Goal: Transaction & Acquisition: Book appointment/travel/reservation

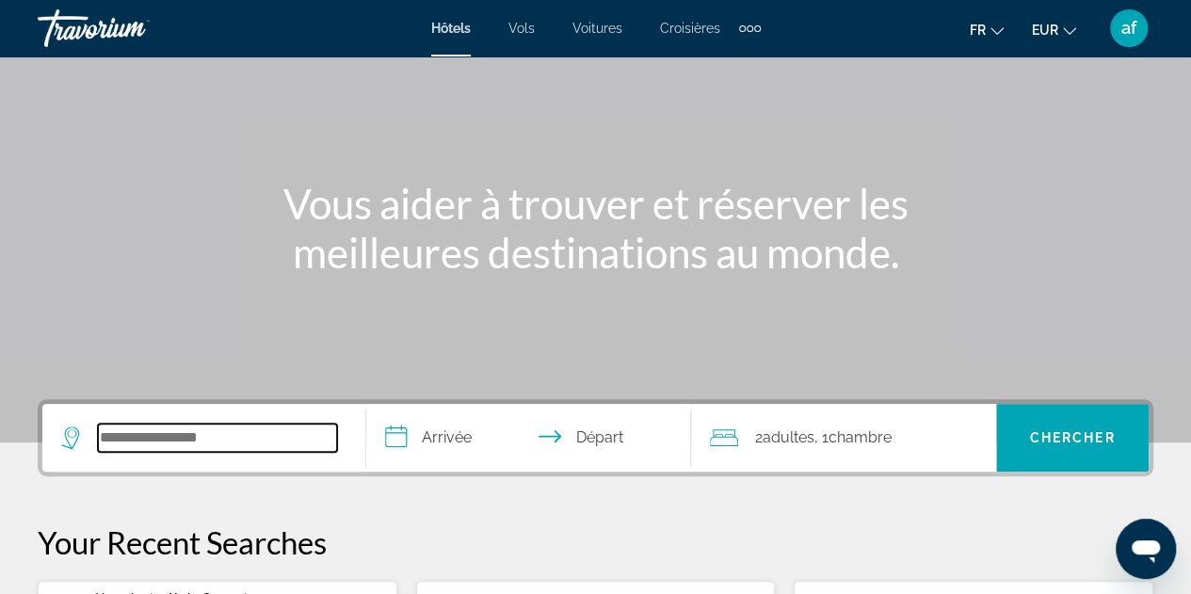
click at [215, 434] on input "Search widget" at bounding box center [217, 438] width 239 height 28
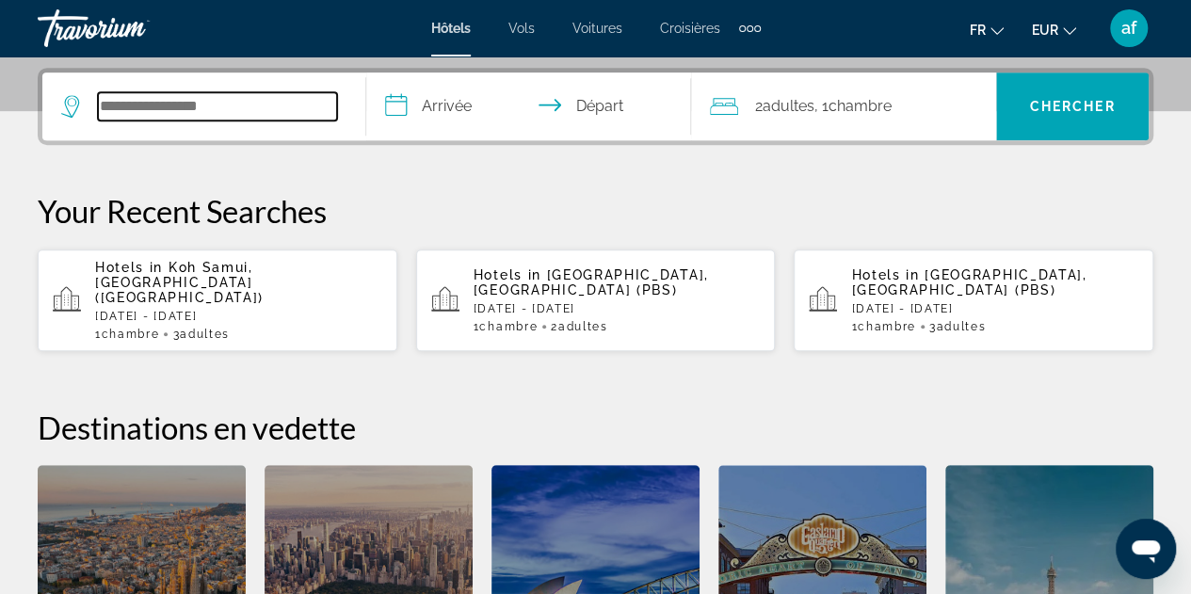
scroll to position [460, 0]
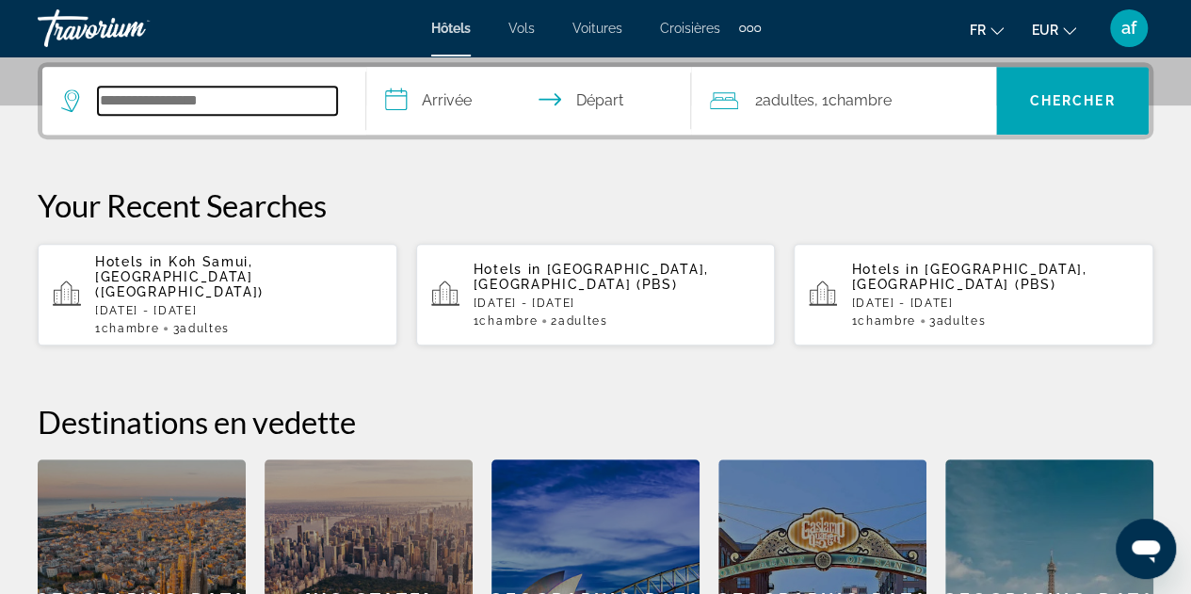
click at [288, 110] on input "Search widget" at bounding box center [217, 101] width 239 height 28
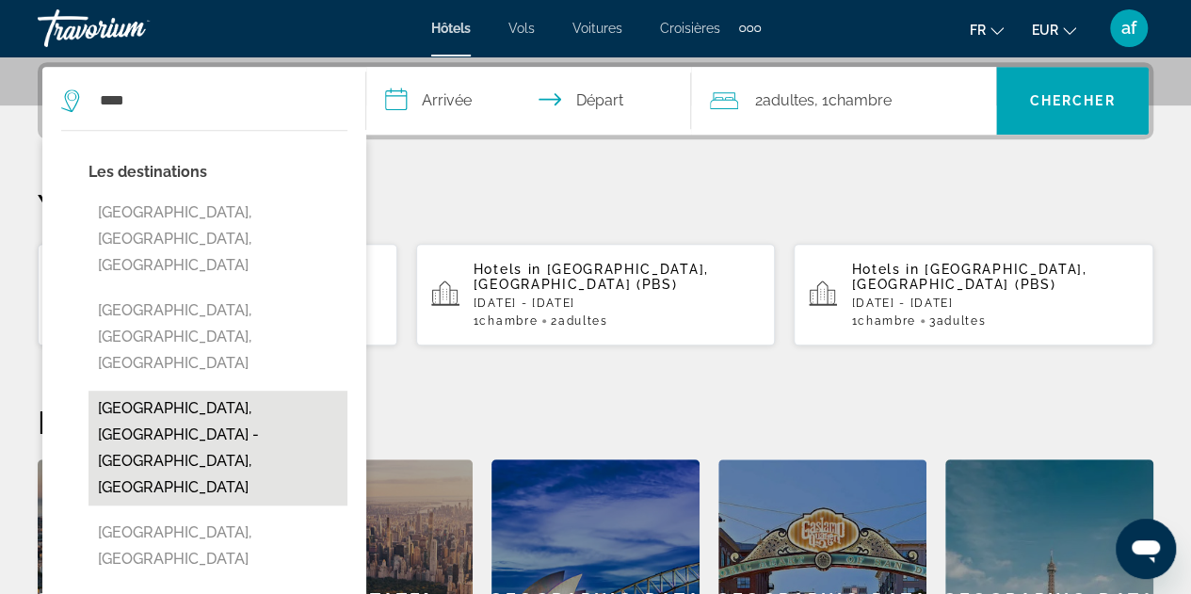
click at [186, 391] on button "[GEOGRAPHIC_DATA], [GEOGRAPHIC_DATA] - [GEOGRAPHIC_DATA], [GEOGRAPHIC_DATA]" at bounding box center [218, 448] width 259 height 115
type input "**********"
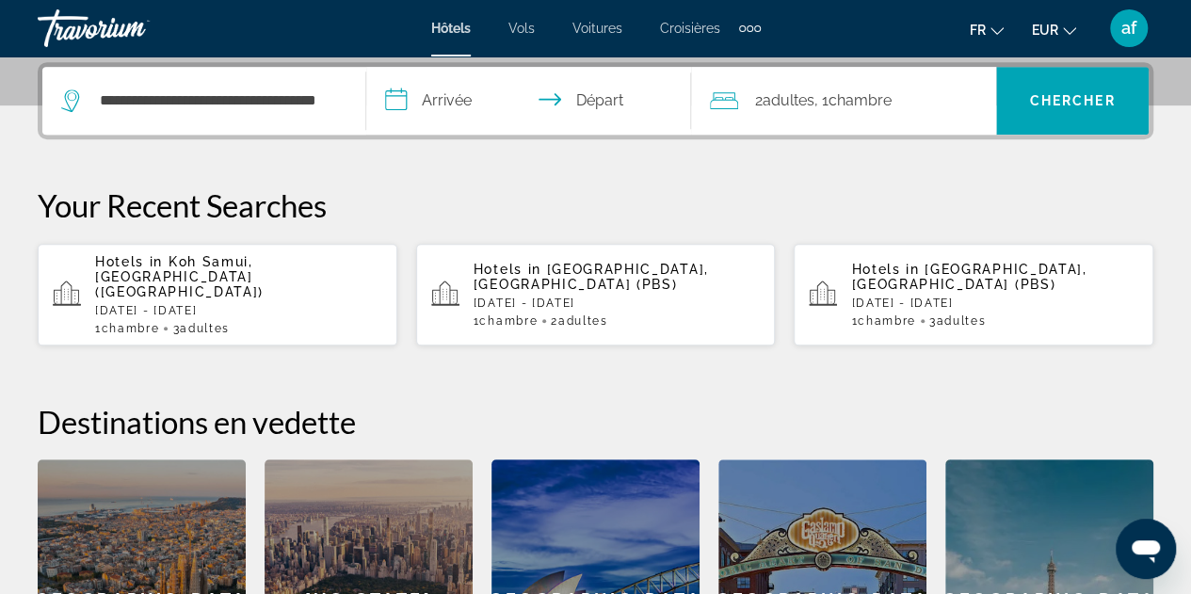
click at [447, 98] on input "**********" at bounding box center [532, 103] width 332 height 73
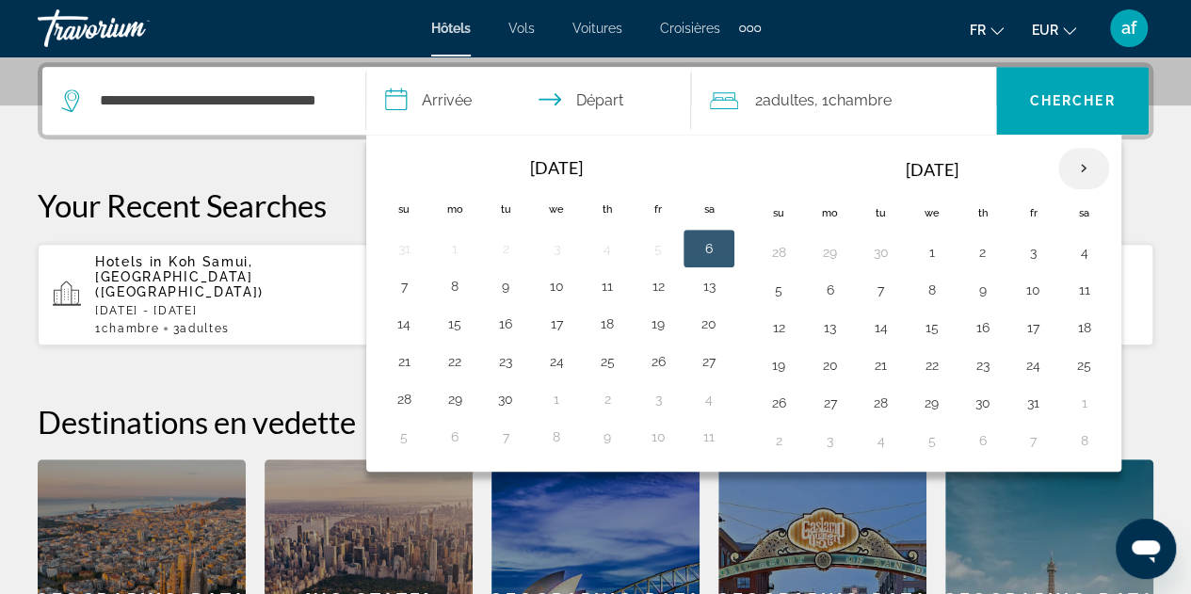
click at [1079, 170] on th "Next month" at bounding box center [1084, 168] width 51 height 41
click at [1084, 167] on th "Next month" at bounding box center [1084, 168] width 51 height 41
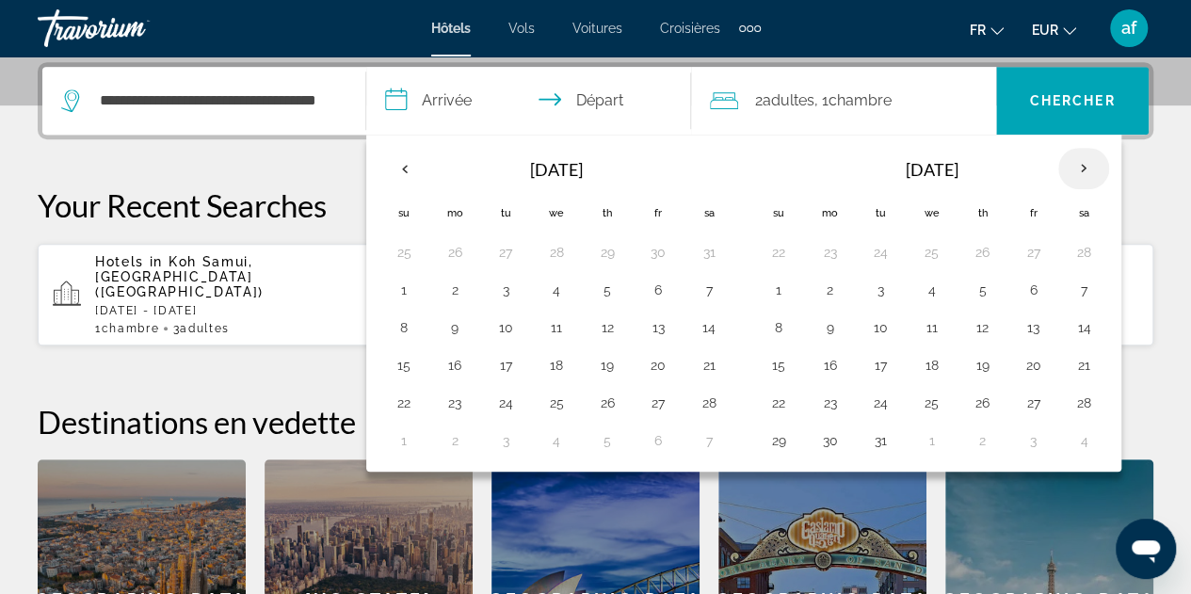
click at [1084, 167] on th "Next month" at bounding box center [1084, 168] width 51 height 41
click at [1070, 329] on button "18" at bounding box center [1084, 328] width 30 height 26
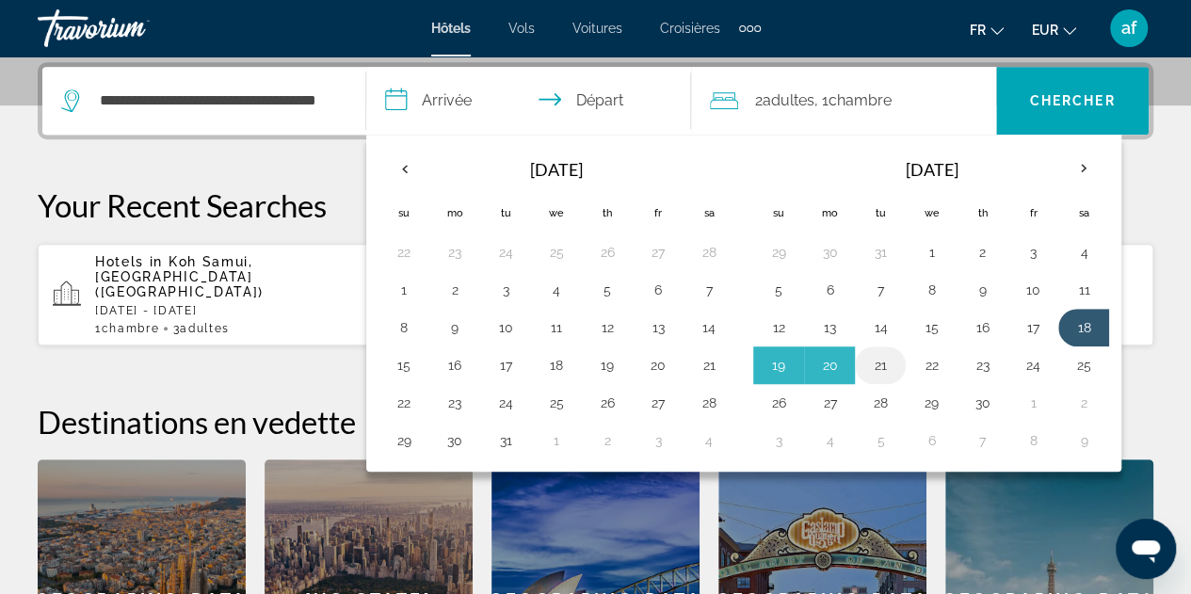
click at [874, 359] on button "21" at bounding box center [881, 365] width 30 height 26
type input "**********"
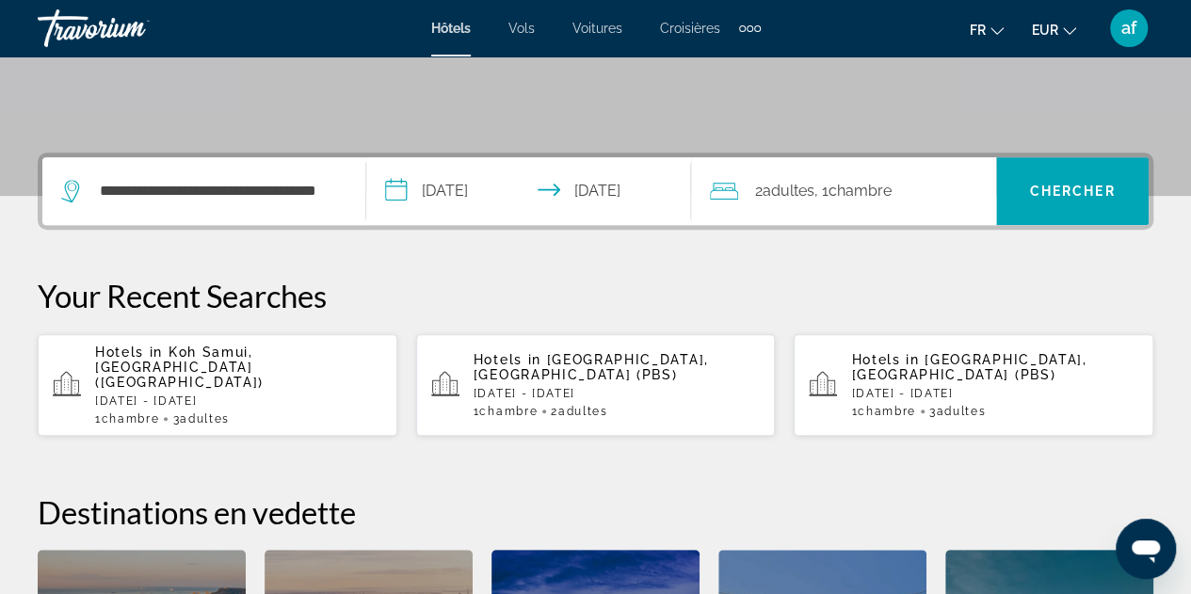
scroll to position [365, 0]
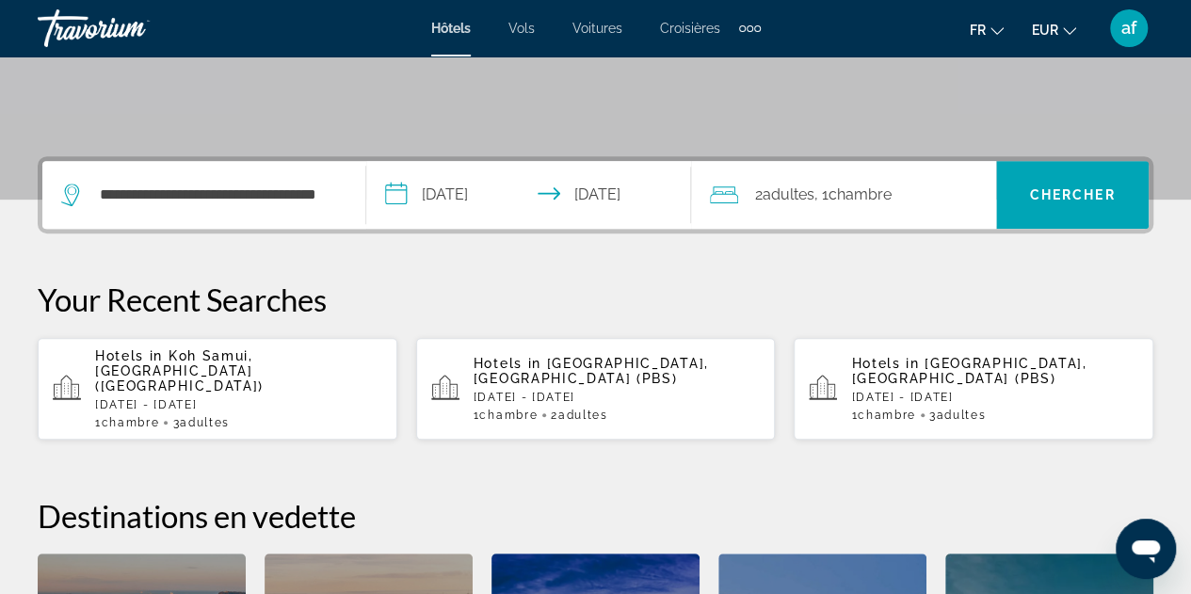
click at [797, 214] on div "2 Adulte Adultes , 1 Chambre pièces" at bounding box center [853, 195] width 286 height 68
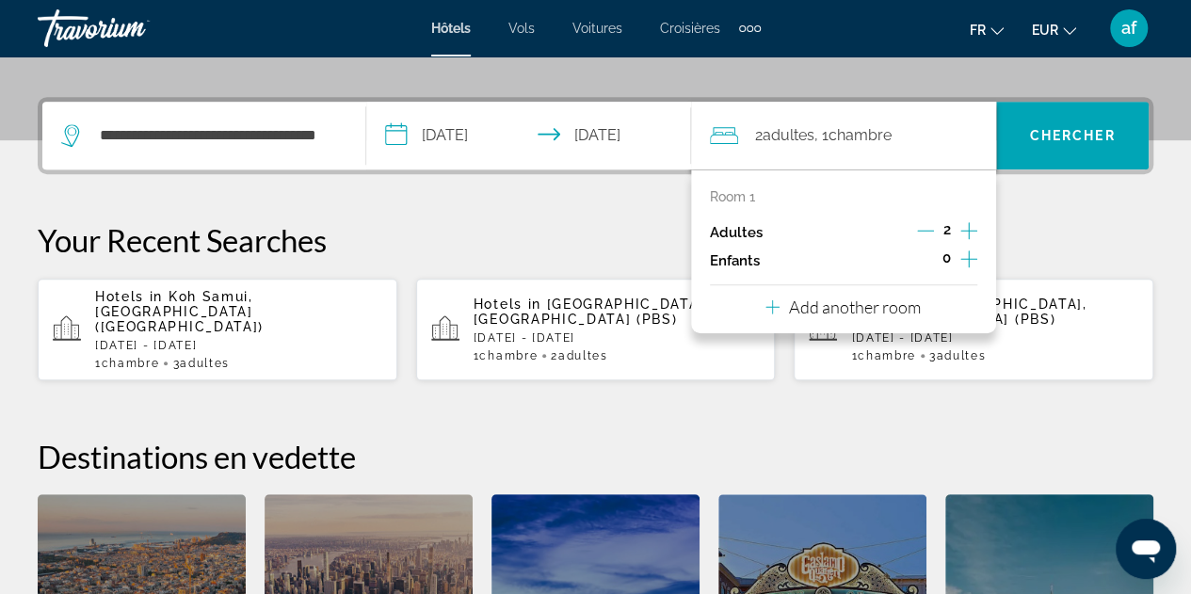
scroll to position [460, 0]
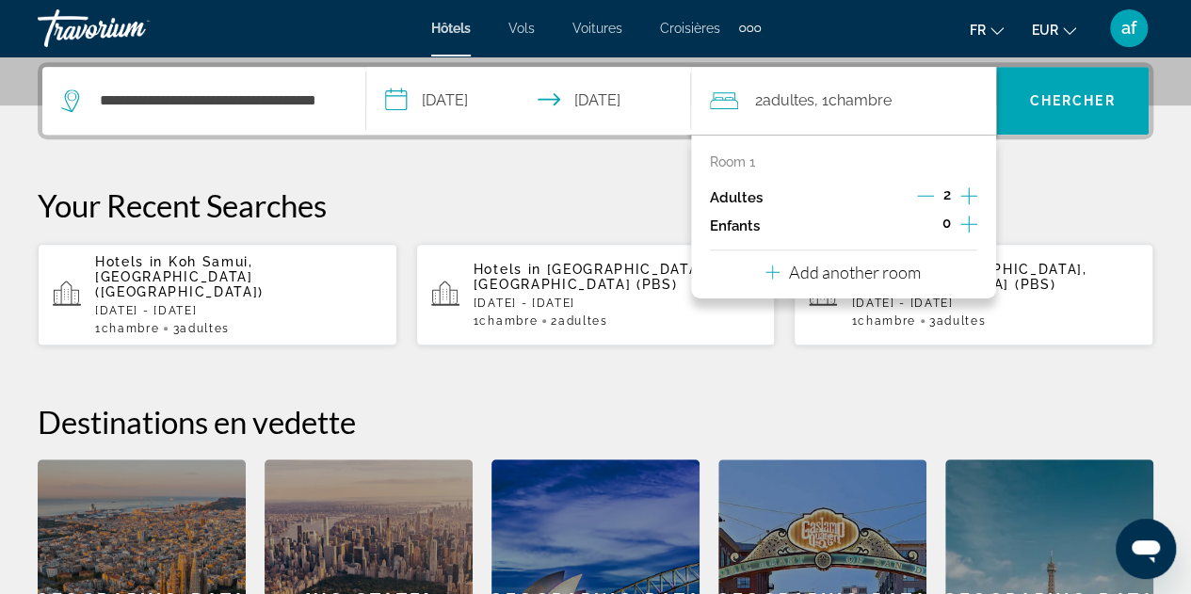
click at [966, 216] on icon "Increment children" at bounding box center [969, 224] width 17 height 23
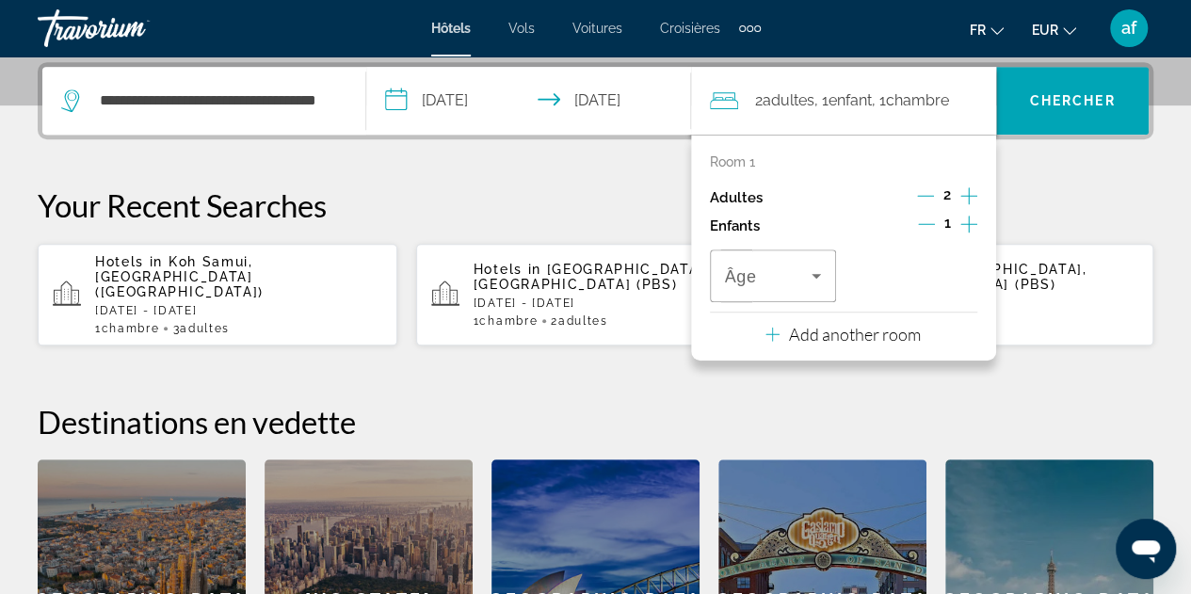
click at [929, 219] on icon "Decrement children" at bounding box center [926, 224] width 17 height 17
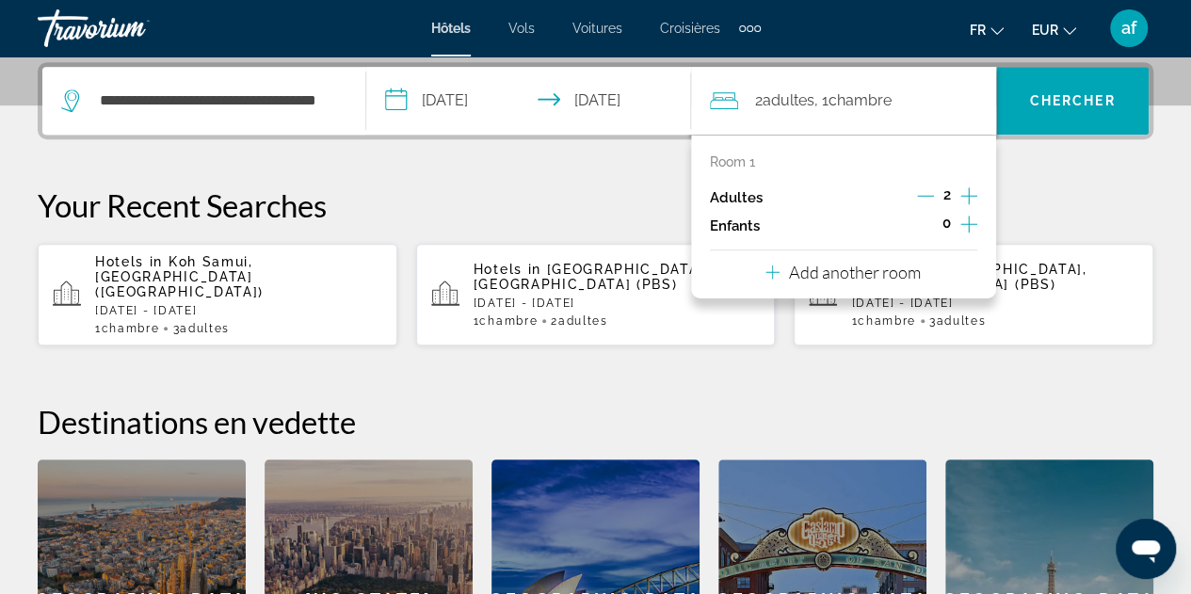
click at [971, 197] on icon "Increment adults" at bounding box center [969, 196] width 17 height 23
click at [964, 225] on icon "Increment children" at bounding box center [969, 224] width 17 height 23
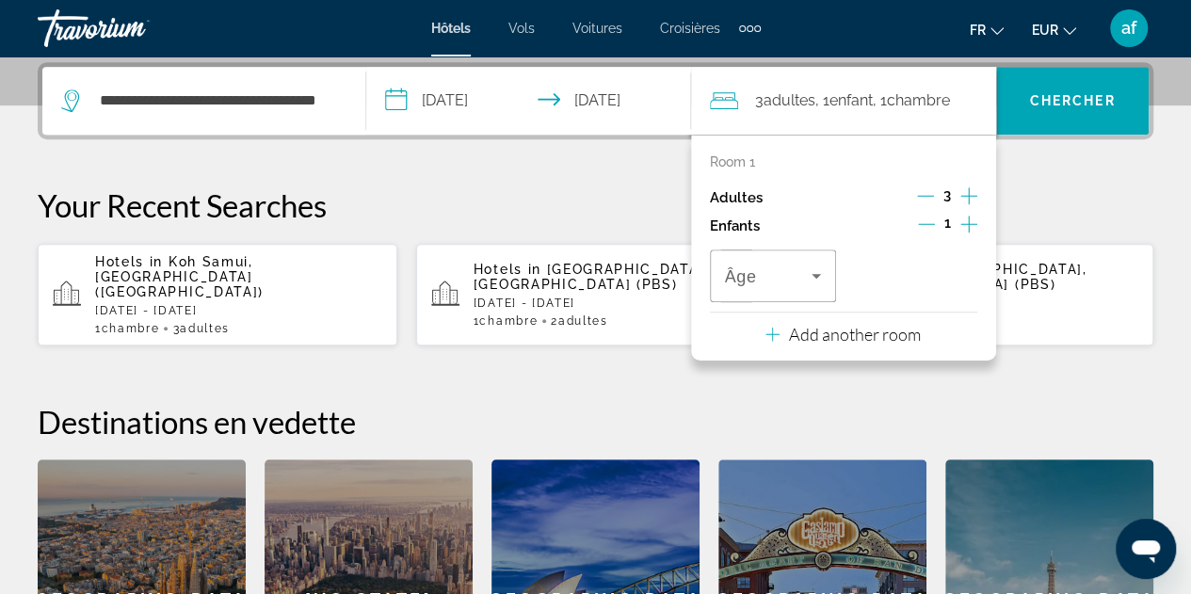
click at [931, 199] on icon "Decrement adults" at bounding box center [925, 195] width 17 height 17
click at [822, 273] on icon "Travelers: 2 adults, 1 child" at bounding box center [816, 276] width 23 height 23
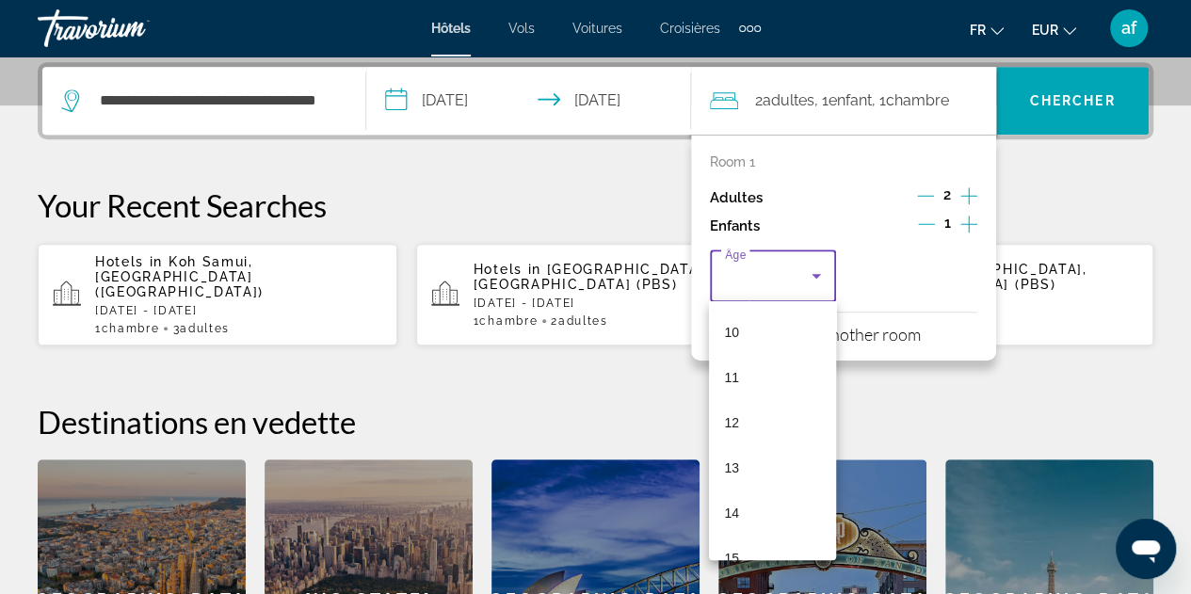
scroll to position [569, 0]
click at [739, 540] on mat-option "17" at bounding box center [772, 531] width 127 height 45
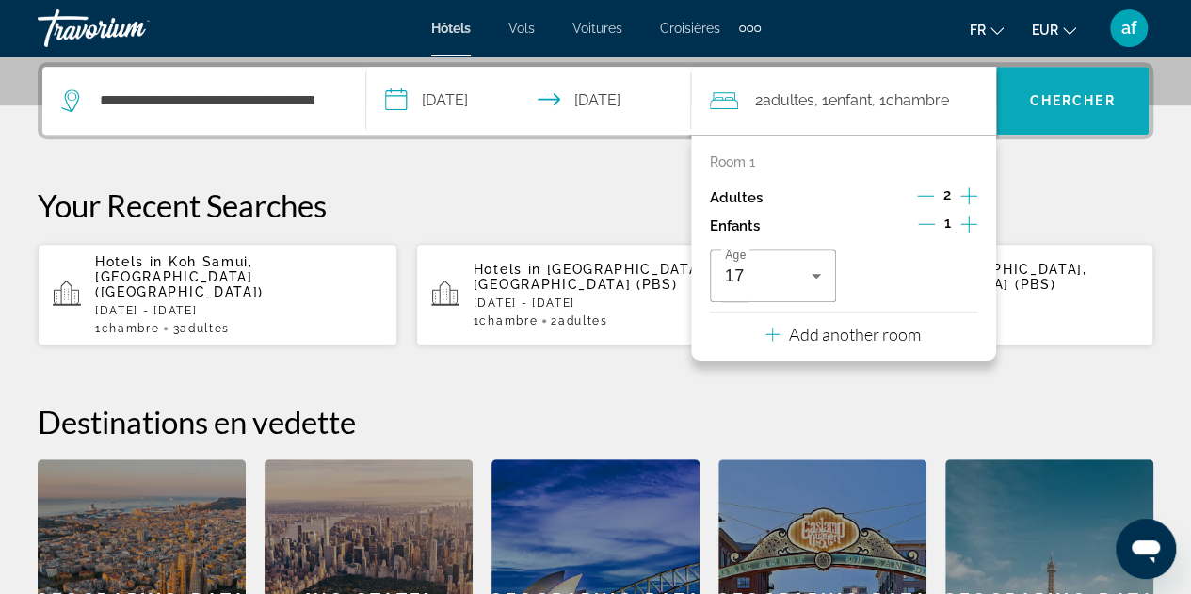
click at [1077, 103] on span "Chercher" at bounding box center [1073, 100] width 86 height 15
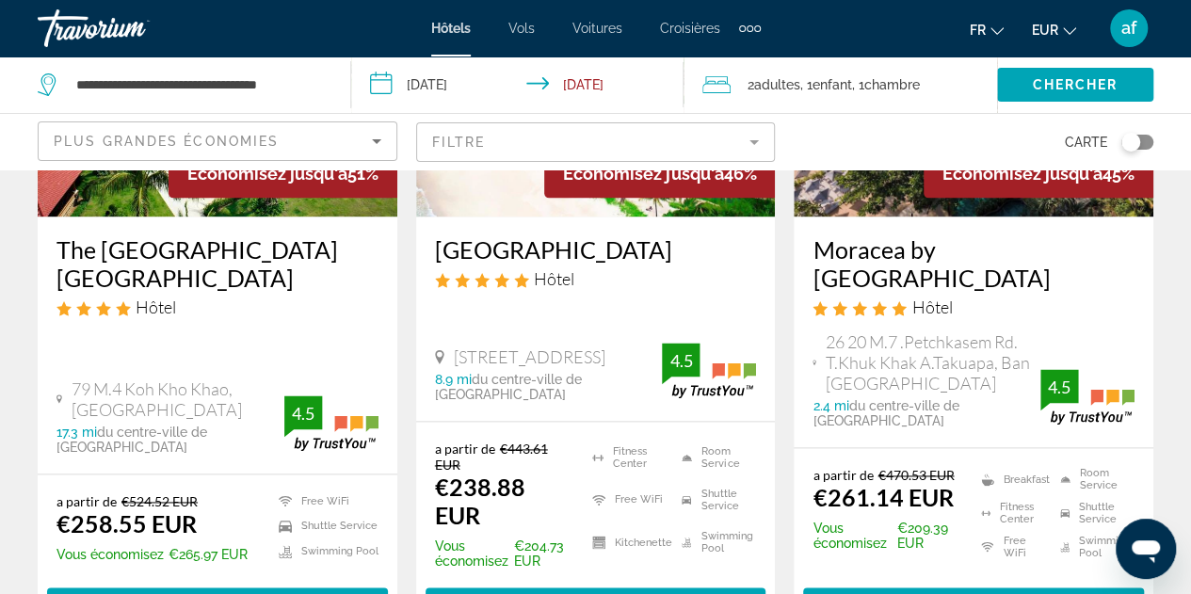
scroll to position [1131, 0]
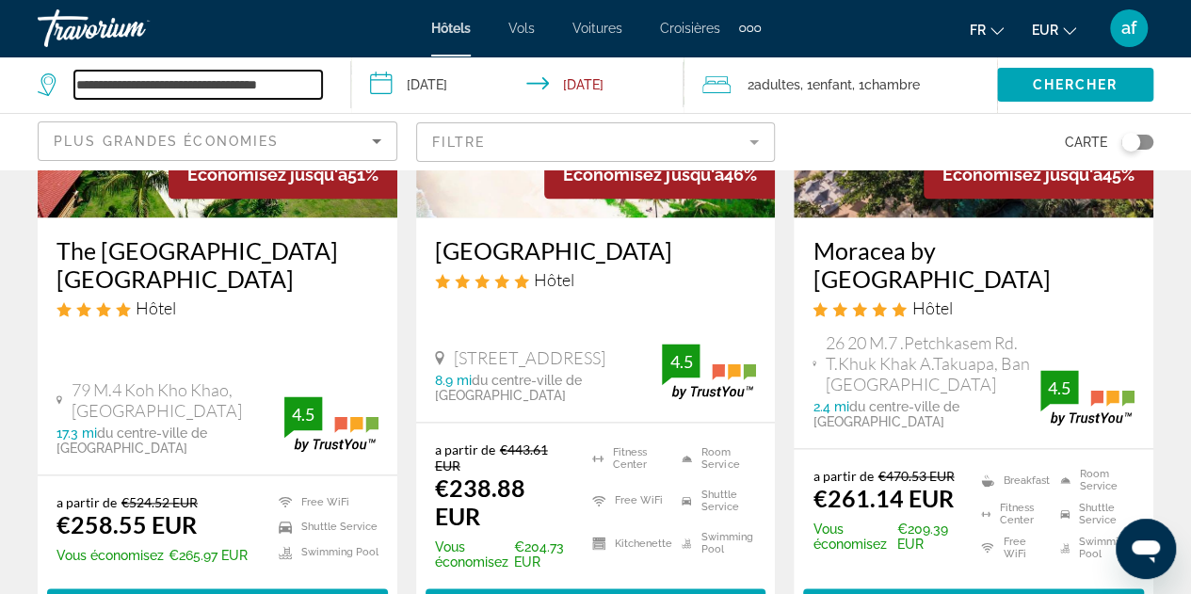
click at [293, 79] on input "**********" at bounding box center [198, 85] width 248 height 28
click at [53, 90] on icon "Search widget" at bounding box center [49, 84] width 23 height 23
click at [48, 88] on icon "Search widget" at bounding box center [49, 84] width 23 height 23
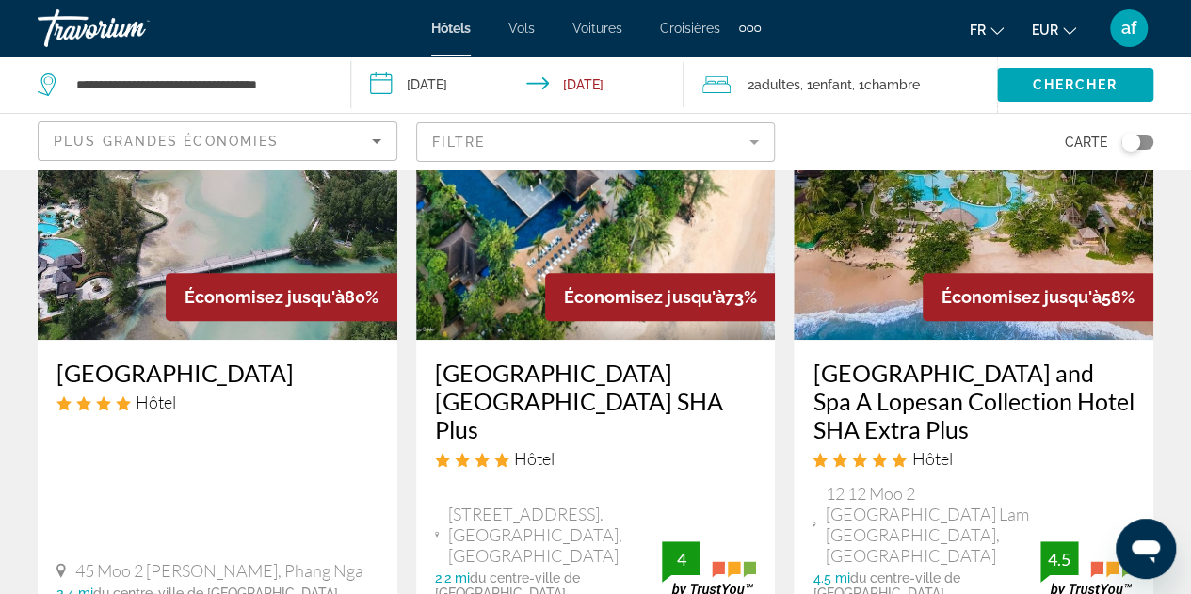
scroll to position [149, 0]
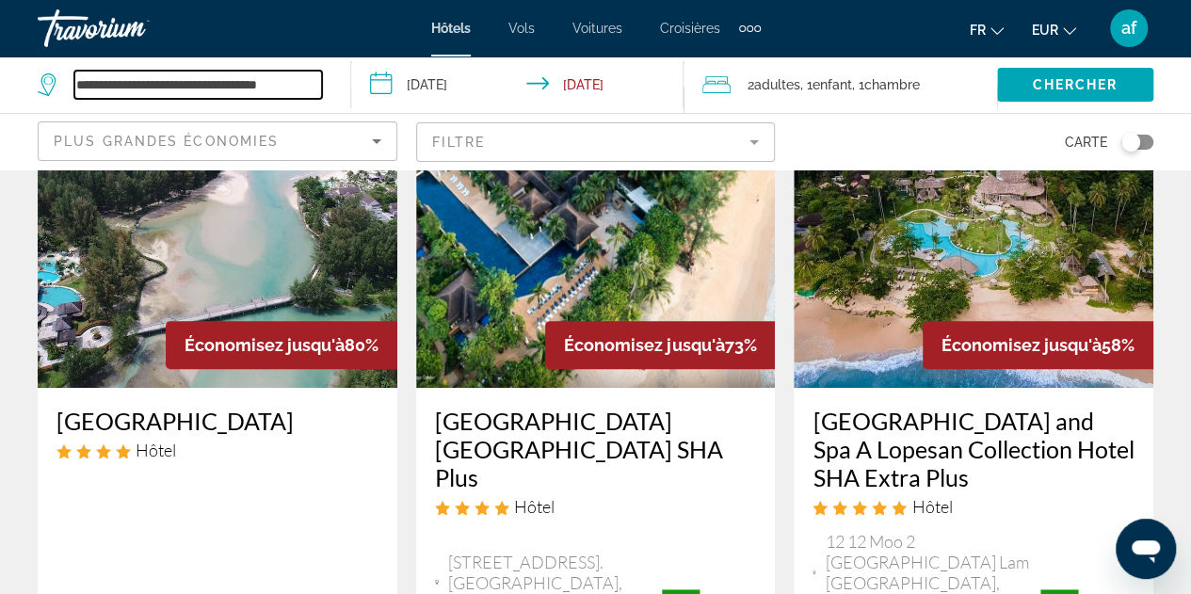
click at [235, 89] on input "**********" at bounding box center [198, 85] width 248 height 28
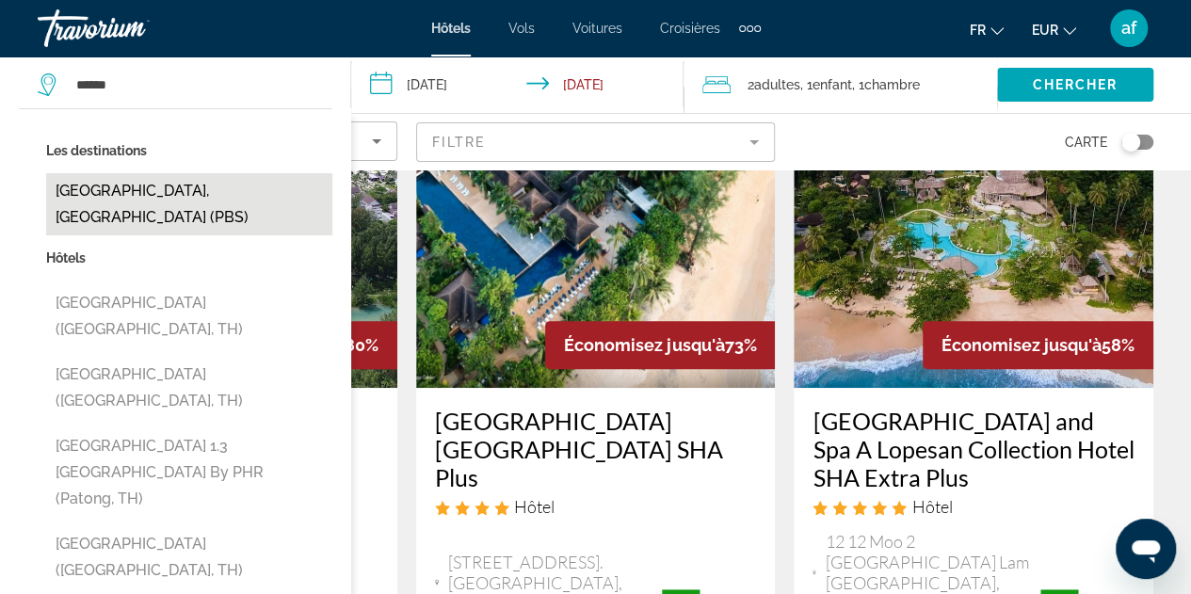
click at [188, 184] on button "[GEOGRAPHIC_DATA], [GEOGRAPHIC_DATA] (PBS)" at bounding box center [189, 204] width 286 height 62
type input "**********"
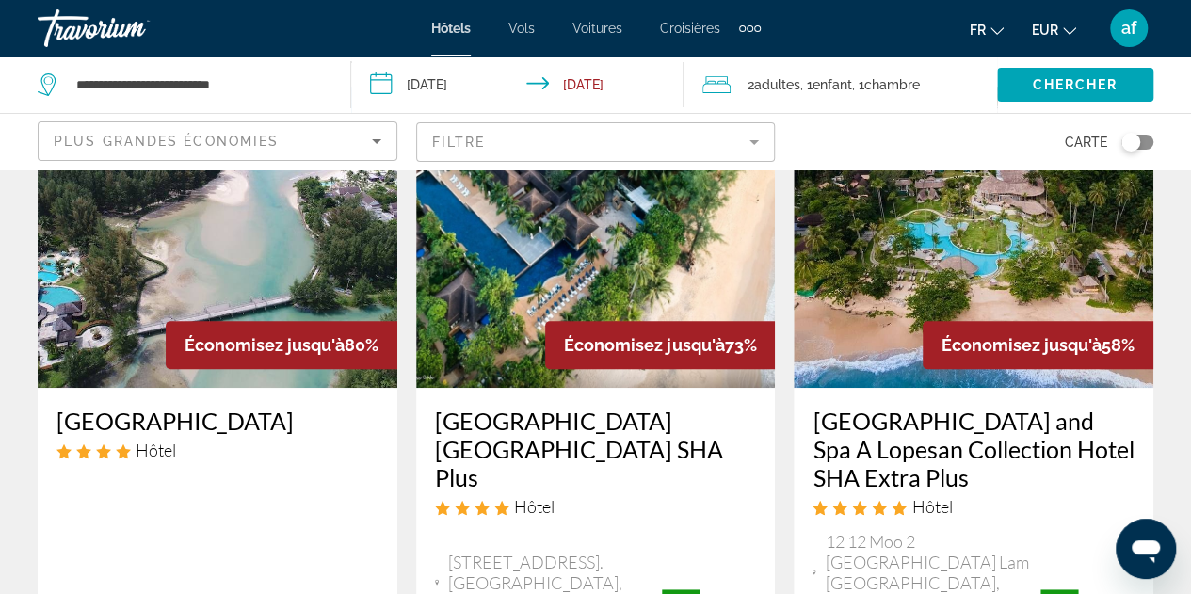
click at [474, 74] on input "**********" at bounding box center [521, 88] width 340 height 62
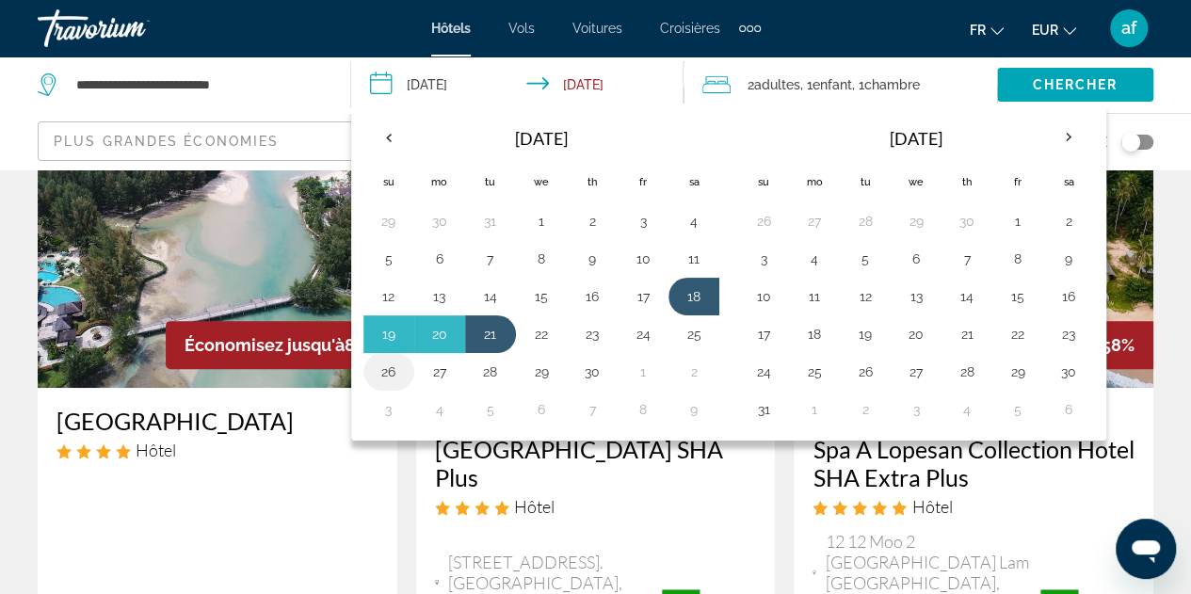
click at [392, 371] on button "26" at bounding box center [389, 372] width 30 height 26
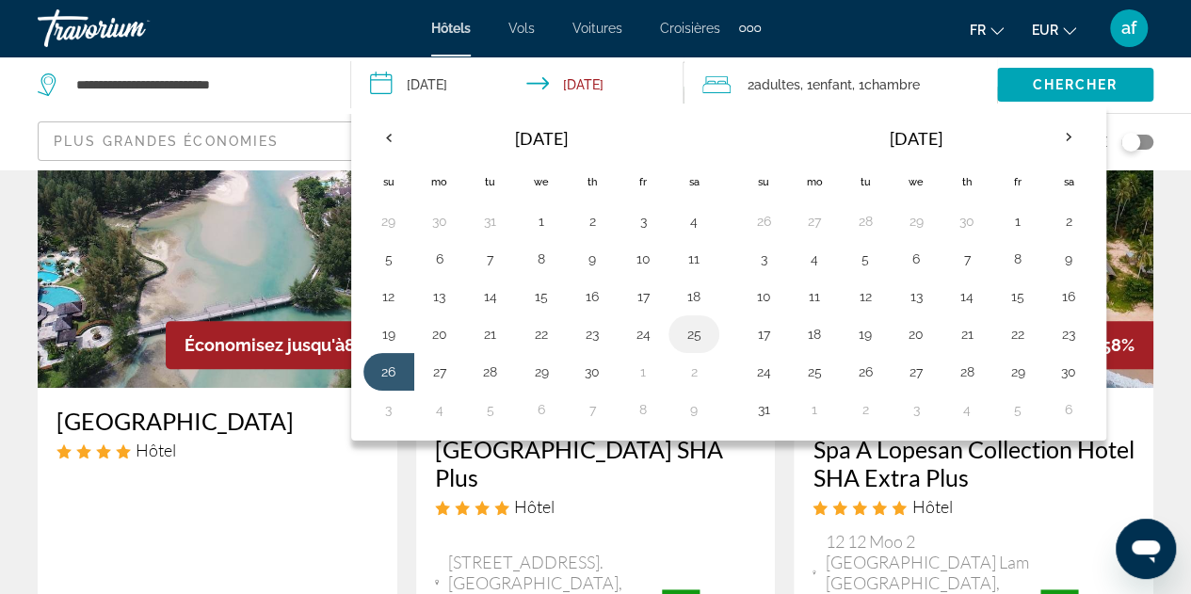
click at [699, 336] on button "25" at bounding box center [694, 334] width 30 height 26
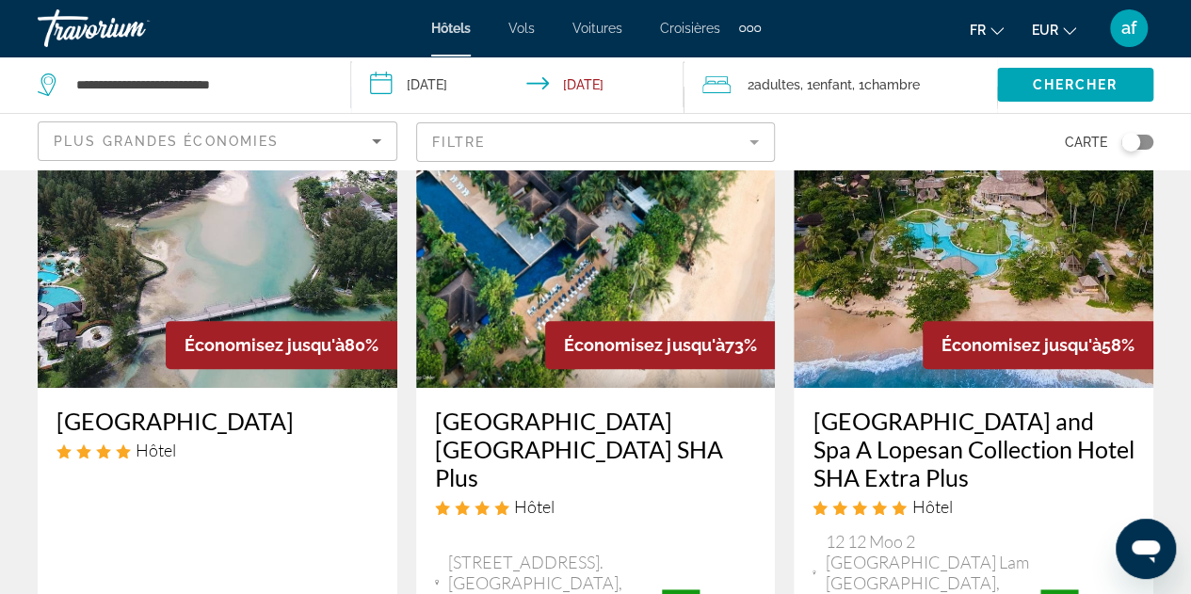
click at [476, 89] on input "**********" at bounding box center [521, 88] width 340 height 62
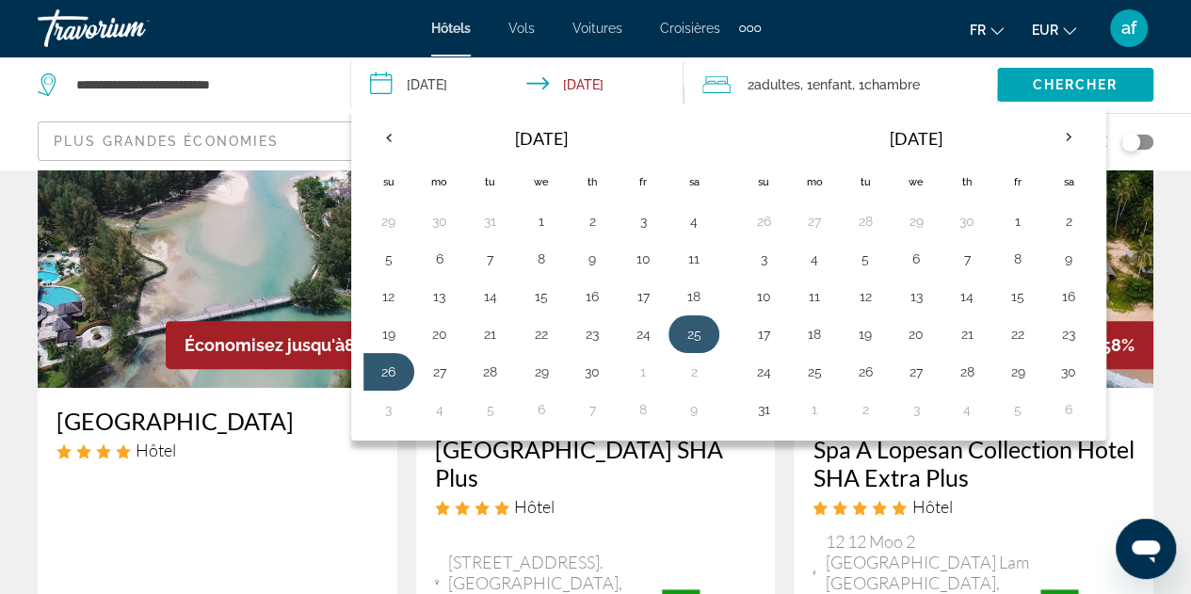
click at [693, 332] on button "25" at bounding box center [694, 334] width 30 height 26
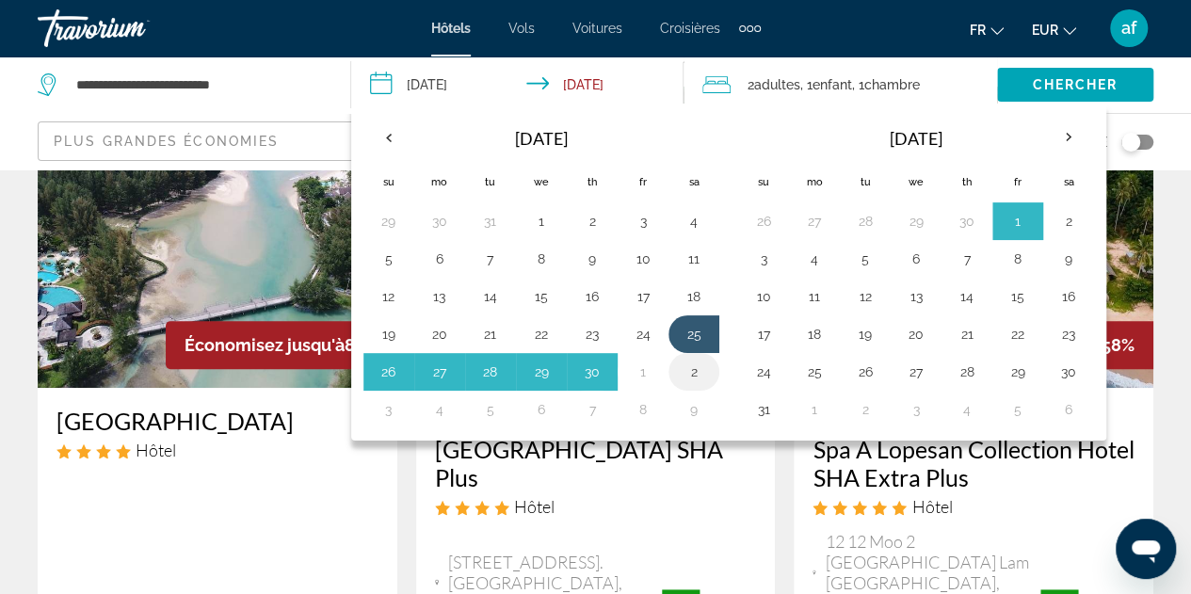
click at [687, 371] on button "2" at bounding box center [694, 372] width 30 height 26
type input "**********"
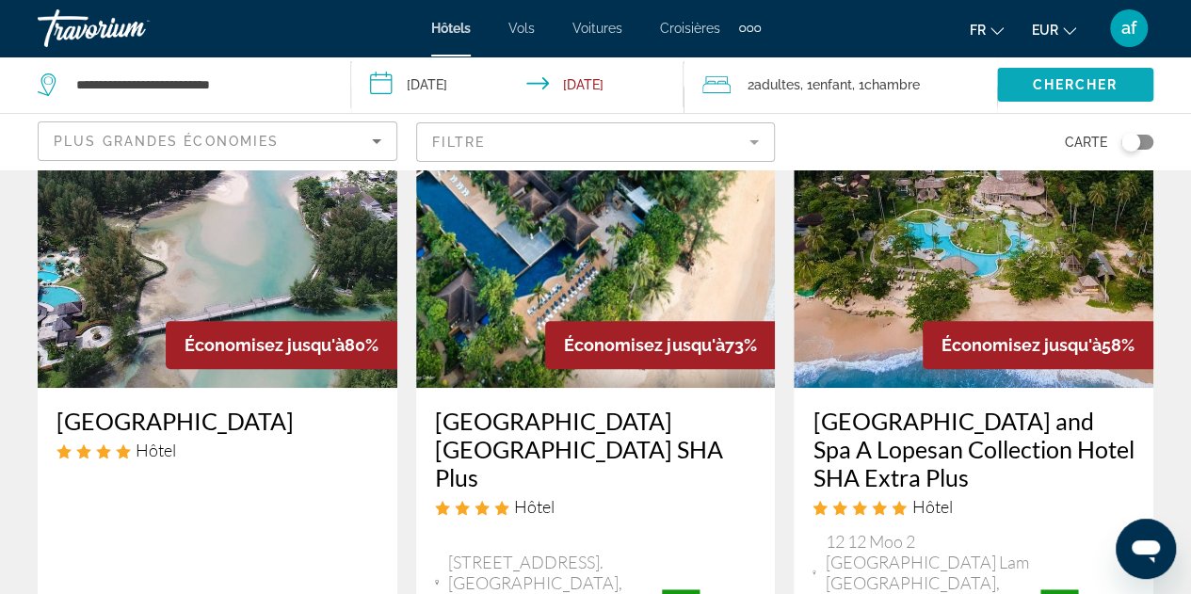
click at [1045, 91] on span "Chercher" at bounding box center [1075, 84] width 86 height 15
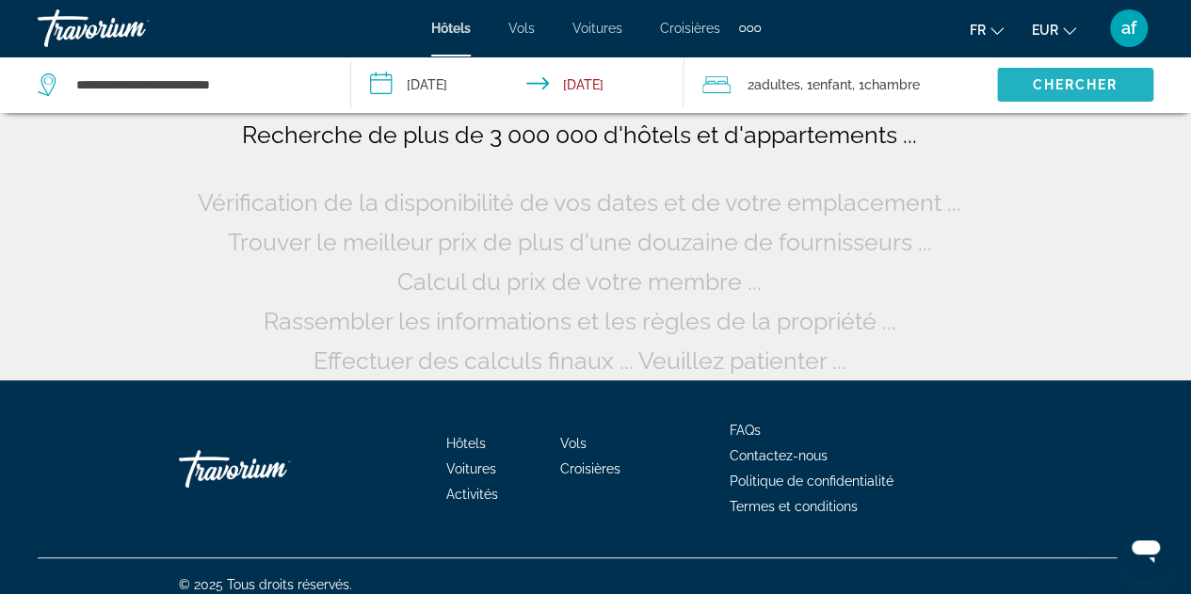
scroll to position [0, 0]
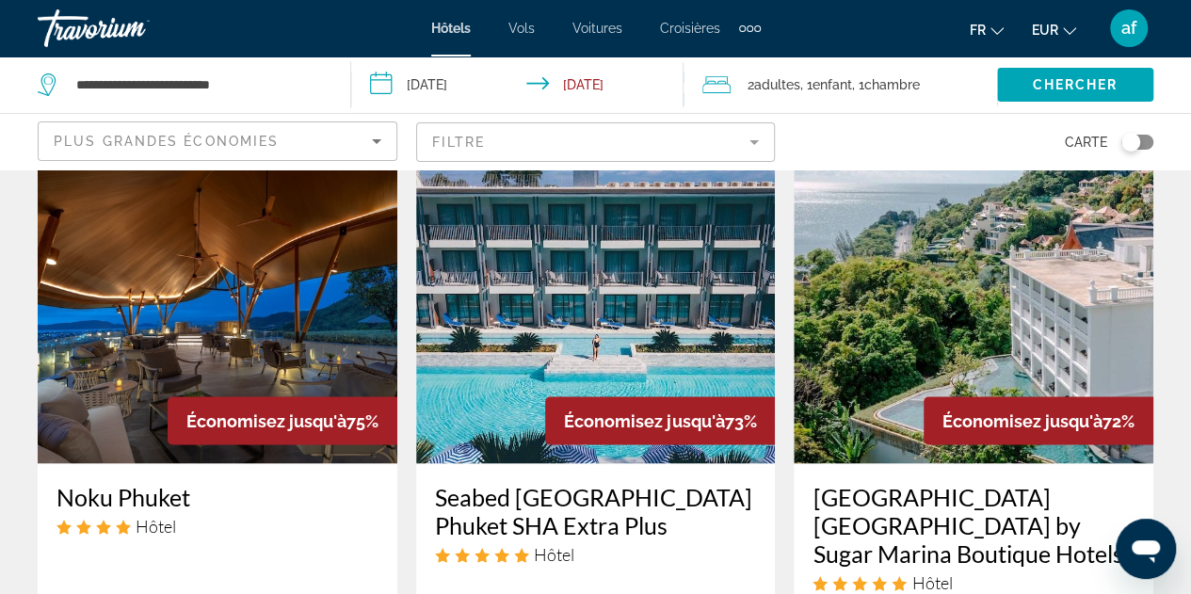
scroll to position [1625, 0]
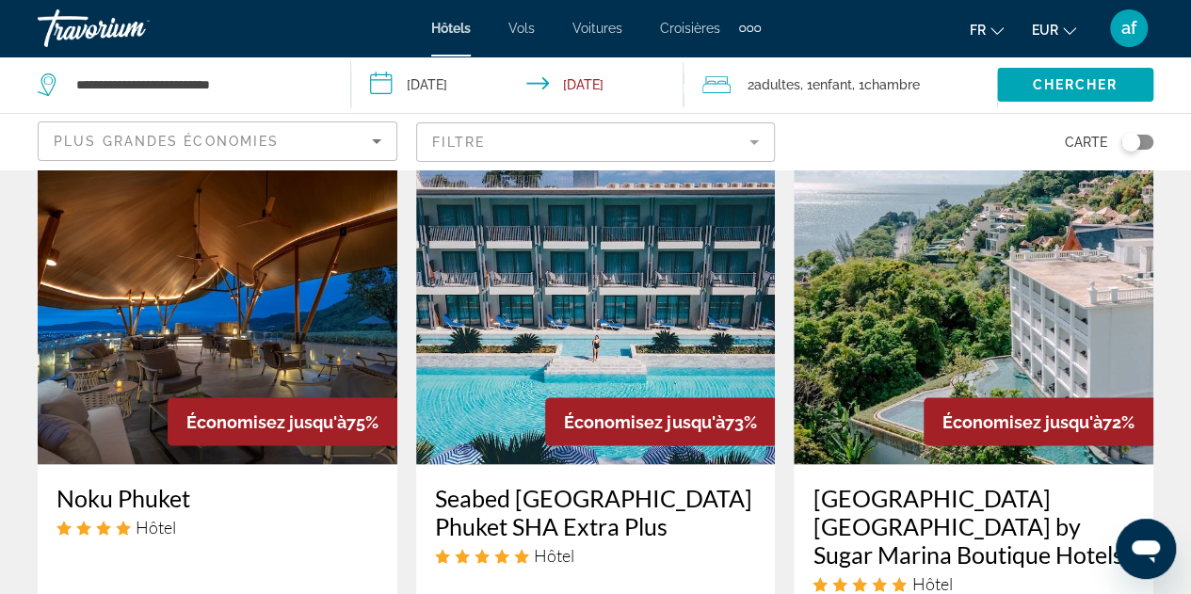
click at [762, 147] on mat-form-field "Filtre" at bounding box center [596, 142] width 360 height 40
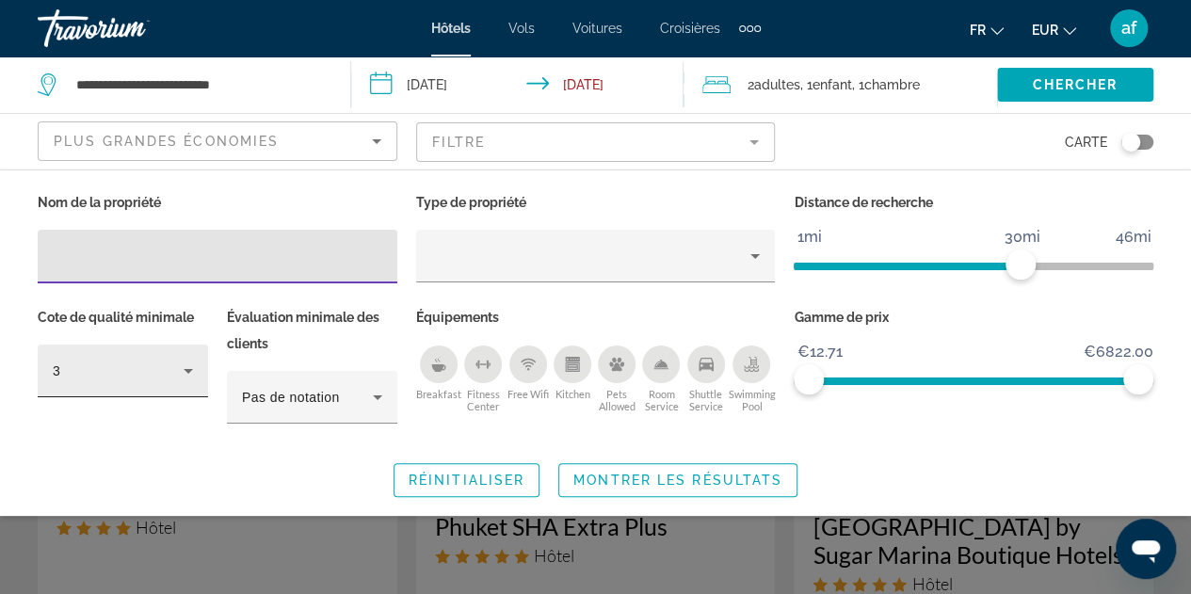
click at [195, 371] on icon "Hotel Filters" at bounding box center [188, 371] width 23 height 23
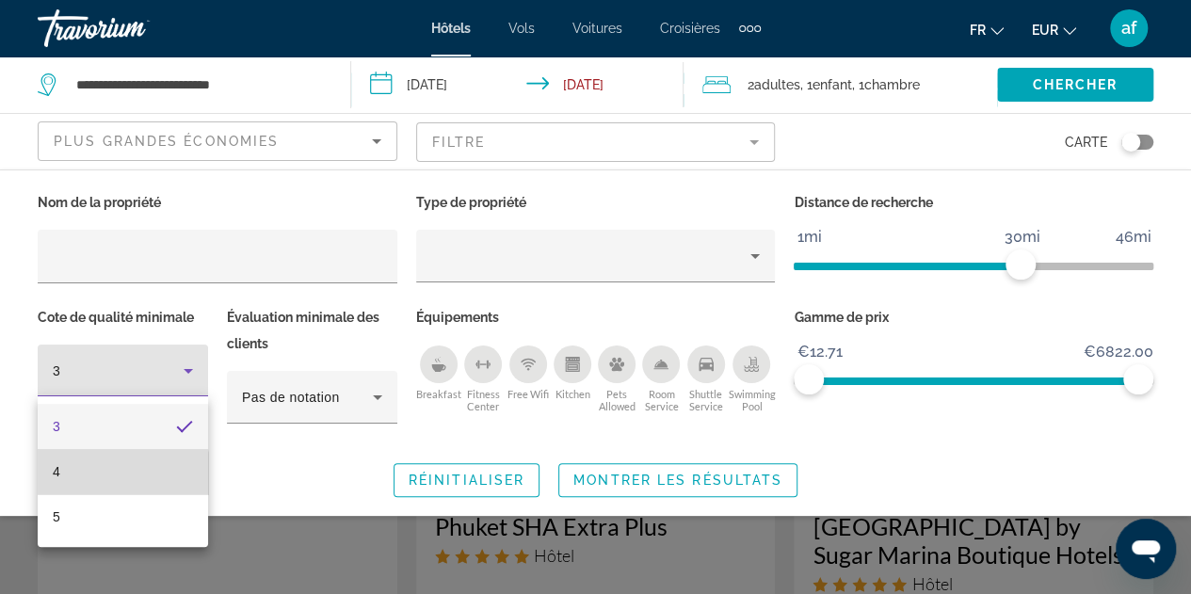
click at [94, 478] on mat-option "4" at bounding box center [123, 471] width 170 height 45
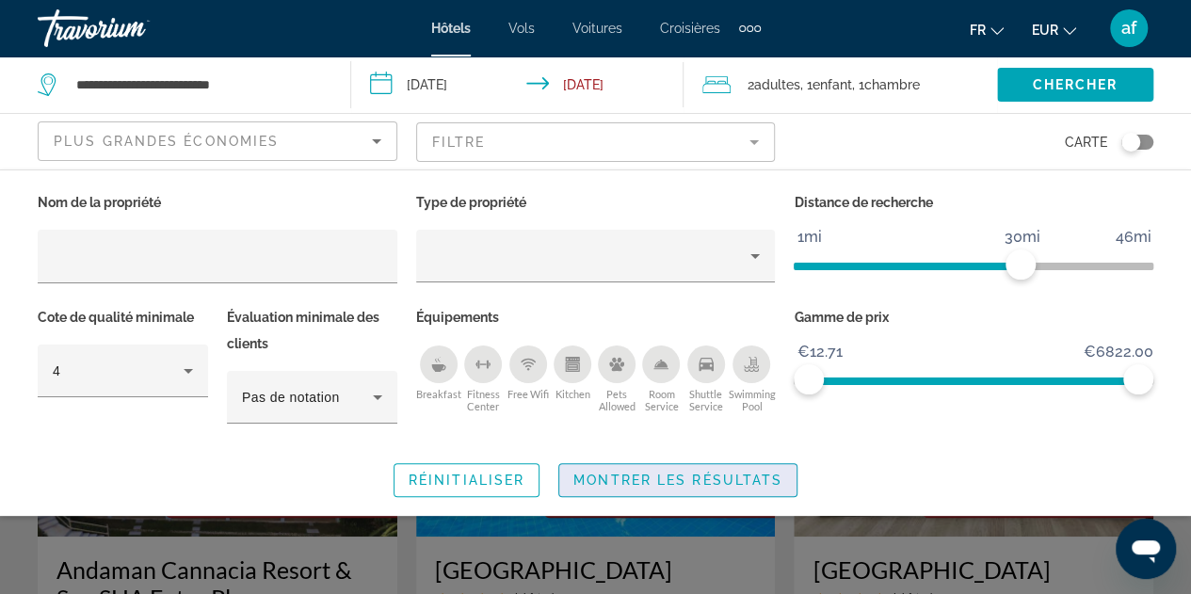
click at [641, 479] on span "Montrer les résultats" at bounding box center [678, 480] width 209 height 15
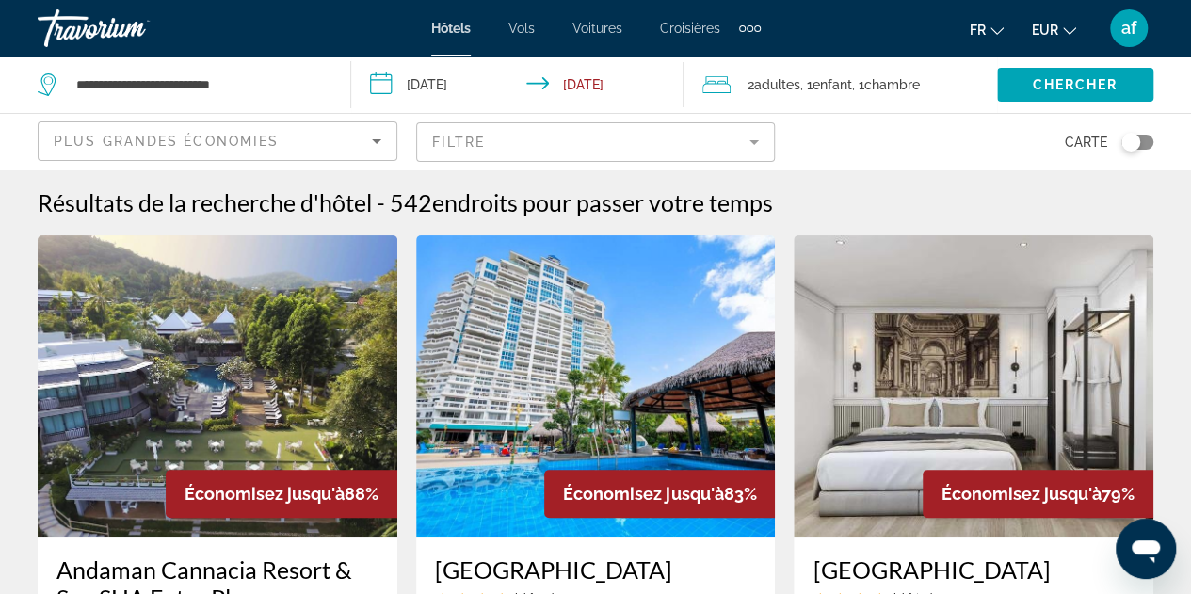
click at [1142, 144] on div "Toggle map" at bounding box center [1138, 142] width 32 height 15
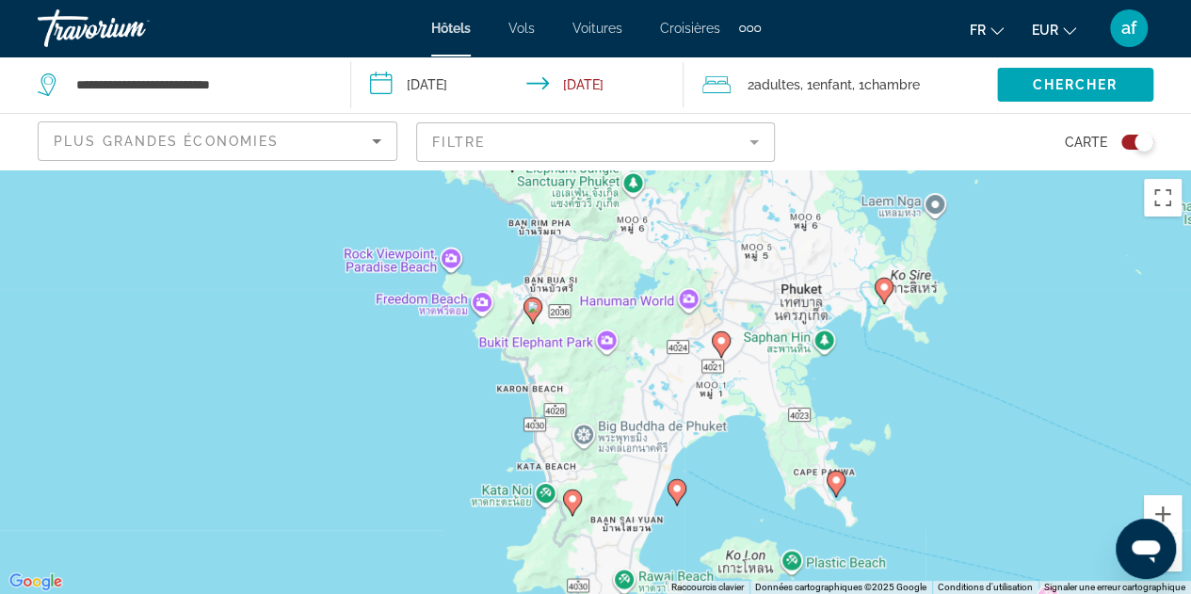
drag, startPoint x: 746, startPoint y: 420, endPoint x: 717, endPoint y: 331, distance: 94.1
click at [717, 332] on icon "Main content" at bounding box center [720, 344] width 17 height 24
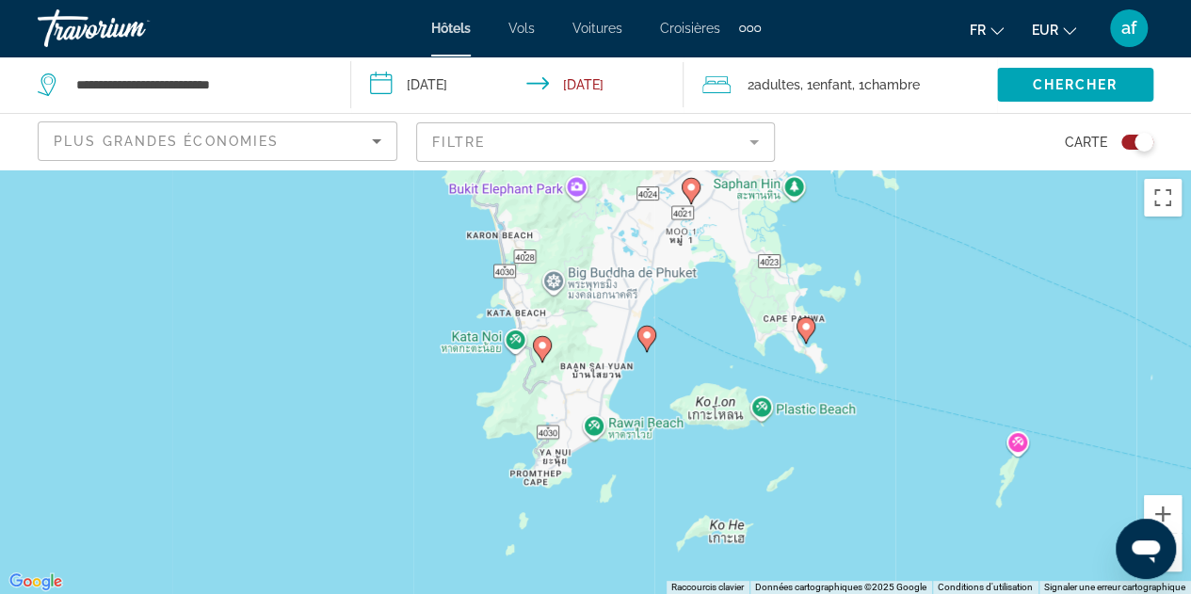
drag, startPoint x: 620, startPoint y: 462, endPoint x: 603, endPoint y: 274, distance: 189.1
click at [603, 274] on div "Pour activer le glissement avec le clavier, appuyez sur Alt+Entrée. Une fois ce…" at bounding box center [595, 382] width 1191 height 425
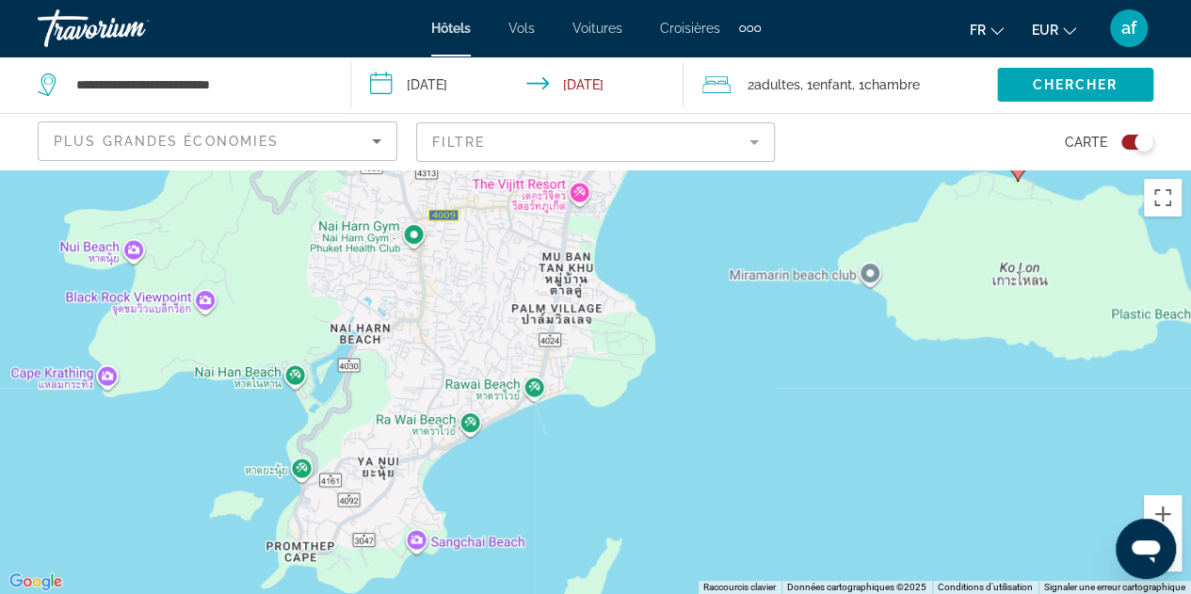
drag, startPoint x: 673, startPoint y: 472, endPoint x: 648, endPoint y: -56, distance: 528.0
click at [648, 0] on html "**********" at bounding box center [595, 297] width 1191 height 594
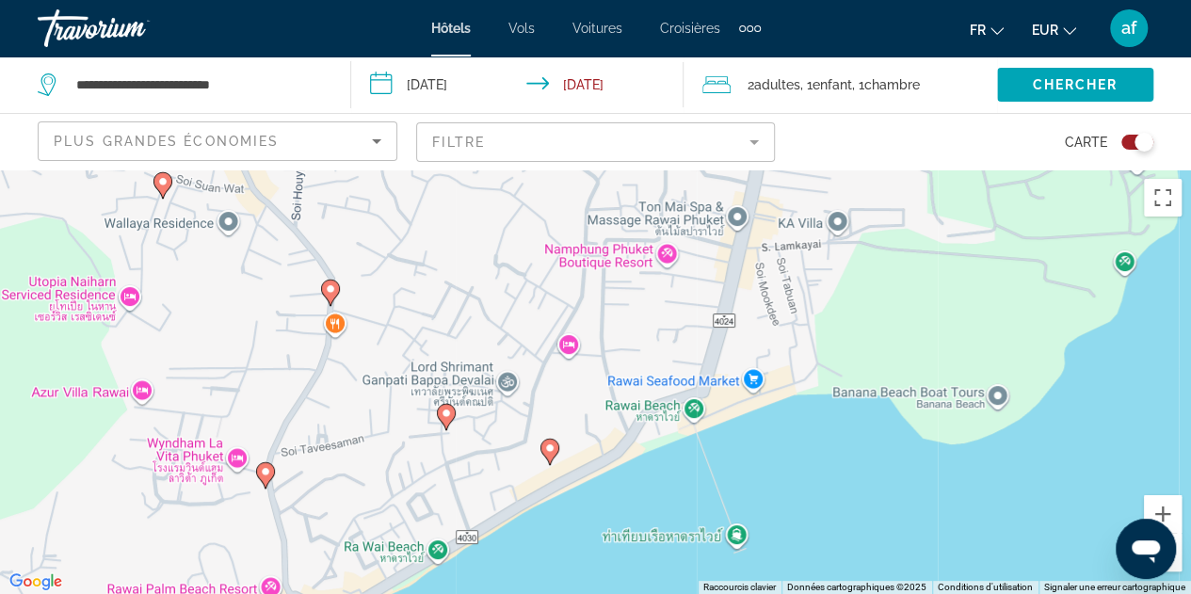
drag, startPoint x: 589, startPoint y: 394, endPoint x: 913, endPoint y: 206, distance: 374.3
click at [913, 206] on div "Pour activer le glissement avec le clavier, appuyez sur Alt+Entrée. Une fois ce…" at bounding box center [595, 382] width 1191 height 425
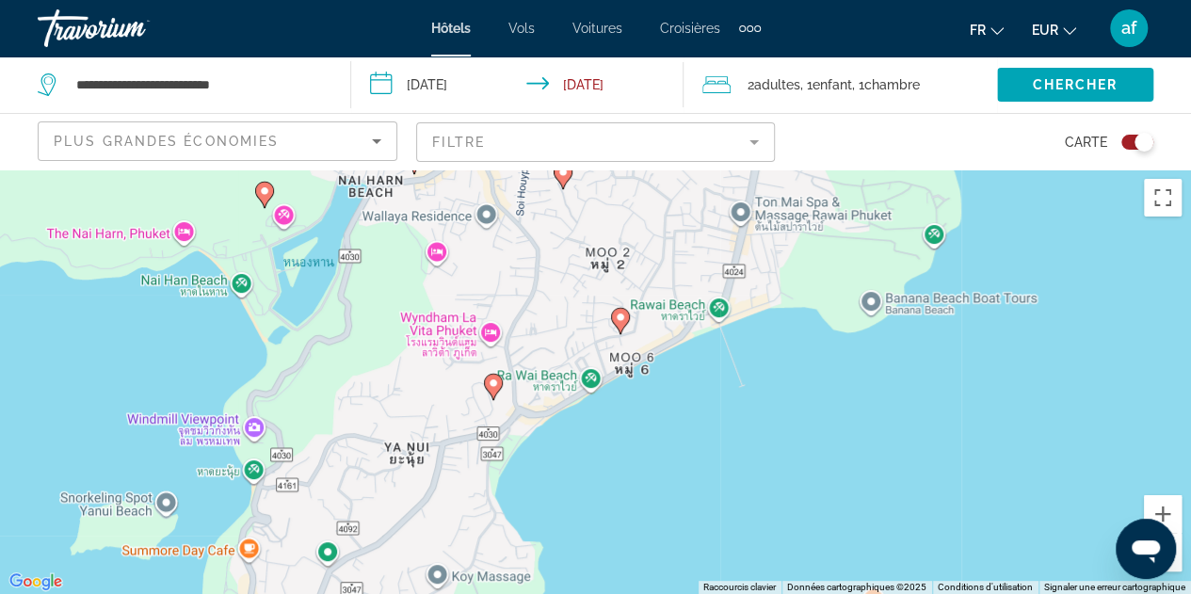
click at [1142, 140] on div "Toggle map" at bounding box center [1144, 142] width 19 height 19
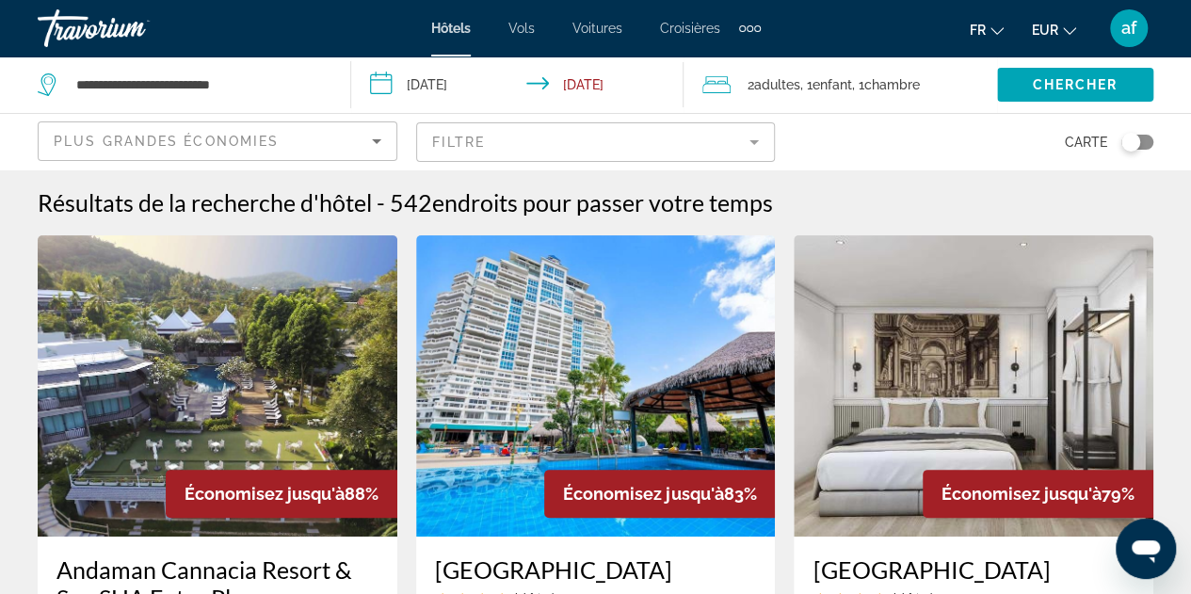
click at [386, 131] on icon "Sort by" at bounding box center [376, 141] width 23 height 23
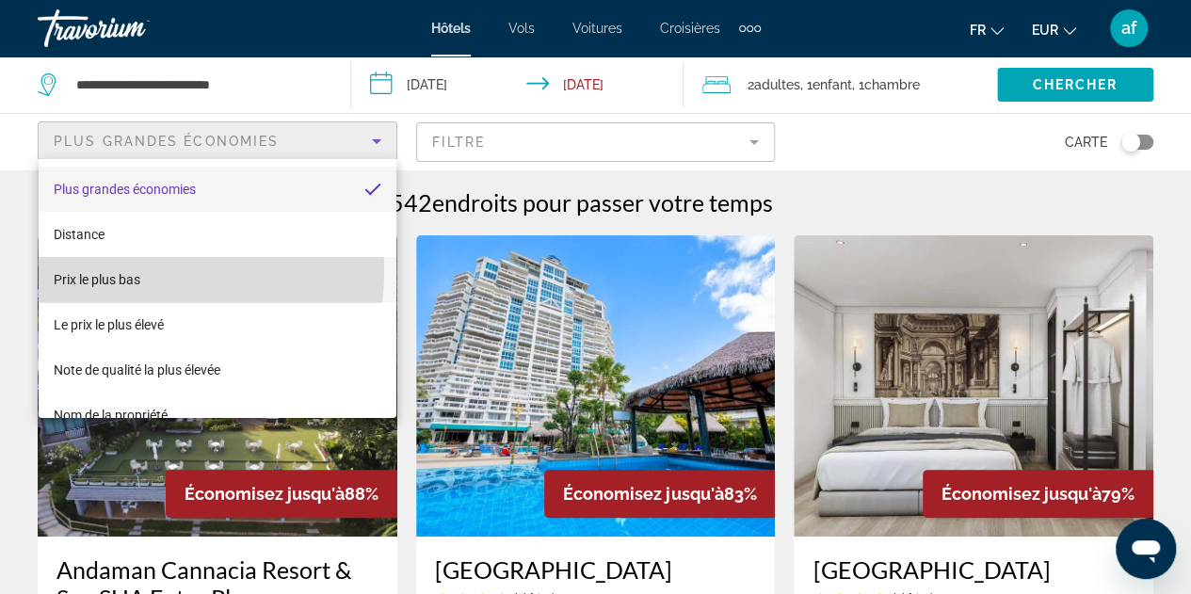
click at [176, 272] on mat-option "Prix le plus bas" at bounding box center [218, 279] width 358 height 45
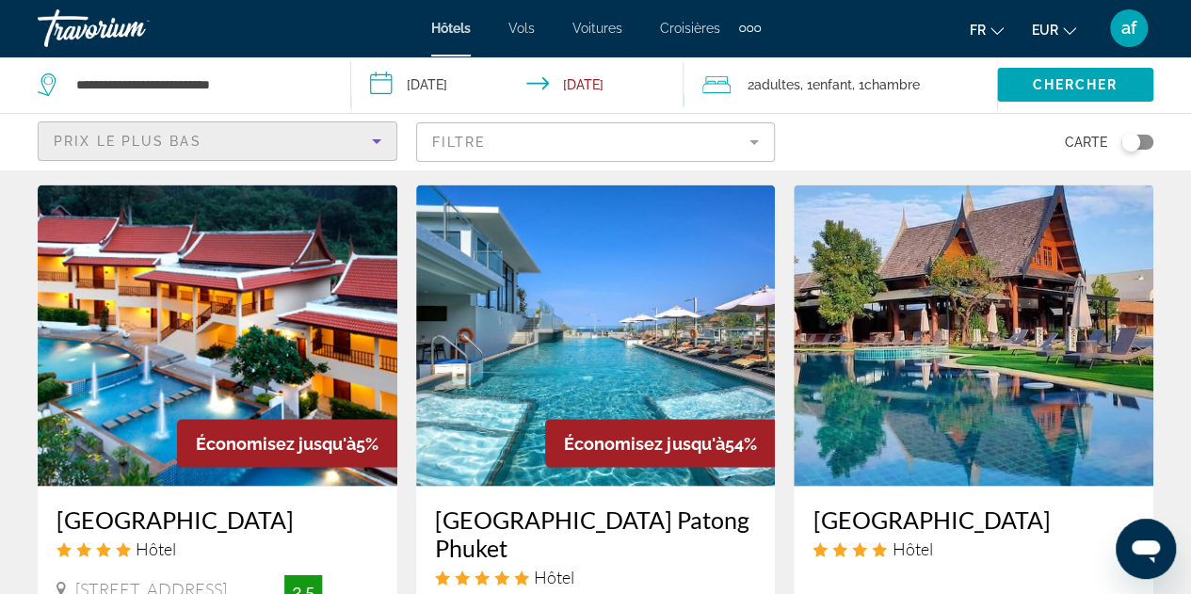
scroll to position [1504, 0]
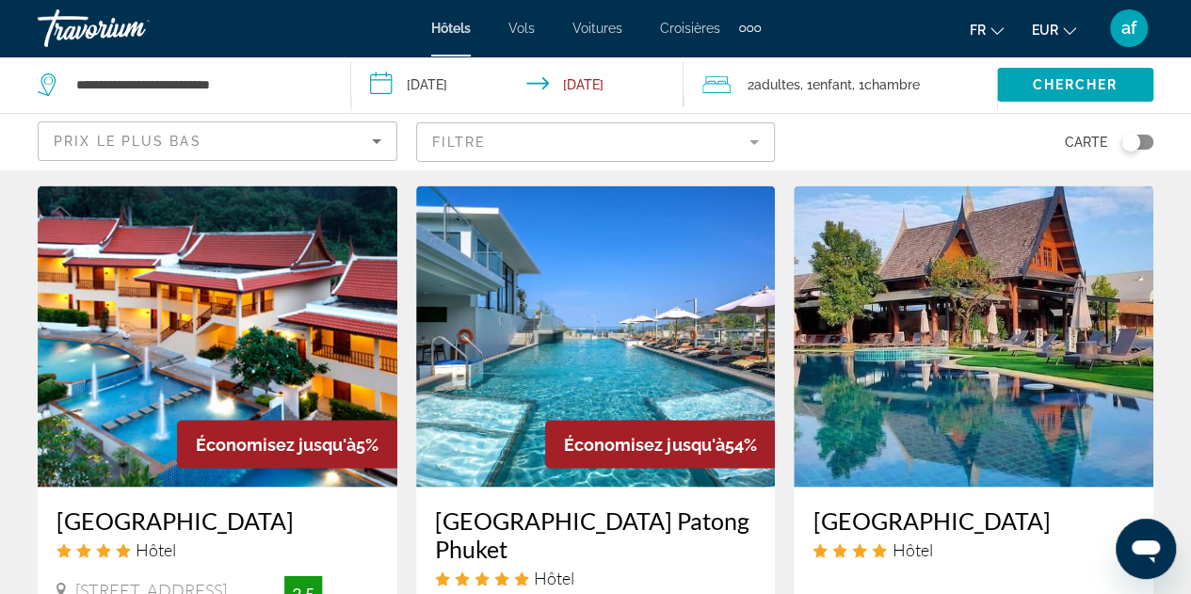
drag, startPoint x: 507, startPoint y: 514, endPoint x: 511, endPoint y: 535, distance: 21.2
click at [511, 535] on div "[GEOGRAPHIC_DATA] Patong Phuket Hôtel [STREET_ADDRESS] 0.9 mi du centre-ville d…" at bounding box center [596, 583] width 360 height 193
copy h3 "[GEOGRAPHIC_DATA] Patong Phuket"
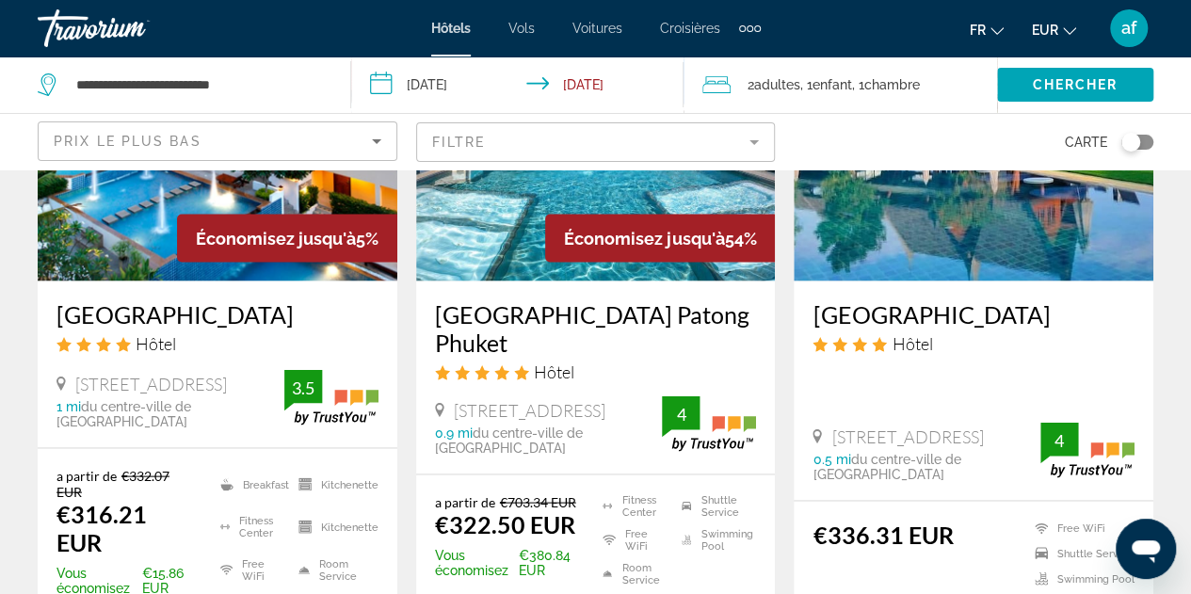
scroll to position [1719, 0]
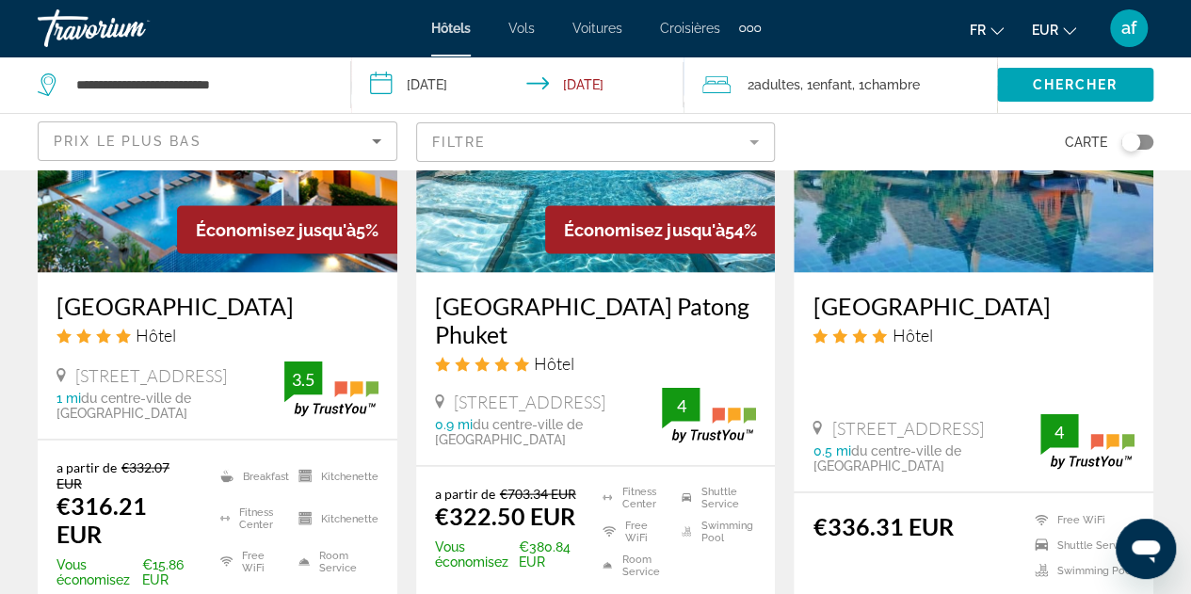
click at [622, 138] on mat-form-field "Filtre" at bounding box center [596, 142] width 360 height 40
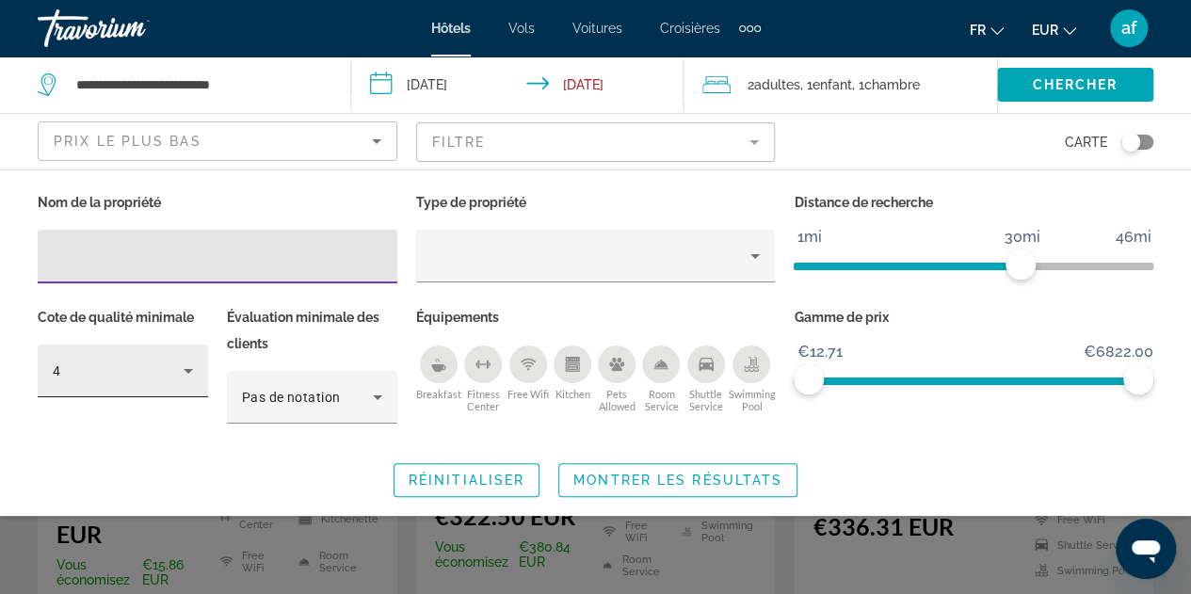
click at [183, 366] on icon "Hotel Filters" at bounding box center [188, 371] width 23 height 23
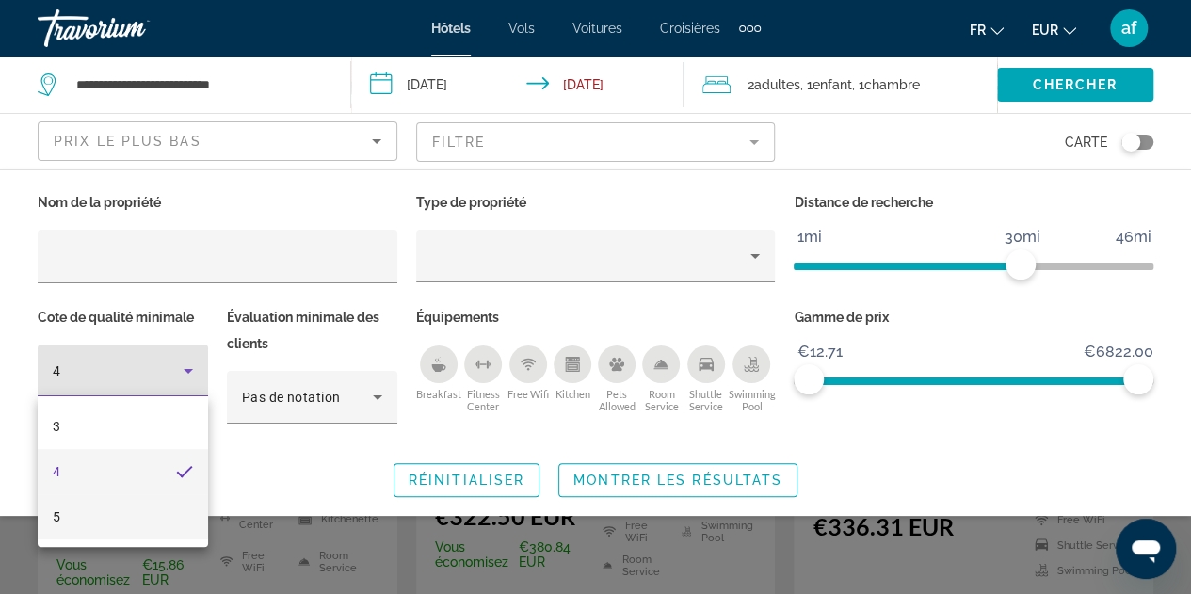
click at [90, 511] on mat-option "5" at bounding box center [123, 516] width 170 height 45
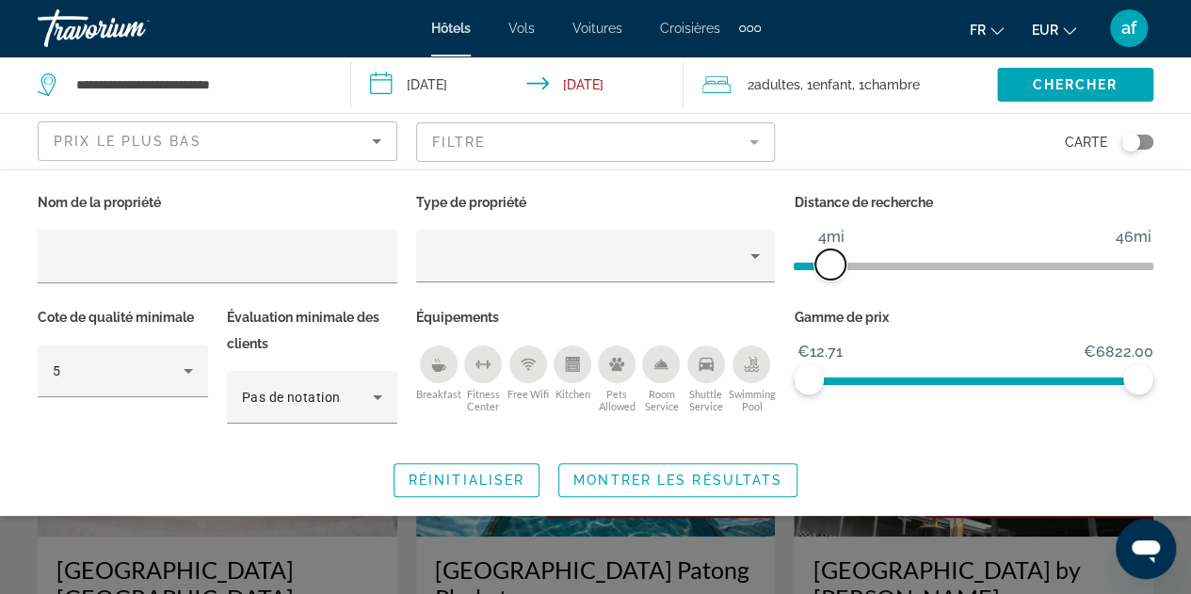
drag, startPoint x: 1027, startPoint y: 270, endPoint x: 831, endPoint y: 279, distance: 196.1
click at [831, 279] on span "ngx-slider" at bounding box center [831, 265] width 30 height 30
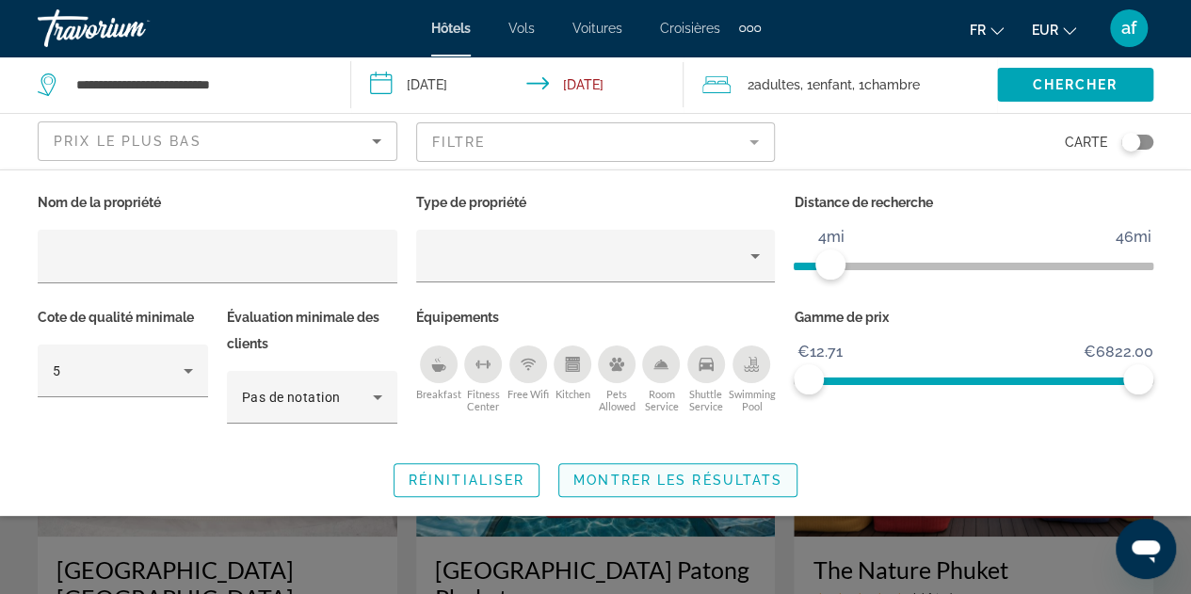
click at [679, 473] on span "Montrer les résultats" at bounding box center [678, 480] width 209 height 15
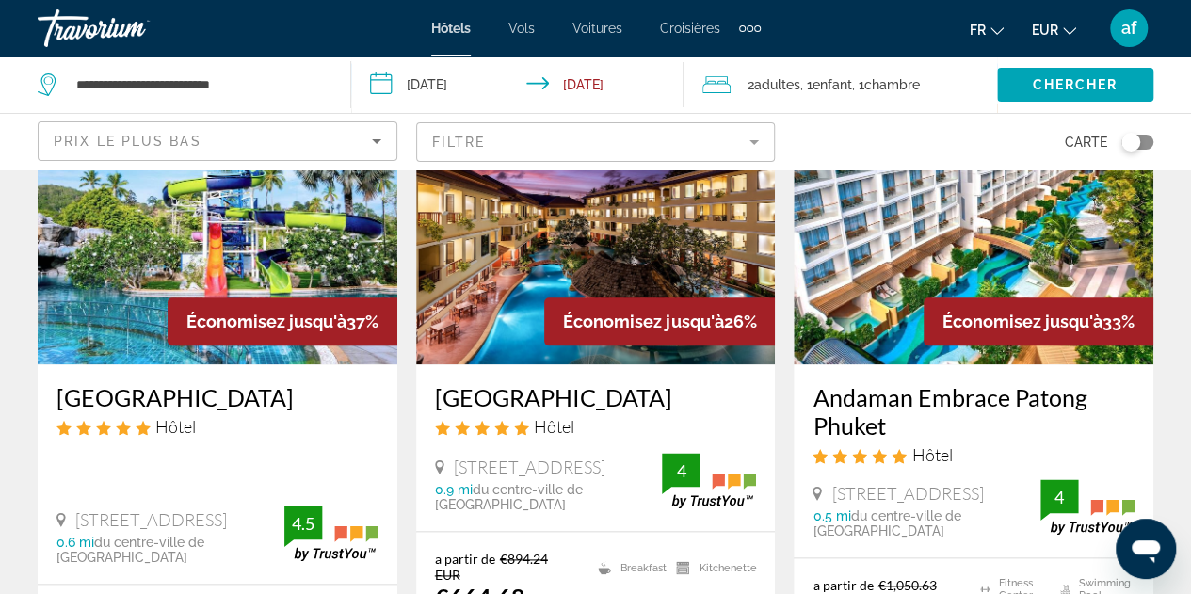
scroll to position [899, 0]
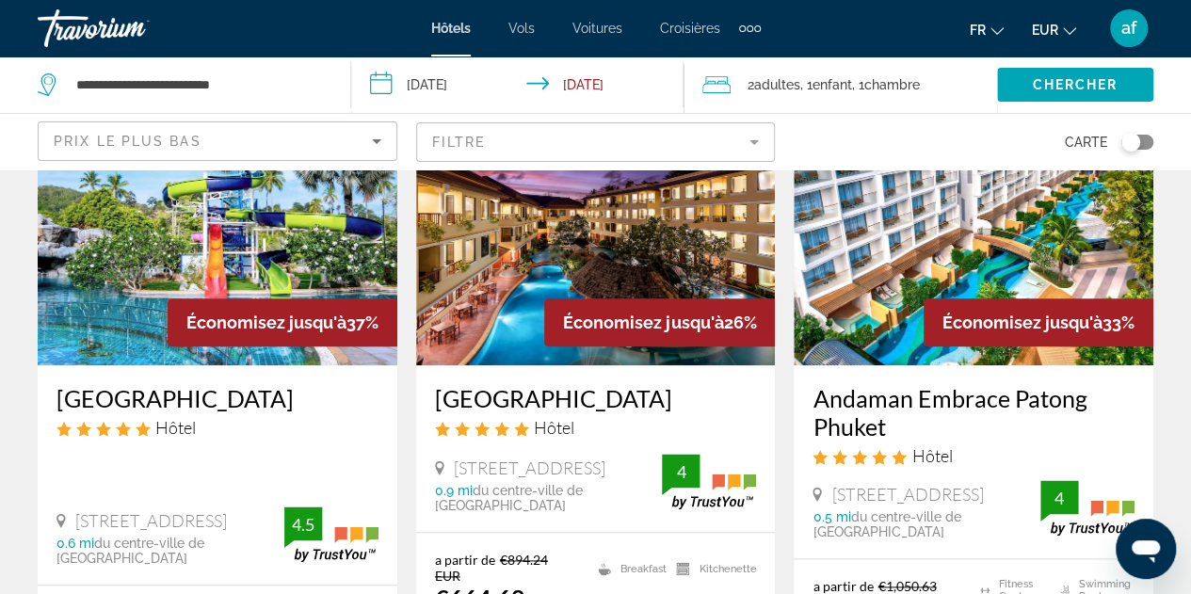
click at [572, 411] on h3 "[GEOGRAPHIC_DATA]" at bounding box center [596, 398] width 322 height 28
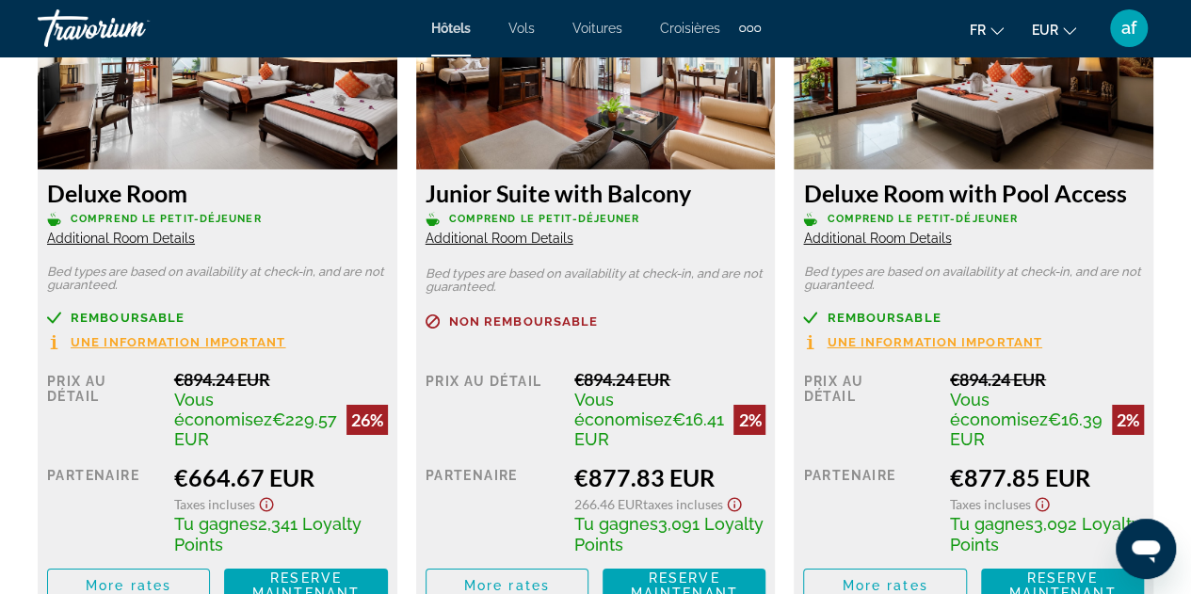
scroll to position [3063, 0]
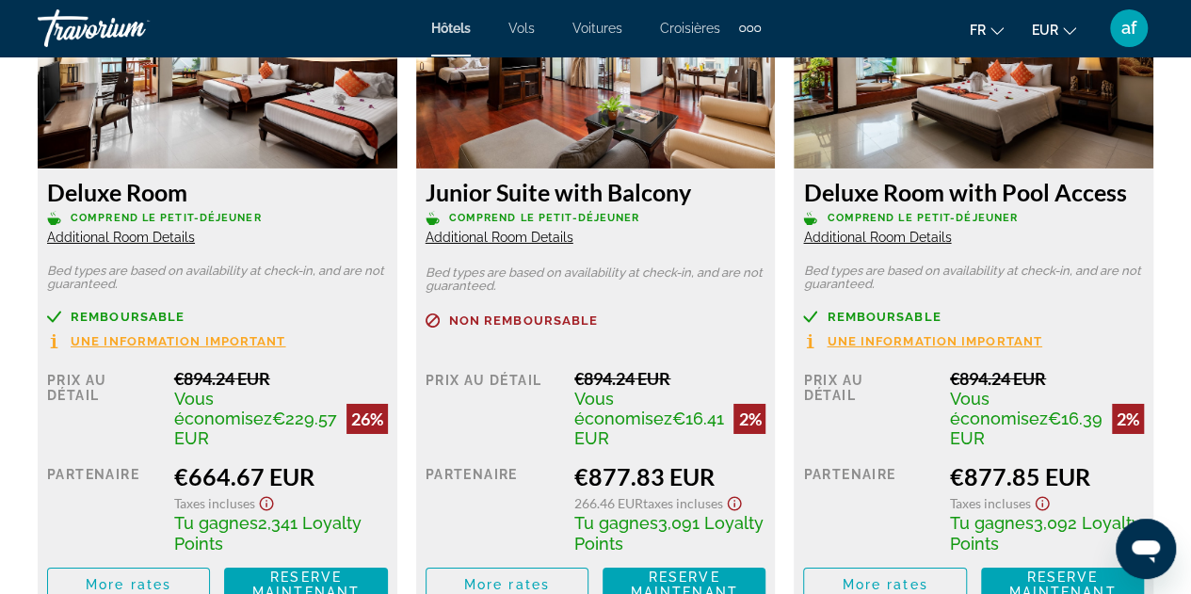
click at [192, 342] on span "Une information important" at bounding box center [179, 341] width 216 height 12
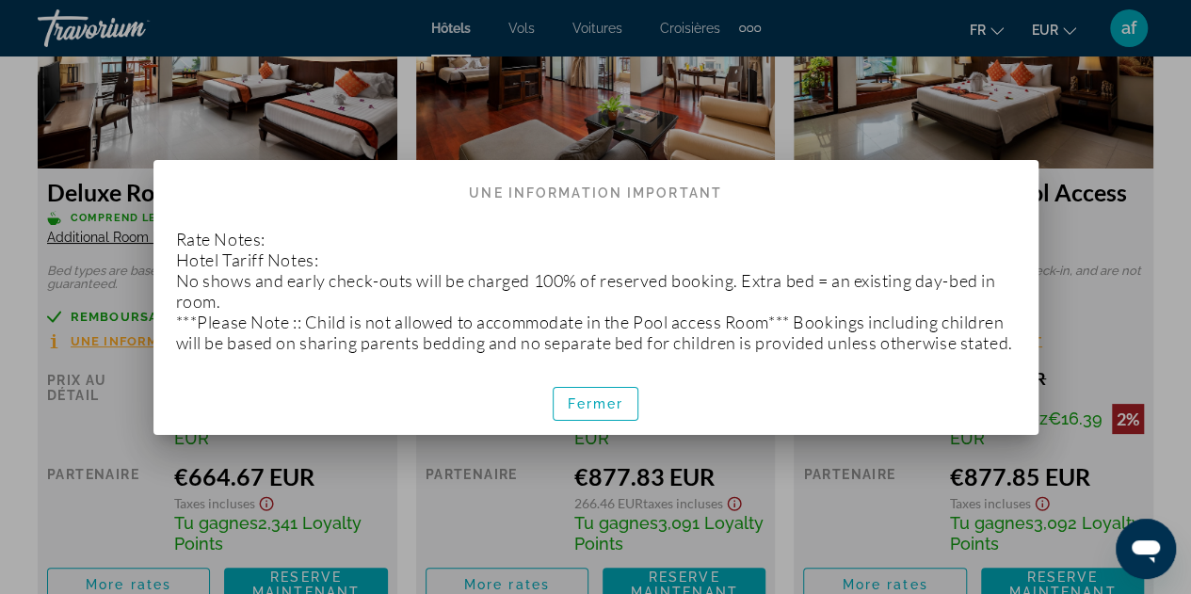
scroll to position [0, 0]
click at [590, 405] on span "button" at bounding box center [596, 403] width 85 height 45
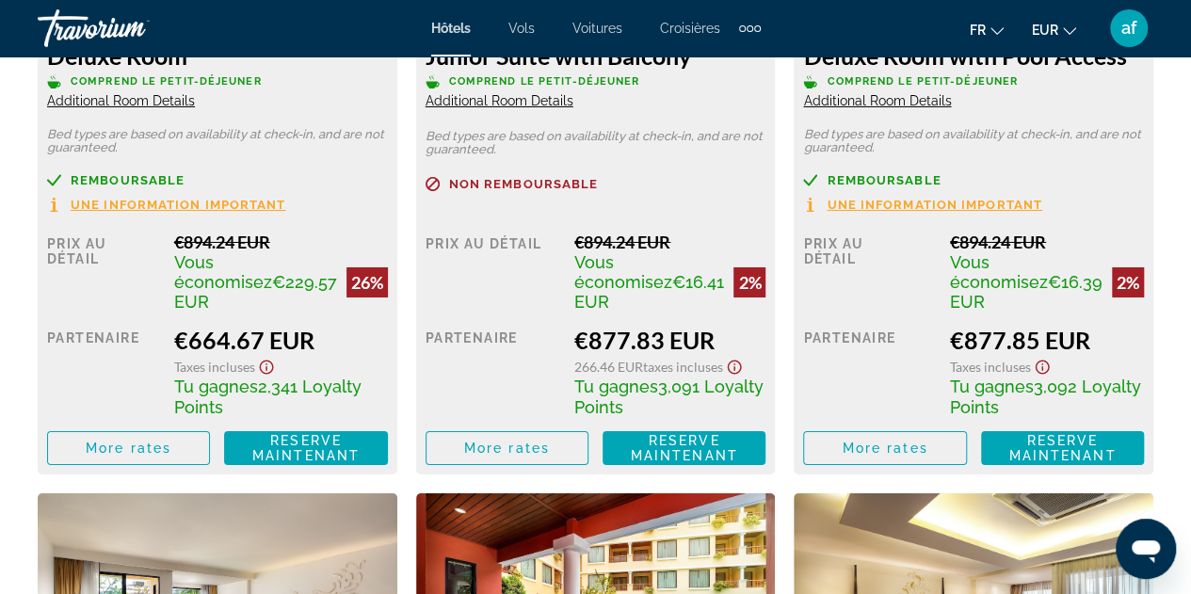
scroll to position [3200, 0]
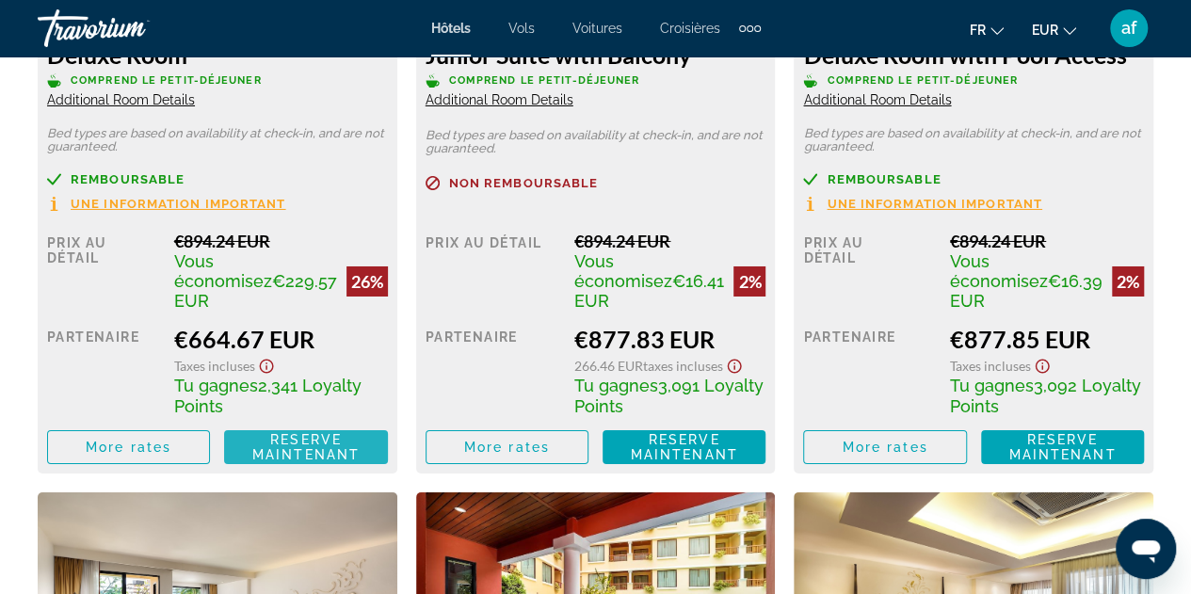
click at [324, 436] on span "Reserve maintenant" at bounding box center [305, 447] width 107 height 30
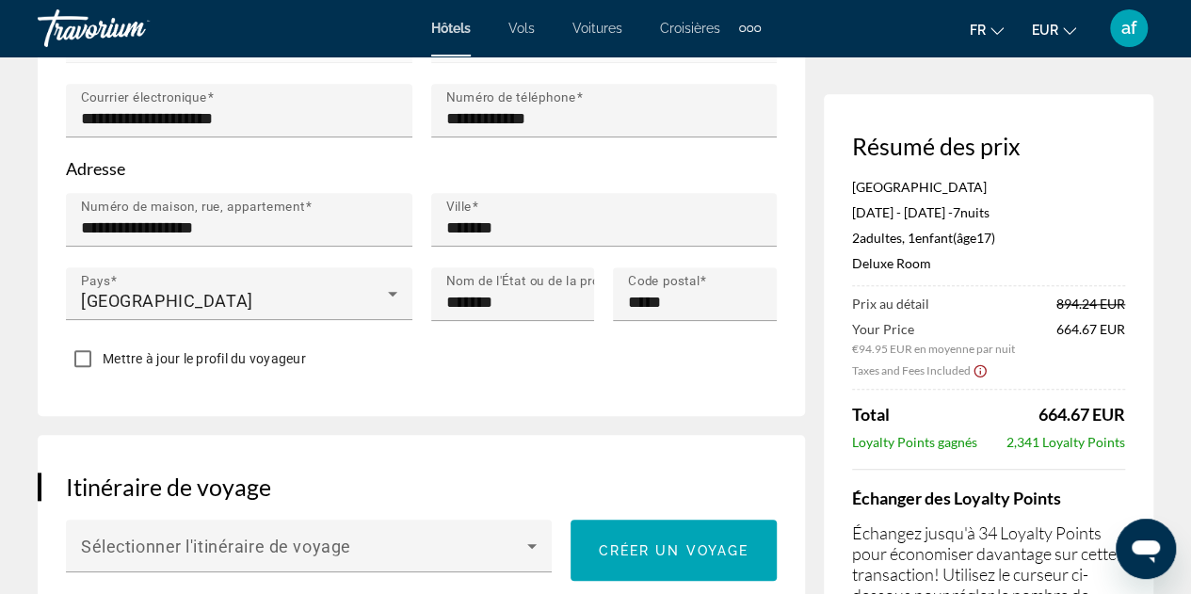
scroll to position [744, 0]
click at [1012, 538] on p "Échangez jusqu'à 34 Loyalty Points pour économiser davantage sur cette transact…" at bounding box center [988, 575] width 273 height 104
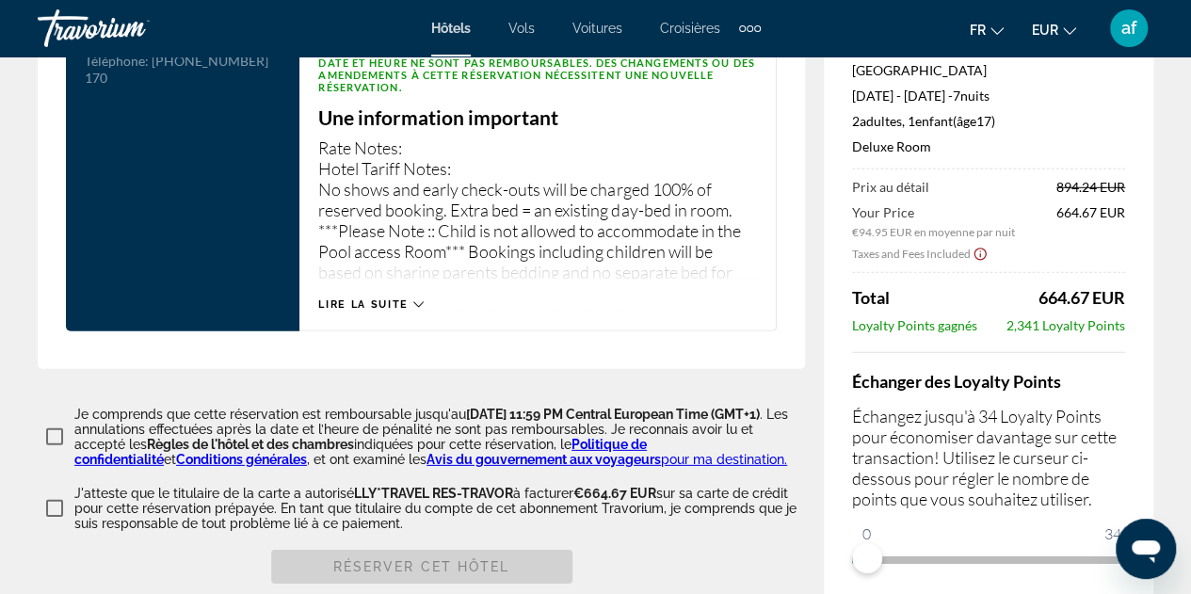
scroll to position [2616, 0]
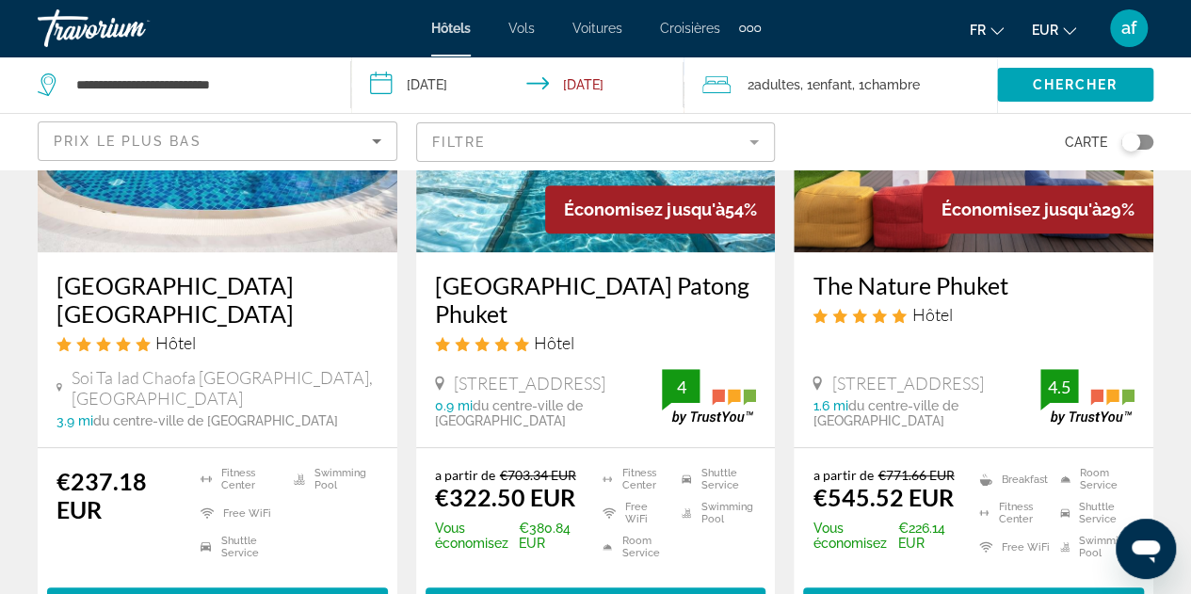
scroll to position [285, 0]
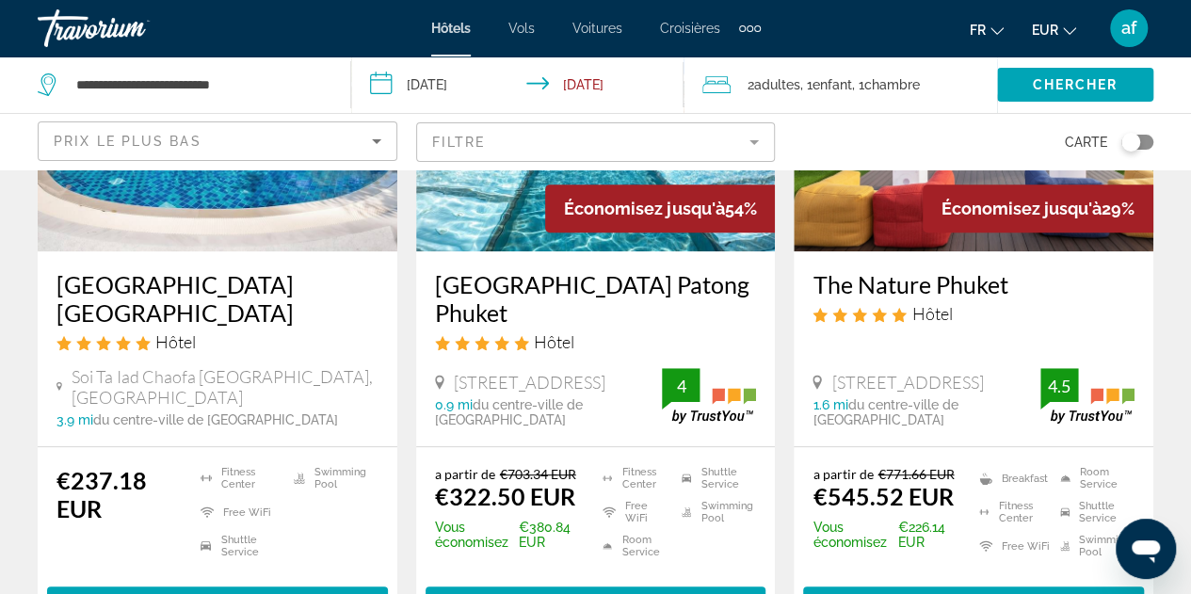
click at [512, 276] on h3 "[GEOGRAPHIC_DATA] Patong Phuket" at bounding box center [596, 298] width 322 height 57
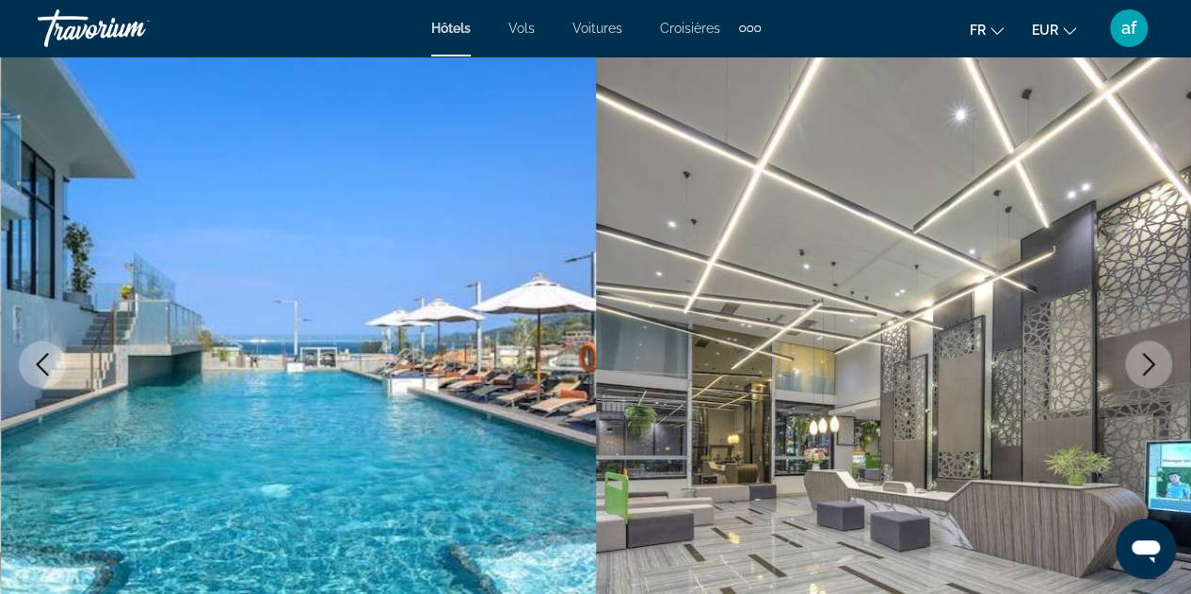
scroll to position [362, 0]
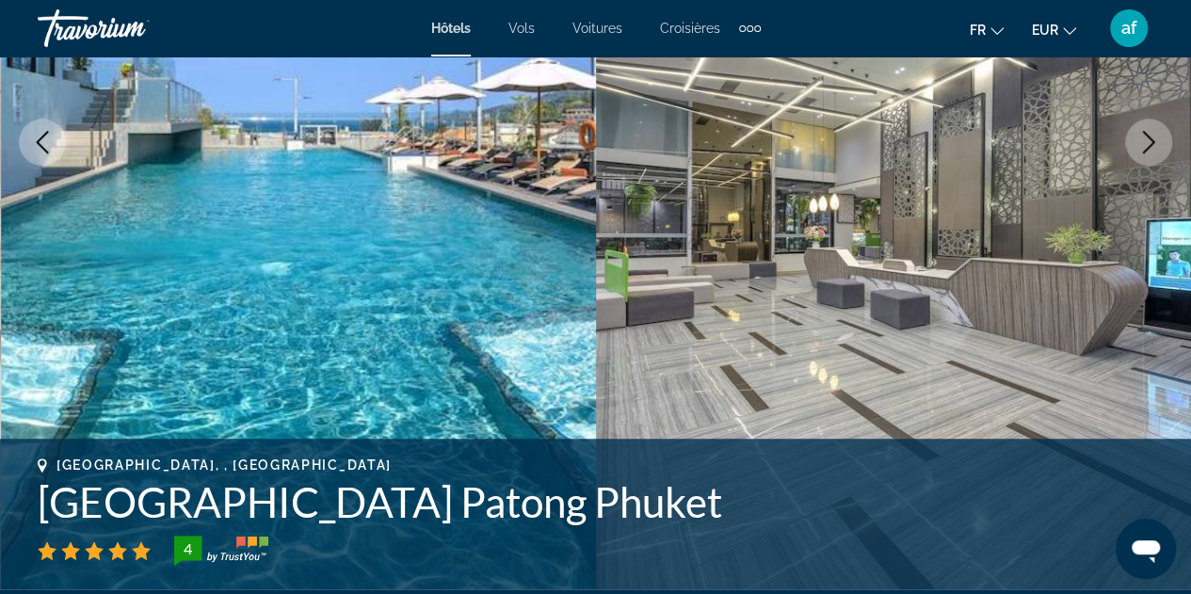
click at [1145, 130] on button "Next image" at bounding box center [1149, 142] width 47 height 47
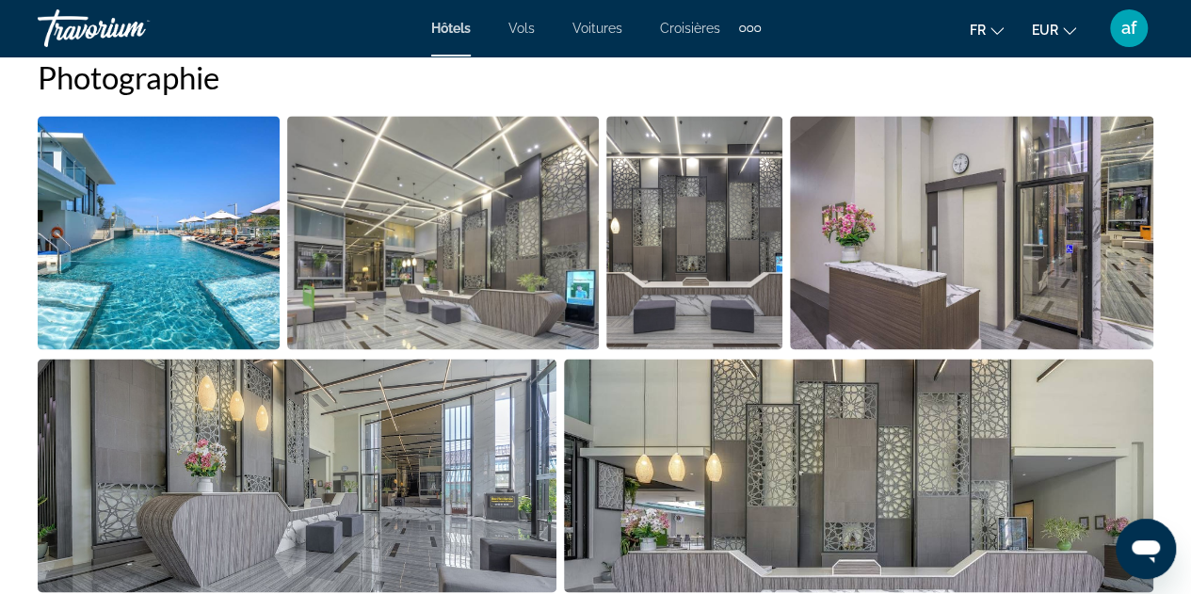
scroll to position [1315, 0]
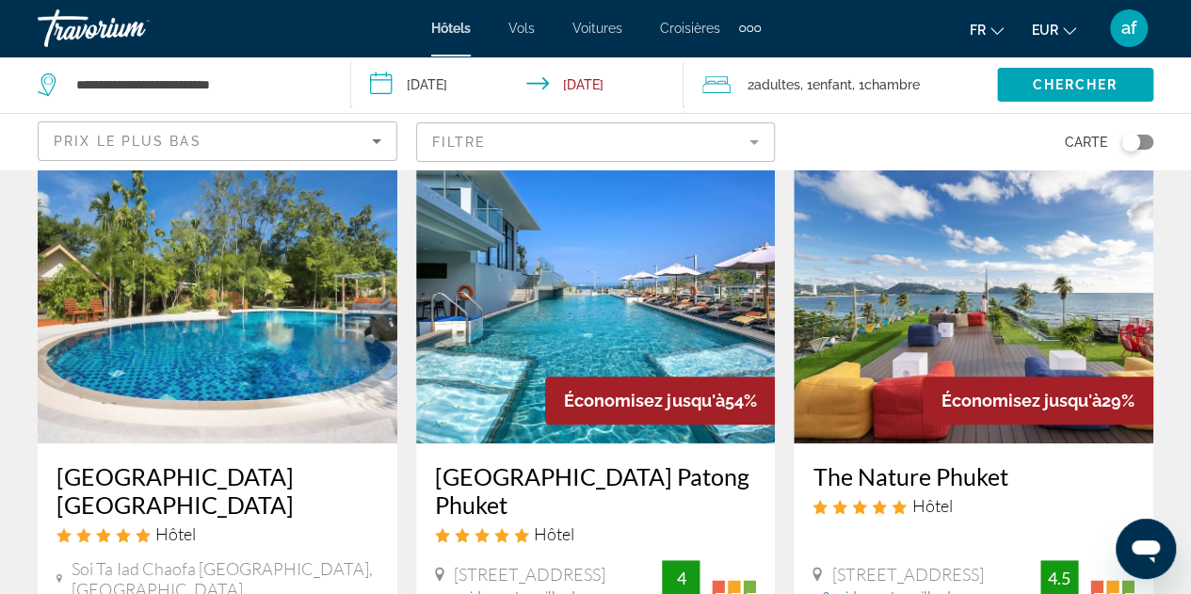
scroll to position [69, 0]
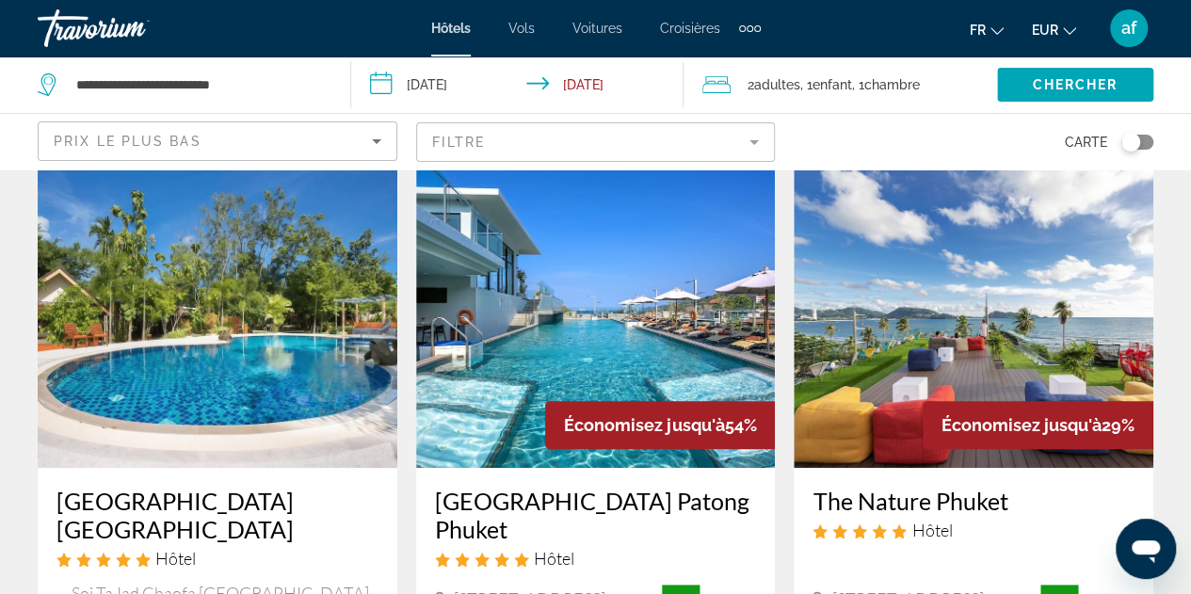
click at [978, 363] on img "Main content" at bounding box center [974, 317] width 360 height 301
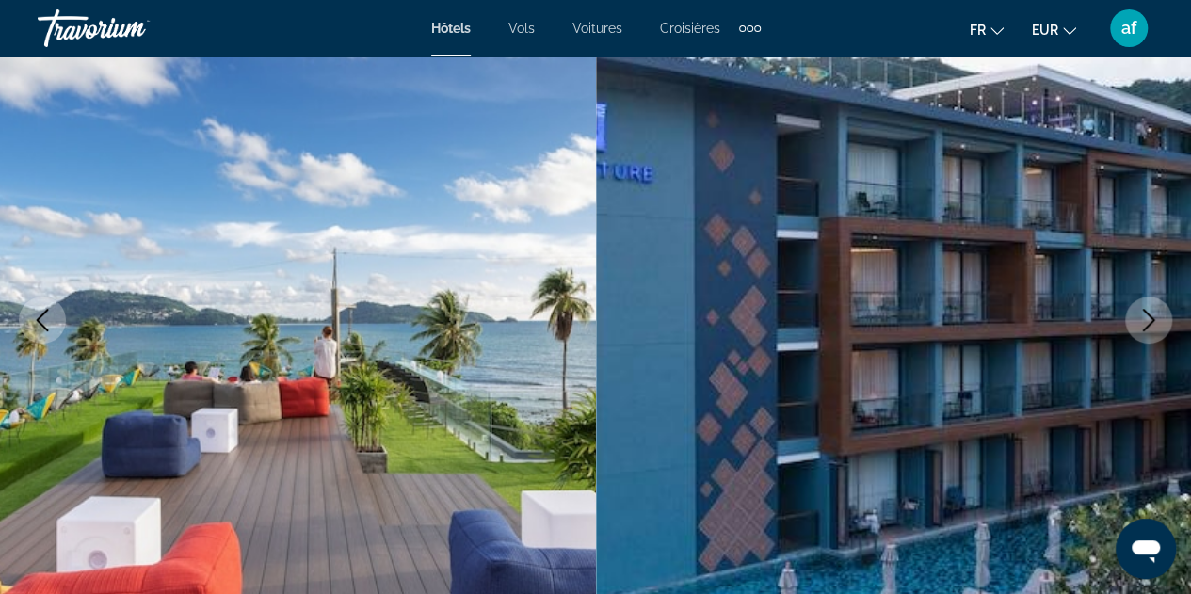
scroll to position [174, 0]
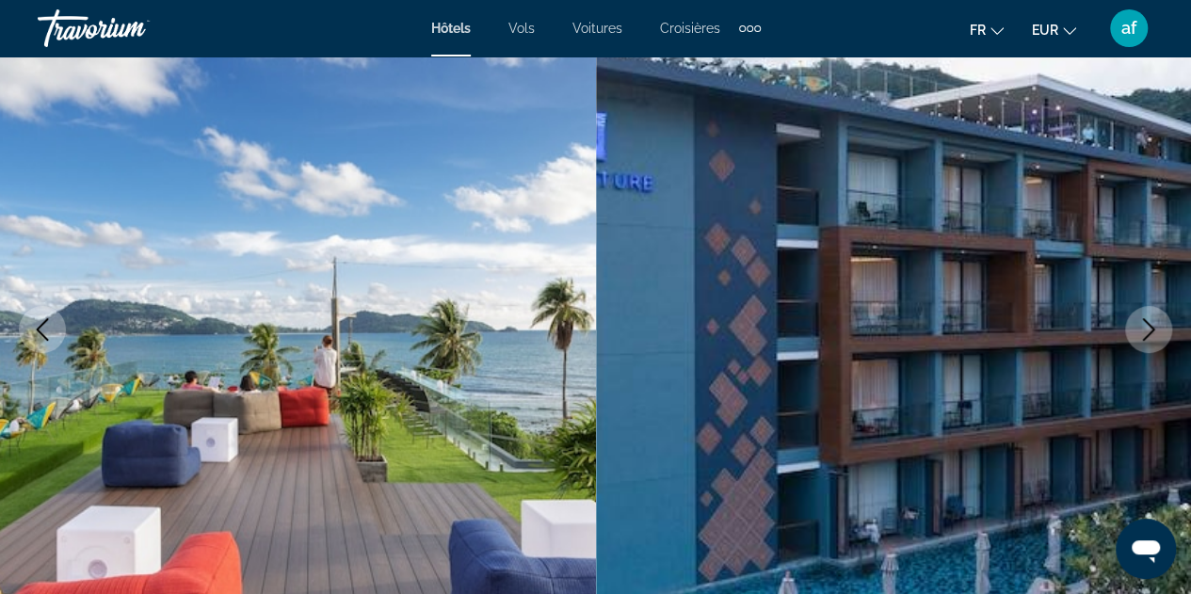
click at [1158, 338] on icon "Next image" at bounding box center [1149, 329] width 23 height 23
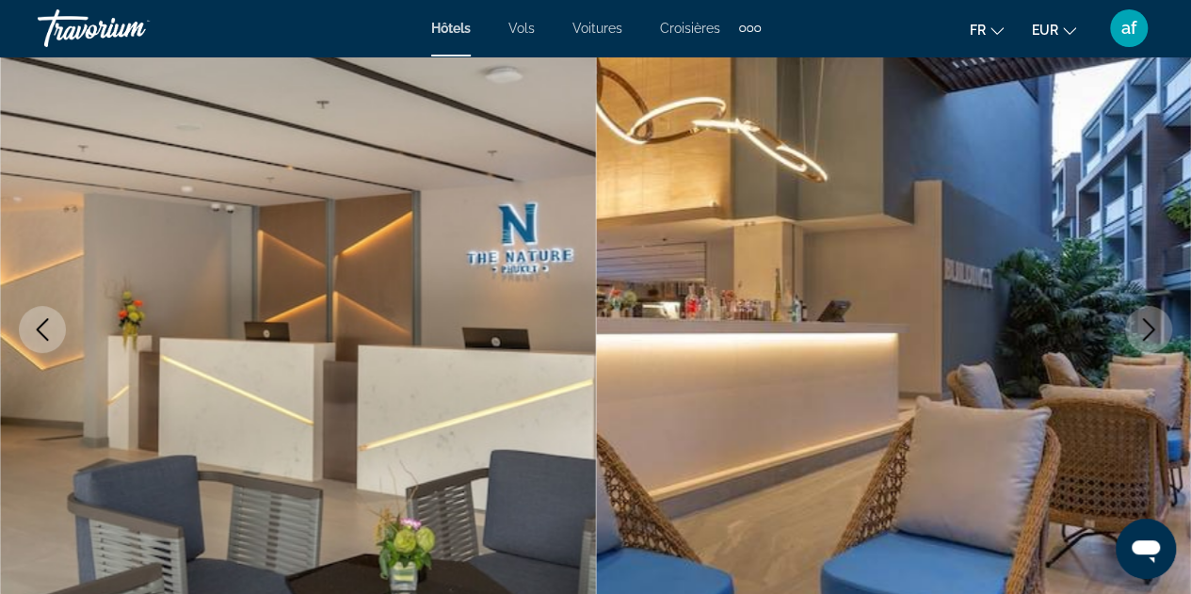
click at [1158, 338] on icon "Next image" at bounding box center [1149, 329] width 23 height 23
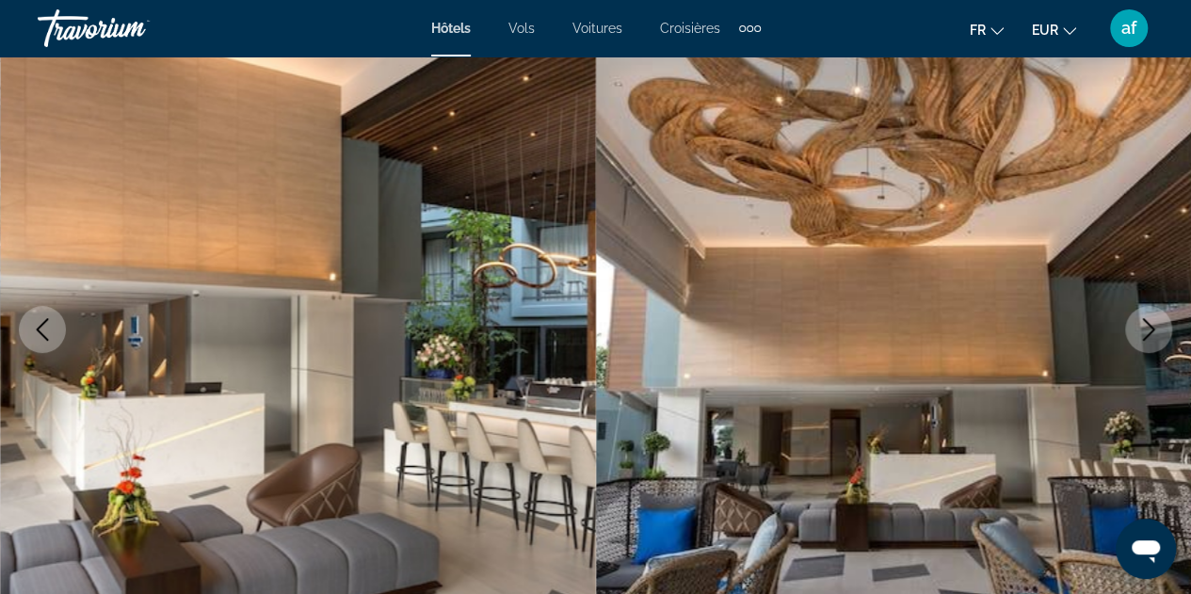
click at [1158, 338] on icon "Next image" at bounding box center [1149, 329] width 23 height 23
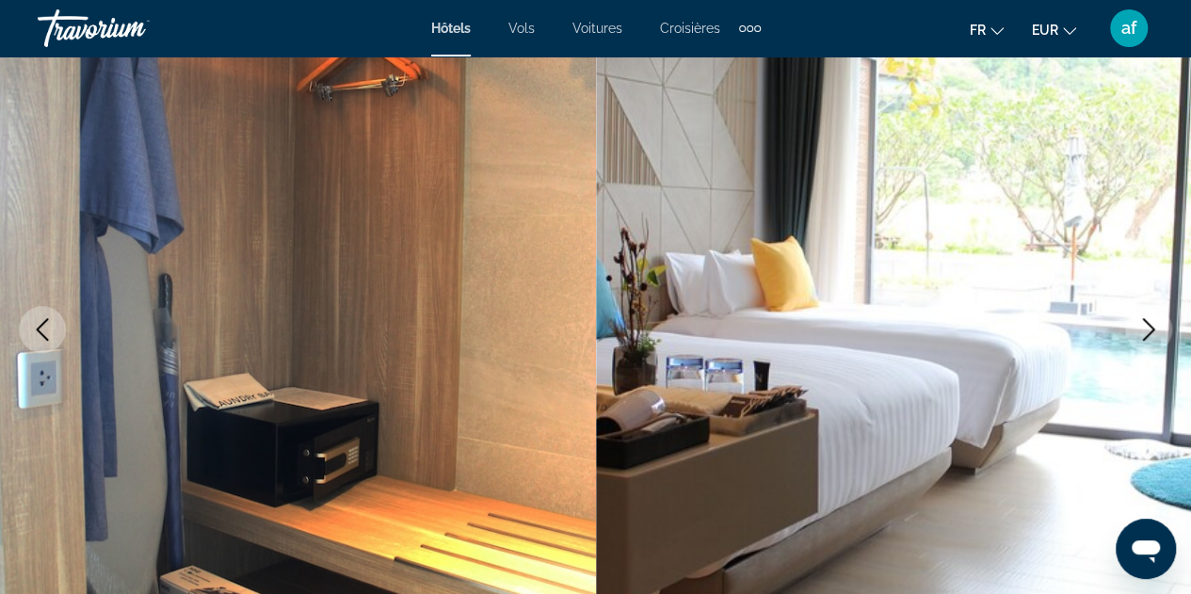
click at [1158, 331] on icon "Next image" at bounding box center [1149, 329] width 23 height 23
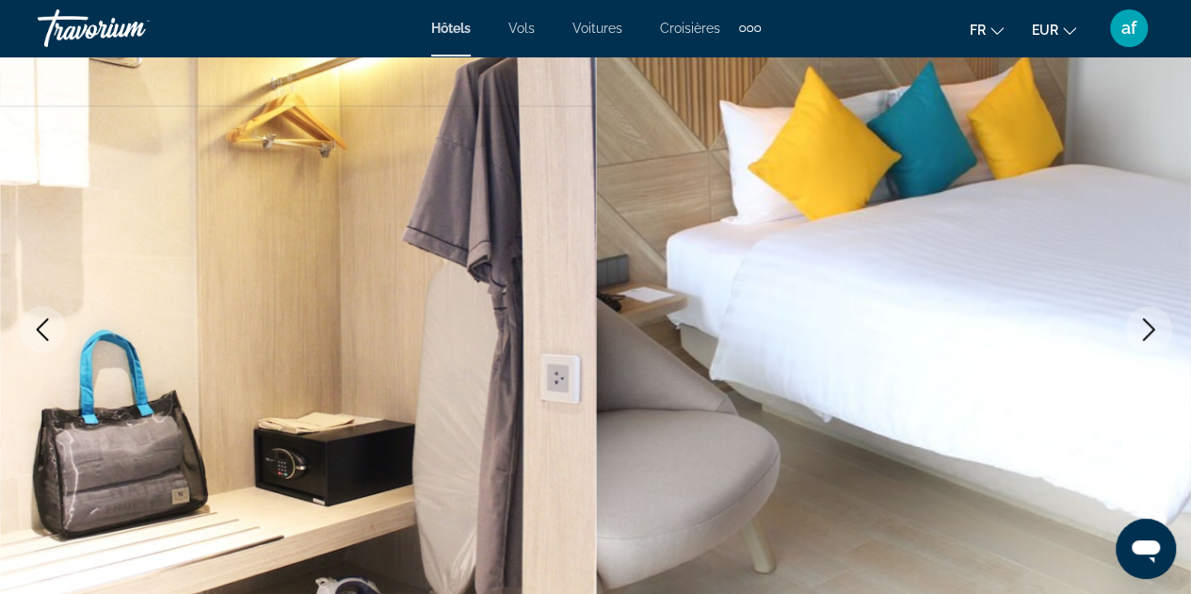
click at [1158, 331] on icon "Next image" at bounding box center [1149, 329] width 23 height 23
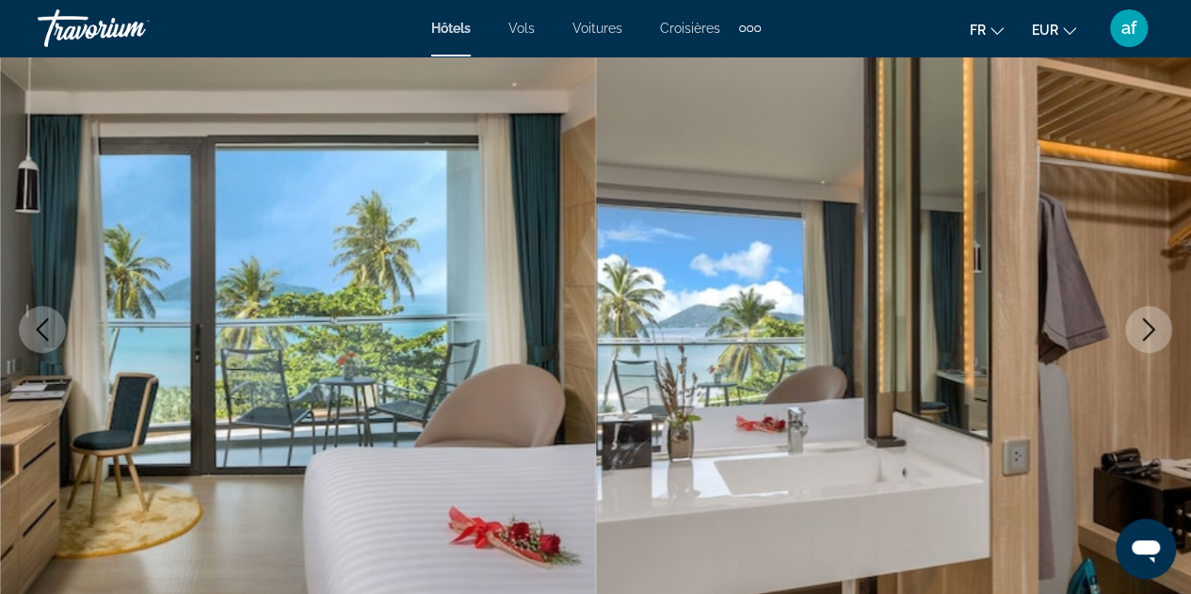
click at [1158, 331] on icon "Next image" at bounding box center [1149, 329] width 23 height 23
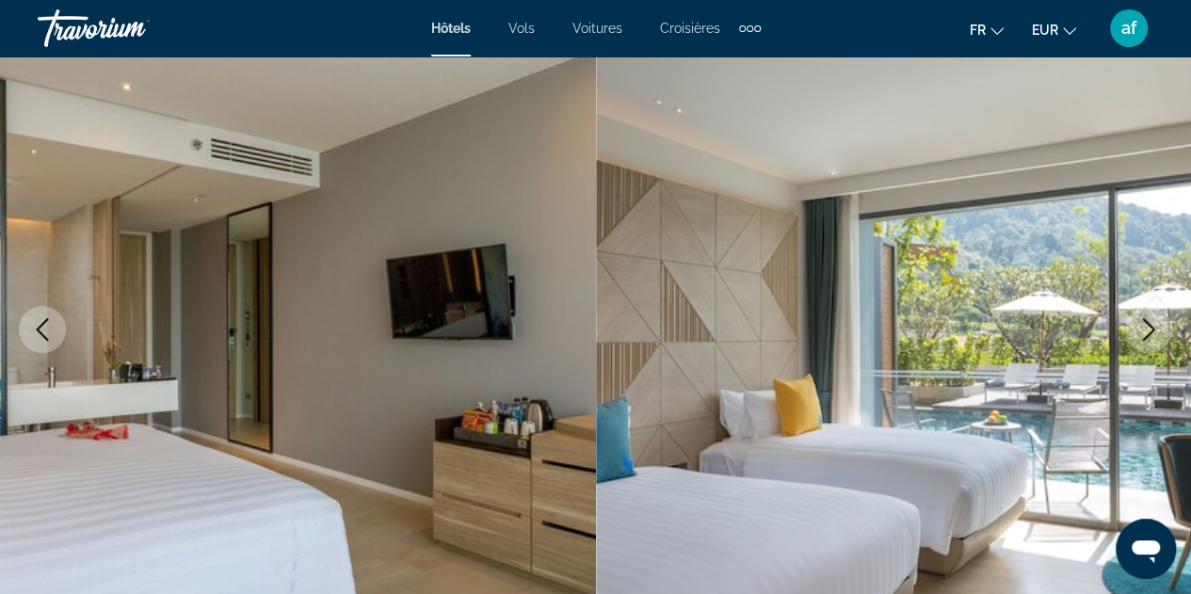
click at [1158, 331] on icon "Next image" at bounding box center [1149, 329] width 23 height 23
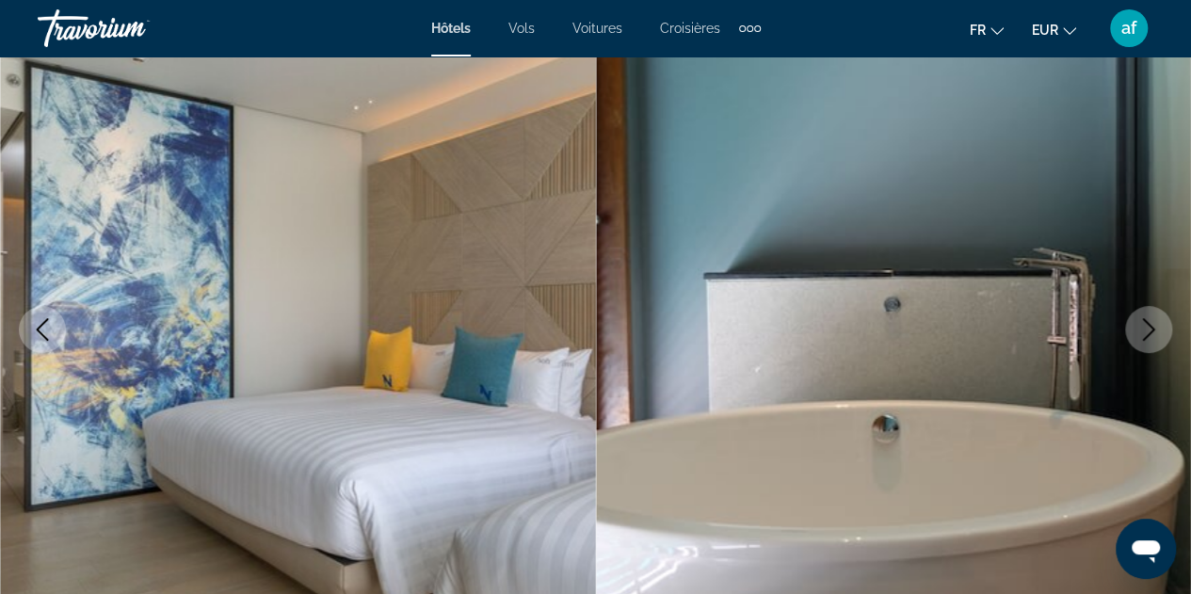
click at [49, 327] on icon "Previous image" at bounding box center [42, 329] width 23 height 23
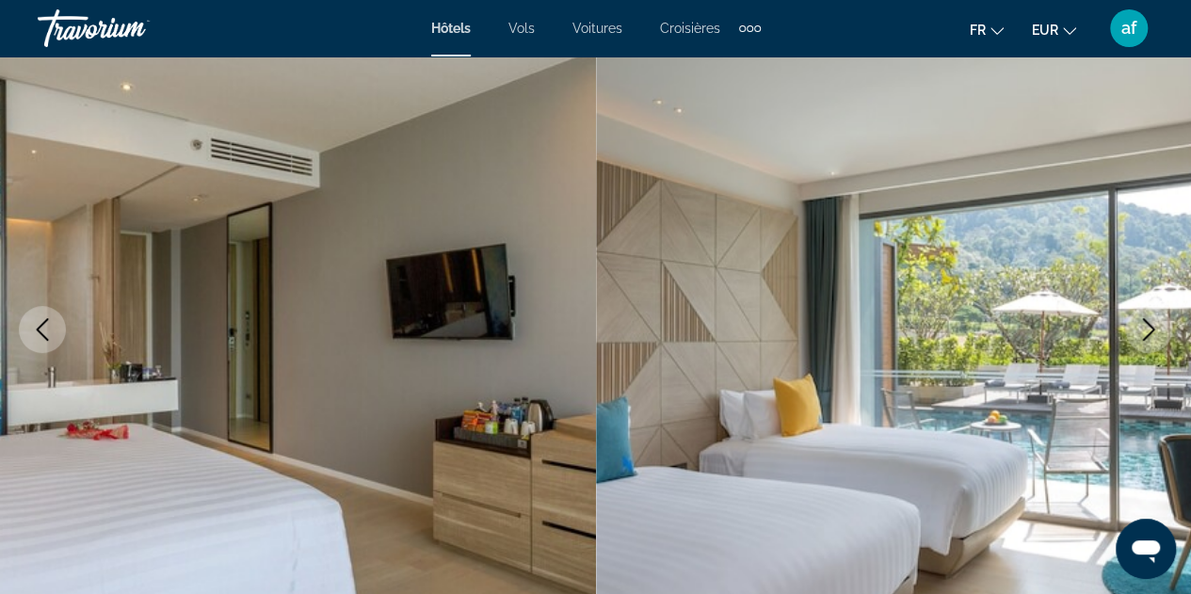
click at [1149, 330] on icon "Next image" at bounding box center [1149, 329] width 23 height 23
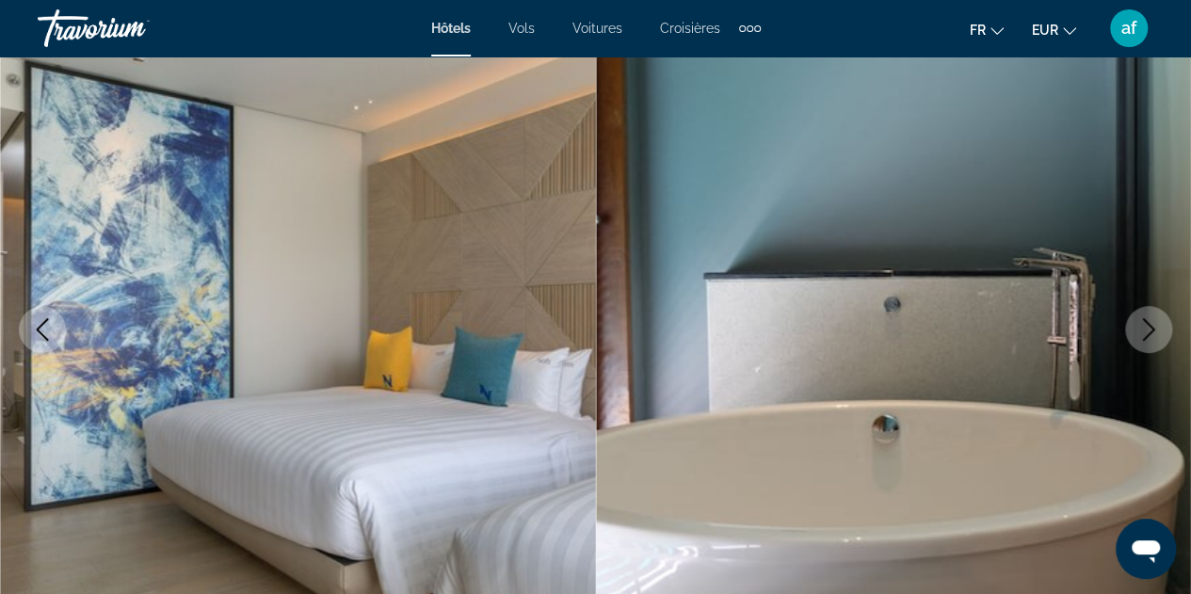
click at [1149, 330] on icon "Next image" at bounding box center [1149, 329] width 23 height 23
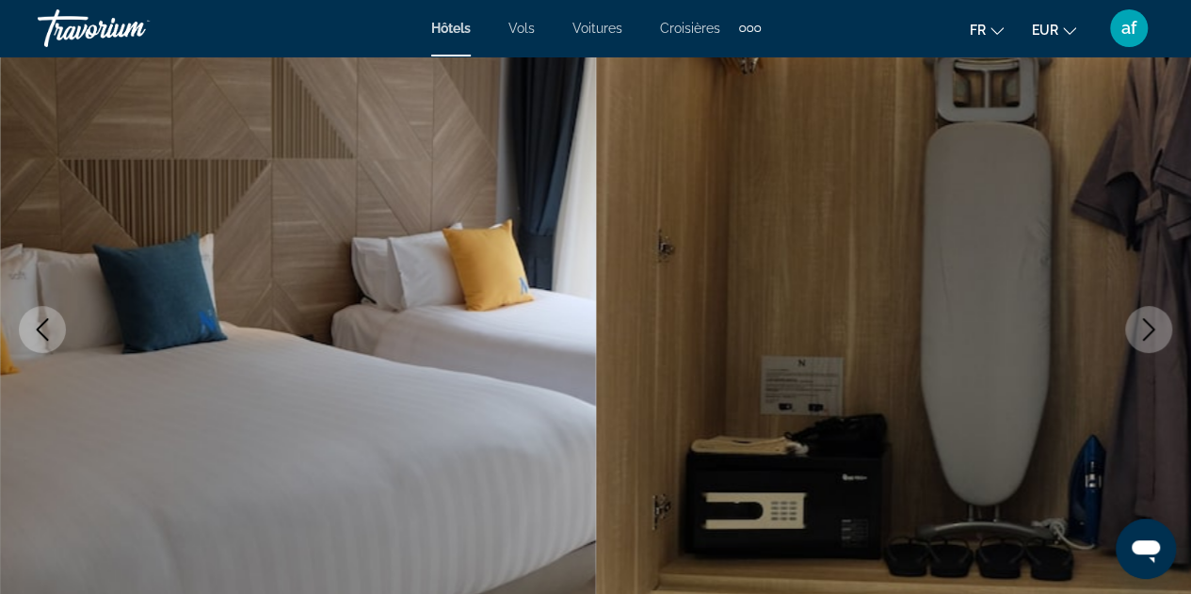
click at [1149, 330] on icon "Next image" at bounding box center [1149, 329] width 23 height 23
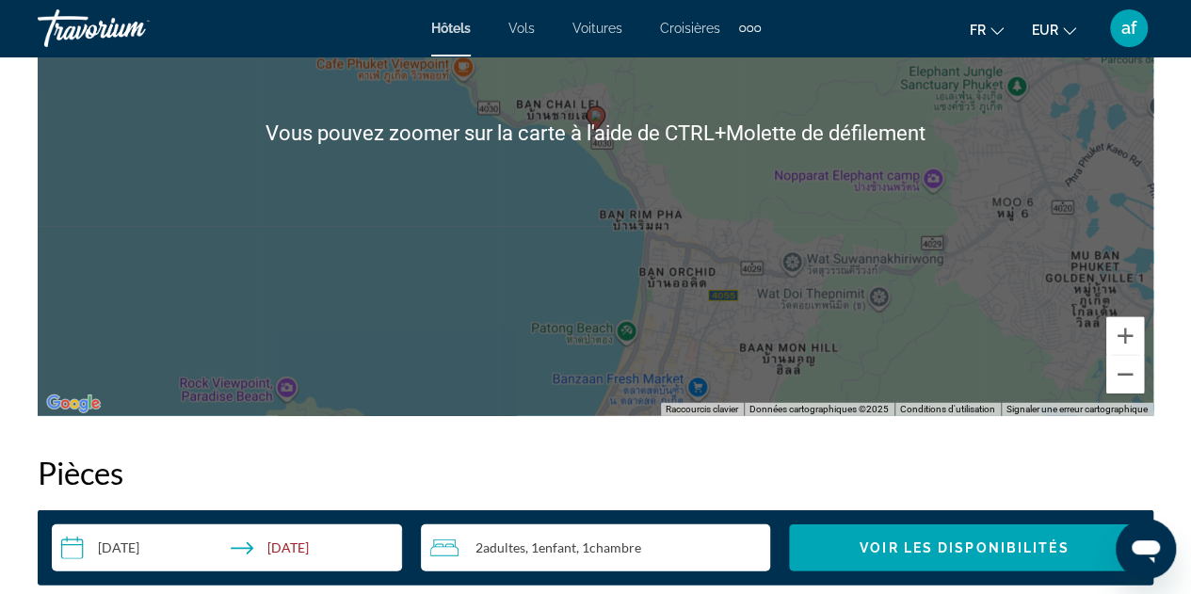
scroll to position [2373, 0]
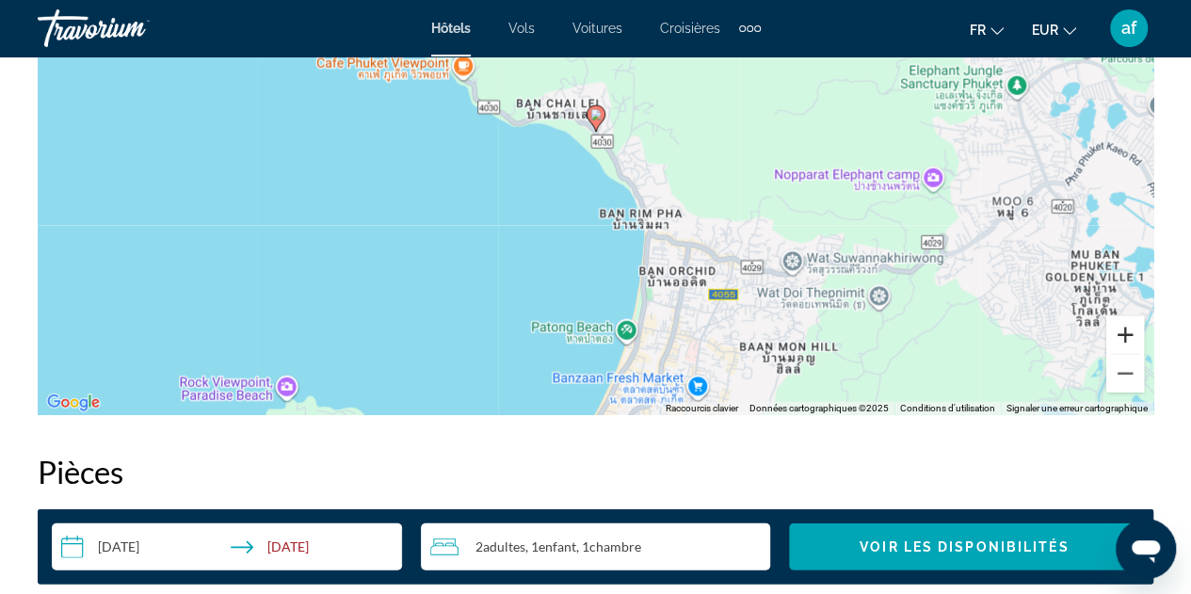
click at [1111, 344] on button "Zoom avant" at bounding box center [1126, 335] width 38 height 38
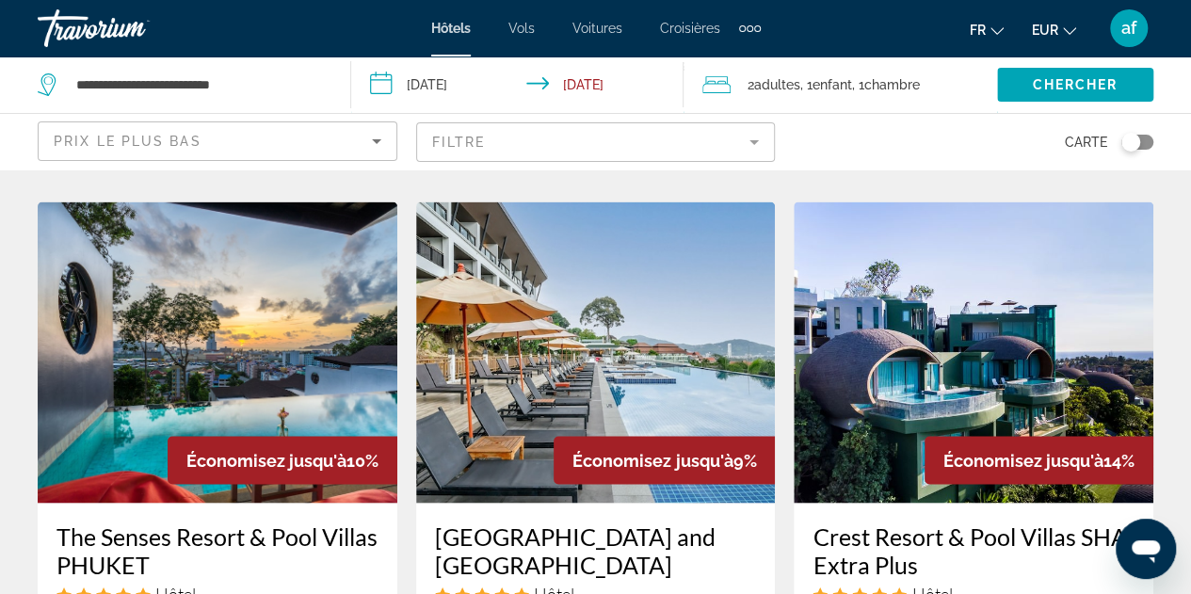
scroll to position [1487, 0]
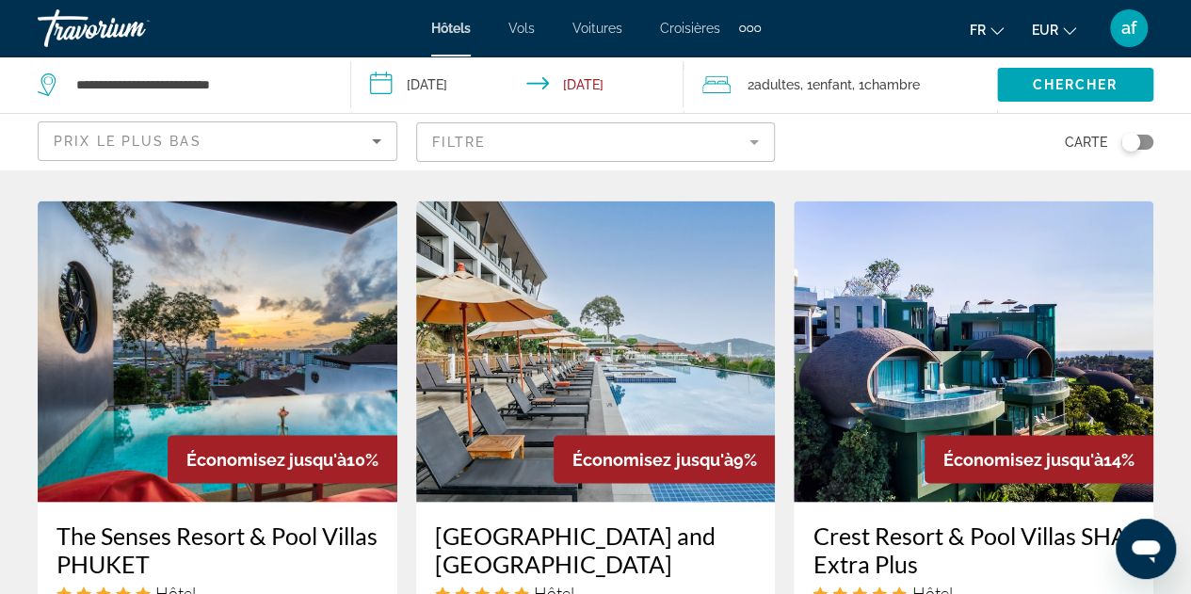
click at [574, 91] on input "**********" at bounding box center [521, 88] width 340 height 62
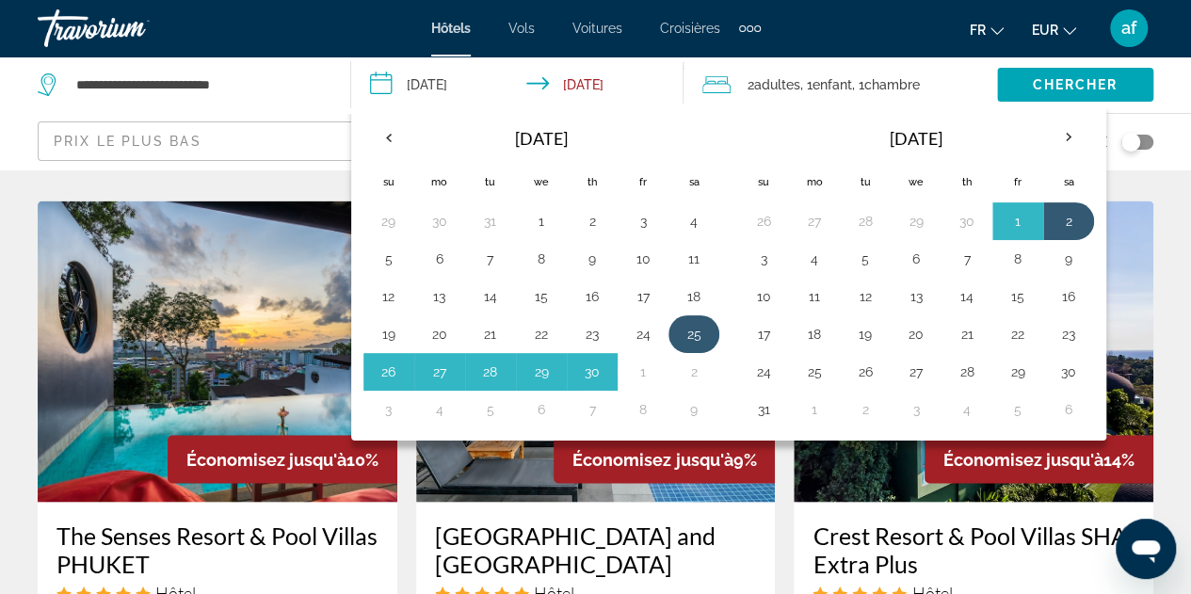
click at [697, 329] on button "25" at bounding box center [694, 334] width 30 height 26
click at [640, 369] on button "1" at bounding box center [643, 372] width 30 height 26
type input "**********"
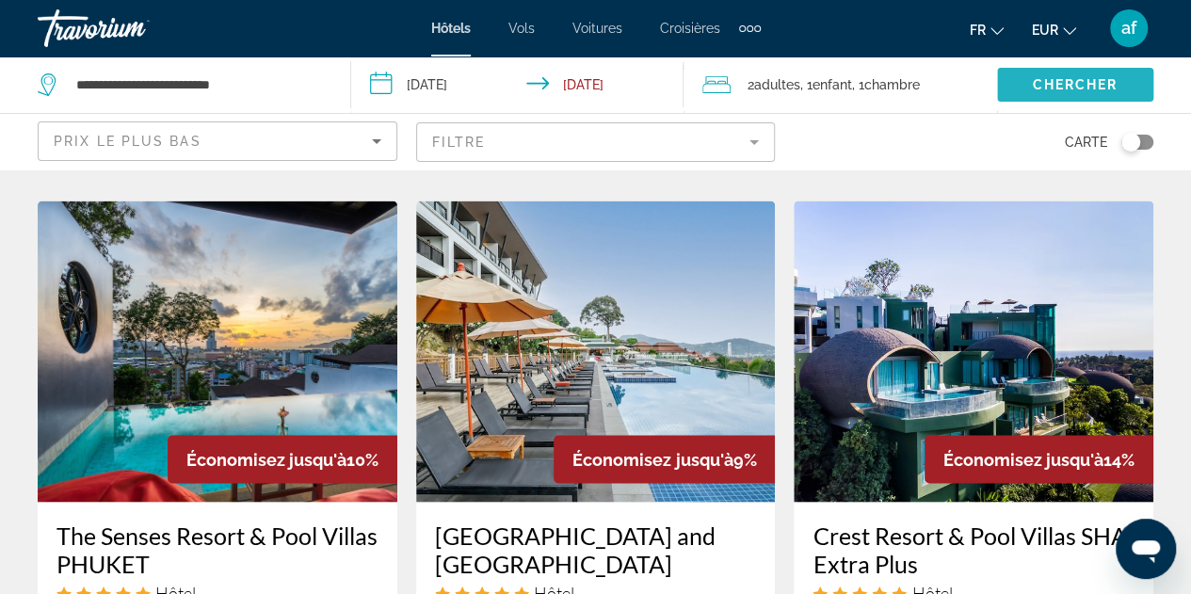
click at [1040, 84] on span "Chercher" at bounding box center [1075, 84] width 86 height 15
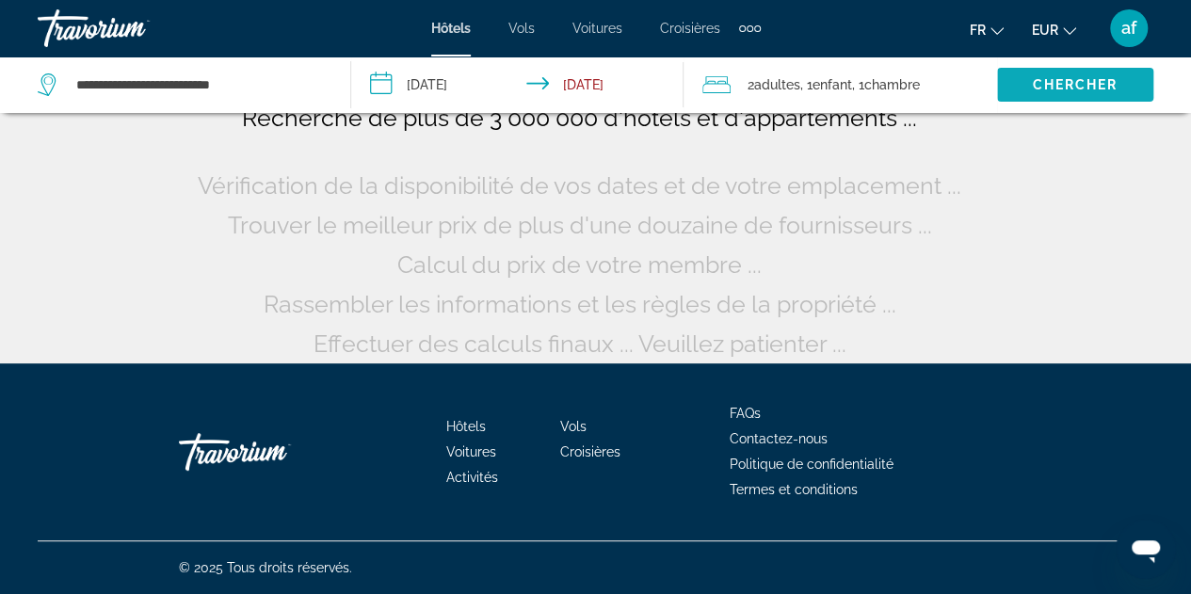
scroll to position [165, 0]
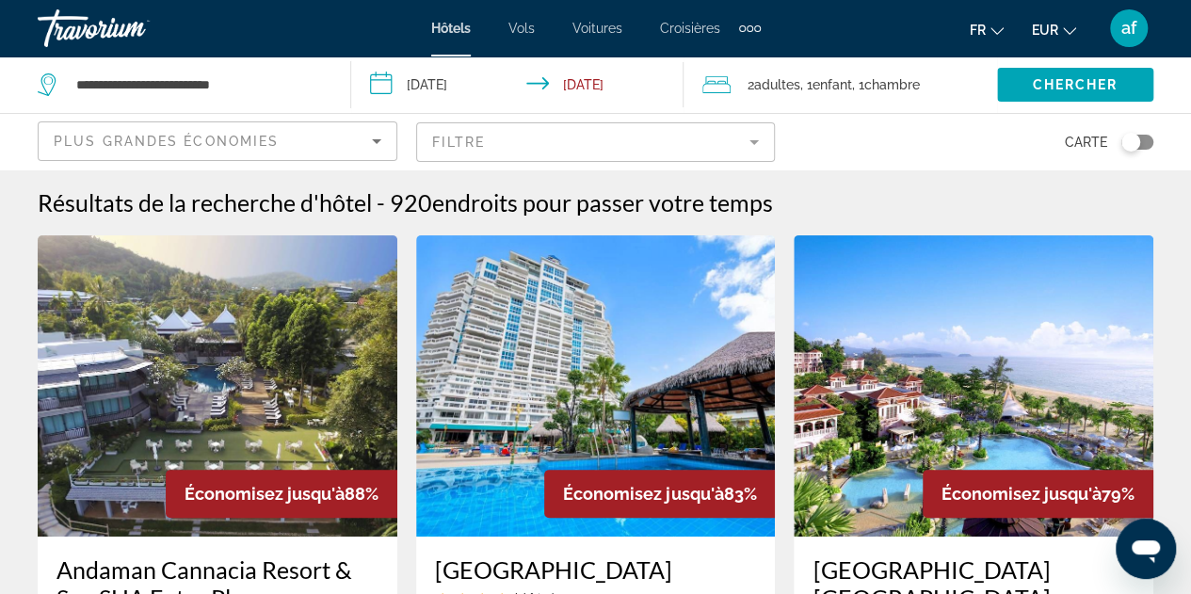
scroll to position [17, 0]
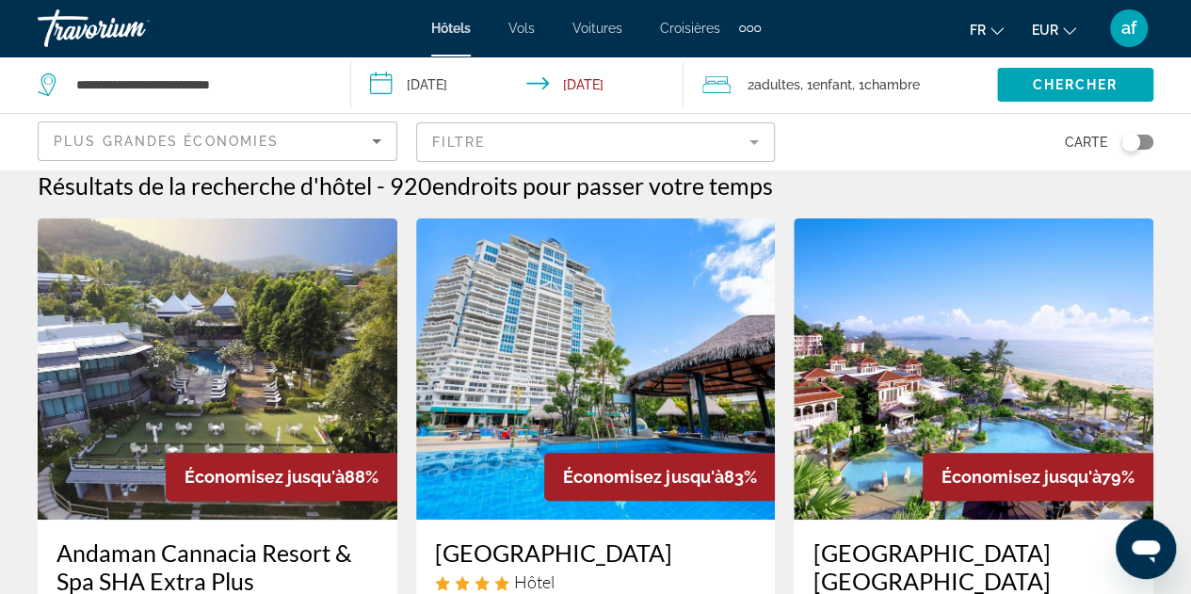
click at [750, 152] on mat-form-field "Filtre" at bounding box center [596, 142] width 360 height 40
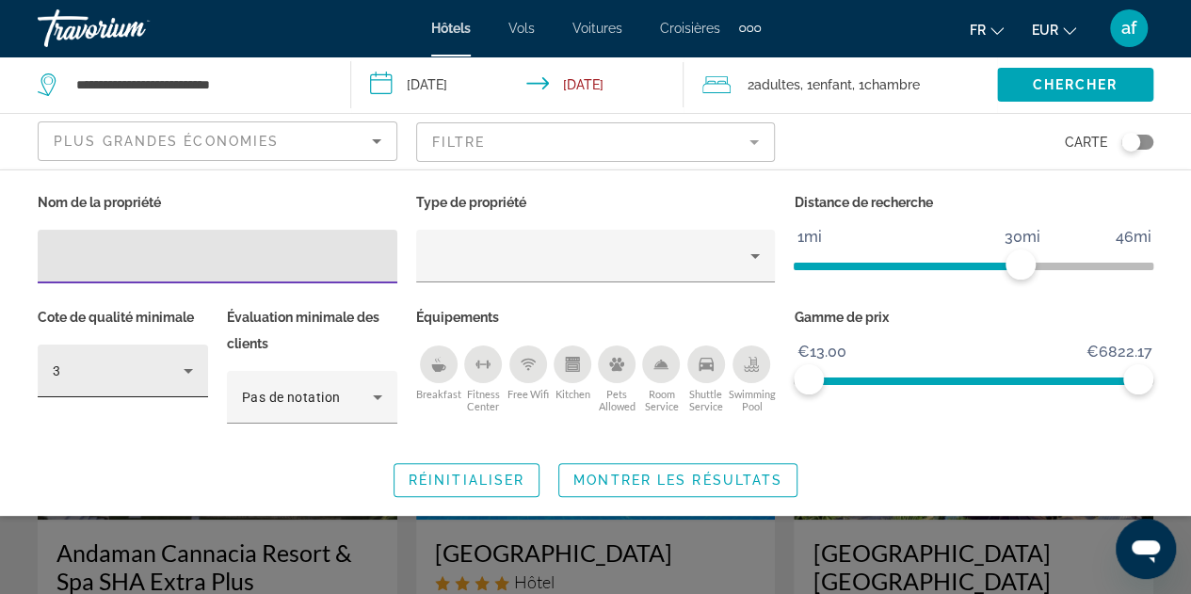
click at [174, 365] on div "3" at bounding box center [118, 371] width 131 height 23
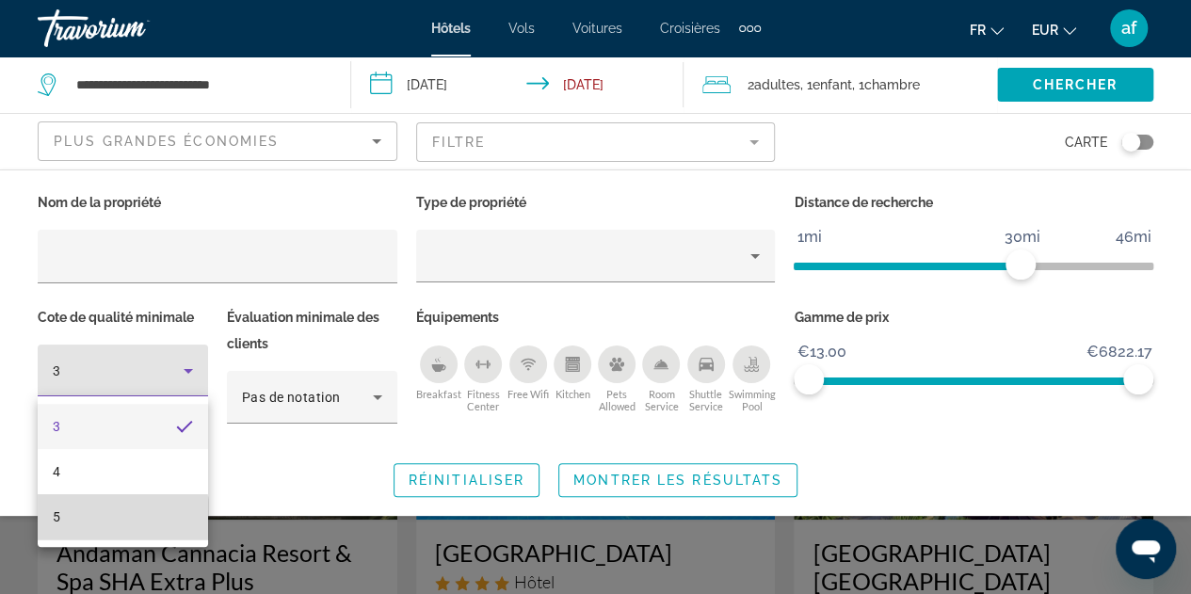
click at [97, 521] on mat-option "5" at bounding box center [123, 516] width 170 height 45
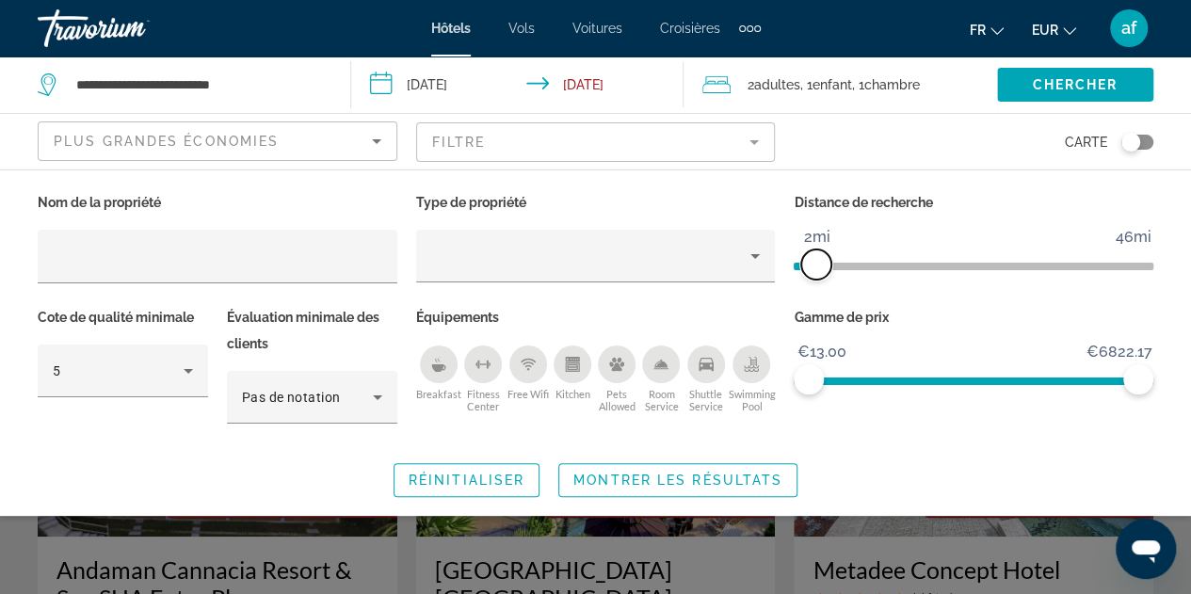
drag, startPoint x: 1010, startPoint y: 263, endPoint x: 818, endPoint y: 274, distance: 192.5
click at [818, 274] on span "ngx-slider" at bounding box center [817, 265] width 30 height 30
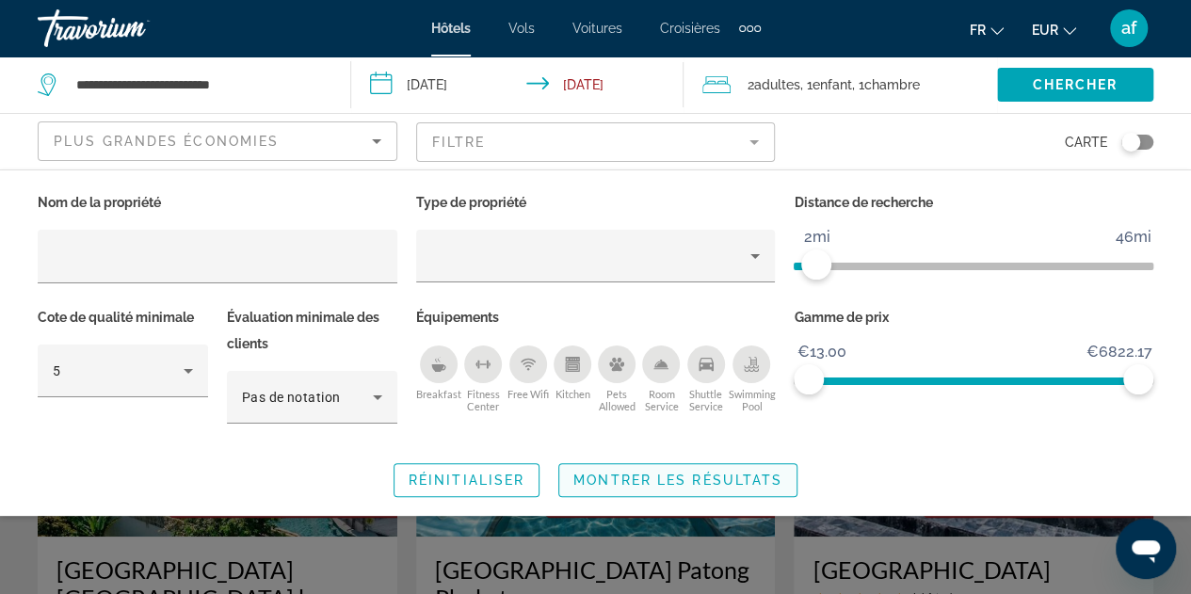
click at [659, 465] on span "Search widget" at bounding box center [677, 480] width 237 height 45
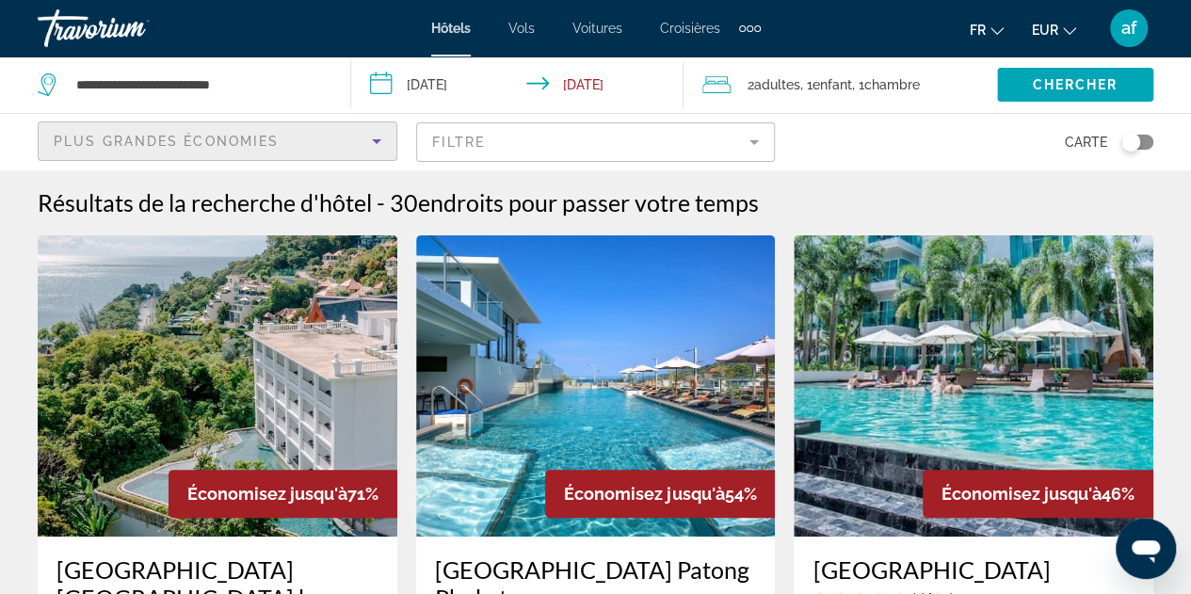
click at [376, 136] on icon "Sort by" at bounding box center [376, 141] width 23 height 23
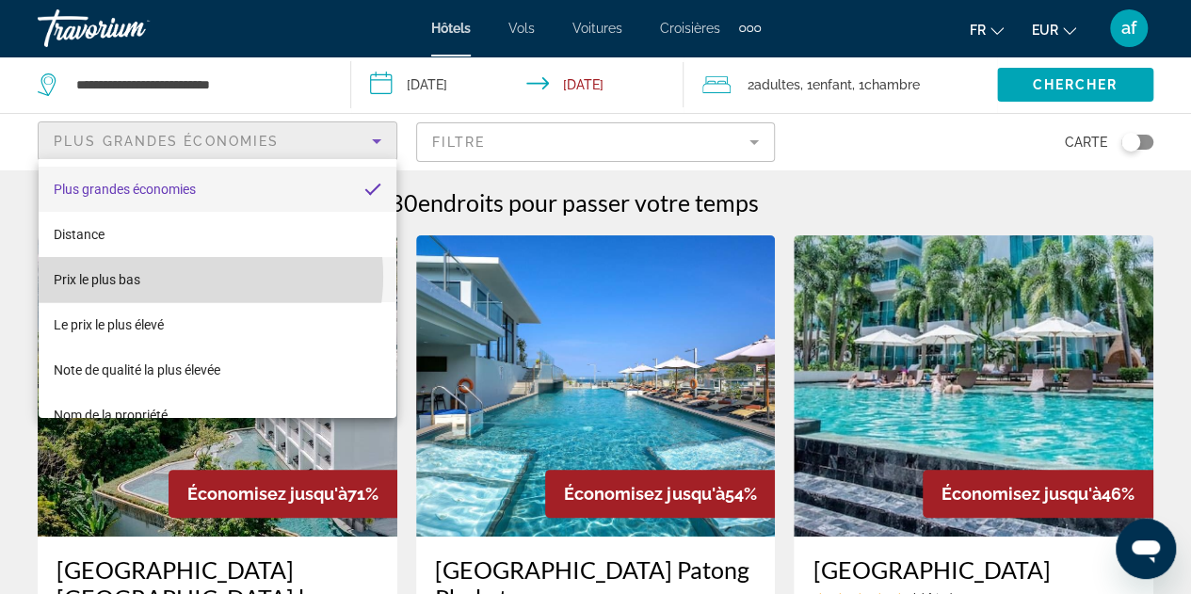
click at [190, 277] on mat-option "Prix le plus bas" at bounding box center [218, 279] width 358 height 45
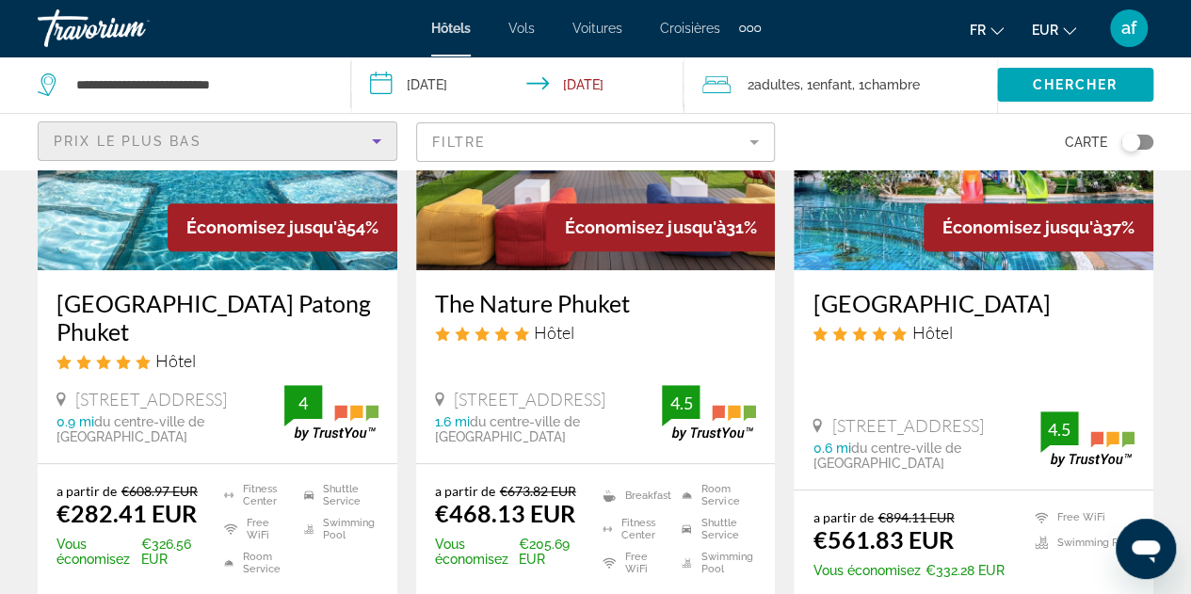
scroll to position [267, 0]
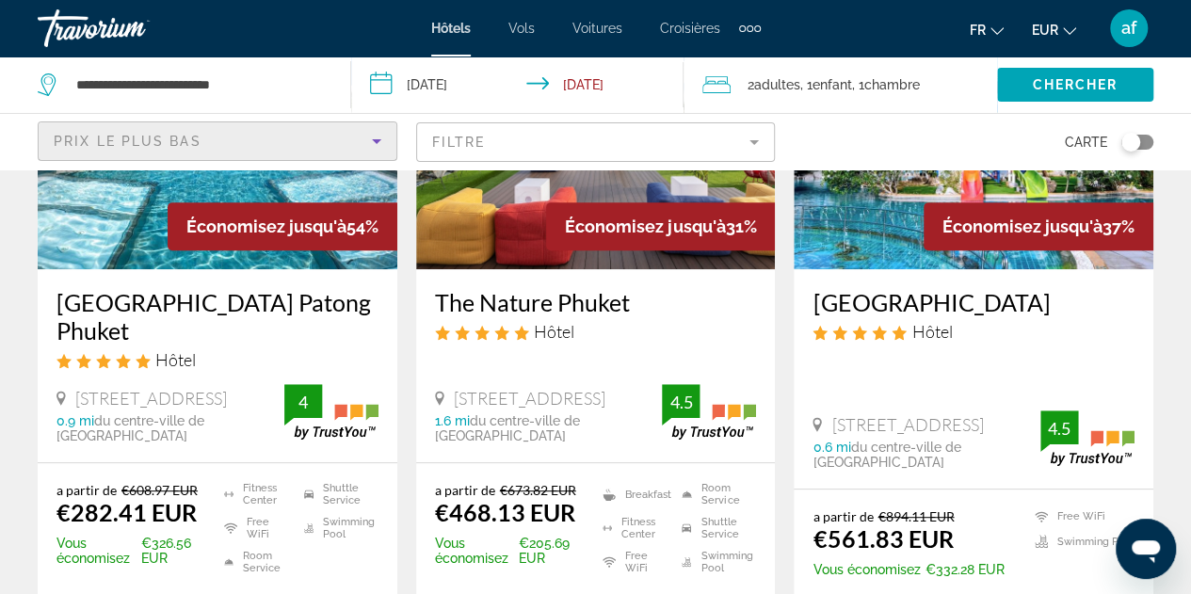
click at [756, 127] on mat-form-field "Filtre" at bounding box center [596, 142] width 360 height 40
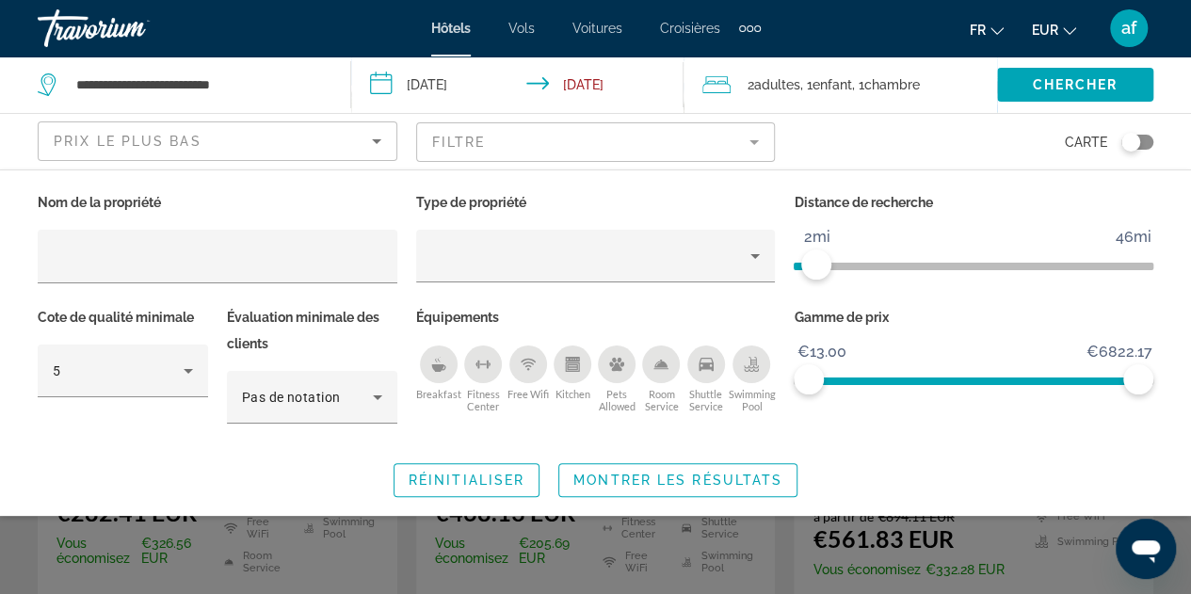
click at [439, 379] on div "Breakfast" at bounding box center [439, 365] width 38 height 38
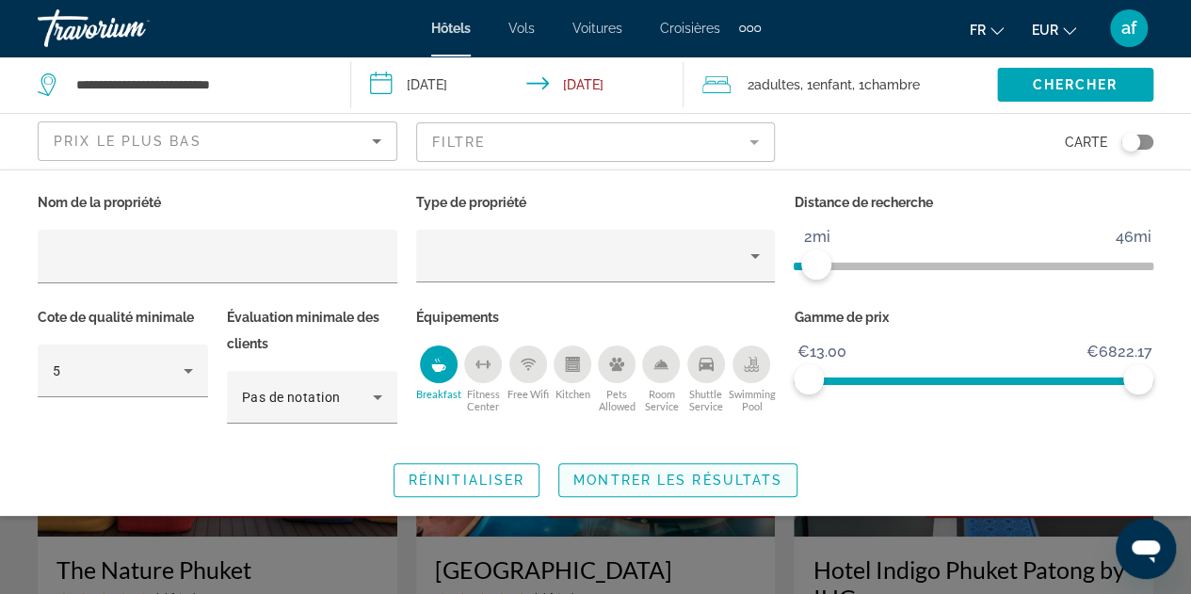
click at [648, 484] on span "Montrer les résultats" at bounding box center [678, 480] width 209 height 15
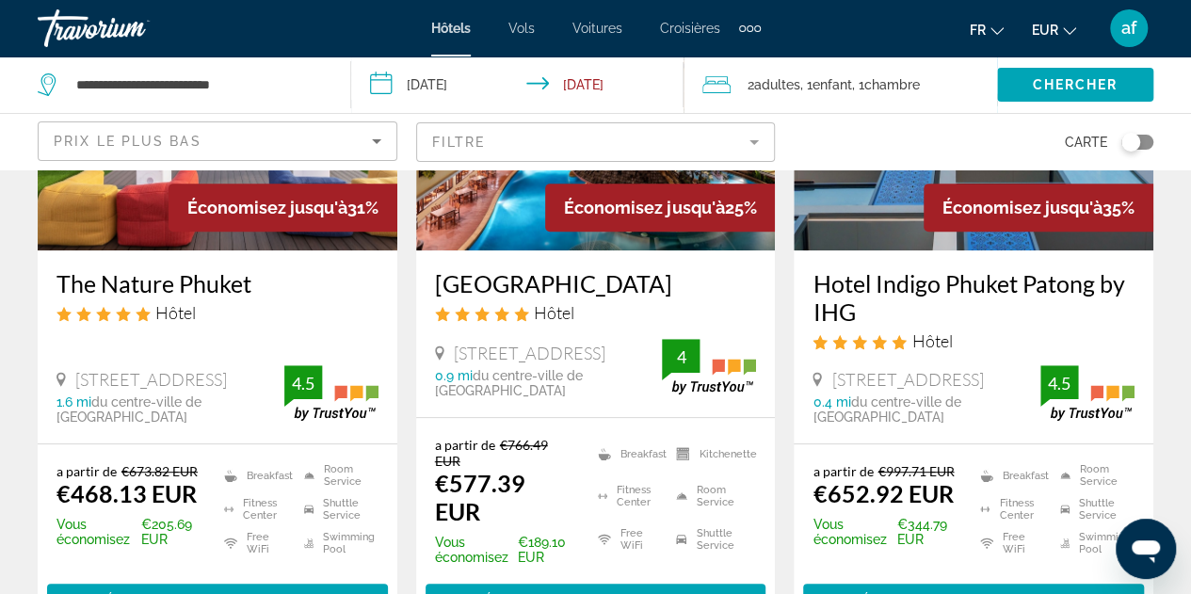
scroll to position [340, 0]
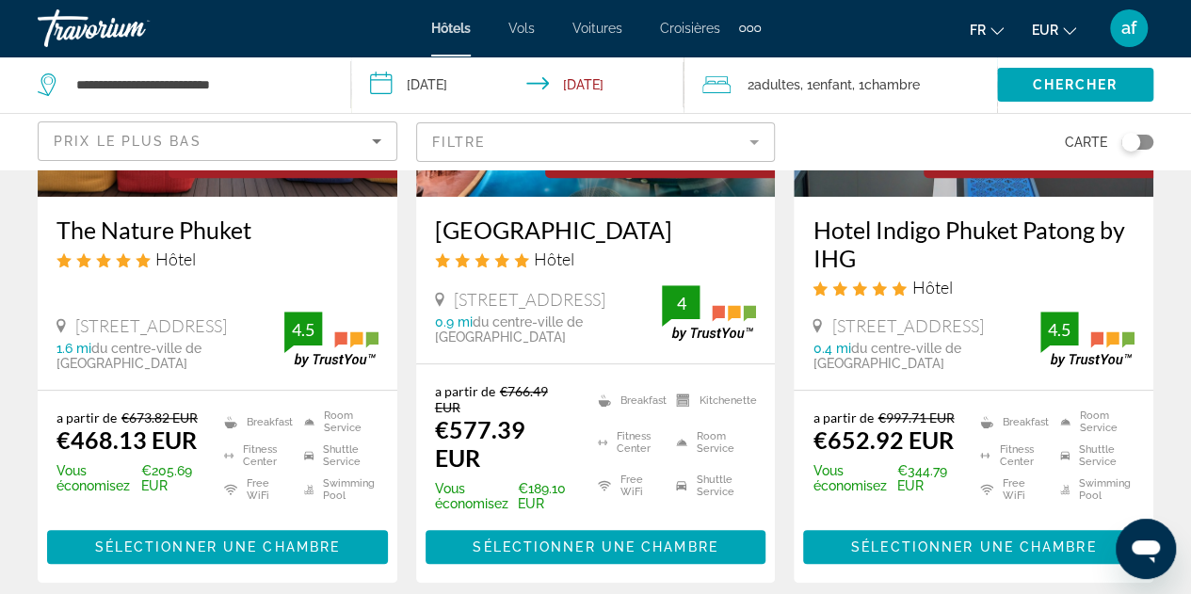
click at [844, 248] on h3 "Hotel Indigo Phuket Patong by IHG" at bounding box center [974, 244] width 322 height 57
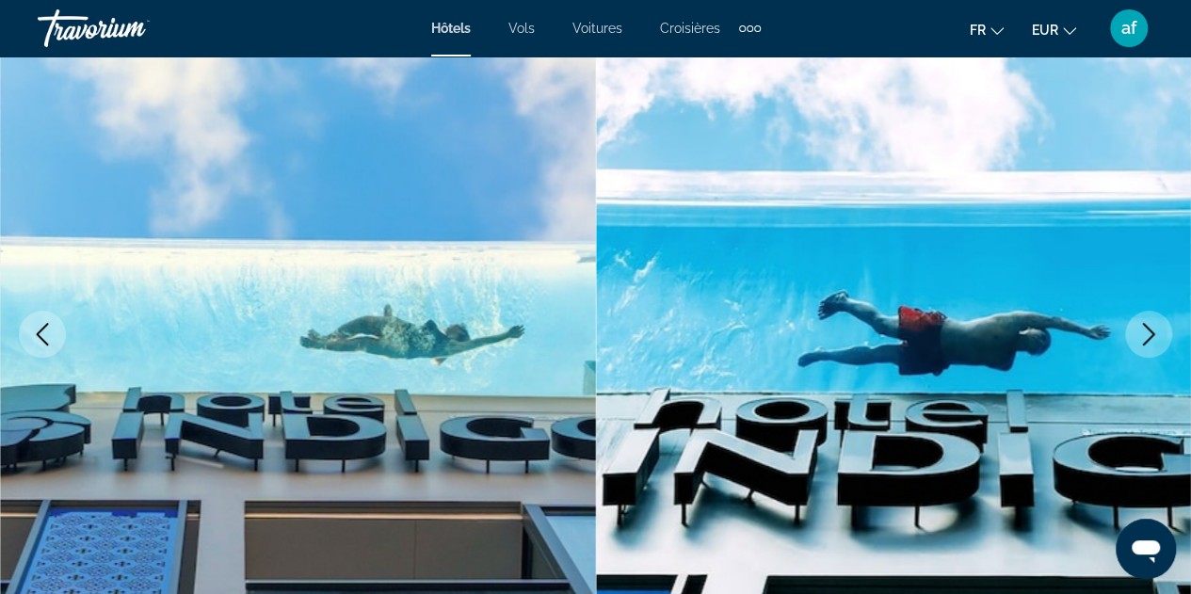
scroll to position [170, 0]
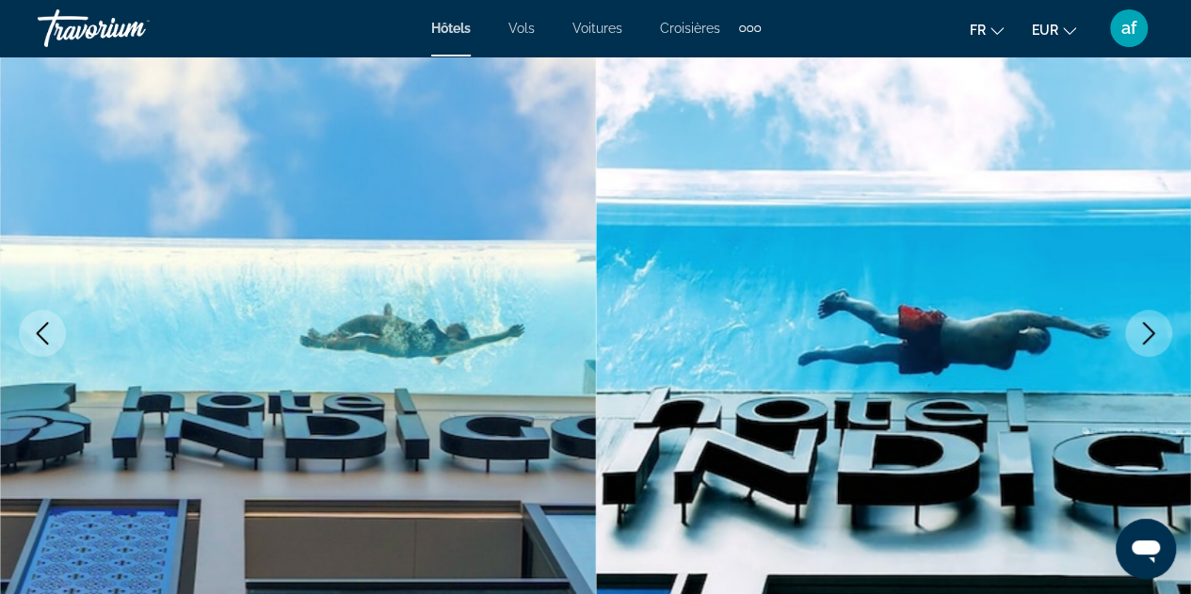
click at [1163, 336] on button "Next image" at bounding box center [1149, 333] width 47 height 47
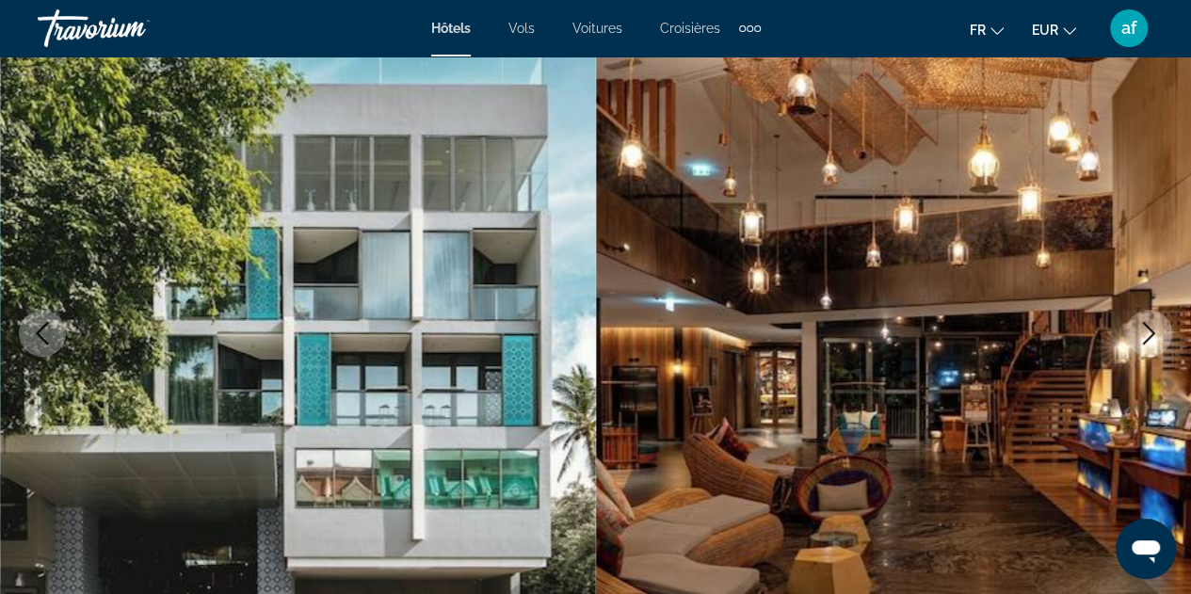
click at [1163, 336] on button "Next image" at bounding box center [1149, 333] width 47 height 47
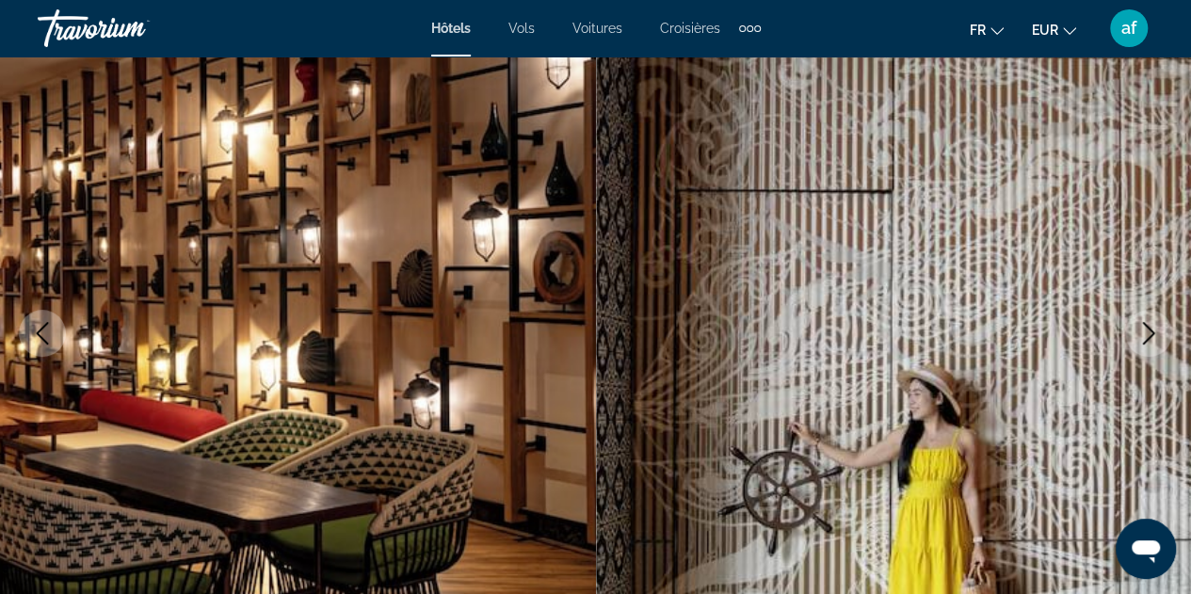
click at [1163, 336] on button "Next image" at bounding box center [1149, 333] width 47 height 47
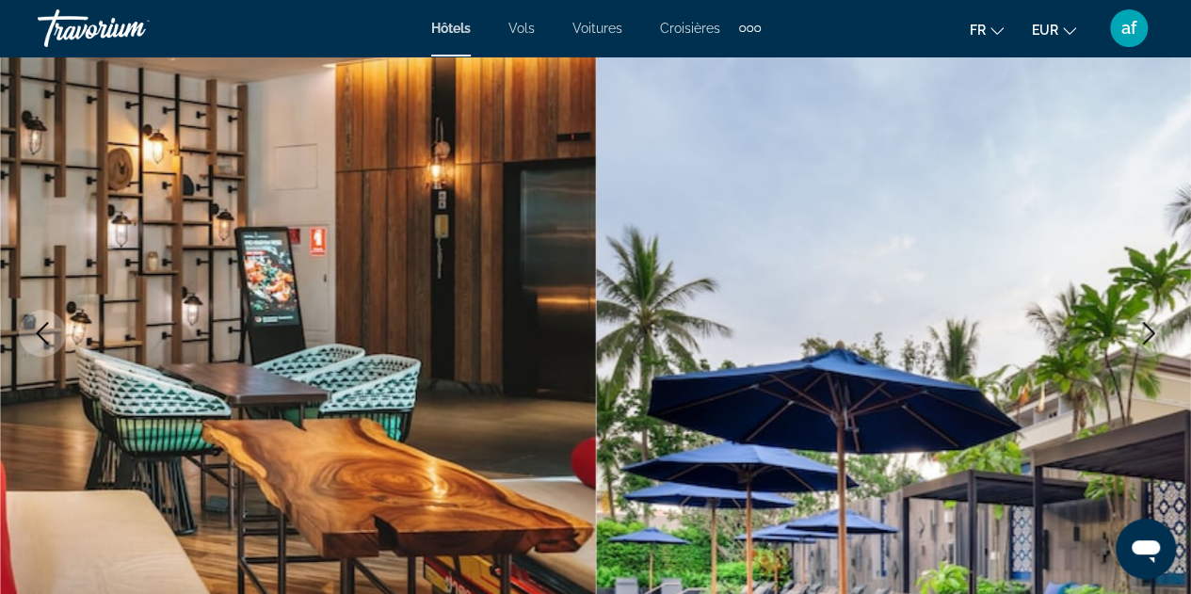
click at [1163, 336] on button "Next image" at bounding box center [1149, 333] width 47 height 47
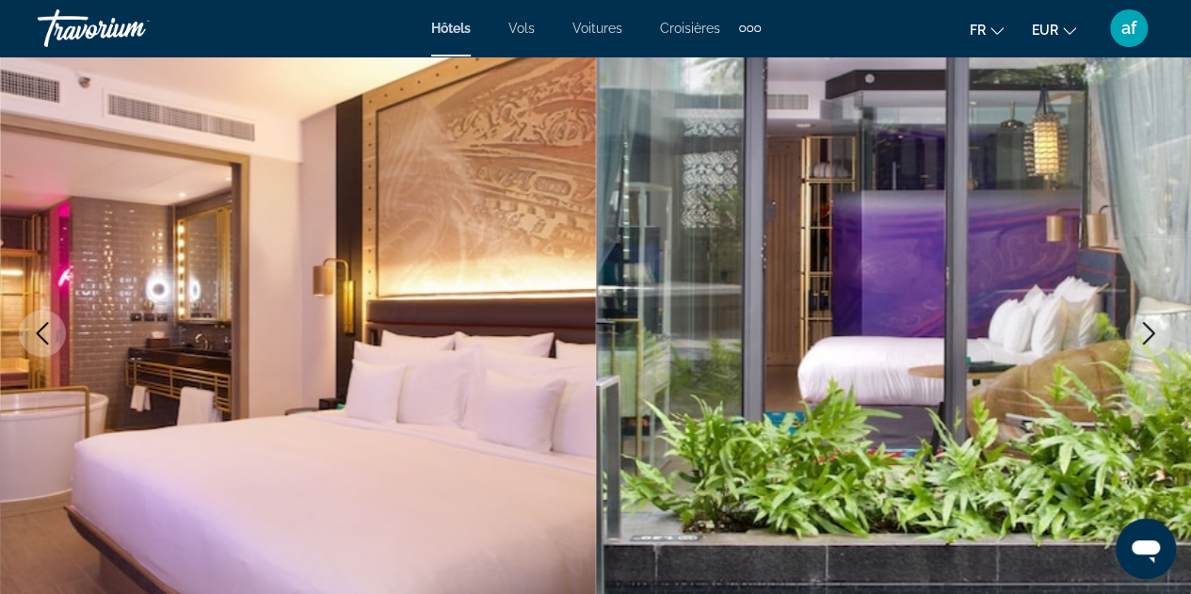
click at [1163, 336] on button "Next image" at bounding box center [1149, 333] width 47 height 47
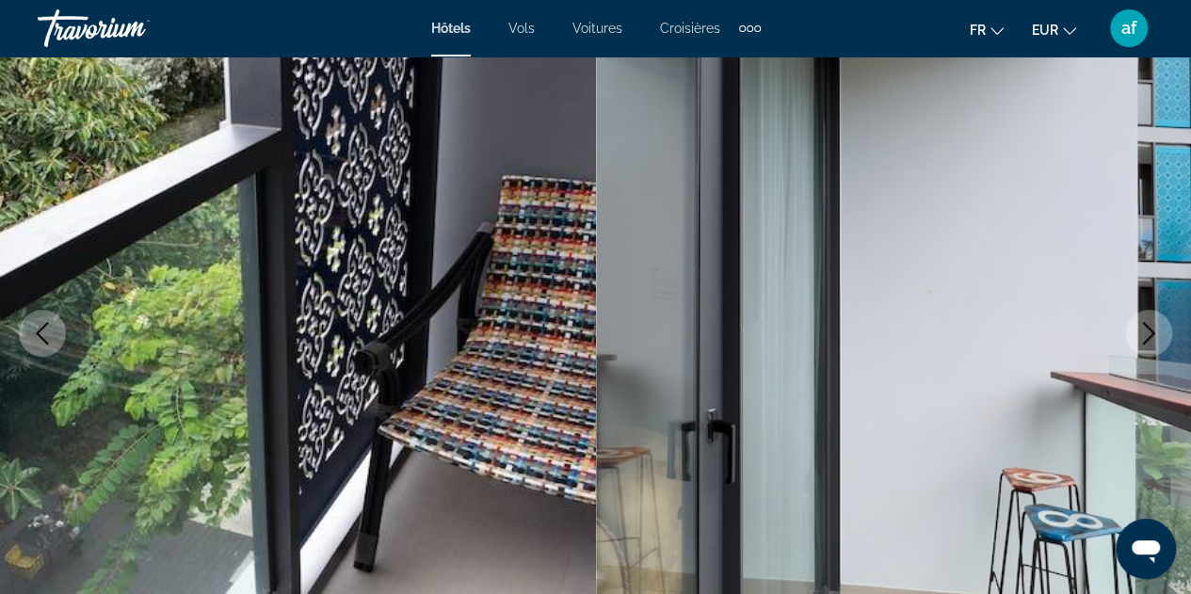
click at [1163, 336] on button "Next image" at bounding box center [1149, 333] width 47 height 47
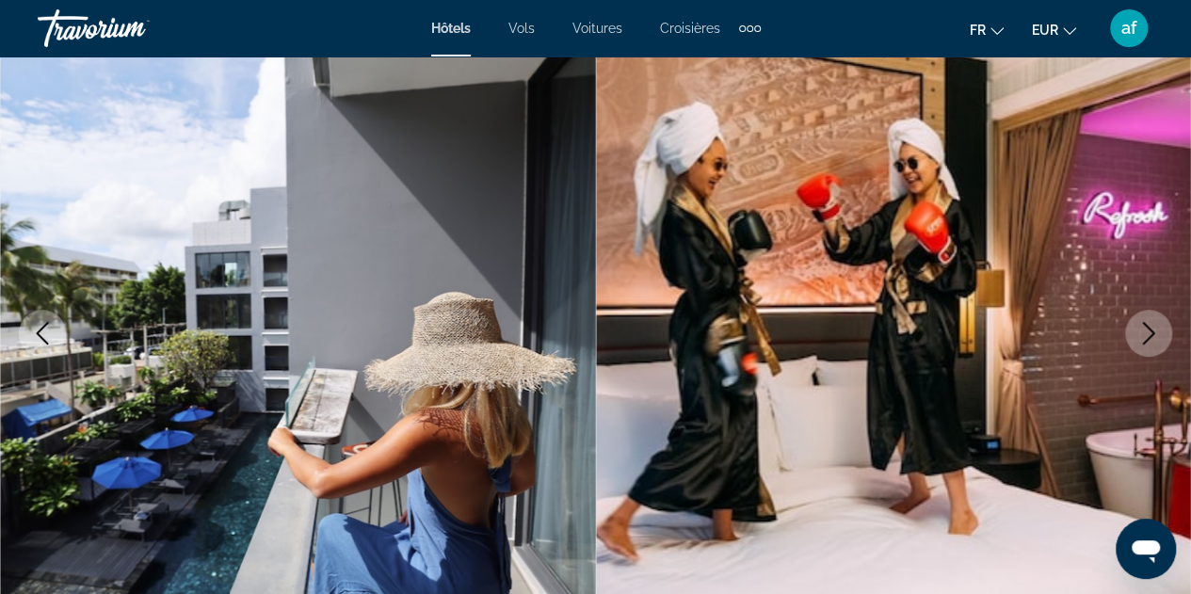
click at [1163, 336] on button "Next image" at bounding box center [1149, 333] width 47 height 47
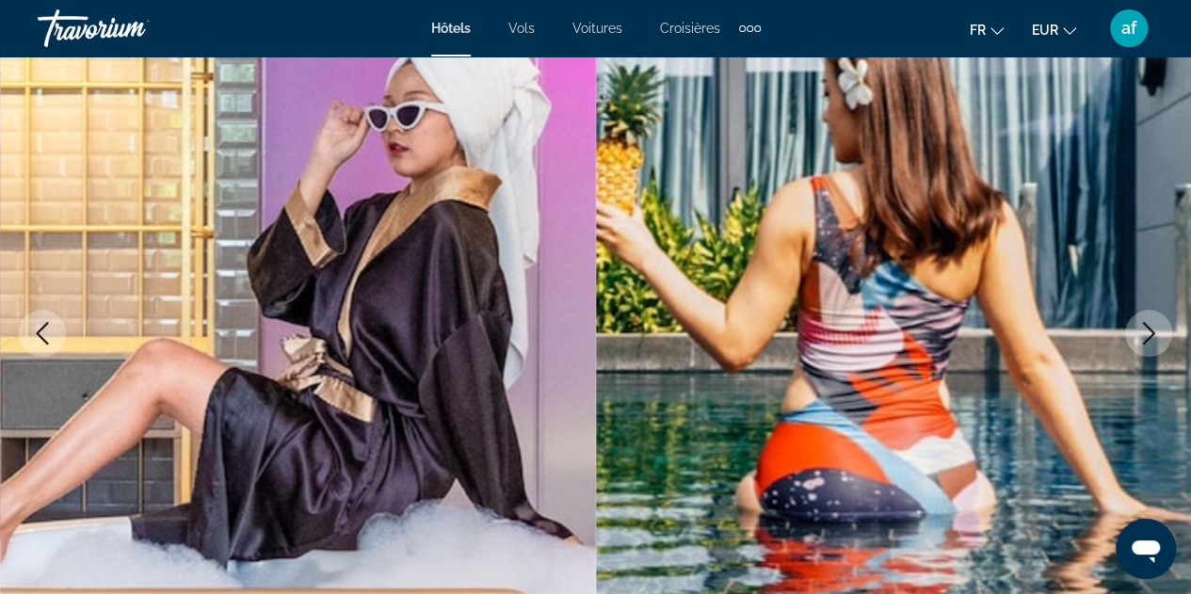
click at [1163, 336] on button "Next image" at bounding box center [1149, 333] width 47 height 47
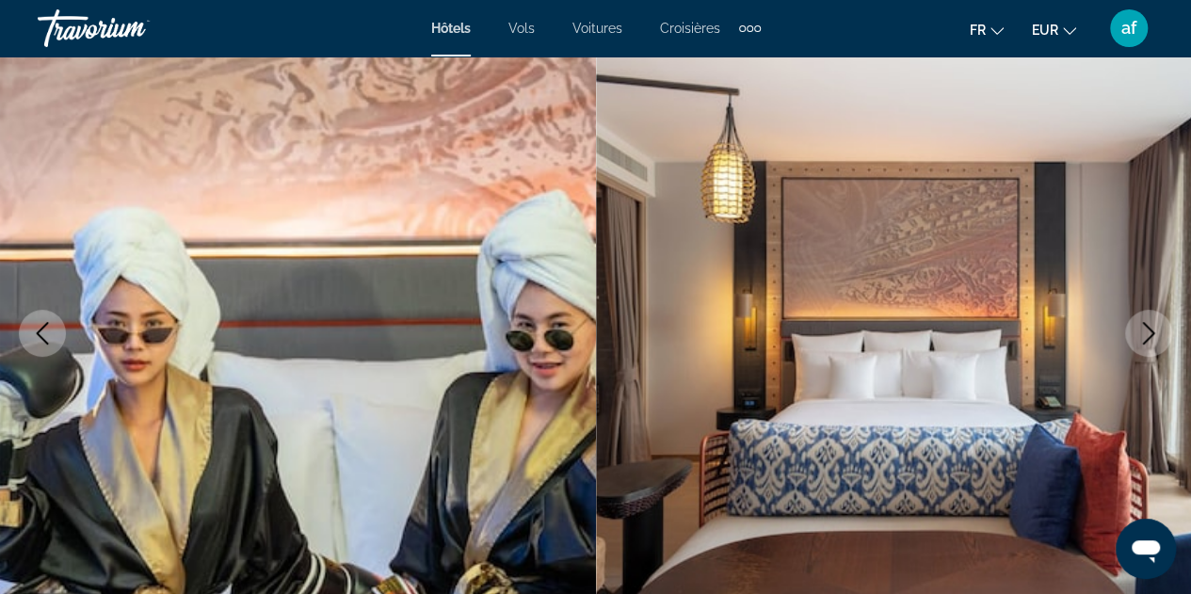
click at [1163, 336] on button "Next image" at bounding box center [1149, 333] width 47 height 47
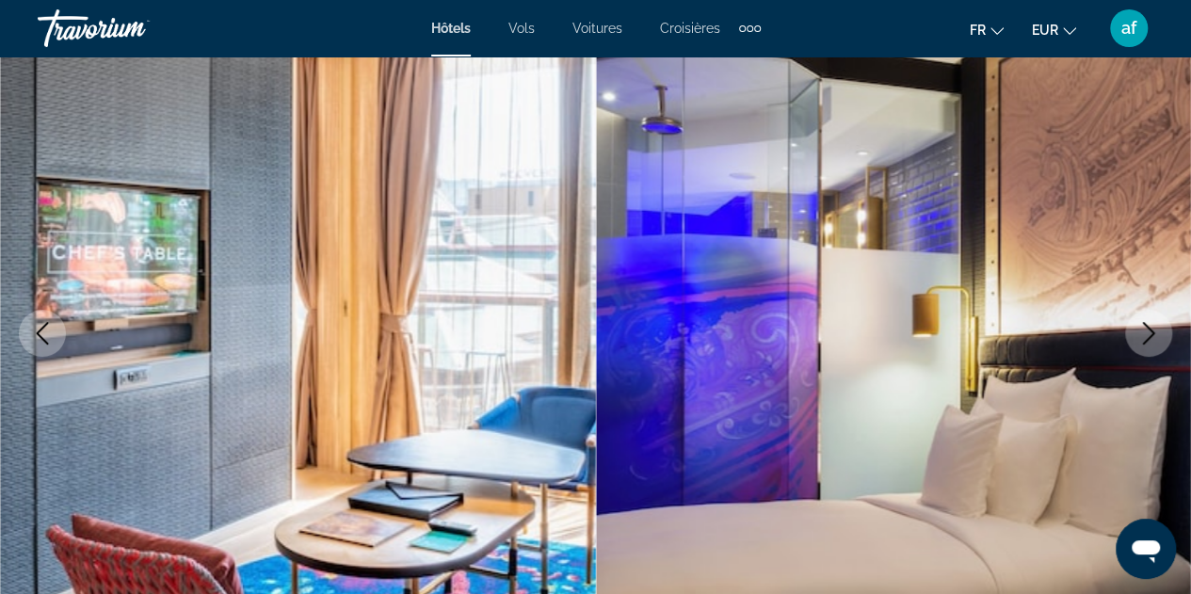
click at [1163, 336] on button "Next image" at bounding box center [1149, 333] width 47 height 47
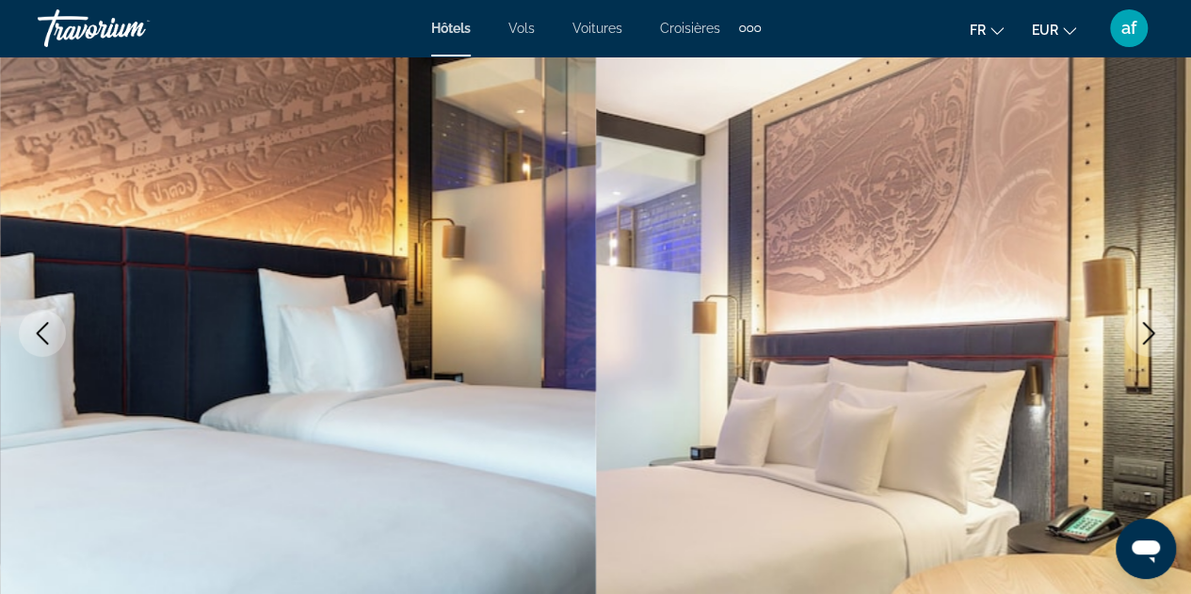
click at [1163, 336] on button "Next image" at bounding box center [1149, 333] width 47 height 47
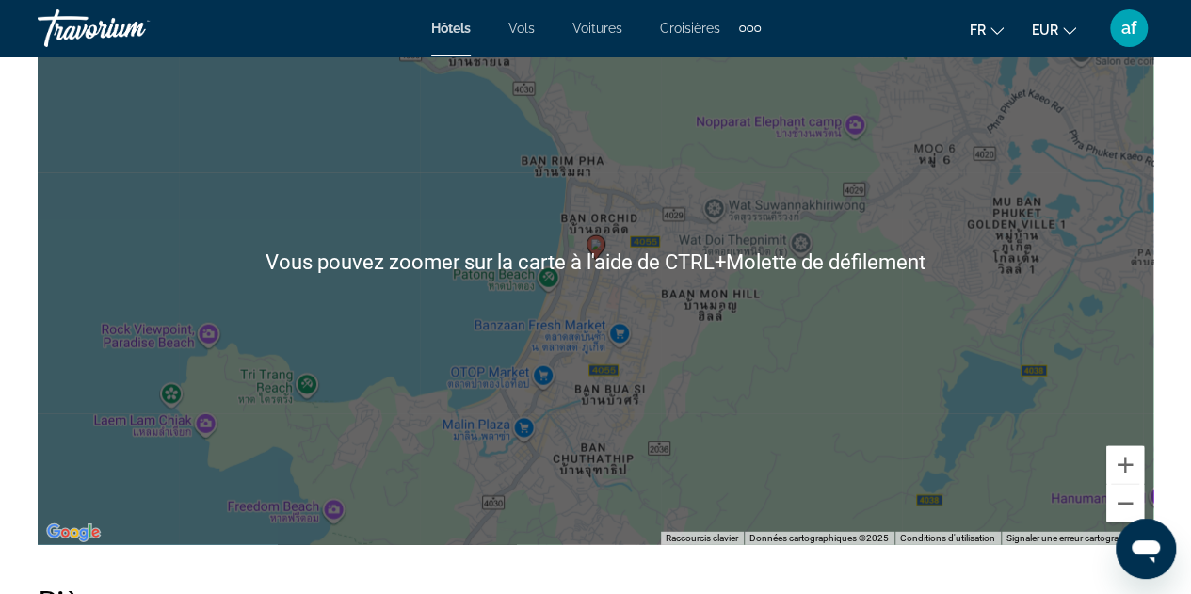
scroll to position [2244, 0]
click at [1129, 474] on button "Zoom avant" at bounding box center [1126, 464] width 38 height 38
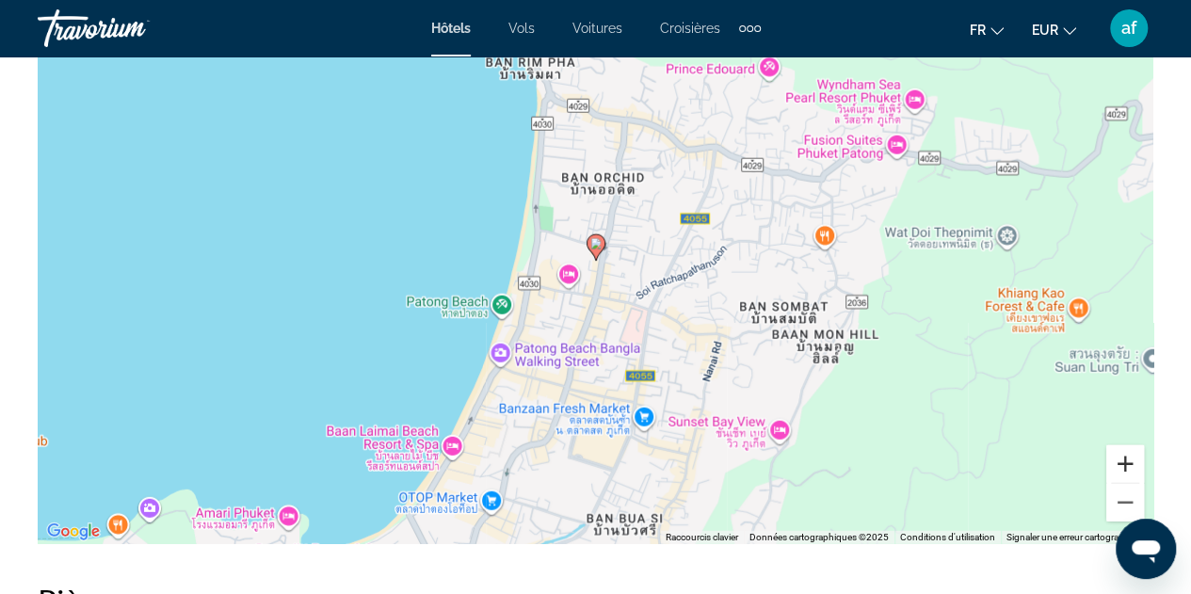
click at [1129, 474] on button "Zoom avant" at bounding box center [1126, 464] width 38 height 38
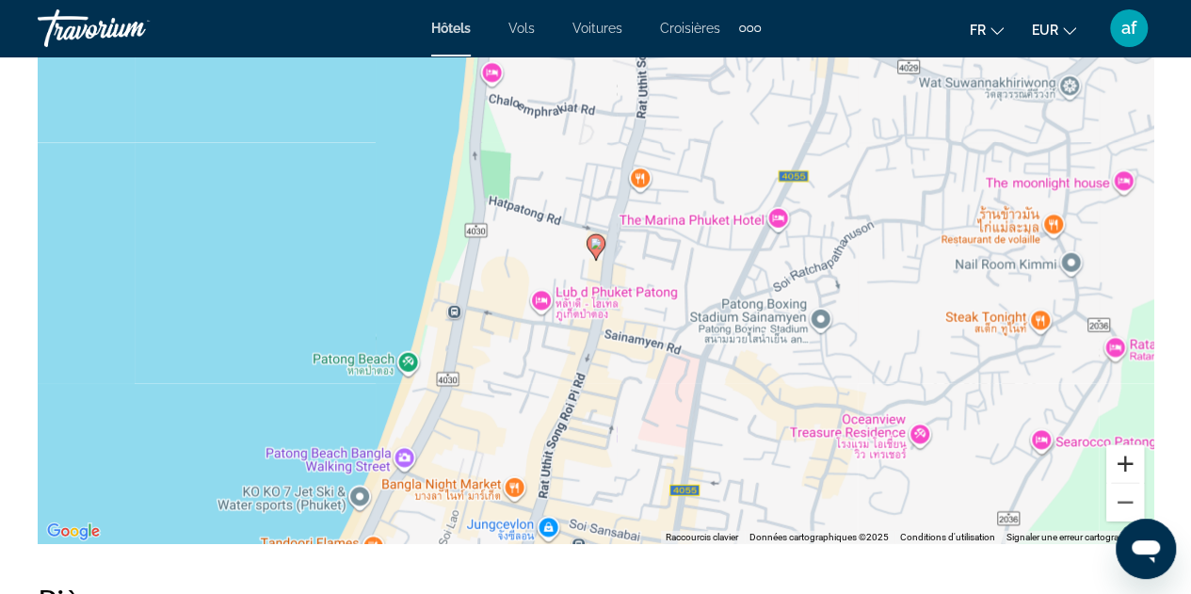
click at [1129, 474] on button "Zoom avant" at bounding box center [1126, 464] width 38 height 38
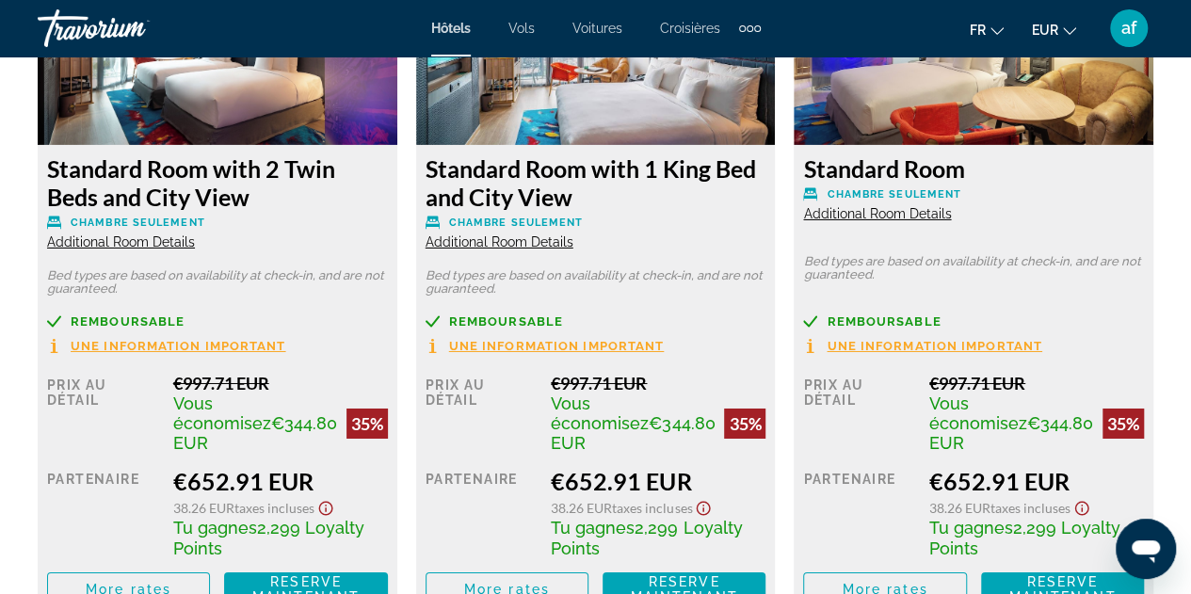
scroll to position [3086, 0]
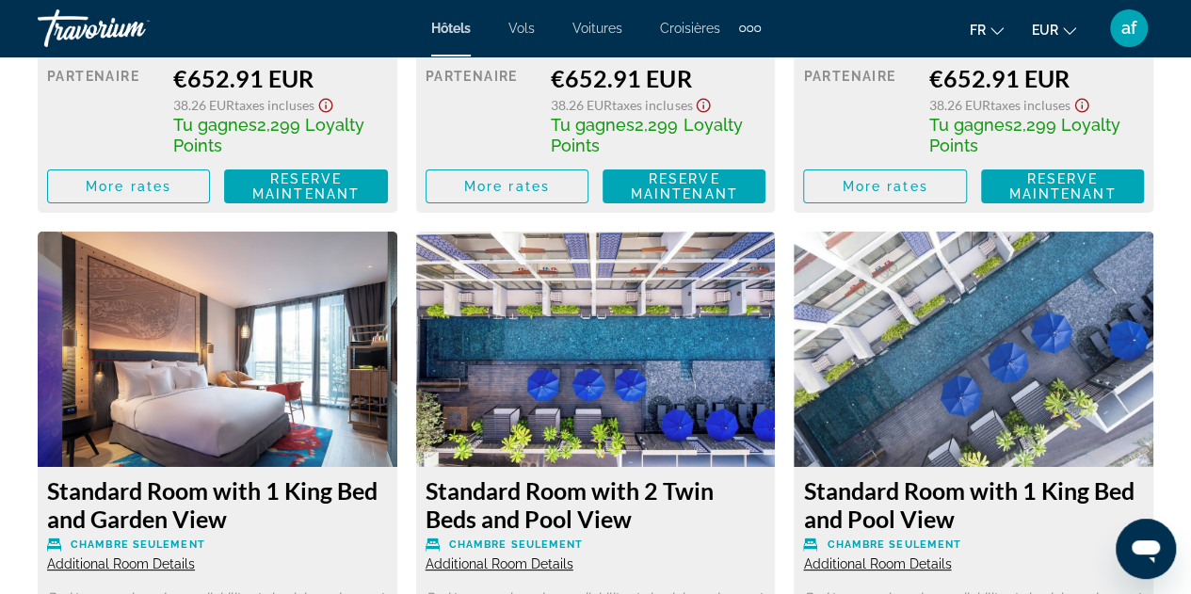
click at [698, 387] on img "Main content" at bounding box center [596, 349] width 360 height 235
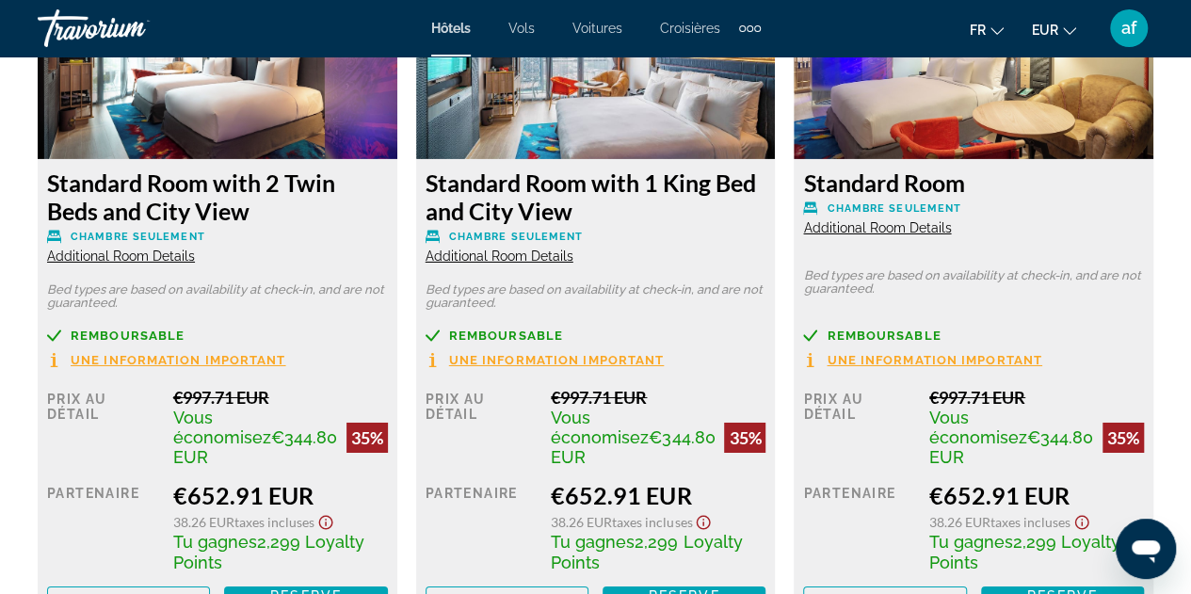
scroll to position [2802, 0]
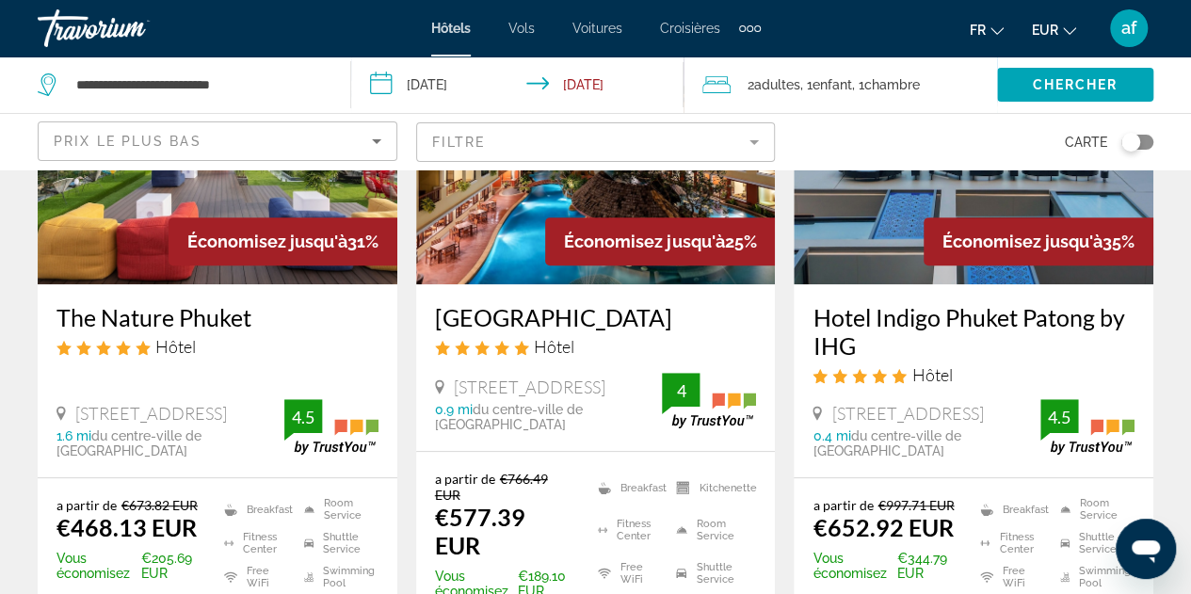
scroll to position [297, 0]
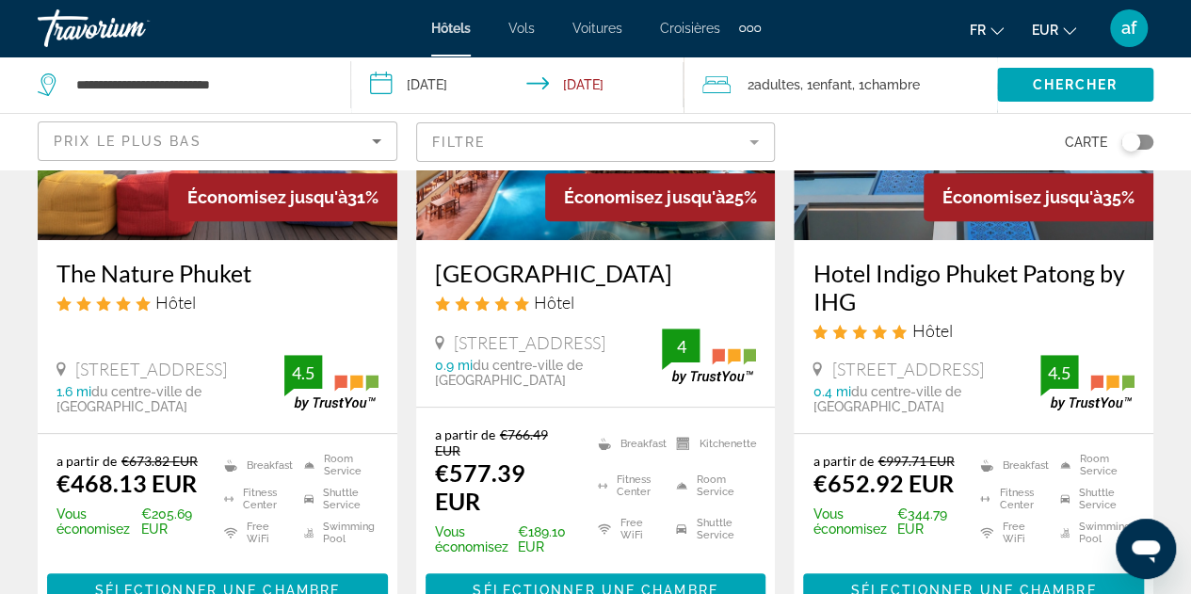
click at [554, 259] on h3 "[GEOGRAPHIC_DATA]" at bounding box center [596, 273] width 322 height 28
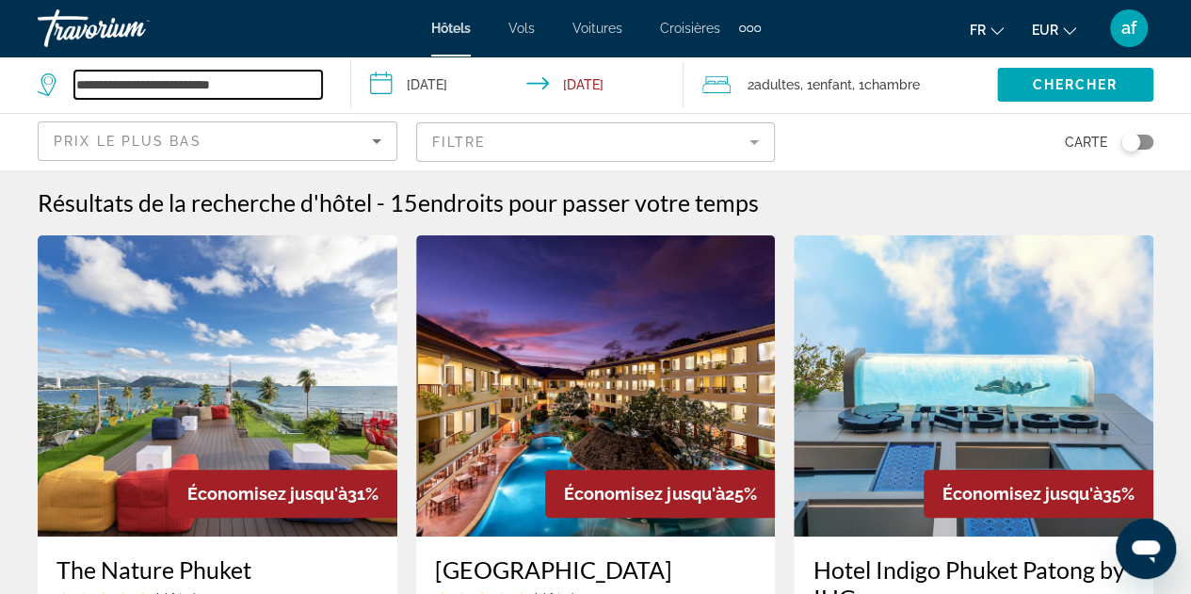
click at [207, 81] on input "**********" at bounding box center [198, 85] width 248 height 28
drag, startPoint x: 282, startPoint y: 84, endPoint x: 0, endPoint y: 34, distance: 286.0
click at [0, 34] on div "**********" at bounding box center [595, 297] width 1191 height 594
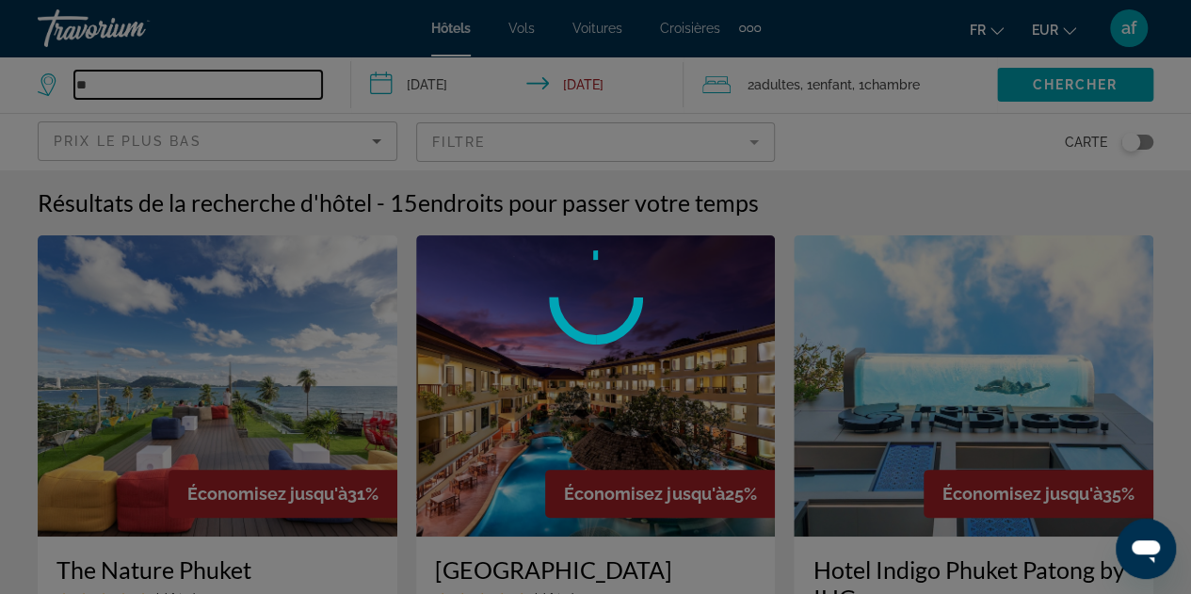
type input "*"
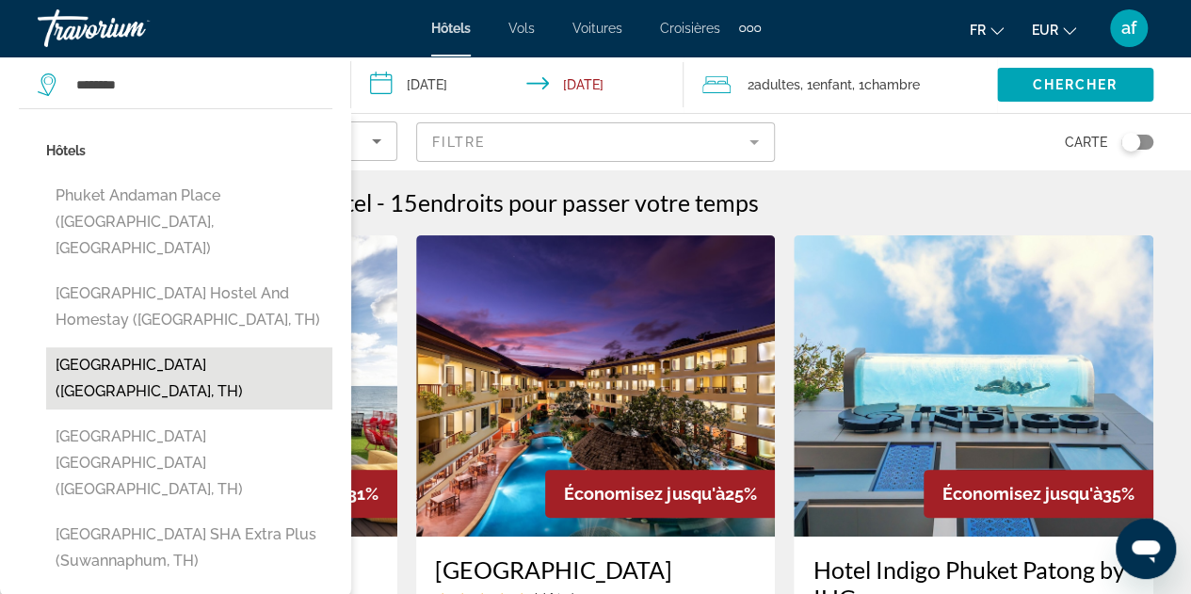
click at [134, 348] on button "[GEOGRAPHIC_DATA] ([GEOGRAPHIC_DATA], TH)" at bounding box center [189, 379] width 286 height 62
type input "**********"
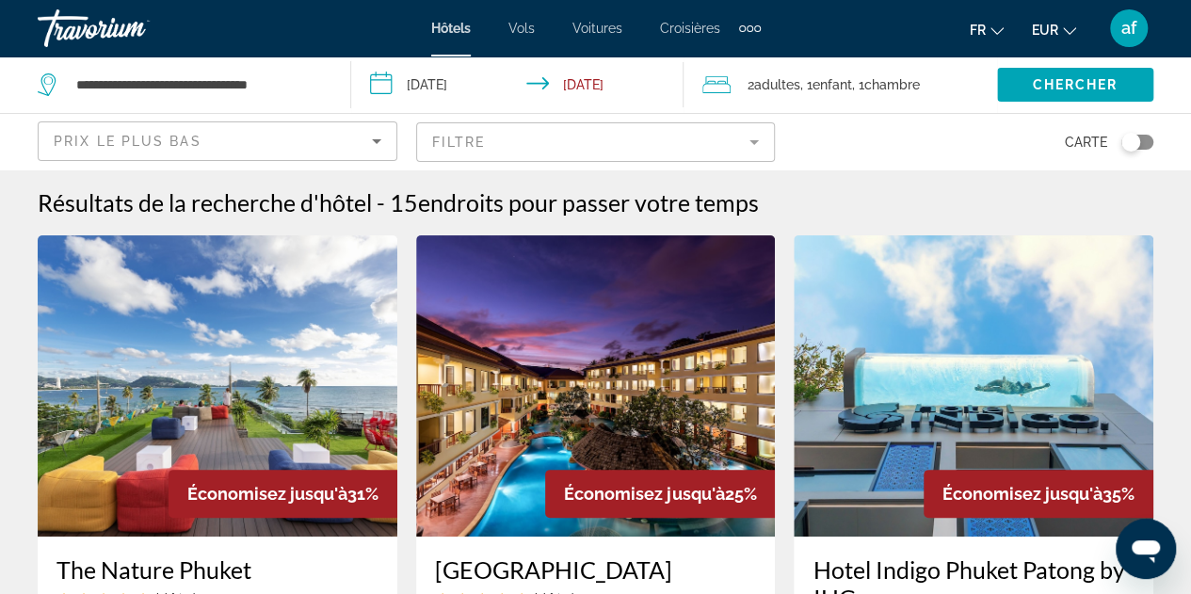
click at [473, 95] on input "**********" at bounding box center [521, 88] width 340 height 62
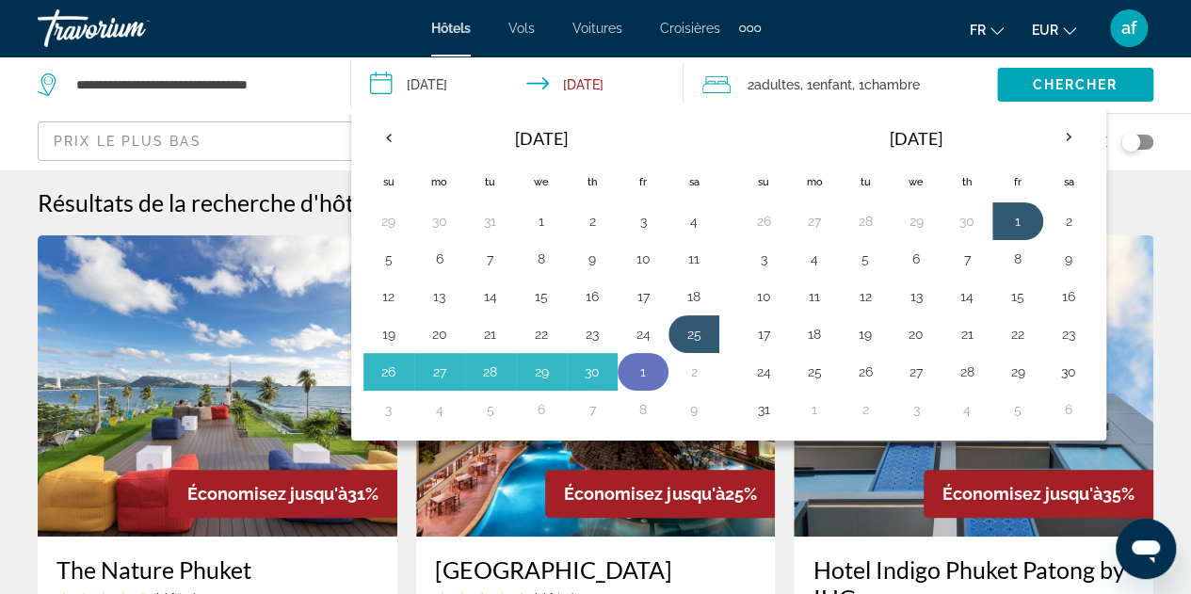
click at [647, 376] on button "1" at bounding box center [643, 372] width 30 height 26
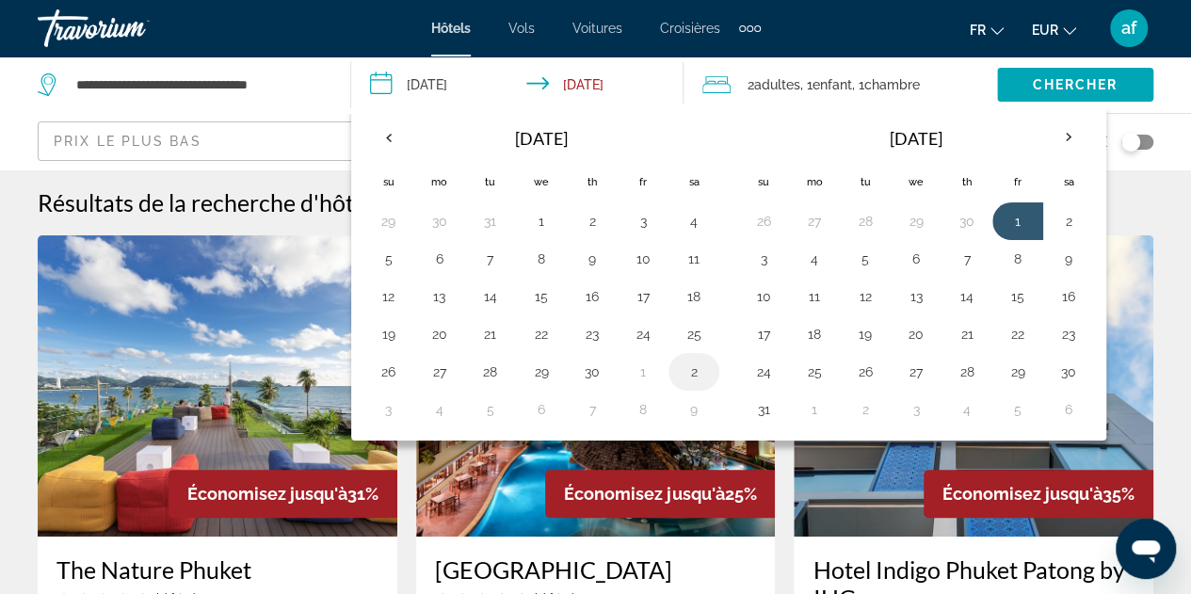
click at [682, 375] on button "2" at bounding box center [694, 372] width 30 height 26
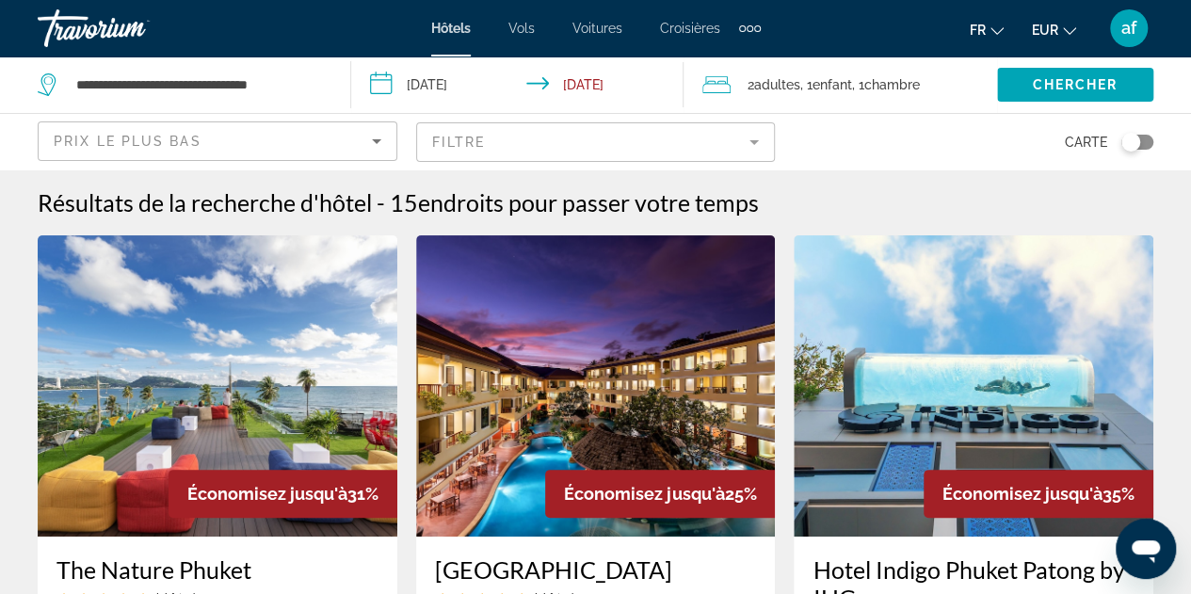
type input "**********"
click at [1049, 86] on span "Chercher" at bounding box center [1075, 84] width 86 height 15
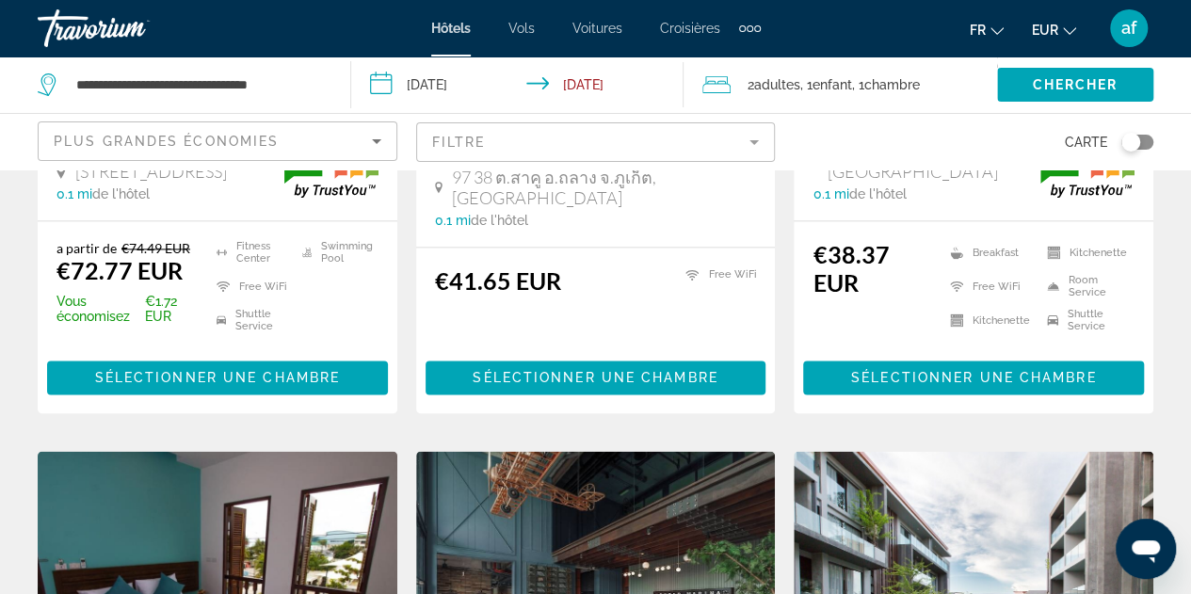
scroll to position [1234, 0]
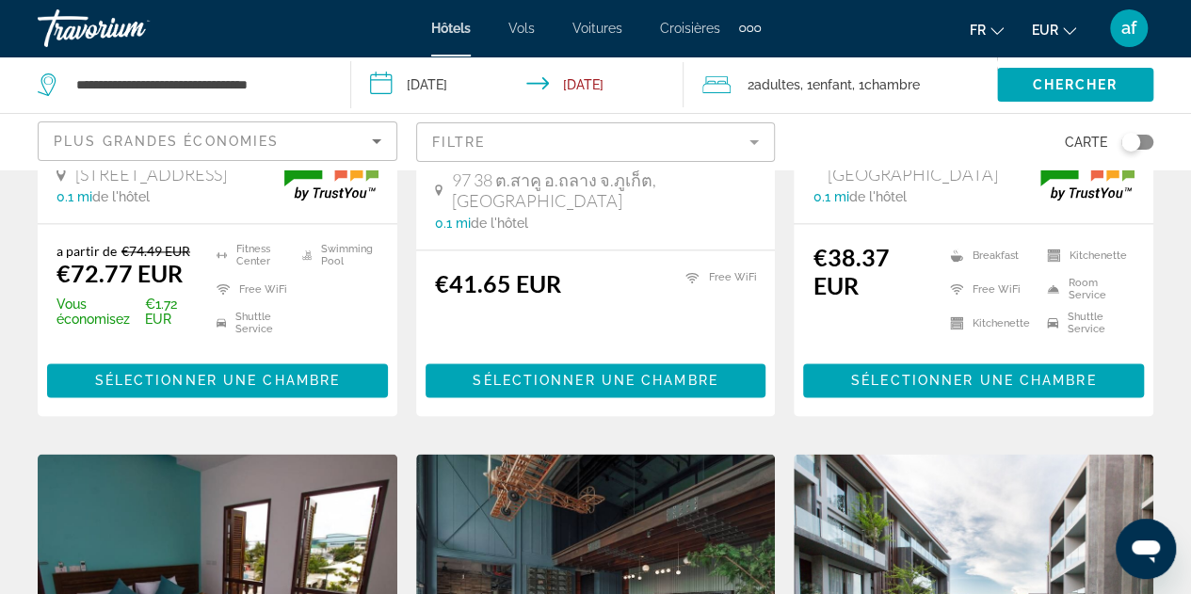
click at [608, 150] on mat-form-field "Filtre" at bounding box center [596, 142] width 360 height 40
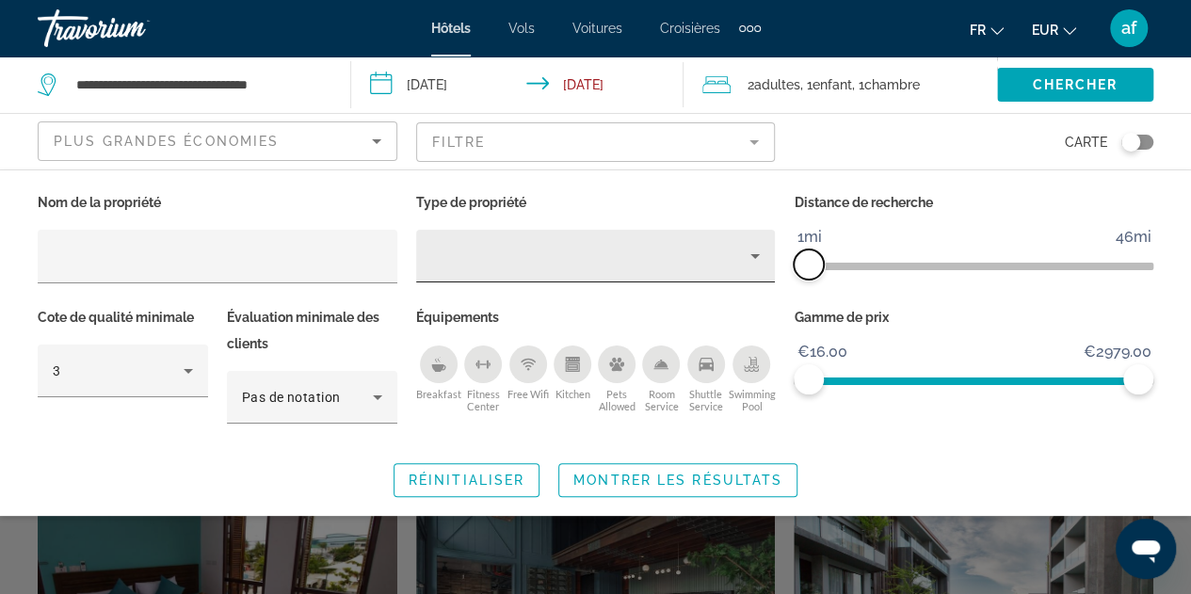
drag, startPoint x: 1013, startPoint y: 272, endPoint x: 682, endPoint y: 274, distance: 331.5
click at [682, 274] on div "Nom de la propriété Type de propriété Distance de recherche 1mi 46mi 1mi Cote d…" at bounding box center [595, 316] width 1135 height 255
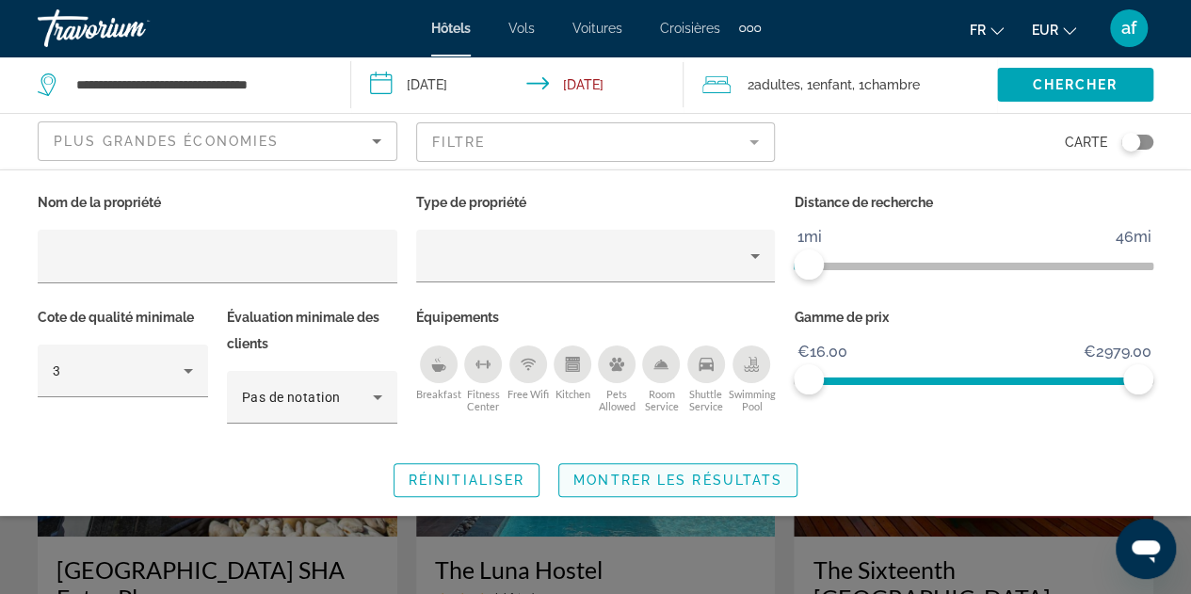
click at [587, 474] on span "Montrer les résultats" at bounding box center [678, 480] width 209 height 15
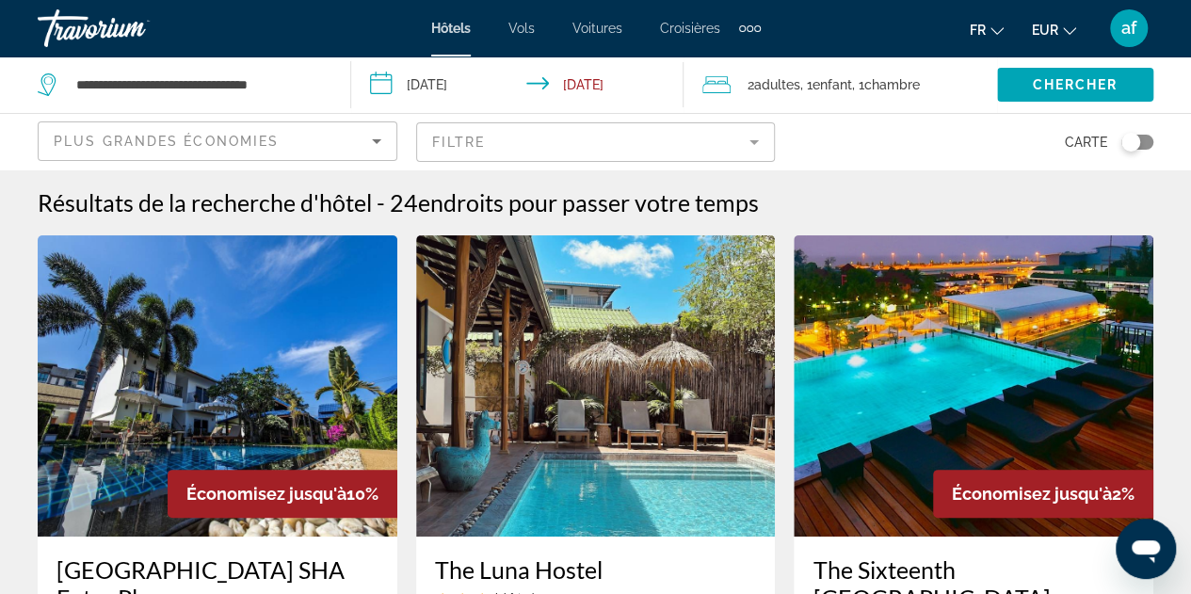
click at [304, 138] on div "Plus grandes économies" at bounding box center [213, 141] width 318 height 23
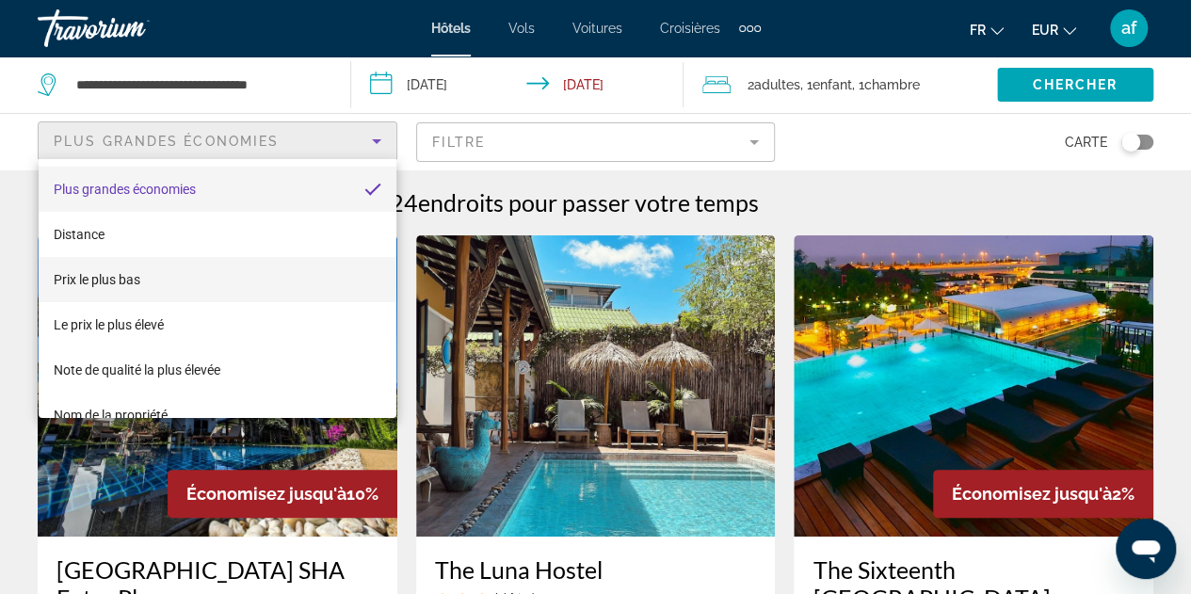
click at [150, 279] on mat-option "Prix le plus bas" at bounding box center [218, 279] width 358 height 45
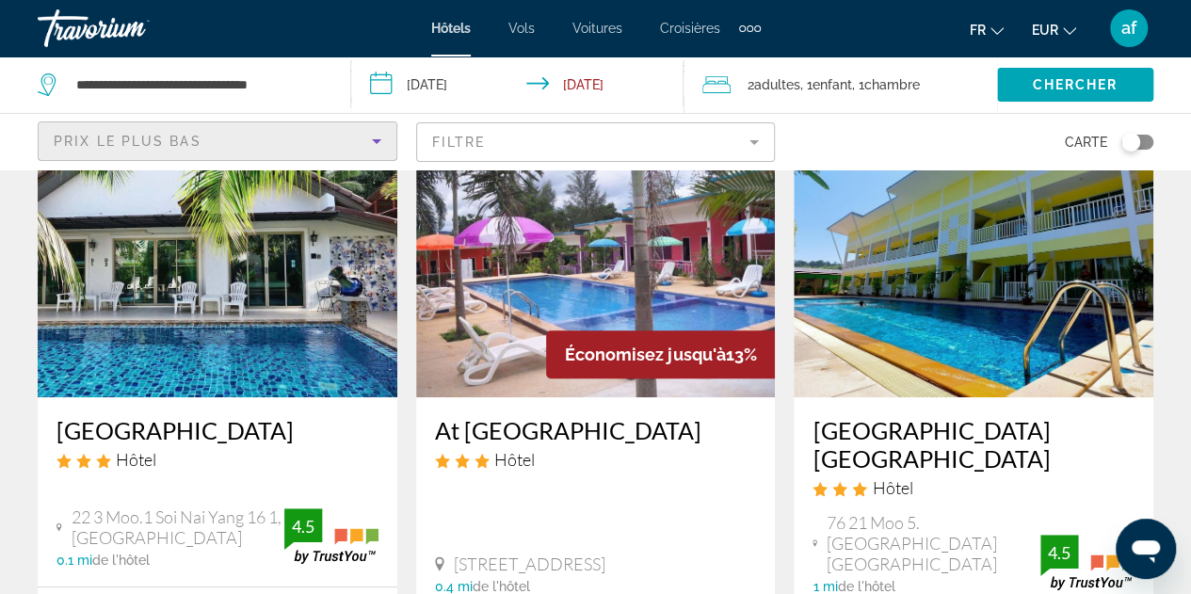
scroll to position [138, 0]
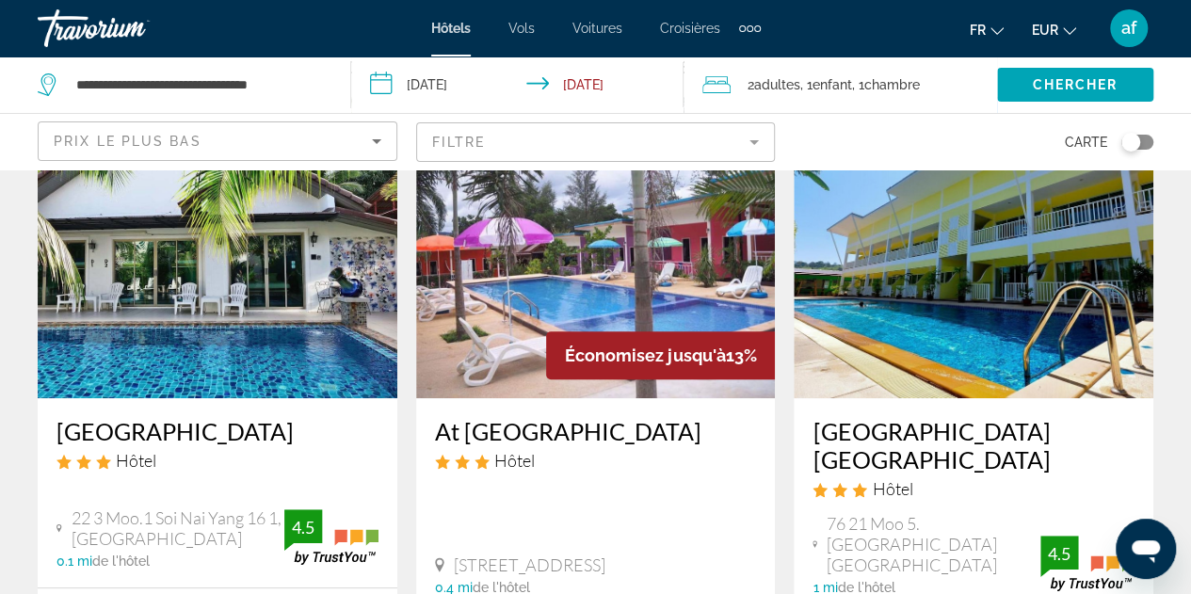
click at [508, 157] on mat-form-field "Filtre" at bounding box center [596, 142] width 360 height 40
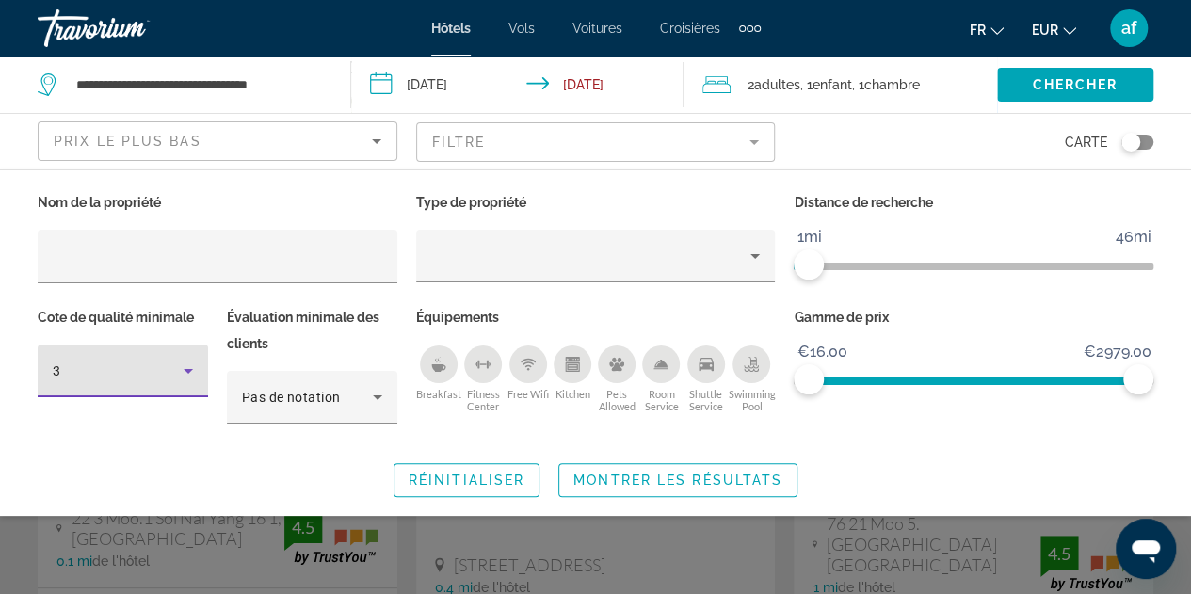
click at [187, 369] on icon "Hotel Filters" at bounding box center [188, 371] width 9 height 5
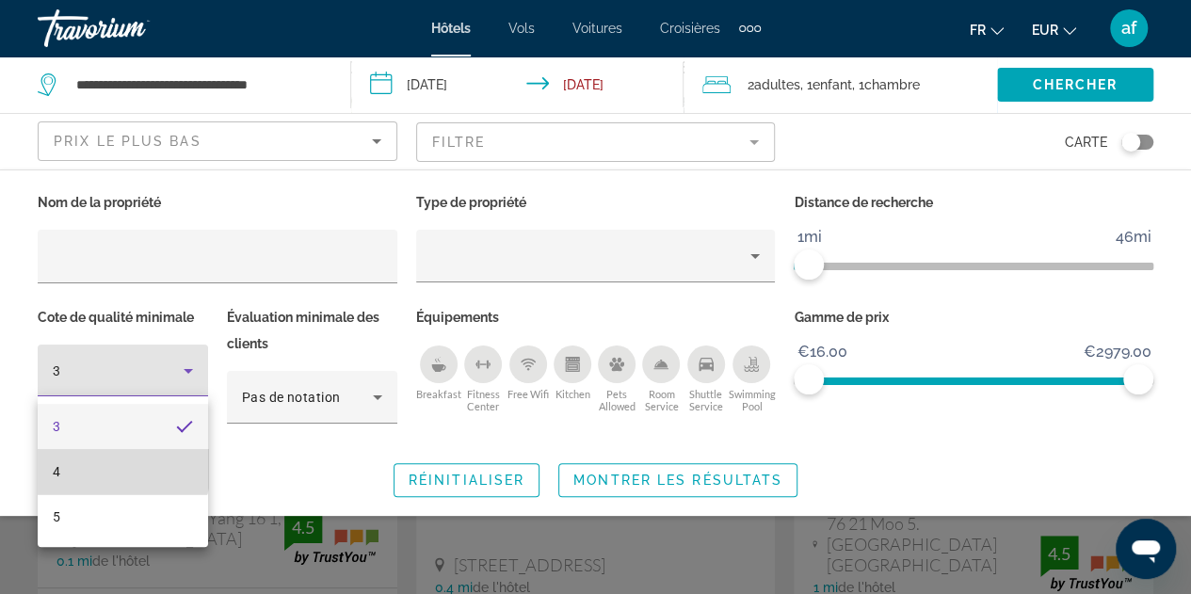
click at [105, 464] on mat-option "4" at bounding box center [123, 471] width 170 height 45
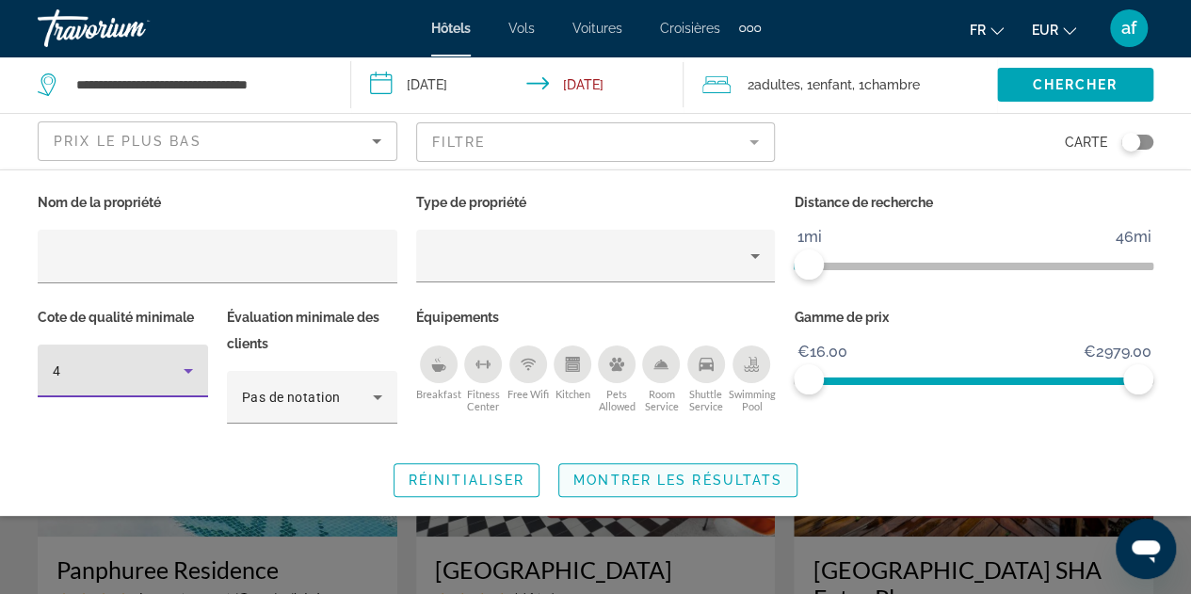
click at [695, 481] on span "Montrer les résultats" at bounding box center [678, 480] width 209 height 15
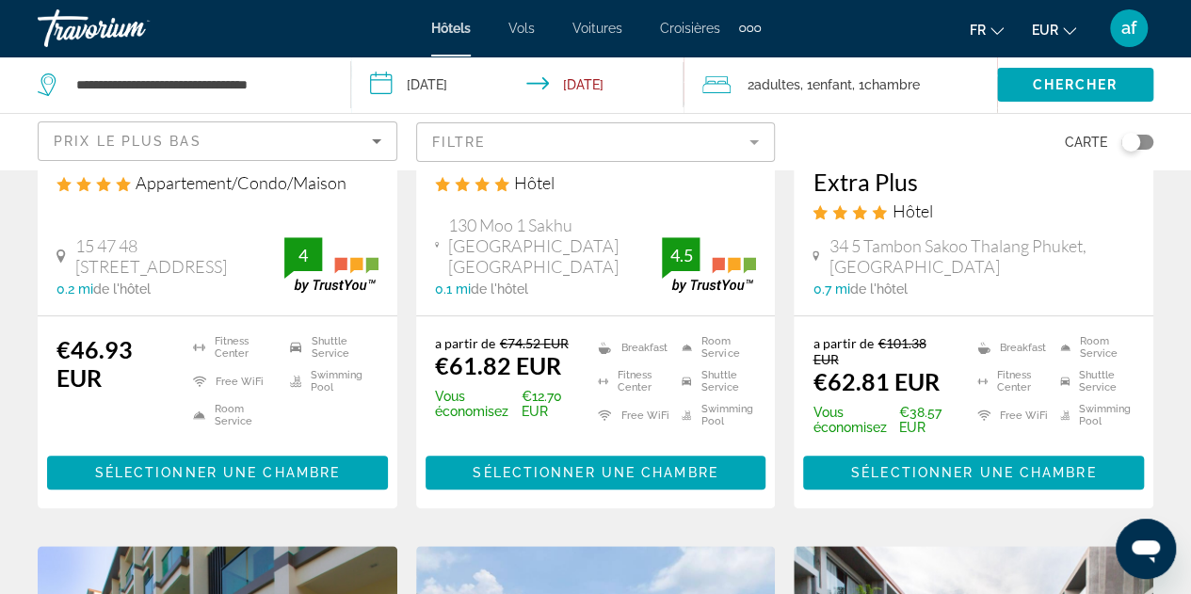
scroll to position [445, 0]
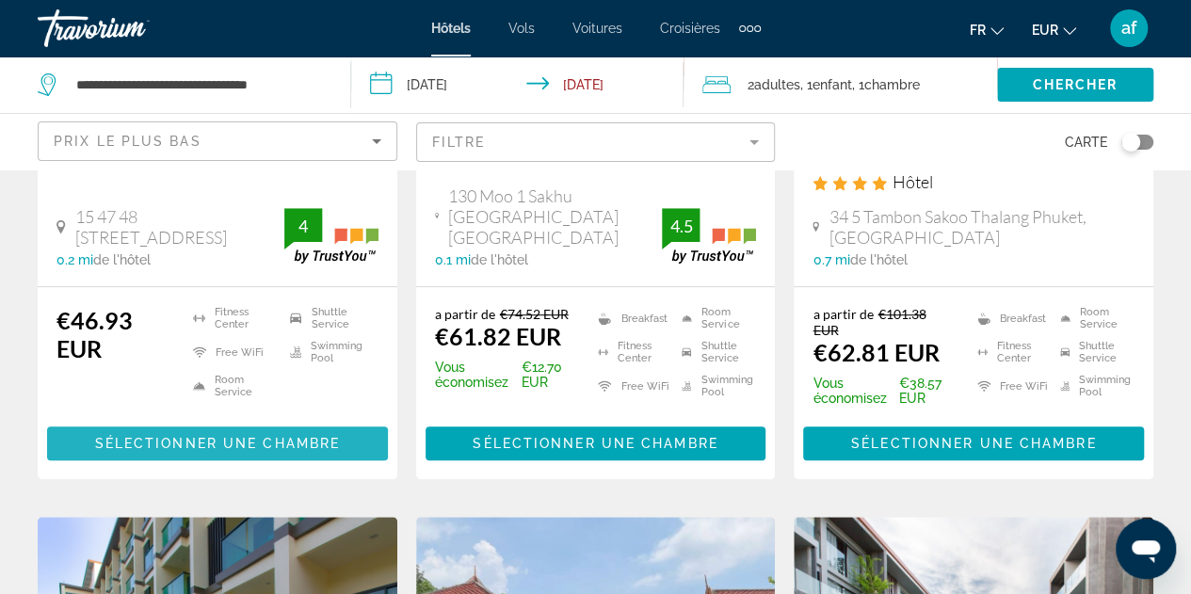
click at [206, 436] on span "Sélectionner une chambre" at bounding box center [217, 443] width 245 height 15
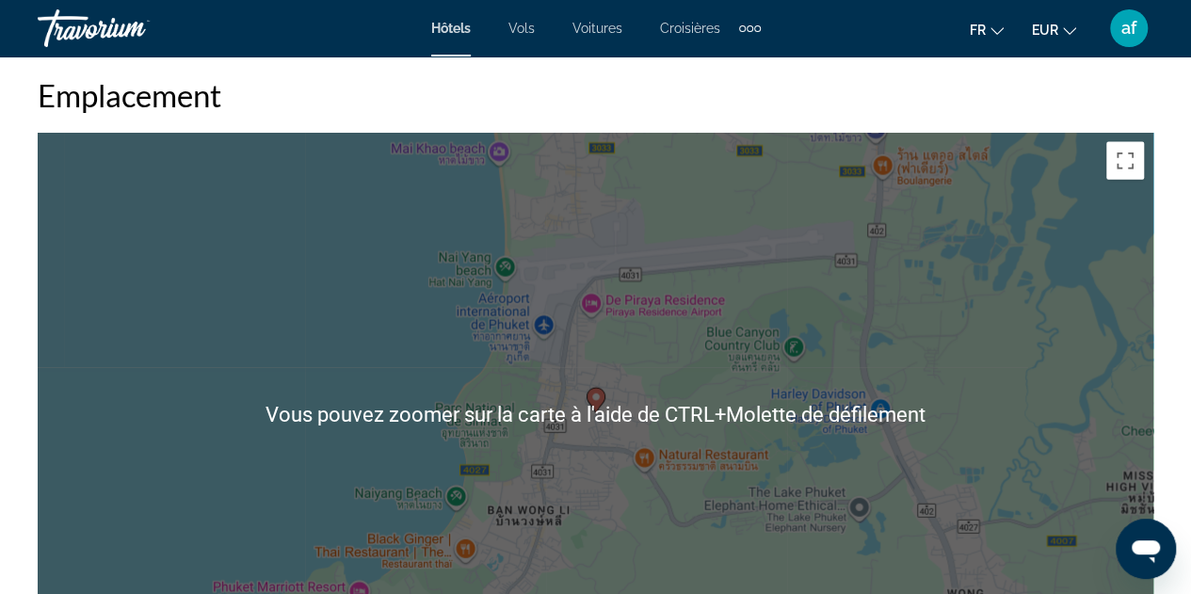
scroll to position [2246, 0]
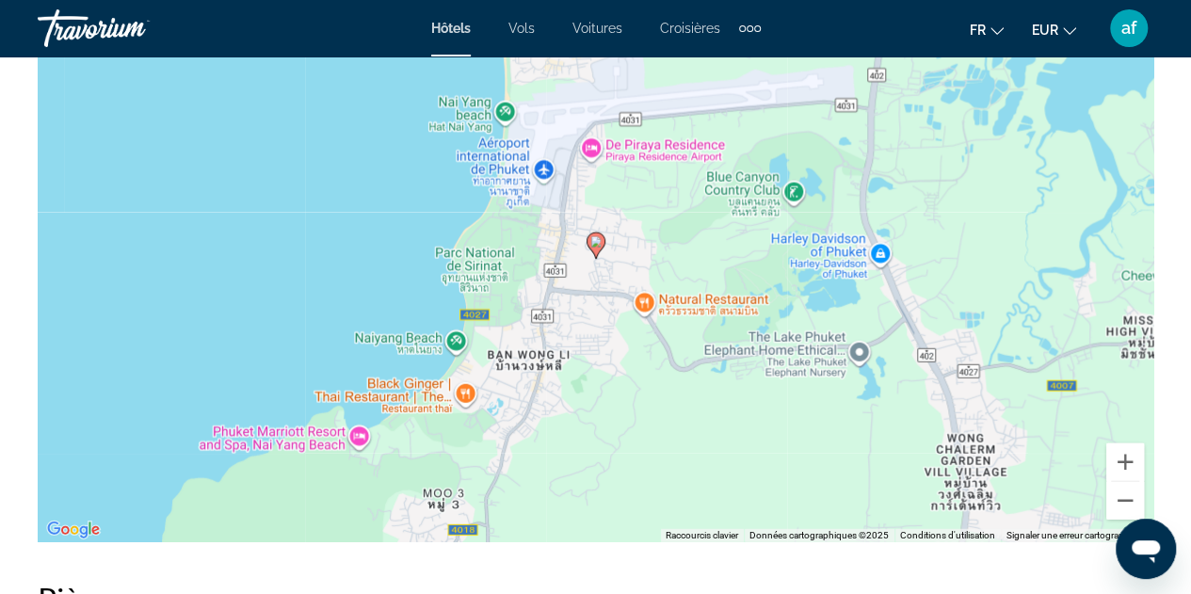
click at [1103, 468] on div "Pour activer le glissement avec le clavier, appuyez sur Alt+Entrée. Une fois ce…" at bounding box center [596, 259] width 1116 height 565
click at [1125, 468] on button "Zoom avant" at bounding box center [1126, 463] width 38 height 38
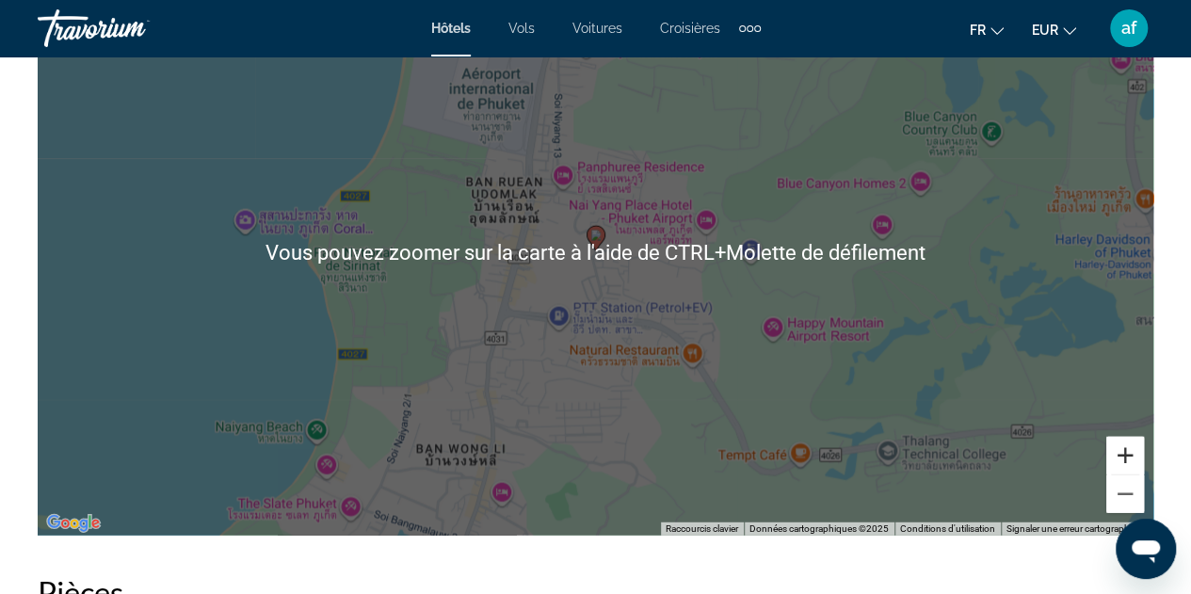
scroll to position [2254, 0]
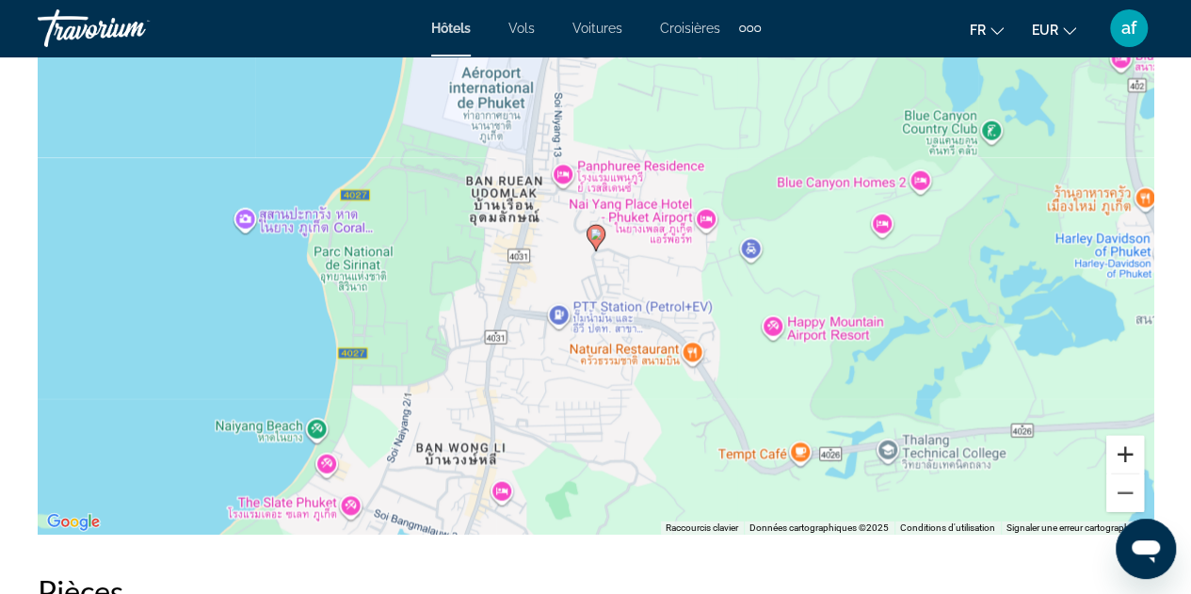
click at [1133, 455] on button "Zoom avant" at bounding box center [1126, 455] width 38 height 38
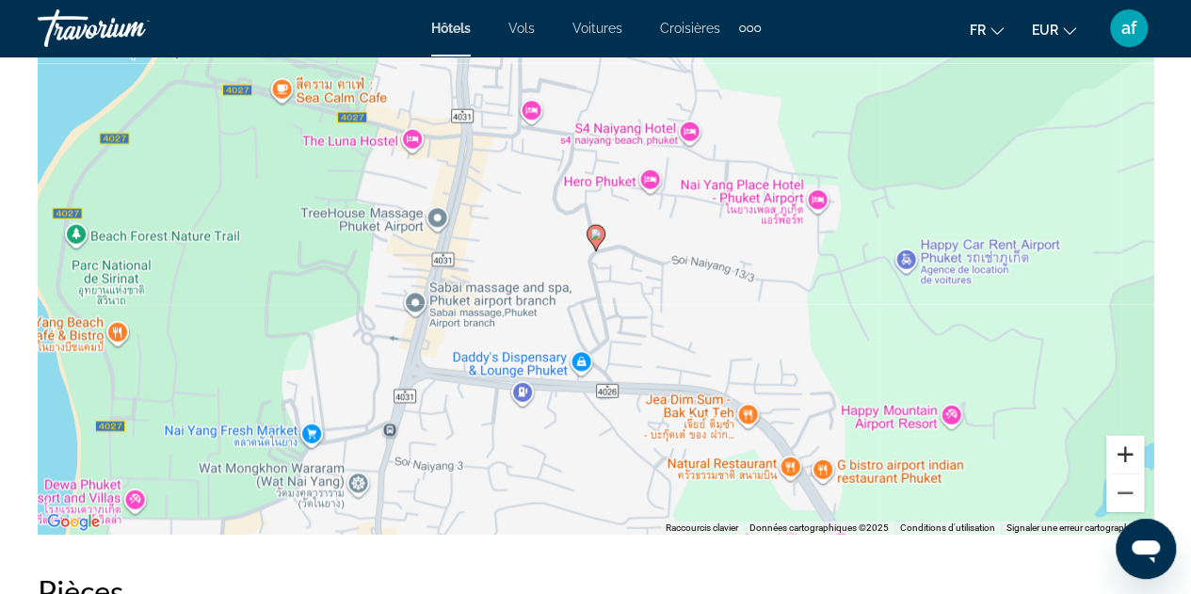
click at [1133, 455] on button "Zoom avant" at bounding box center [1126, 455] width 38 height 38
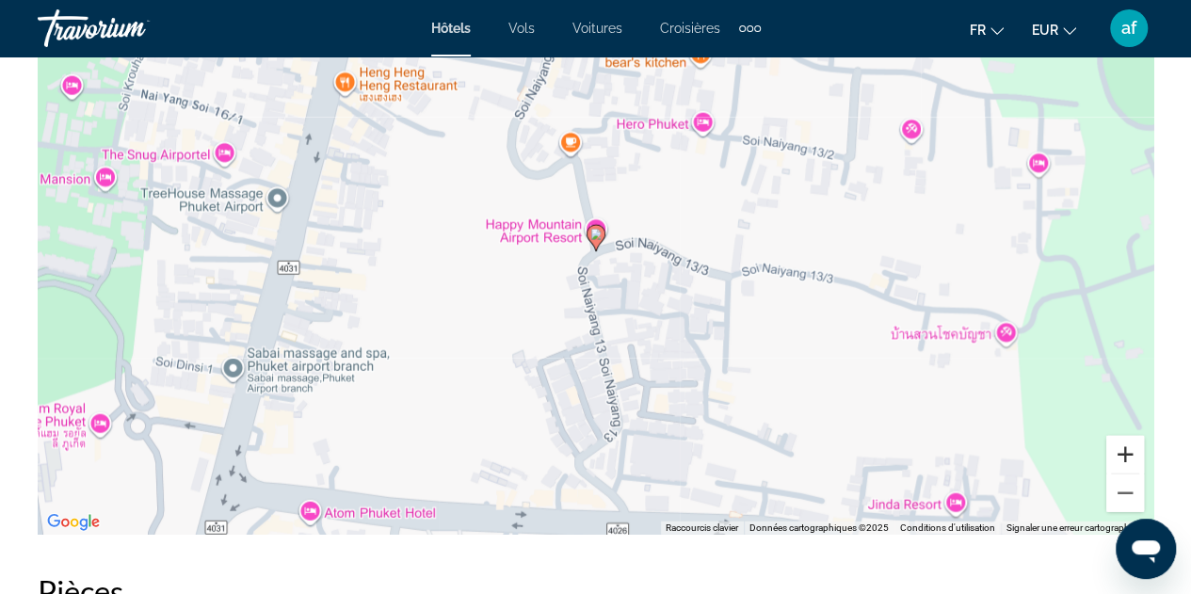
click at [1133, 455] on button "Zoom avant" at bounding box center [1126, 455] width 38 height 38
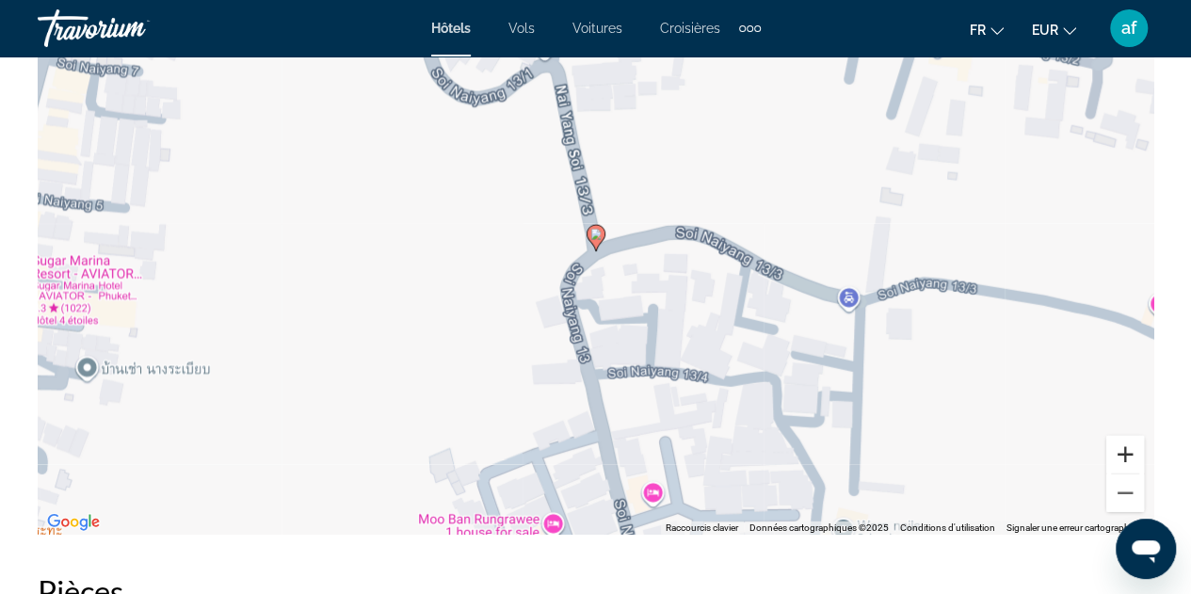
click at [1133, 455] on button "Zoom avant" at bounding box center [1126, 455] width 38 height 38
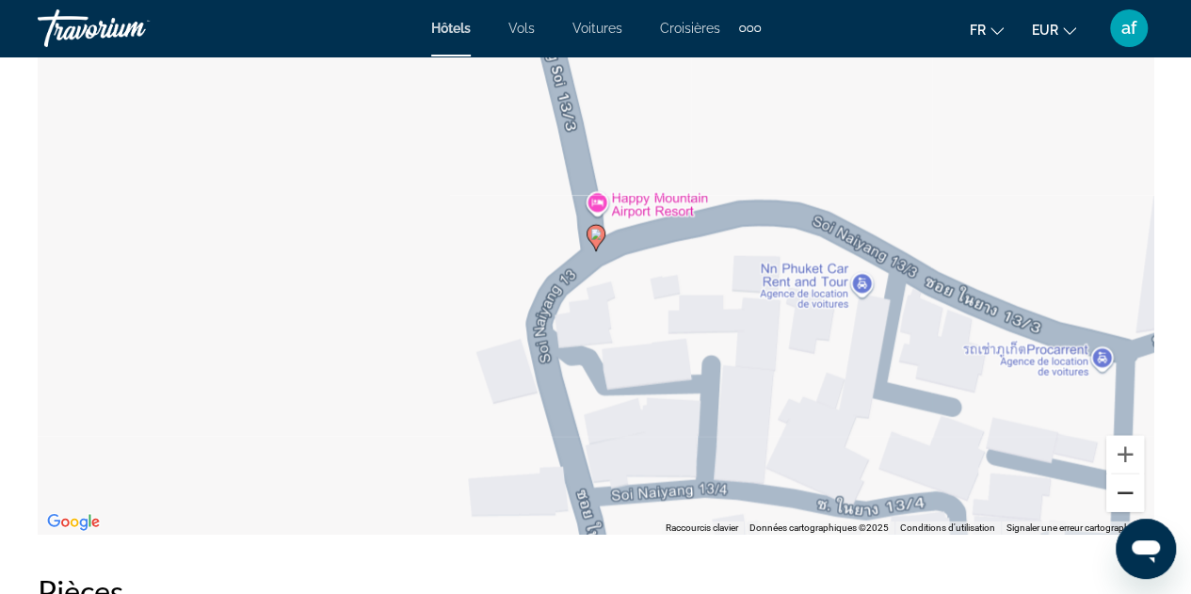
click at [1130, 502] on button "Zoom arrière" at bounding box center [1126, 494] width 38 height 38
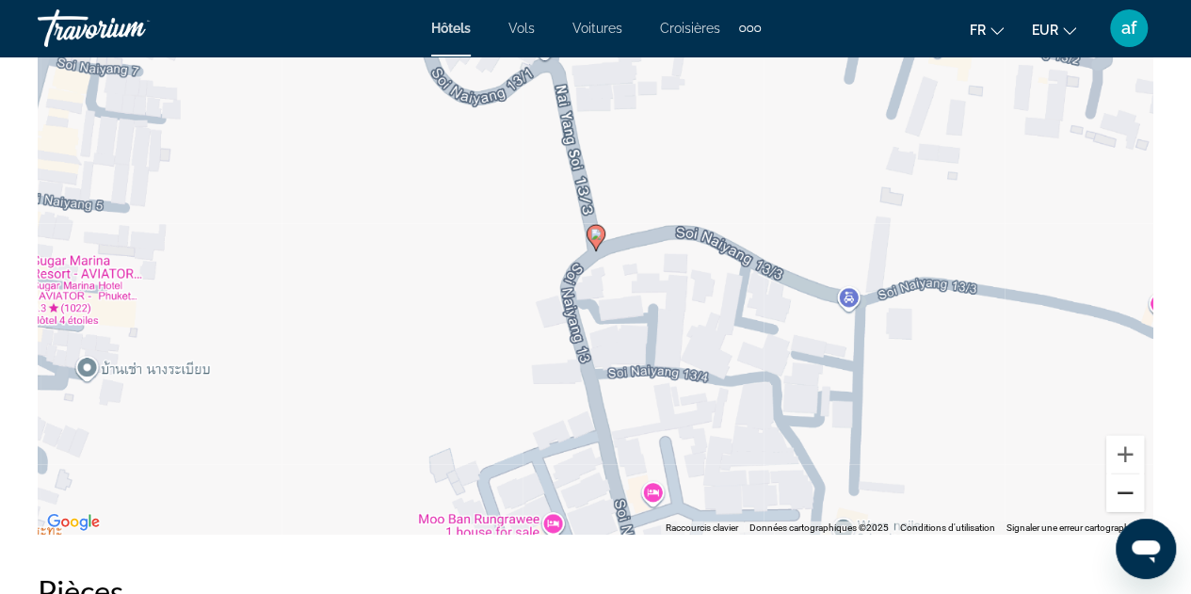
click at [1130, 502] on button "Zoom arrière" at bounding box center [1126, 494] width 38 height 38
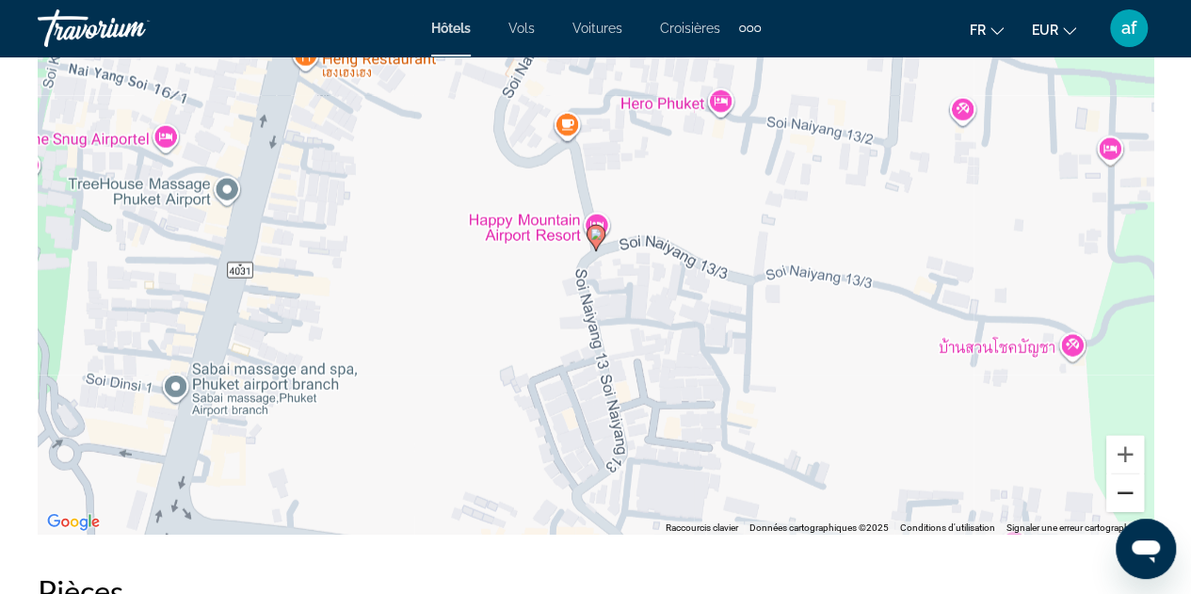
click at [1130, 502] on button "Zoom arrière" at bounding box center [1126, 494] width 38 height 38
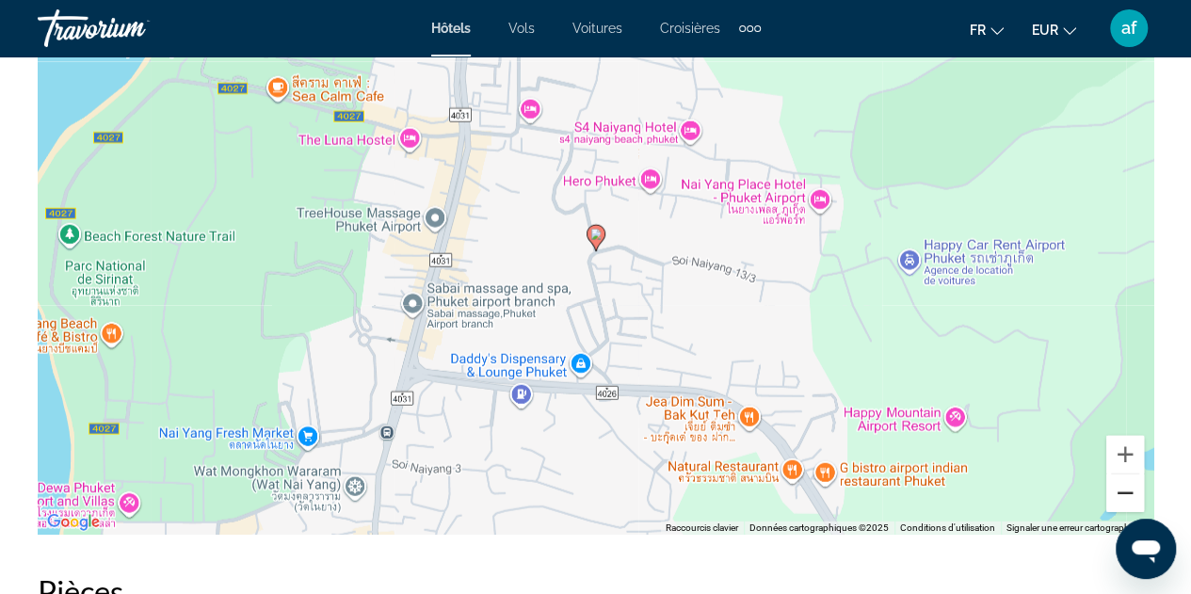
click at [1130, 502] on button "Zoom arrière" at bounding box center [1126, 494] width 38 height 38
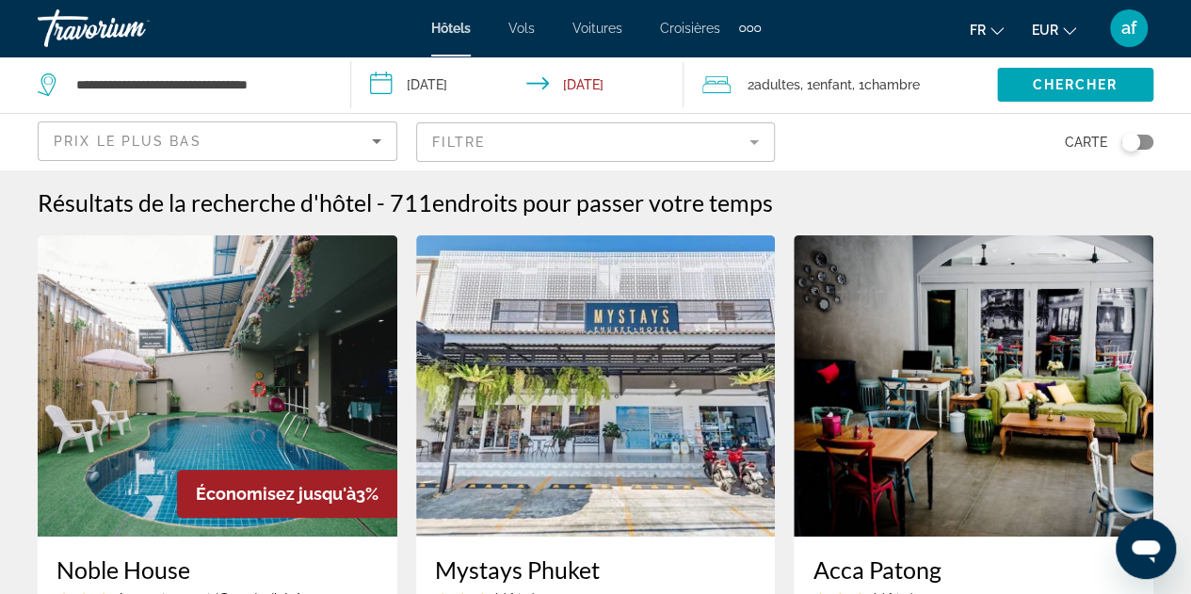
scroll to position [12, 0]
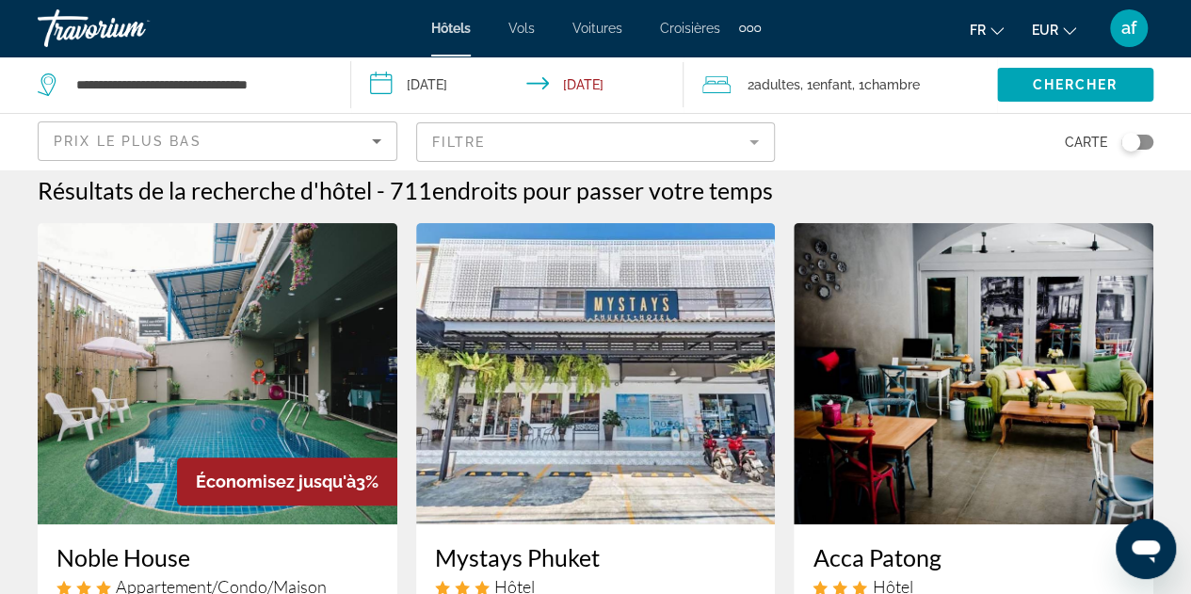
click at [448, 142] on mat-form-field "Filtre" at bounding box center [596, 142] width 360 height 40
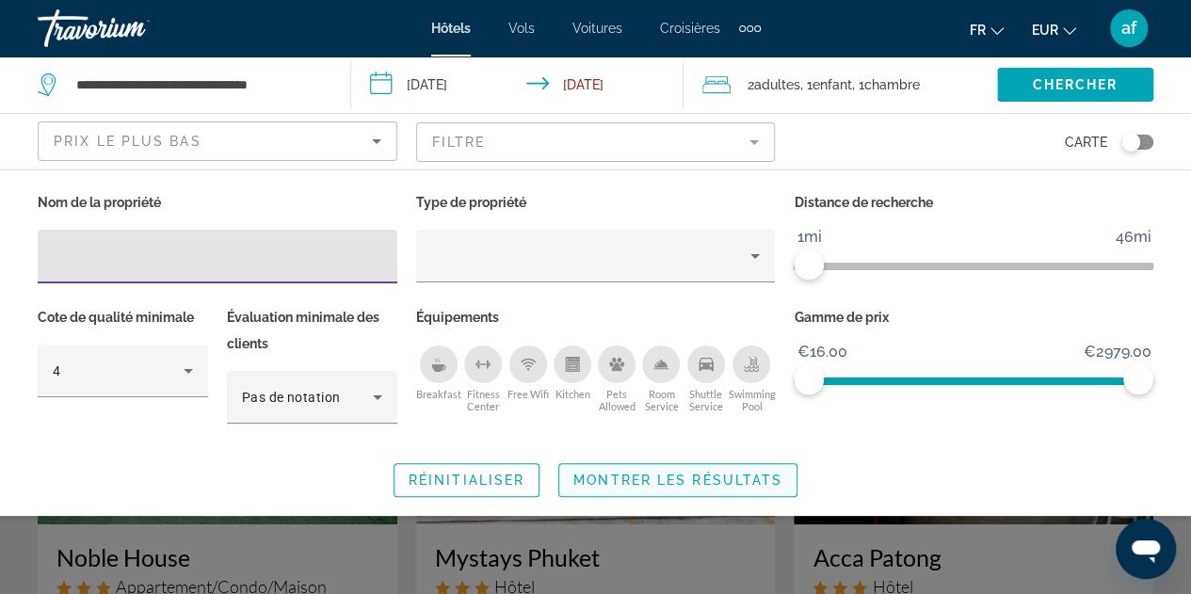
click at [667, 487] on span "Search widget" at bounding box center [677, 480] width 237 height 45
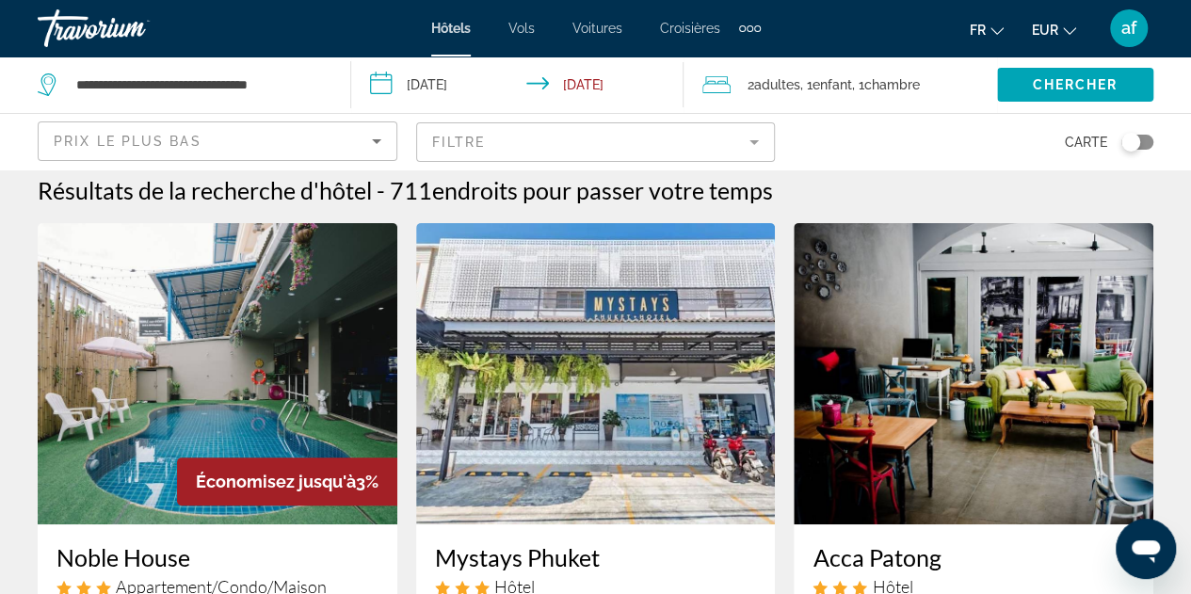
click at [342, 148] on div "Prix le plus bas" at bounding box center [213, 141] width 318 height 23
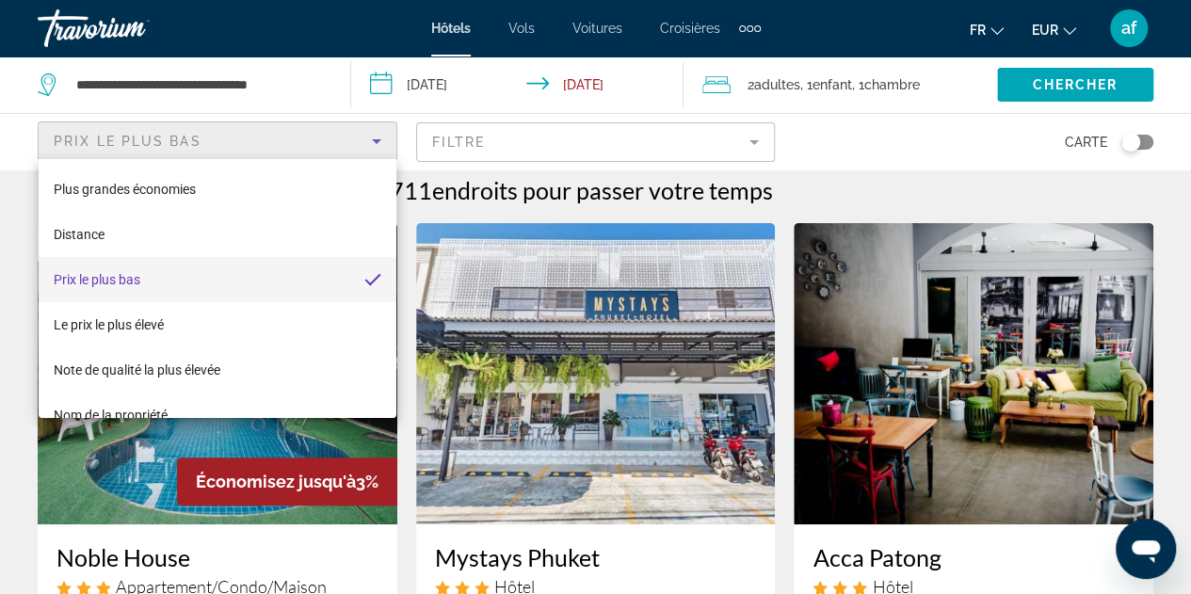
click at [783, 193] on div at bounding box center [595, 297] width 1191 height 594
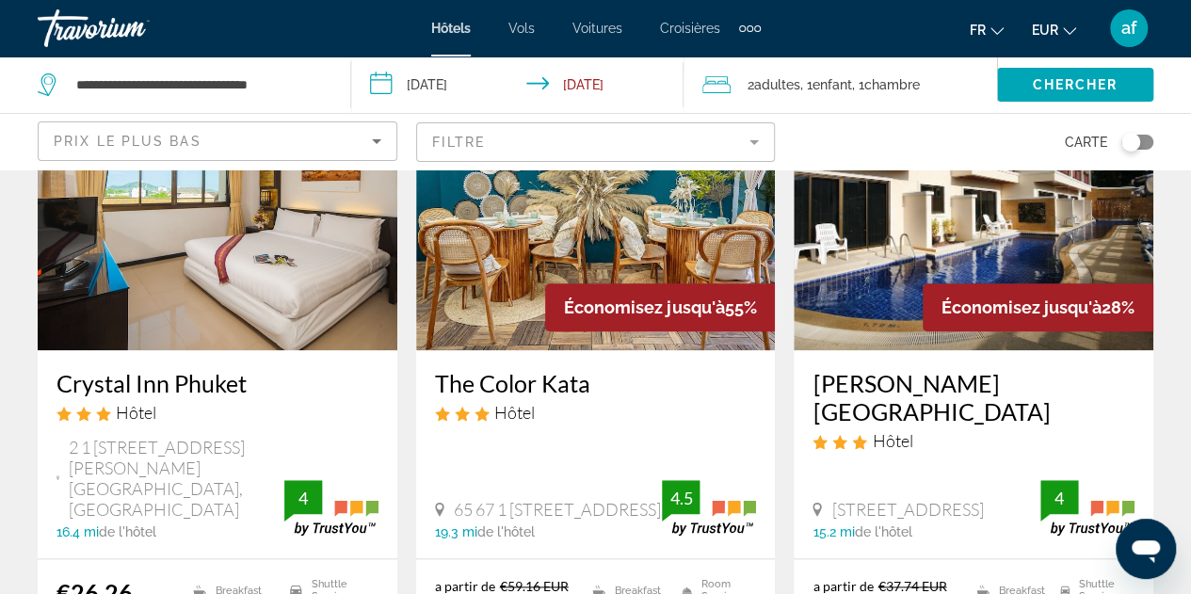
scroll to position [864, 0]
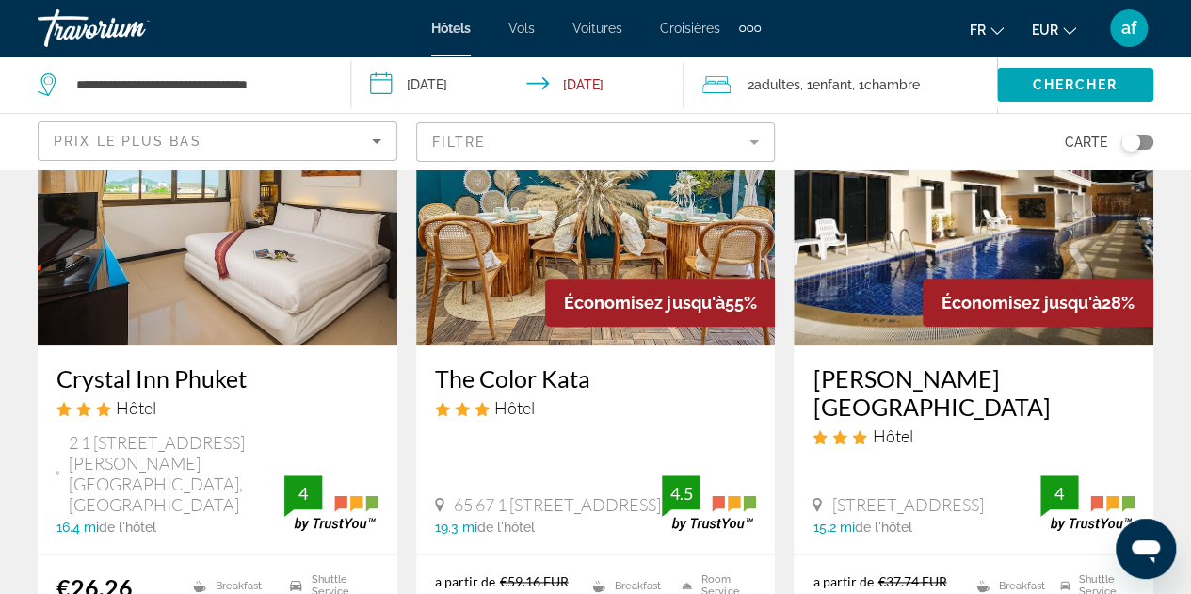
click at [595, 154] on mat-form-field "Filtre" at bounding box center [596, 142] width 360 height 40
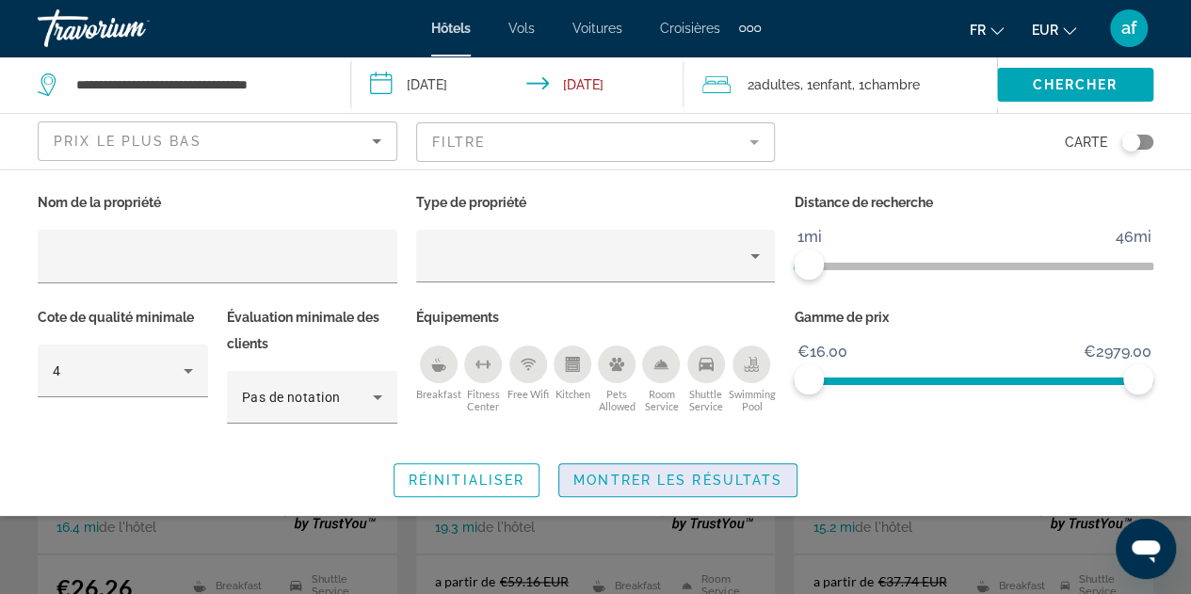
click at [640, 491] on span "Search widget" at bounding box center [677, 480] width 237 height 45
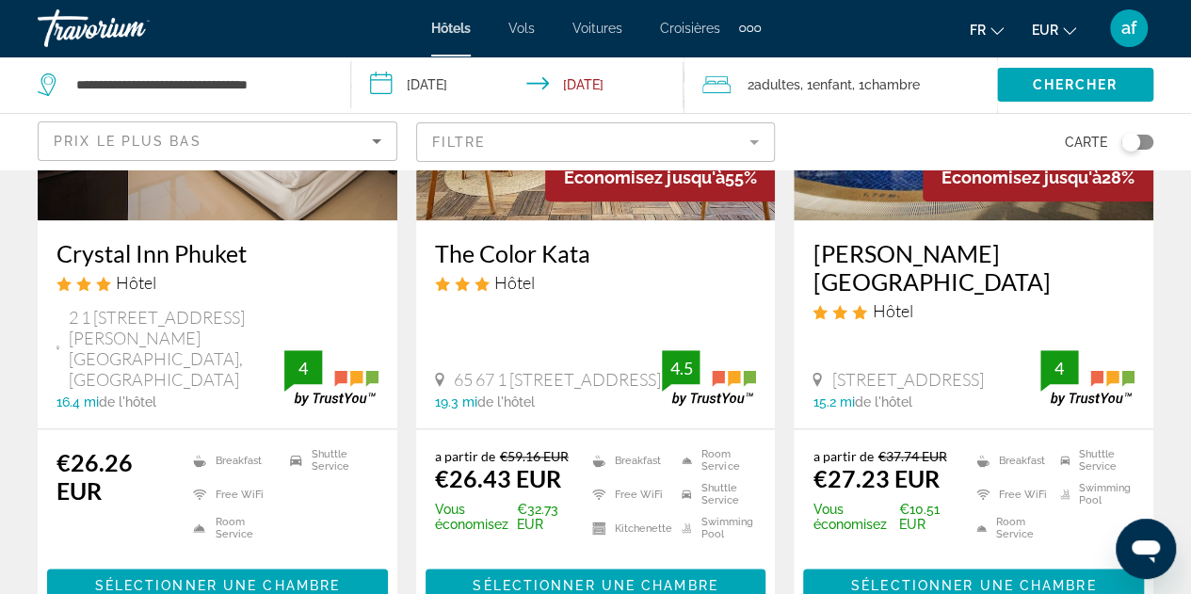
scroll to position [993, 0]
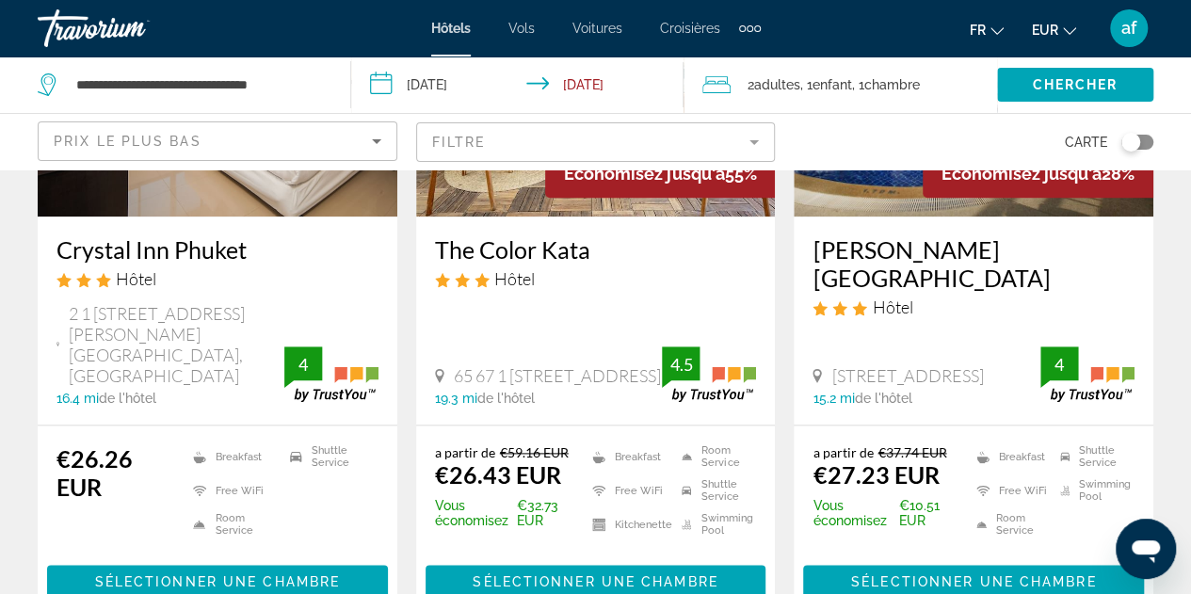
click at [601, 131] on mat-form-field "Filtre" at bounding box center [596, 142] width 360 height 40
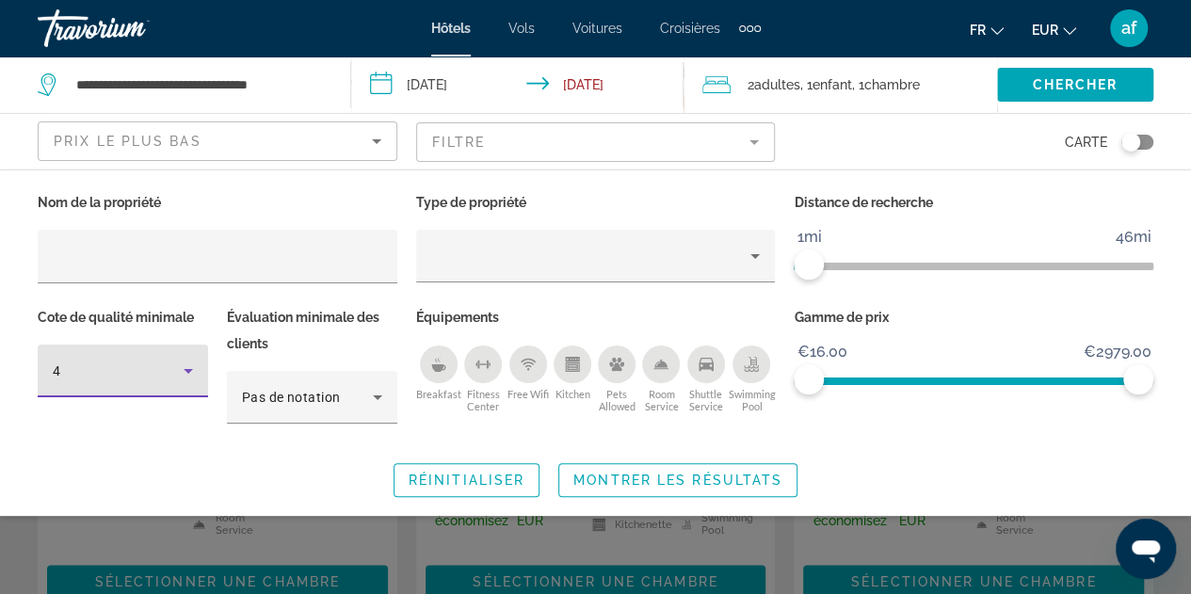
click at [174, 364] on div "4" at bounding box center [118, 371] width 131 height 23
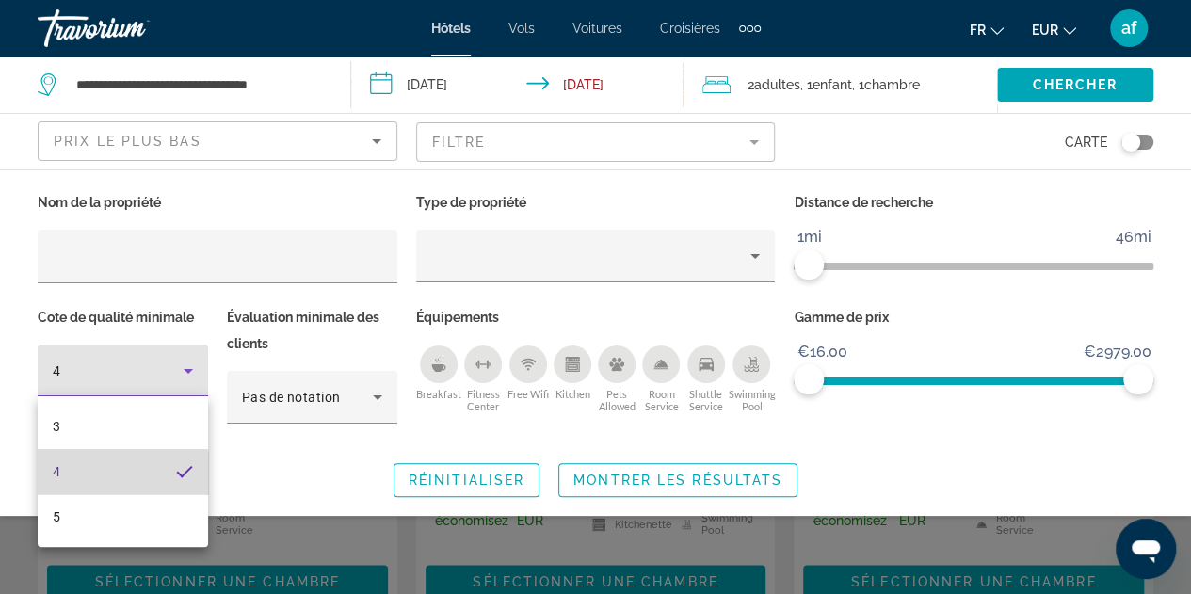
click at [70, 486] on mat-option "4" at bounding box center [123, 471] width 170 height 45
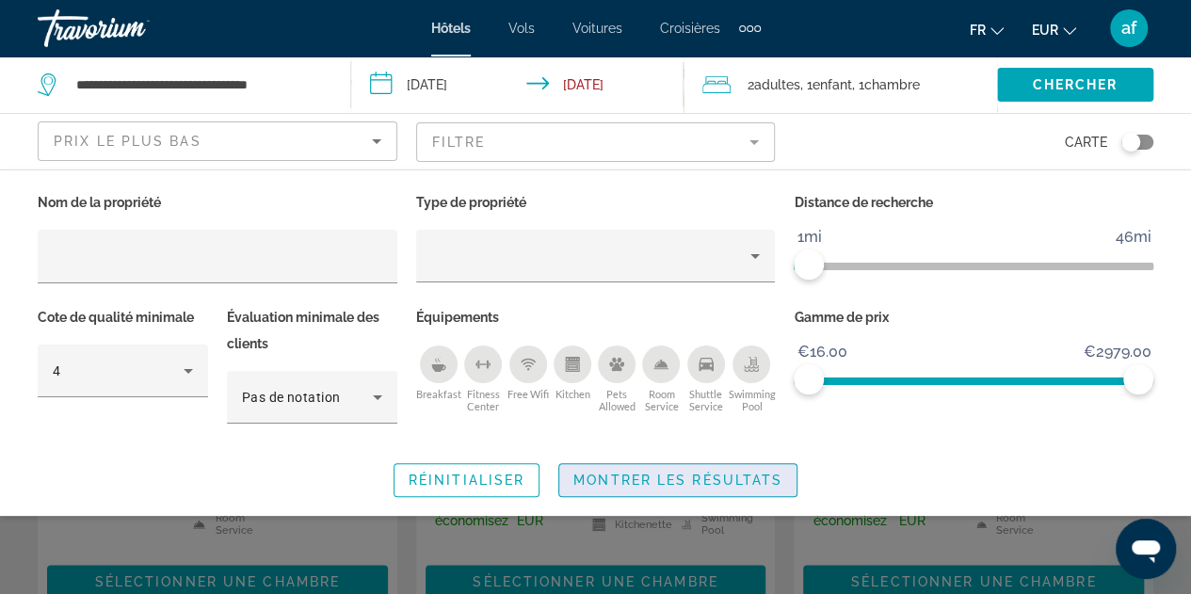
click at [668, 485] on span "Montrer les résultats" at bounding box center [678, 480] width 209 height 15
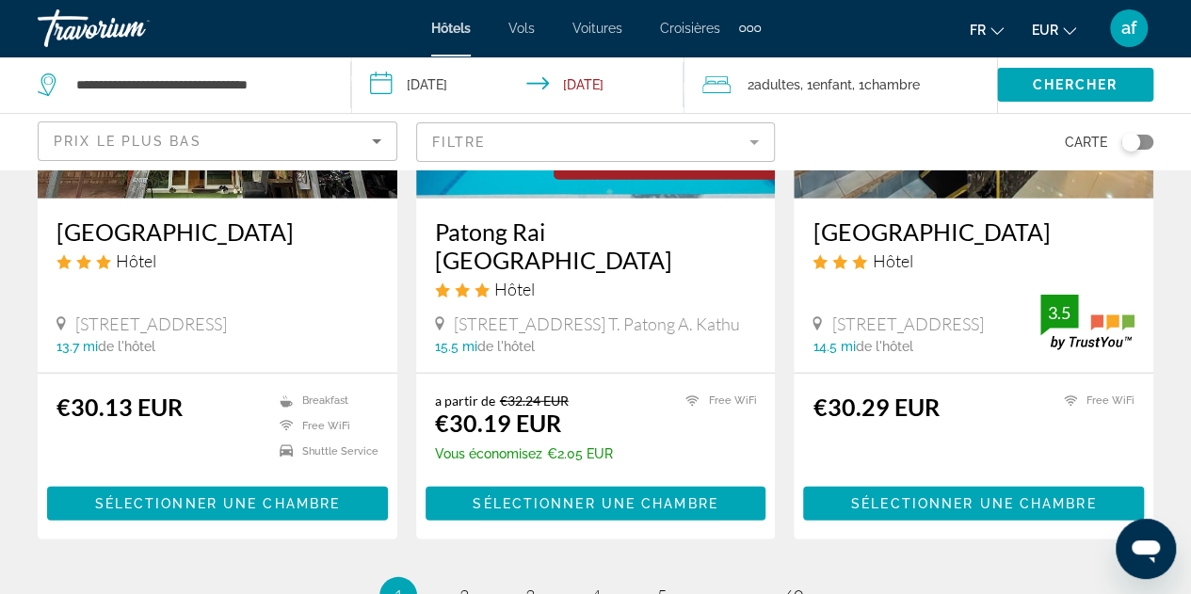
scroll to position [2478, 0]
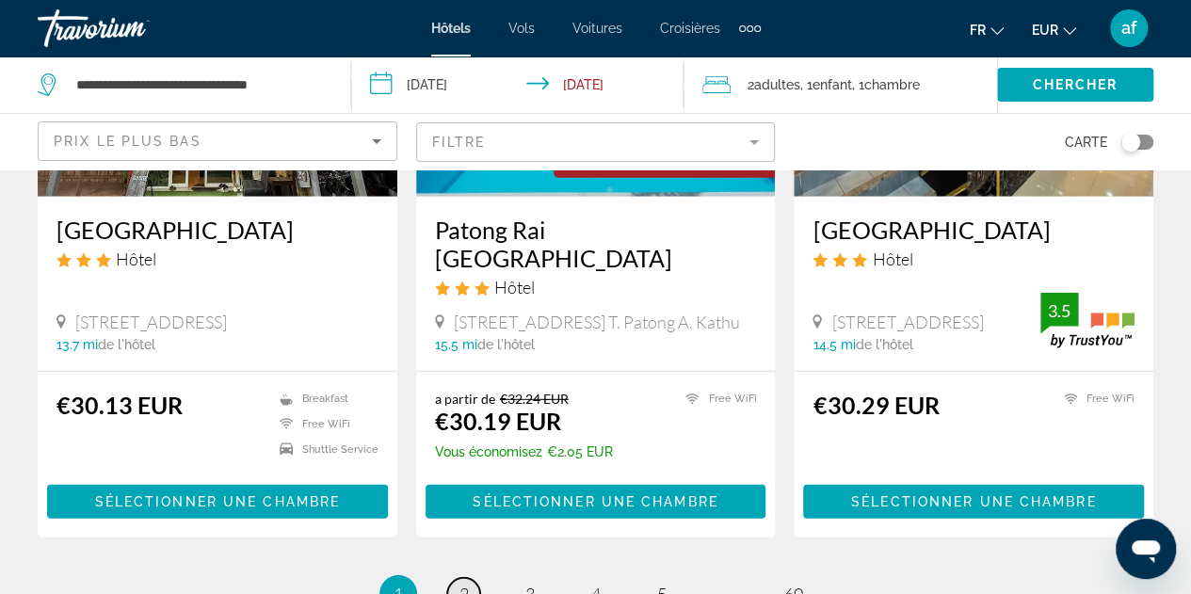
click at [450, 578] on link "page 2" at bounding box center [463, 594] width 33 height 33
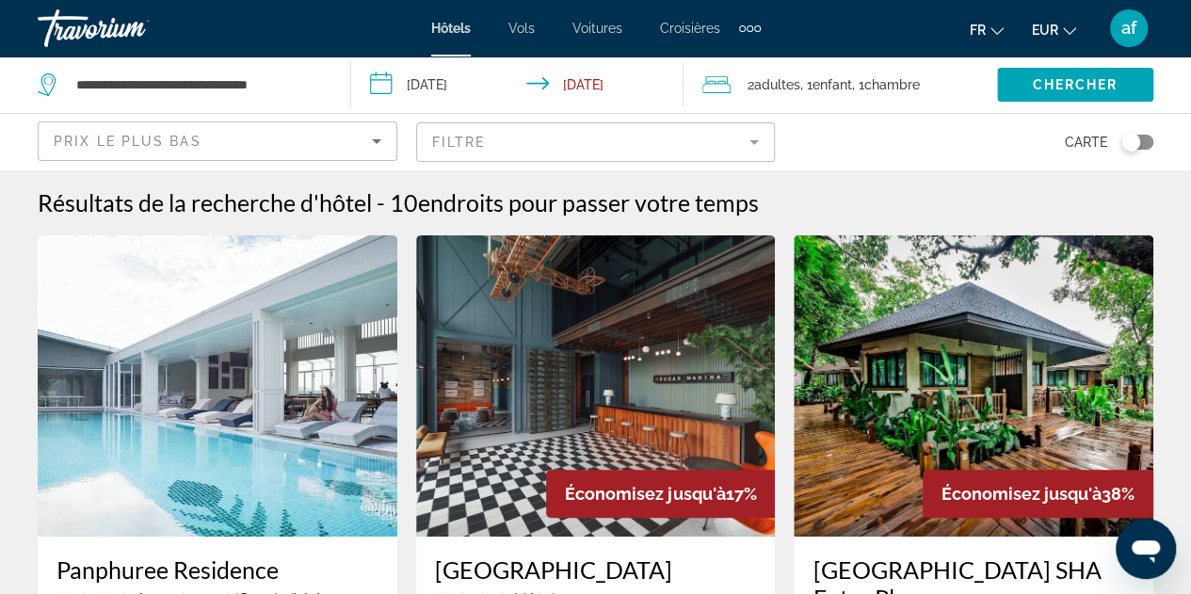
scroll to position [135, 0]
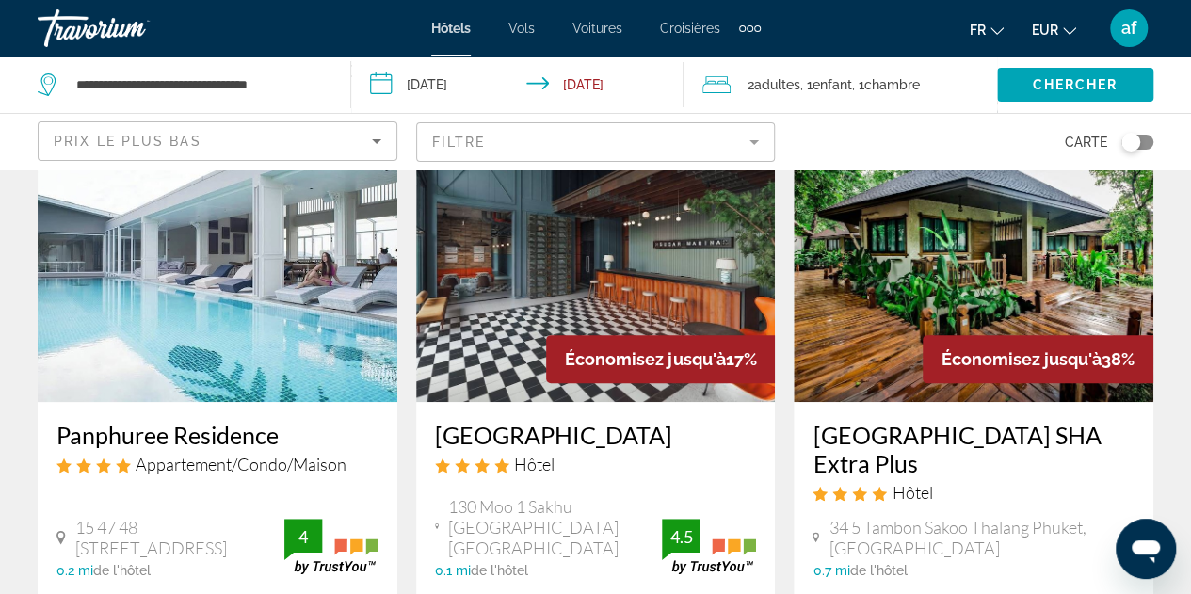
click at [570, 449] on h3 "[GEOGRAPHIC_DATA]" at bounding box center [596, 435] width 322 height 28
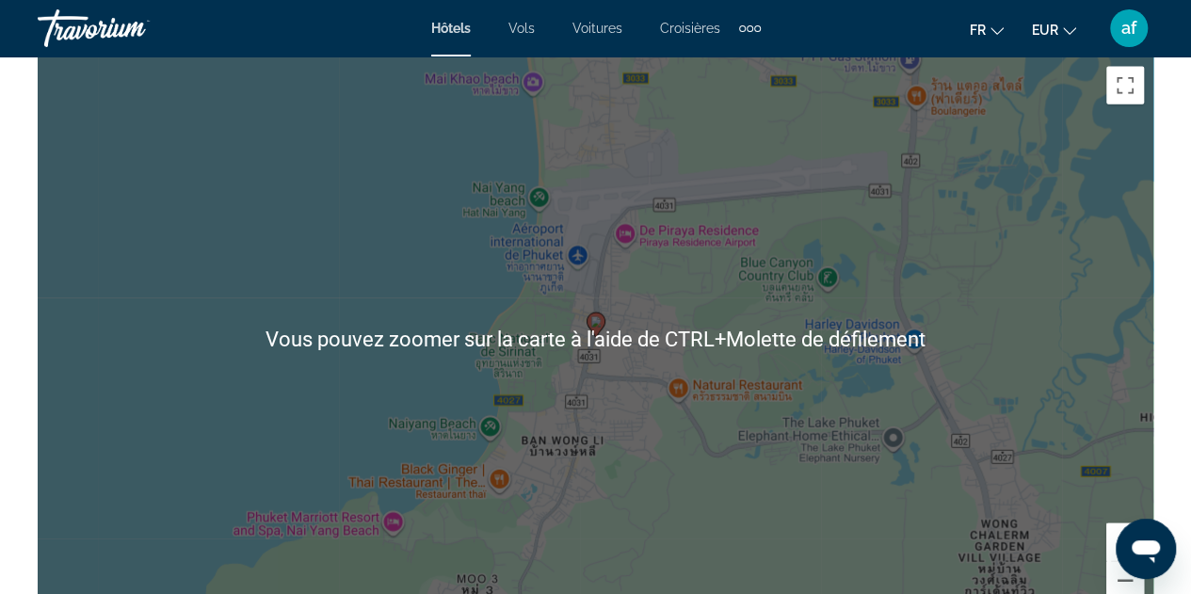
scroll to position [2215, 0]
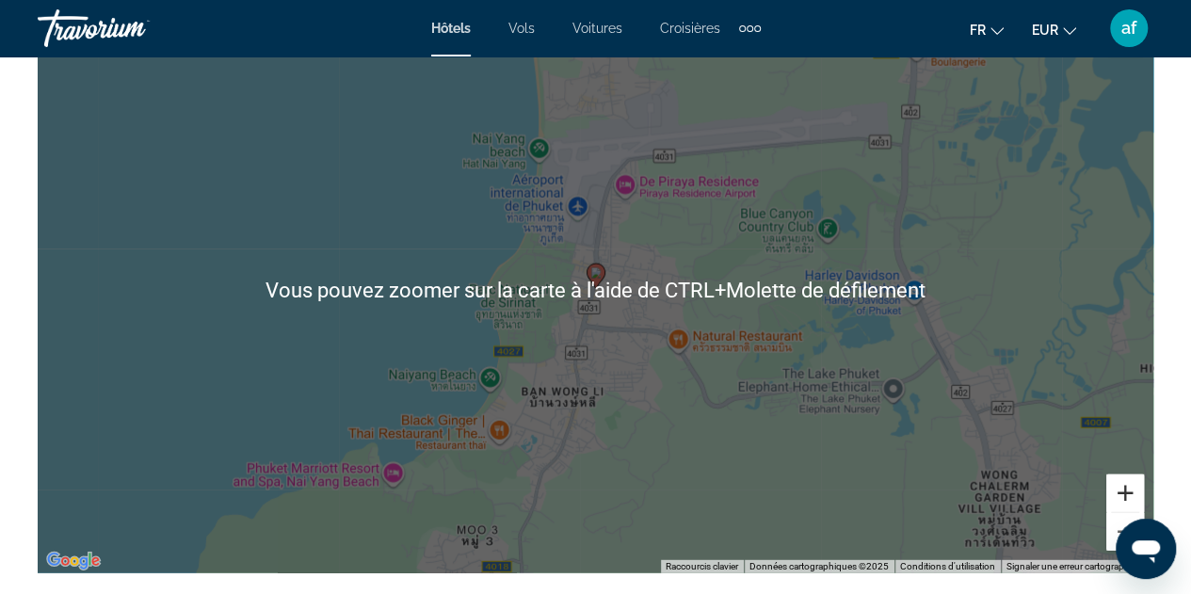
click at [1128, 488] on button "Zoom avant" at bounding box center [1126, 494] width 38 height 38
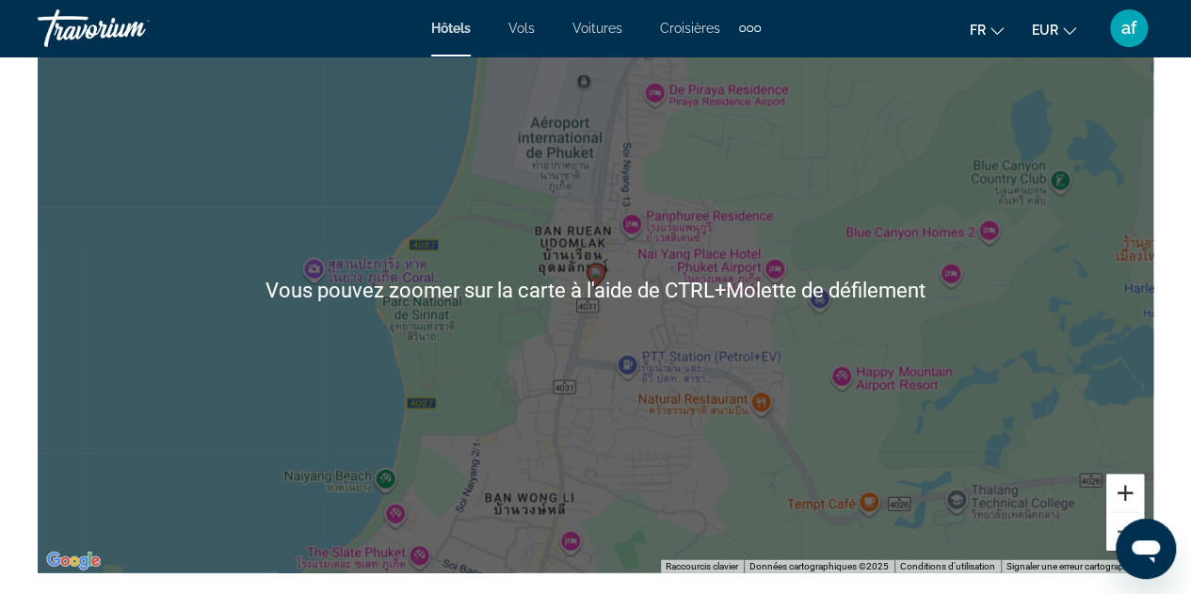
click at [1128, 488] on button "Zoom avant" at bounding box center [1126, 494] width 38 height 38
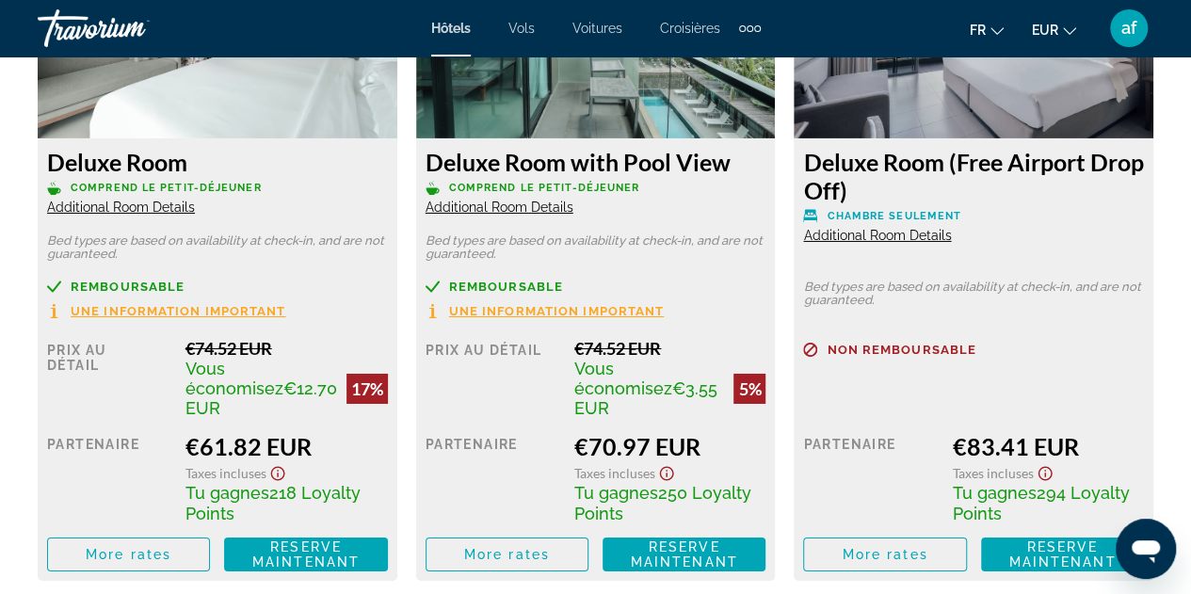
scroll to position [3118, 0]
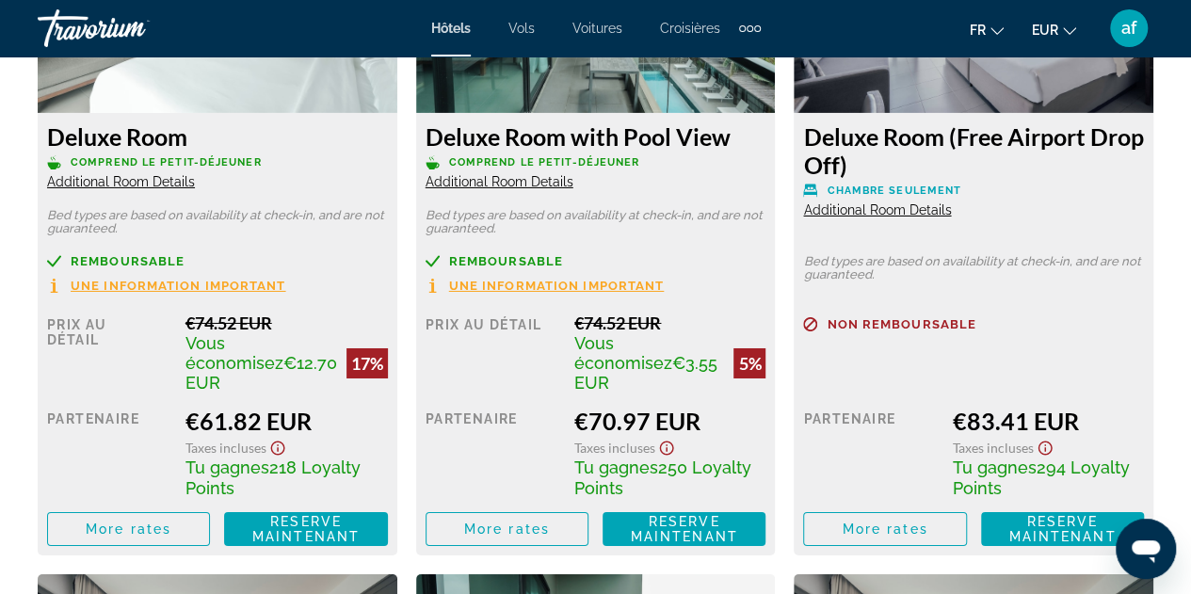
click at [435, 25] on span "Hôtels" at bounding box center [451, 28] width 40 height 15
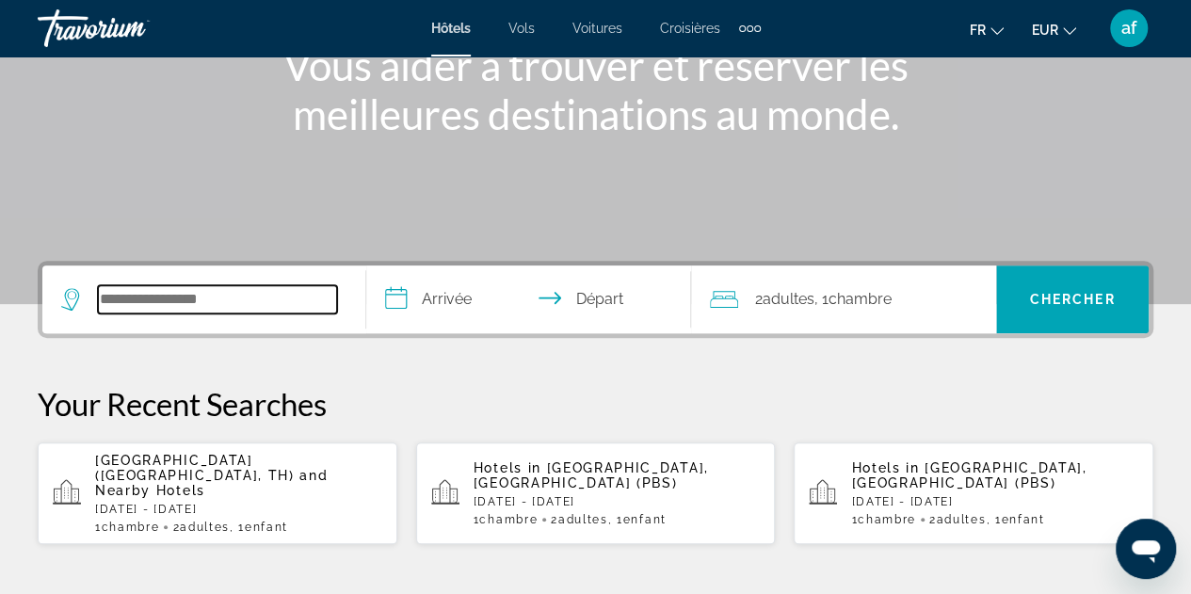
click at [288, 289] on input "Search widget" at bounding box center [217, 299] width 239 height 28
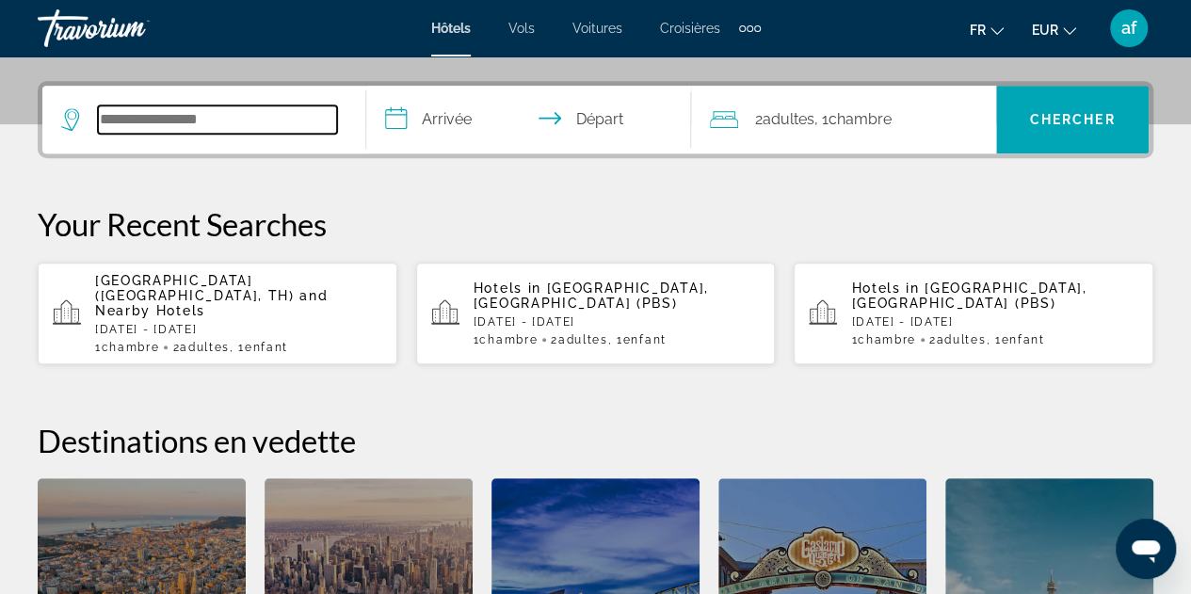
scroll to position [460, 0]
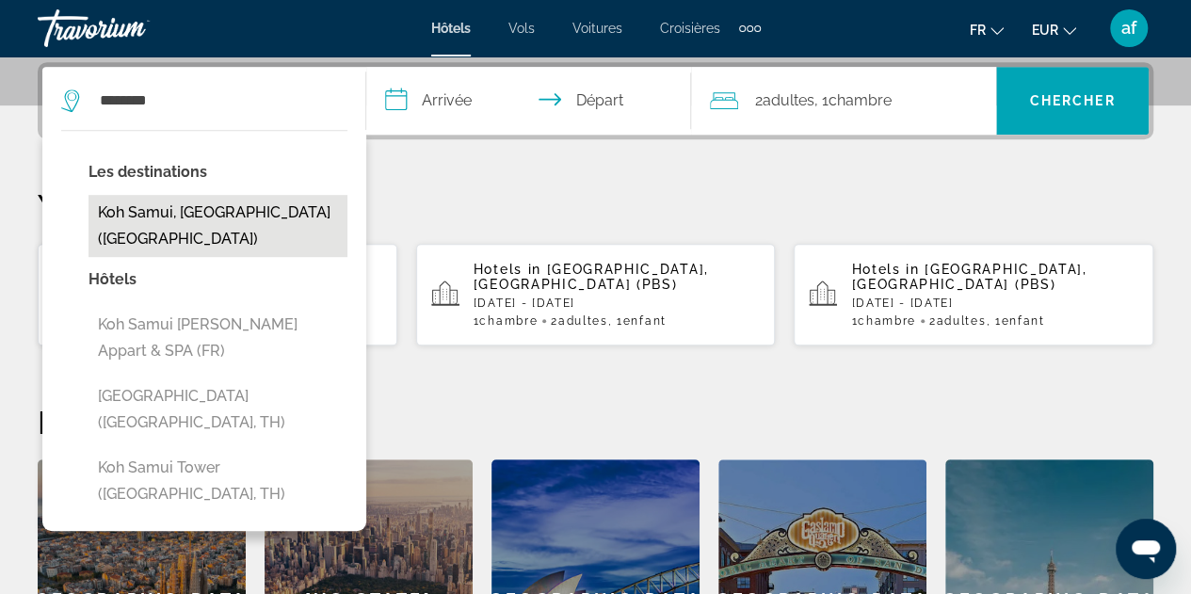
click at [219, 213] on button "Koh Samui, [GEOGRAPHIC_DATA] ([GEOGRAPHIC_DATA])" at bounding box center [218, 226] width 259 height 62
type input "**********"
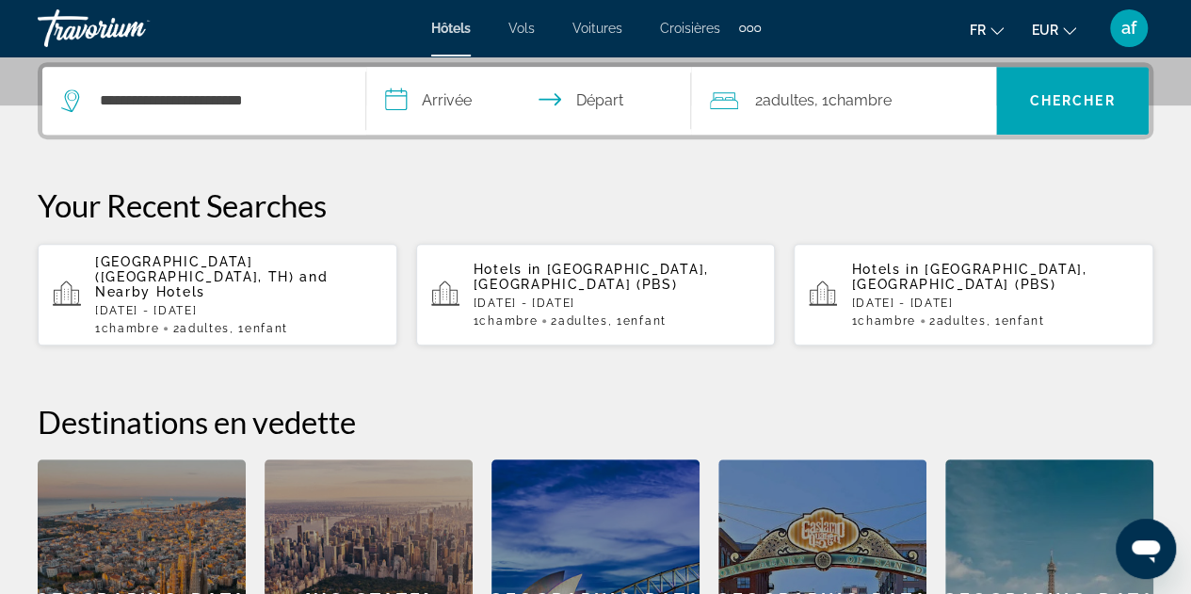
click at [450, 106] on input "**********" at bounding box center [532, 103] width 332 height 73
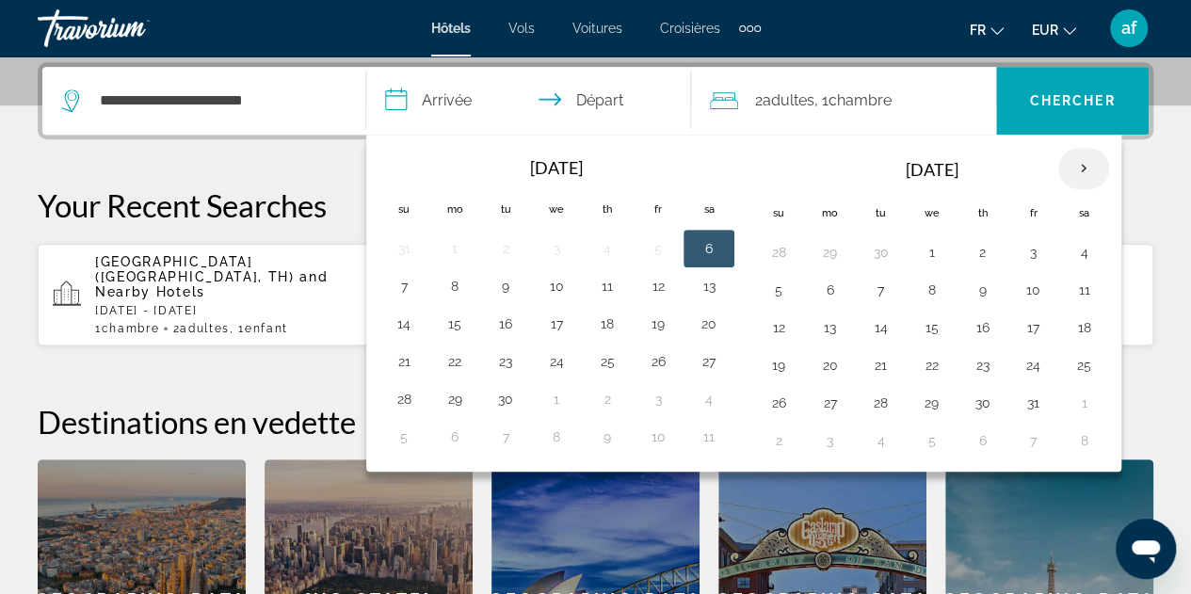
click at [1080, 167] on th "Next month" at bounding box center [1084, 168] width 51 height 41
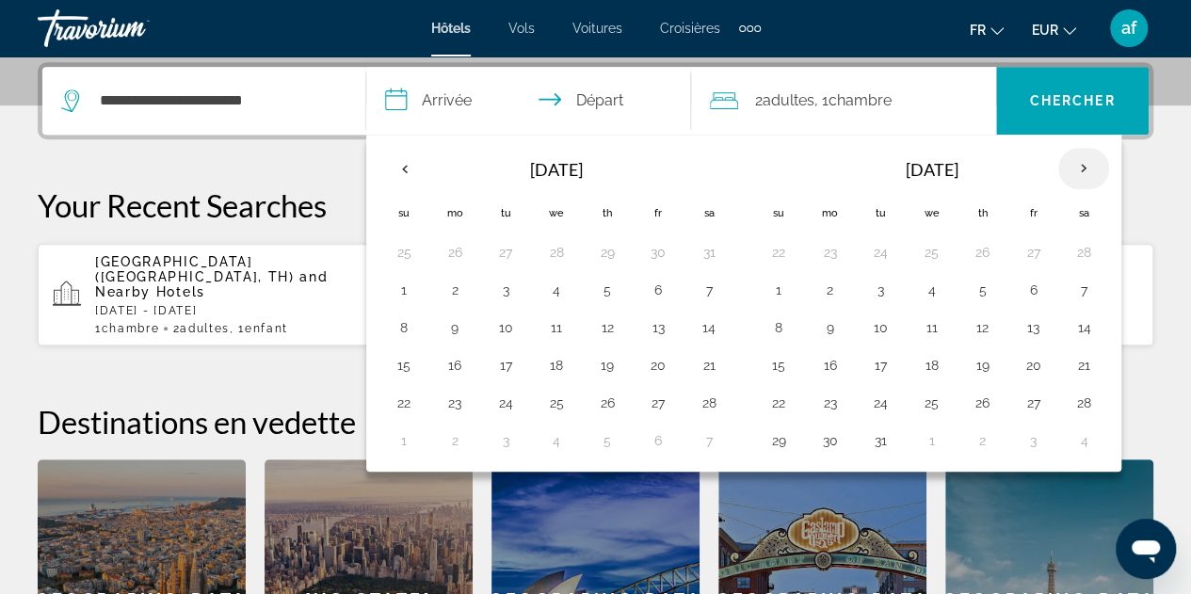
click at [1080, 167] on th "Next month" at bounding box center [1084, 168] width 51 height 41
click at [508, 355] on button "21" at bounding box center [506, 365] width 30 height 26
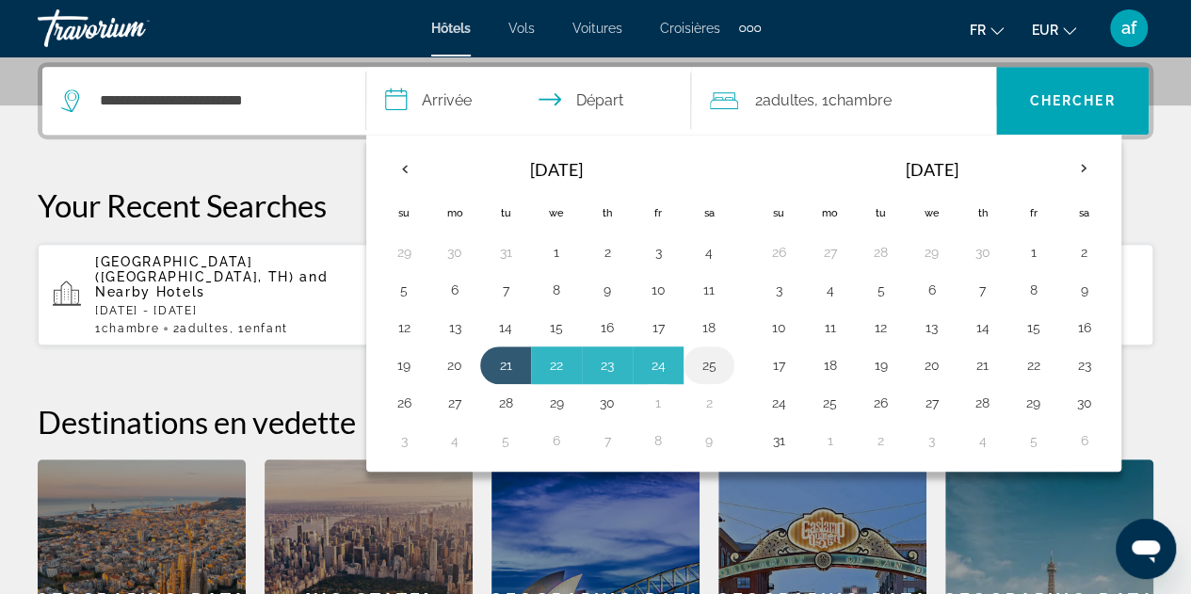
click at [708, 364] on button "25" at bounding box center [709, 365] width 30 height 26
type input "**********"
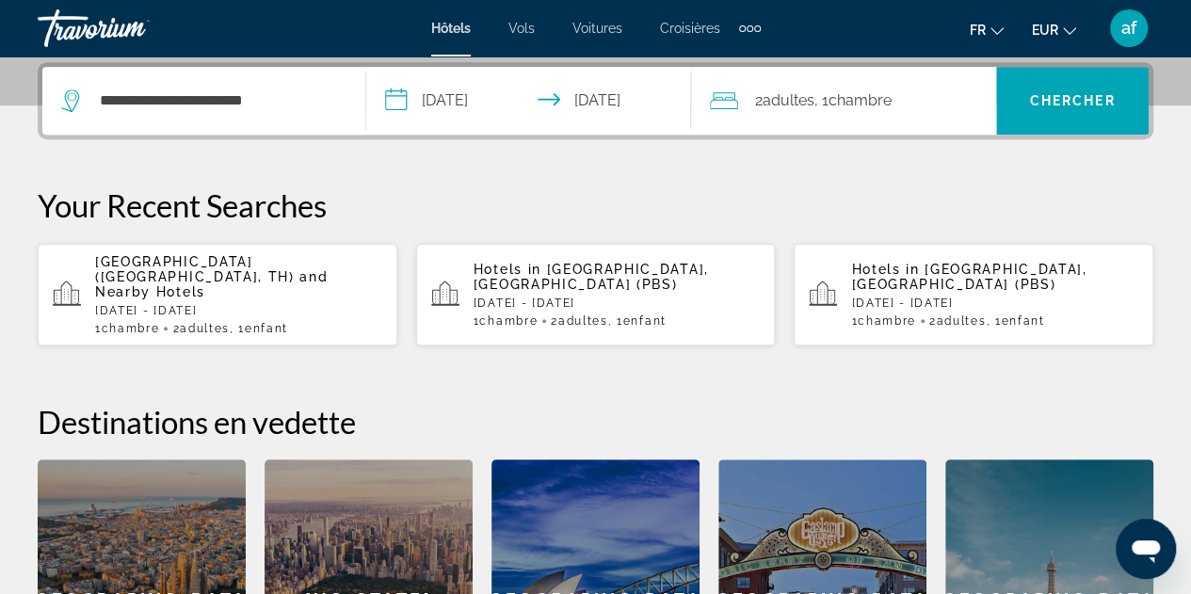
click at [789, 104] on span "Adultes" at bounding box center [789, 100] width 52 height 18
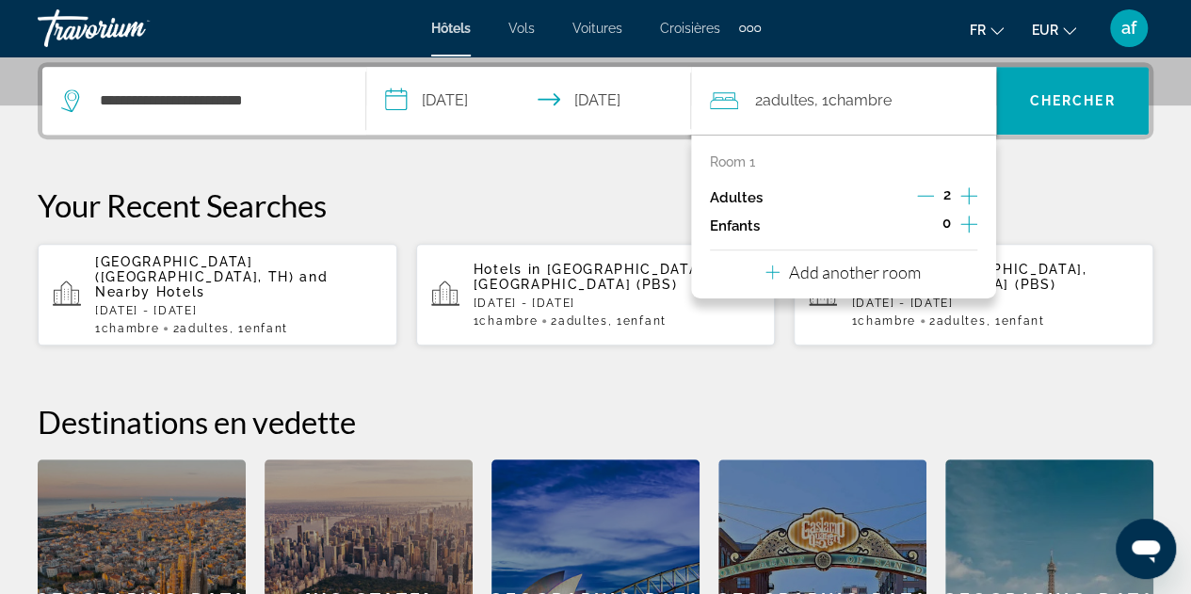
click at [970, 197] on icon "Increment adults" at bounding box center [969, 196] width 17 height 23
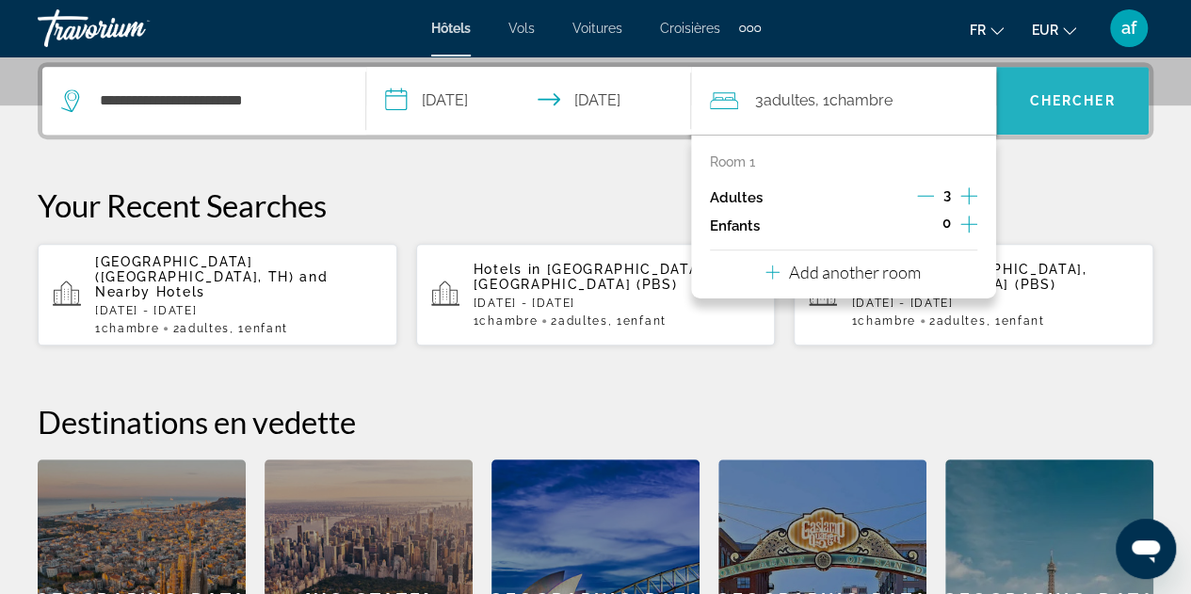
click at [1019, 100] on span "Search widget" at bounding box center [1072, 100] width 153 height 45
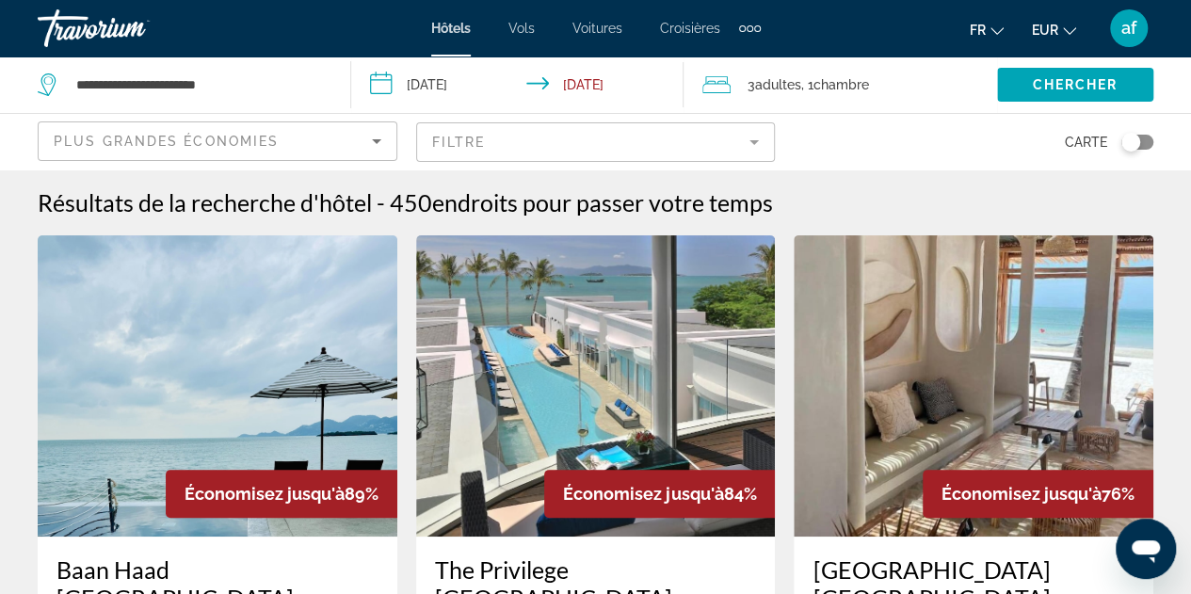
click at [369, 137] on icon "Sort by" at bounding box center [376, 141] width 23 height 23
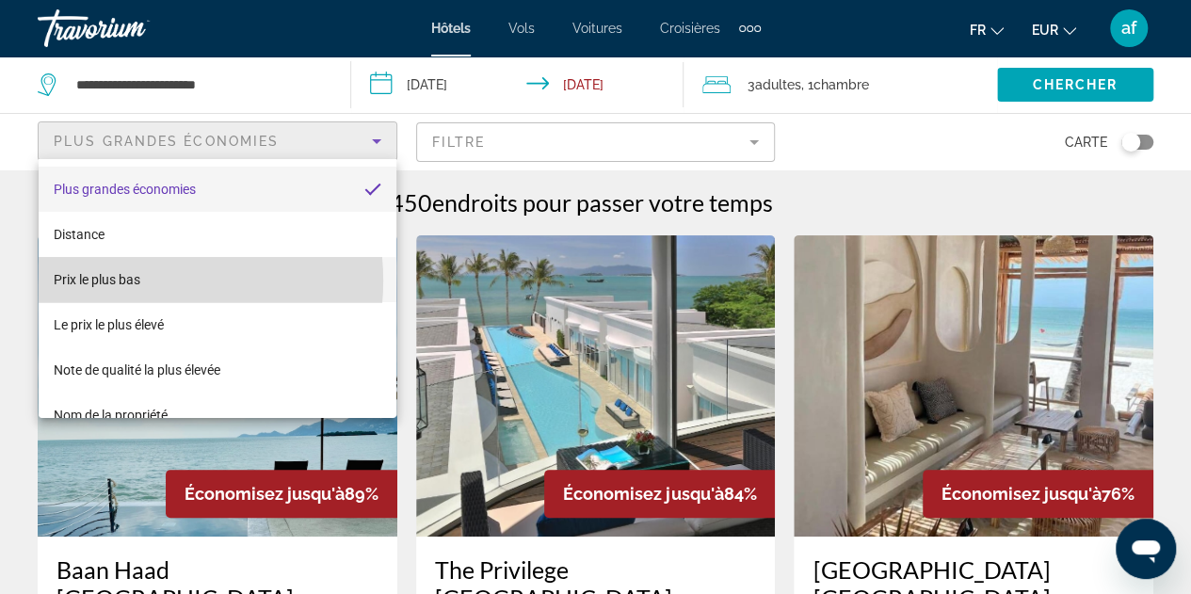
click at [145, 281] on mat-option "Prix le plus bas" at bounding box center [218, 279] width 358 height 45
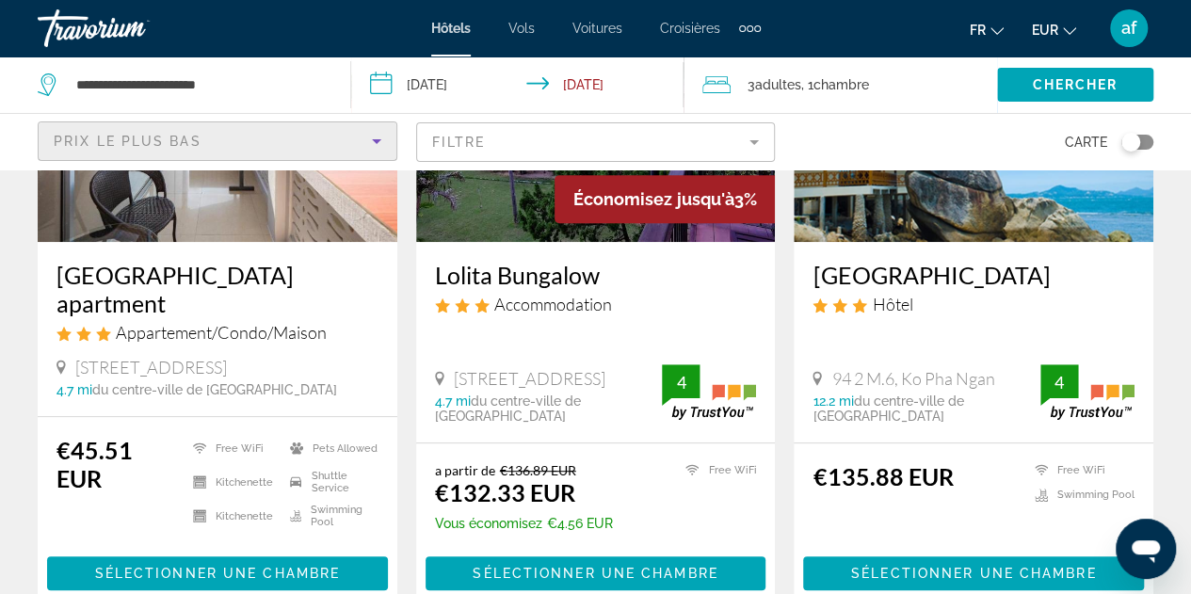
scroll to position [296, 0]
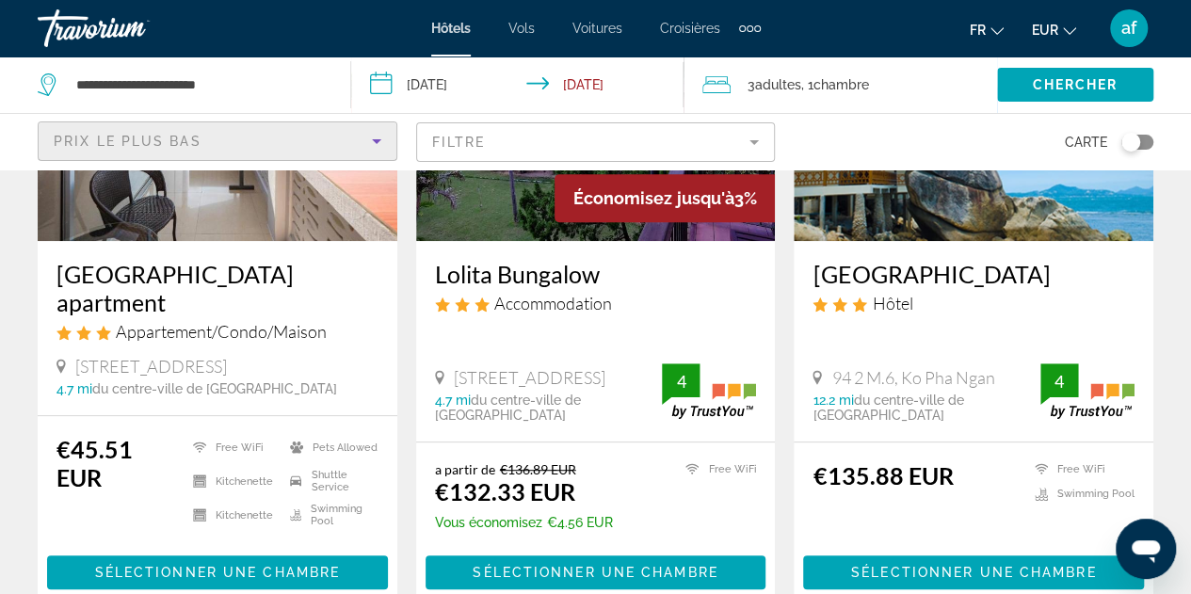
click at [341, 138] on div "Prix le plus bas" at bounding box center [213, 141] width 318 height 23
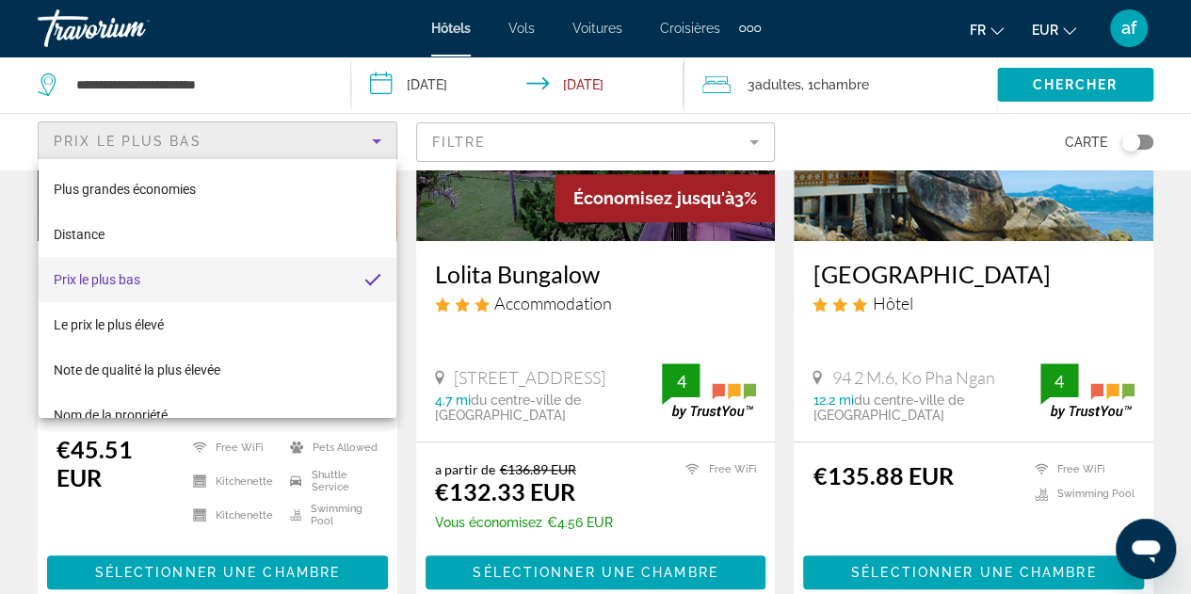
click at [813, 131] on div at bounding box center [595, 297] width 1191 height 594
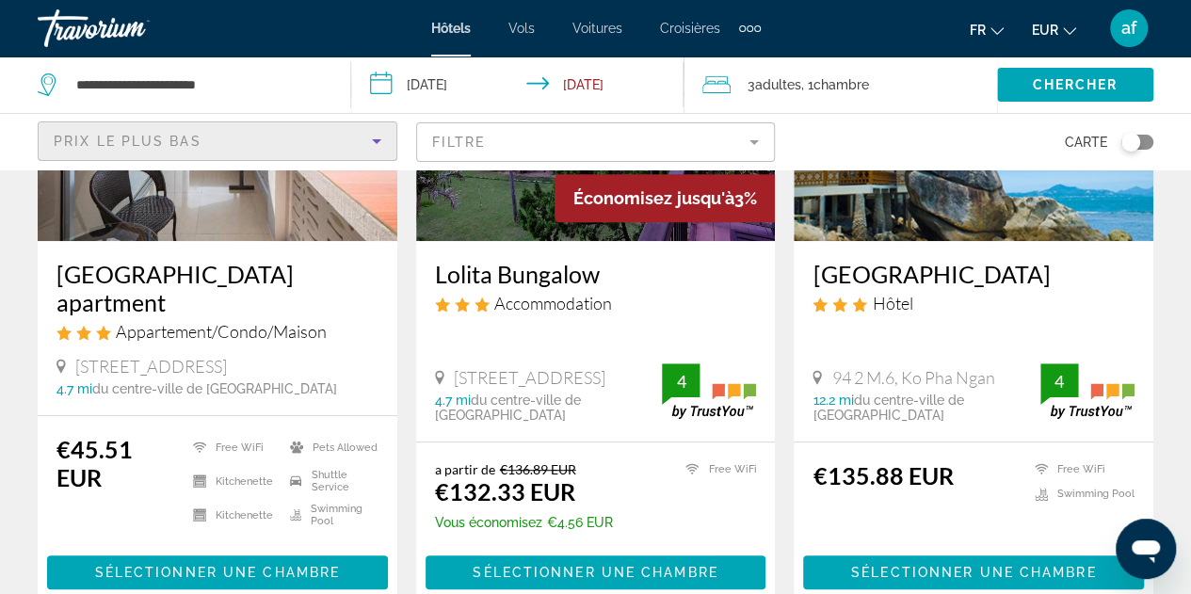
click at [340, 140] on div "Prix le plus bas" at bounding box center [213, 141] width 318 height 23
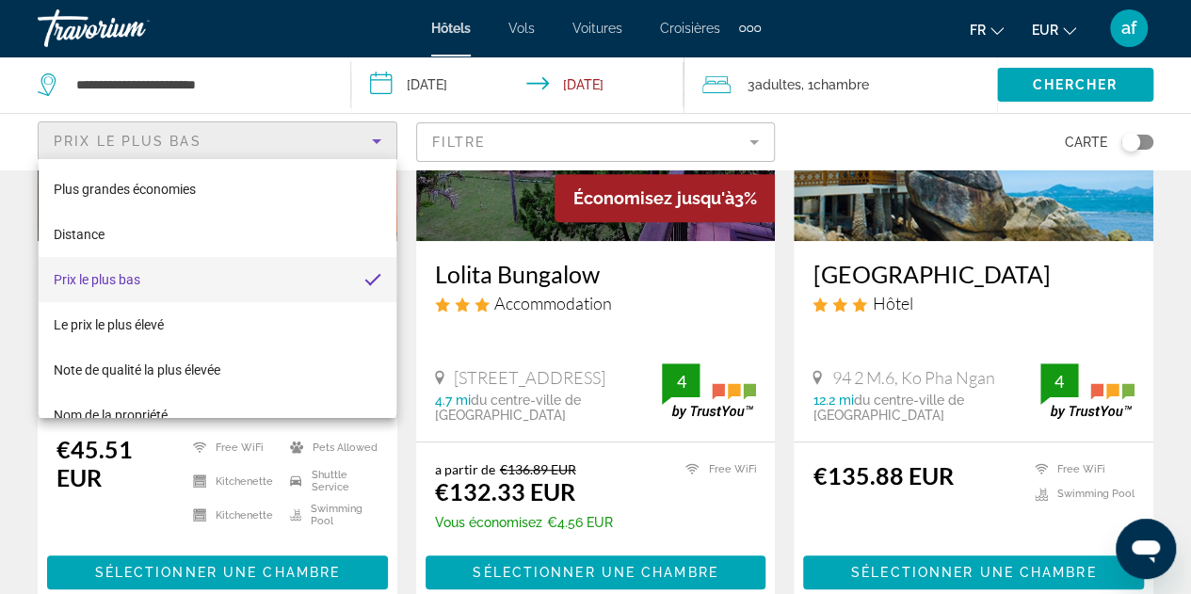
click at [283, 276] on mat-option "Prix le plus bas" at bounding box center [218, 279] width 358 height 45
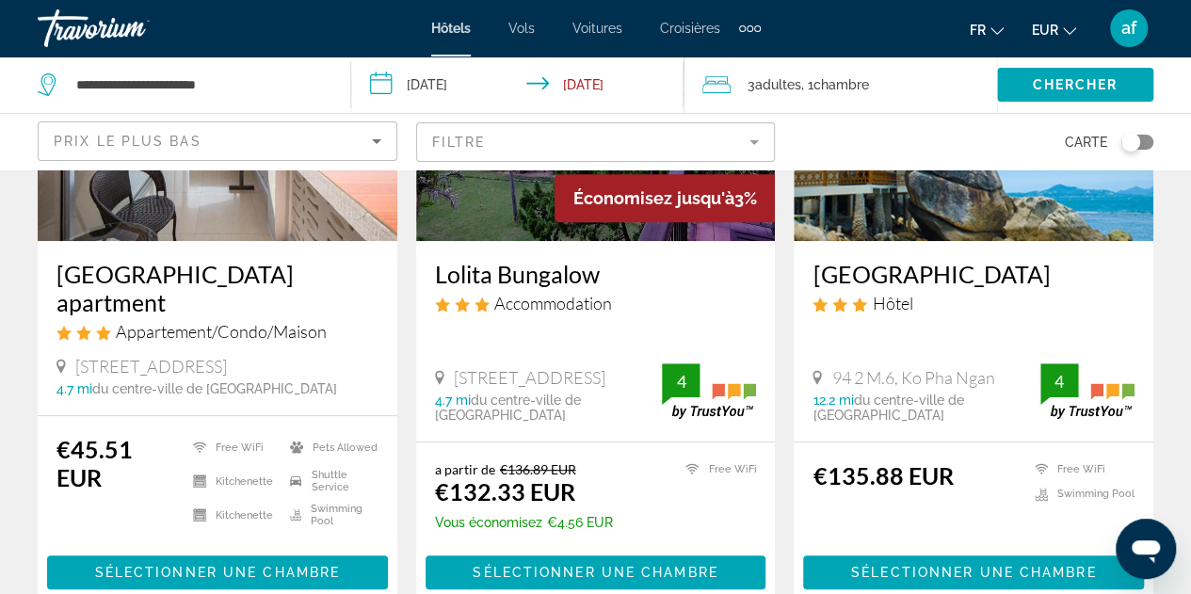
click at [556, 118] on input "**********" at bounding box center [521, 88] width 340 height 62
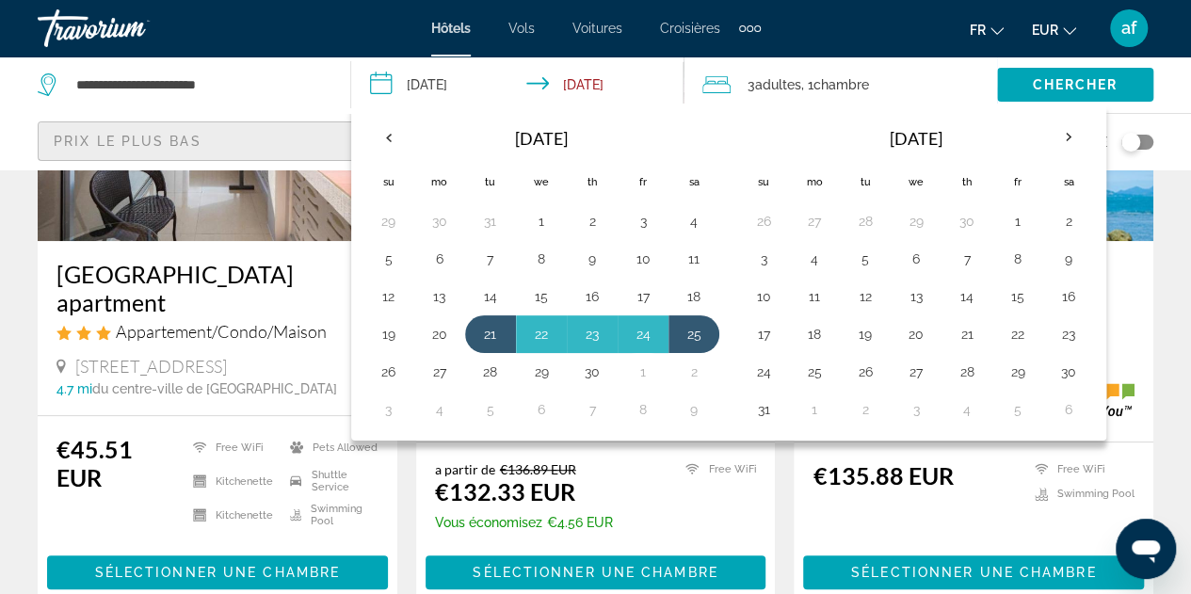
click at [260, 144] on div "Prix le plus bas" at bounding box center [213, 141] width 318 height 23
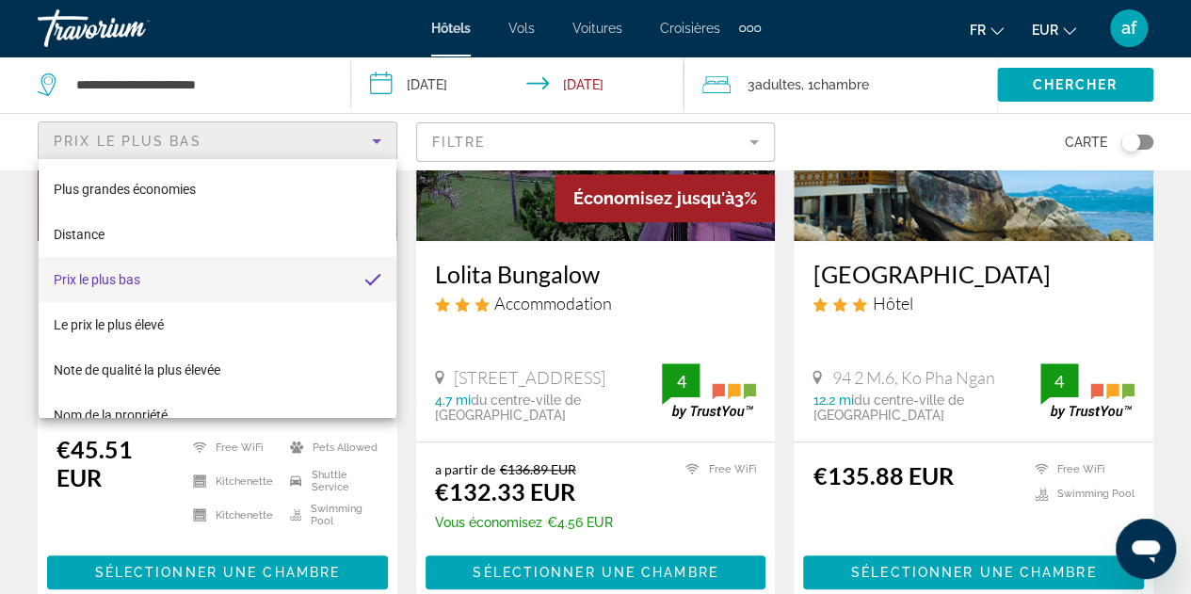
click at [495, 140] on div at bounding box center [595, 297] width 1191 height 594
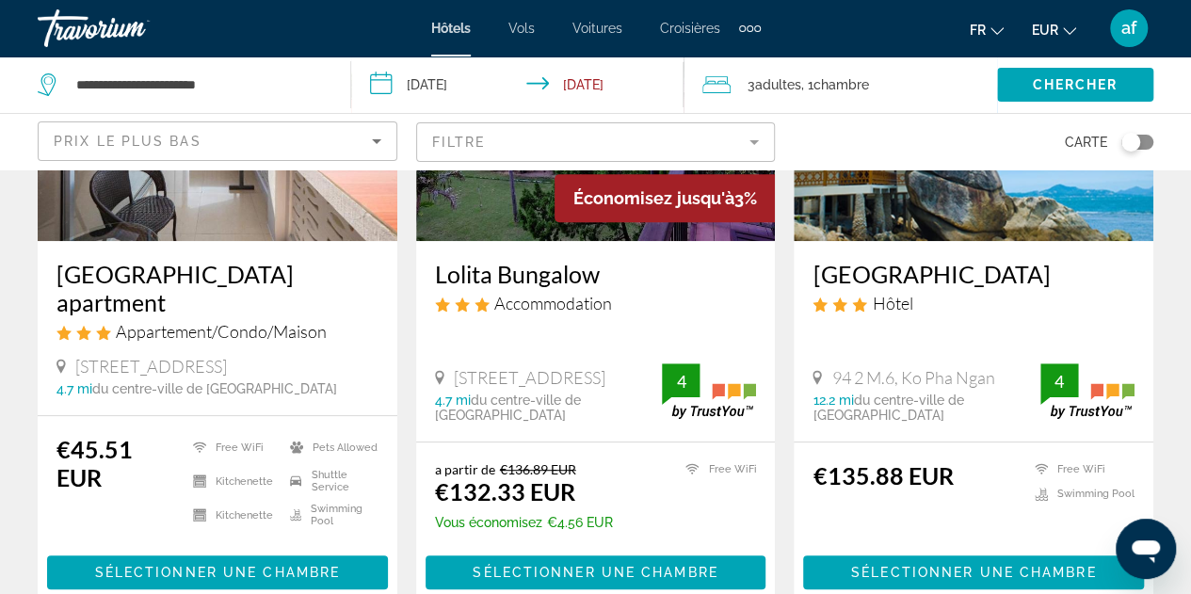
click at [452, 159] on mat-form-field "Filtre" at bounding box center [596, 142] width 360 height 40
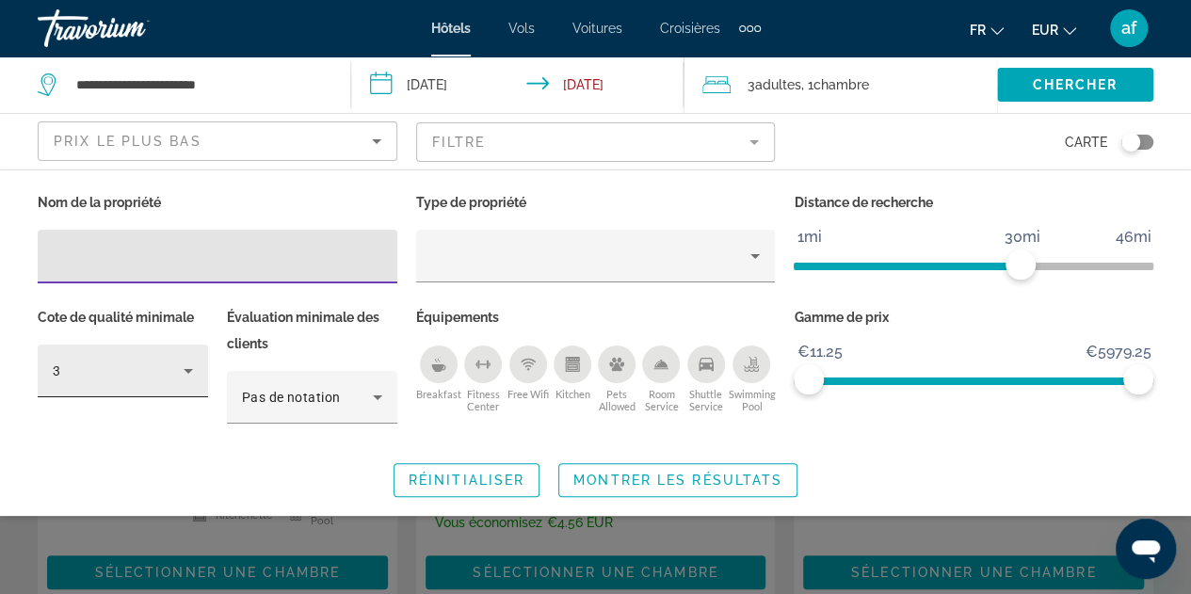
click at [113, 370] on div "3" at bounding box center [118, 371] width 131 height 23
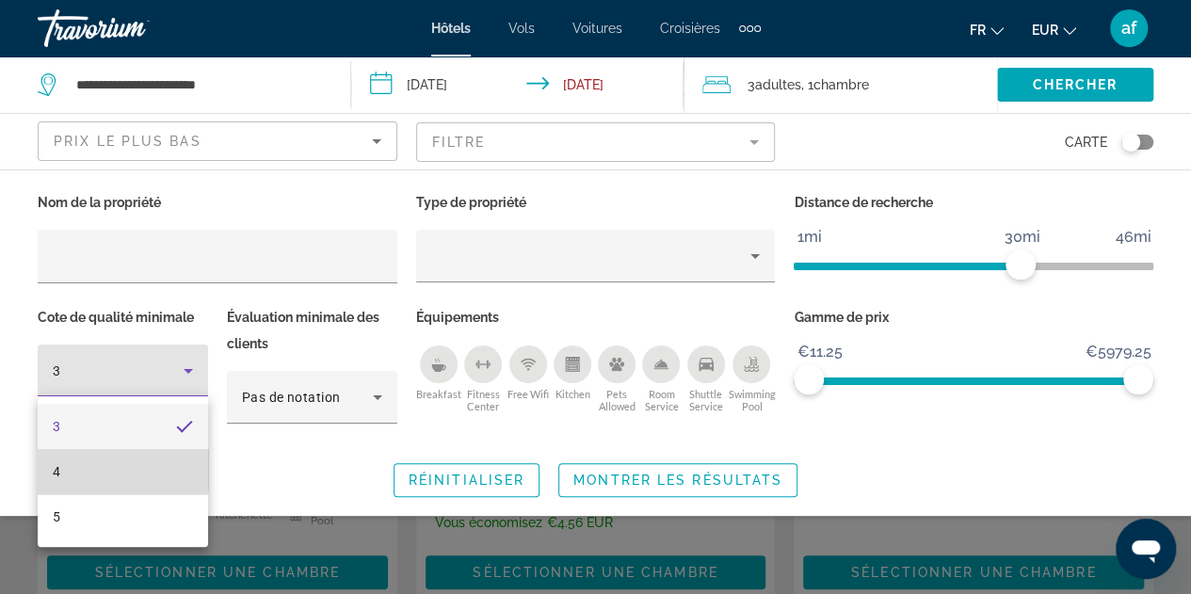
click at [88, 463] on mat-option "4" at bounding box center [123, 471] width 170 height 45
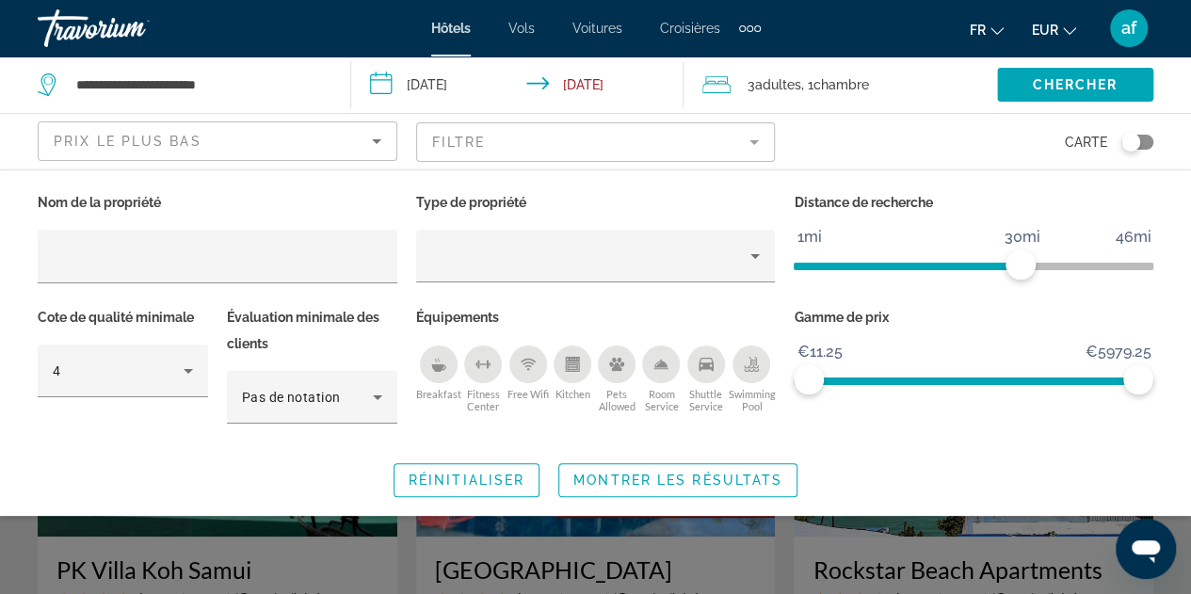
click at [441, 378] on div "Breakfast" at bounding box center [439, 365] width 38 height 38
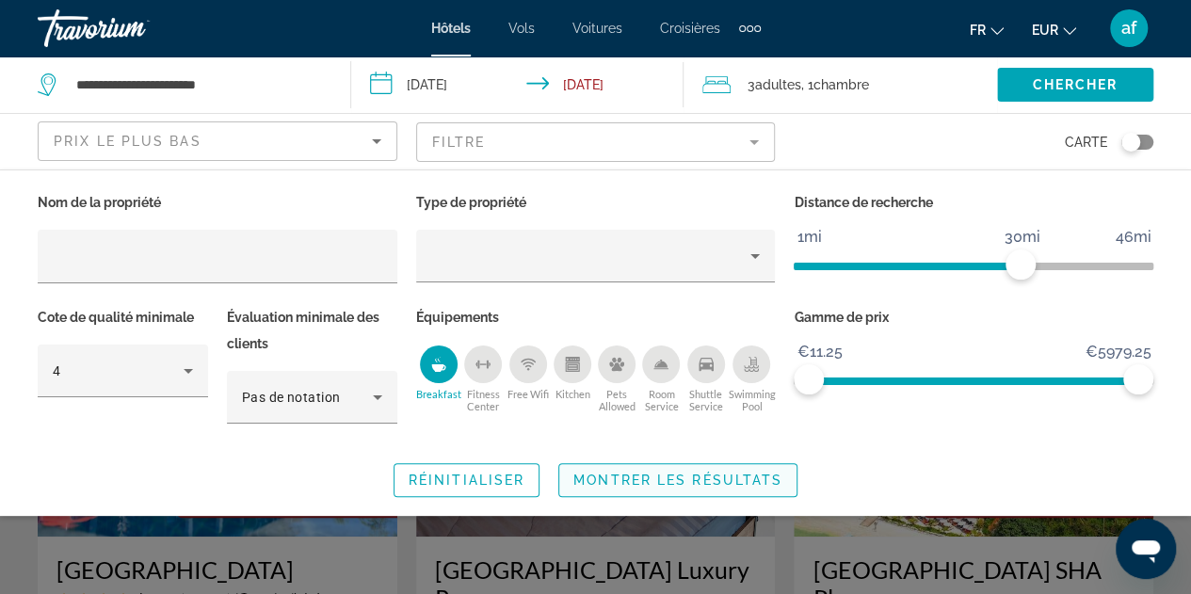
click at [669, 476] on span "Montrer les résultats" at bounding box center [678, 480] width 209 height 15
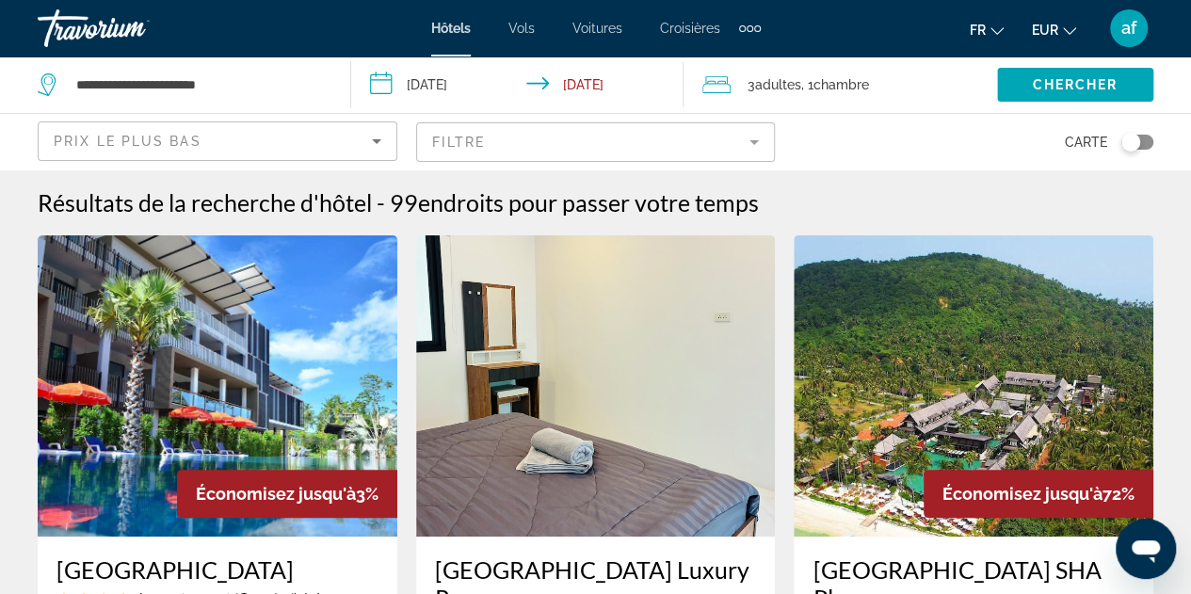
click at [271, 130] on div "Prix le plus bas" at bounding box center [213, 141] width 318 height 23
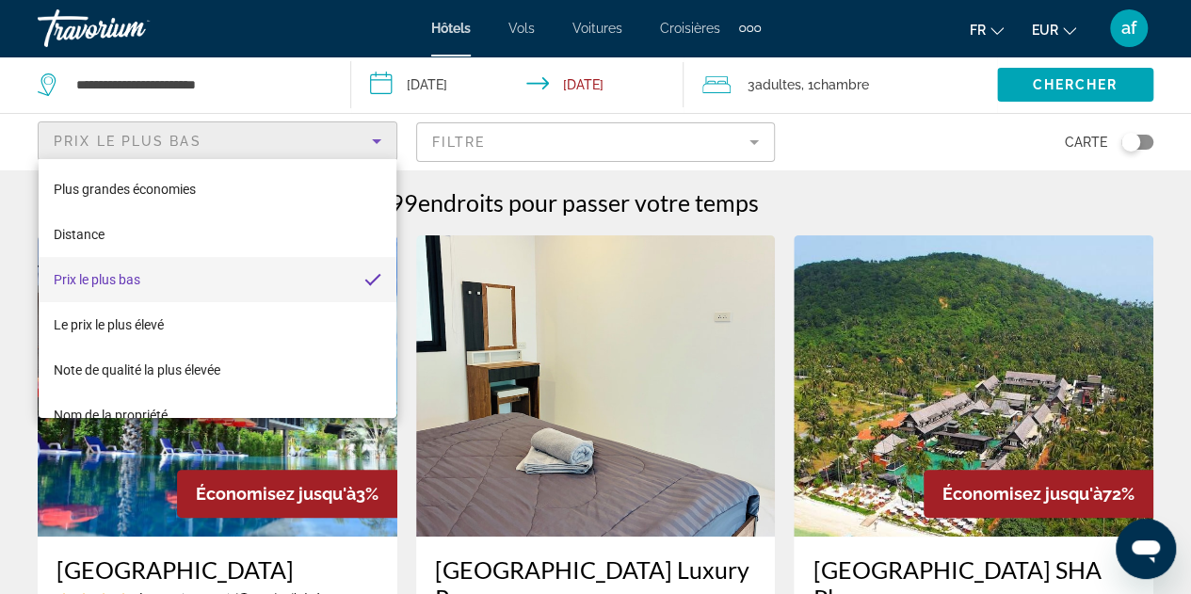
click at [833, 152] on div at bounding box center [595, 297] width 1191 height 594
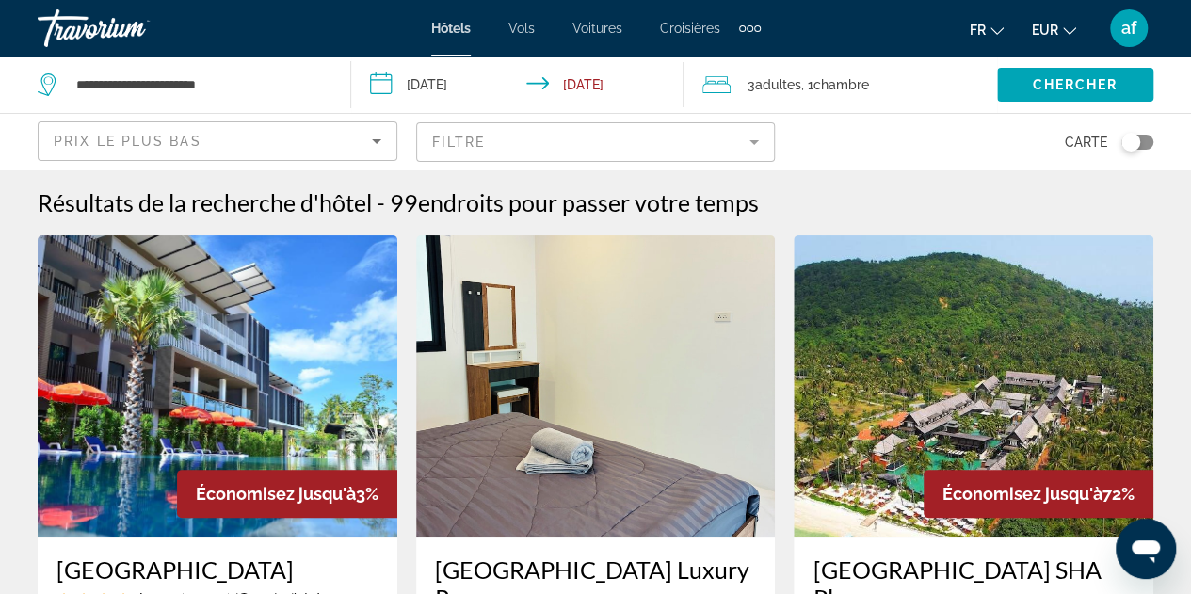
click at [772, 148] on mat-form-field "Filtre" at bounding box center [596, 142] width 360 height 40
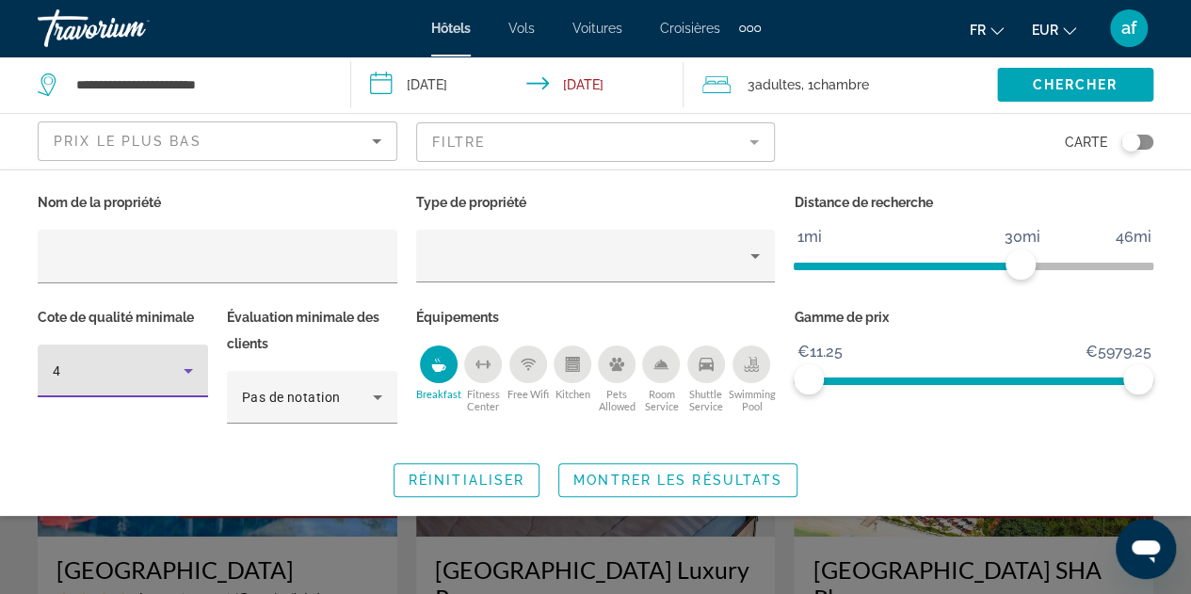
click at [138, 374] on div "4" at bounding box center [118, 371] width 131 height 23
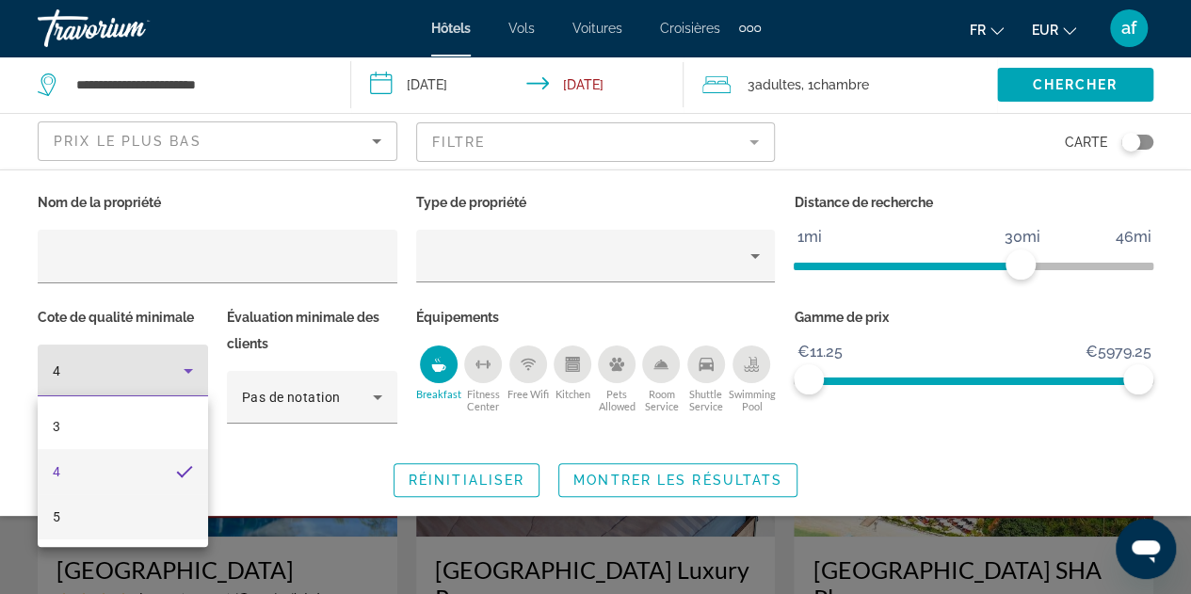
click at [77, 505] on mat-option "5" at bounding box center [123, 516] width 170 height 45
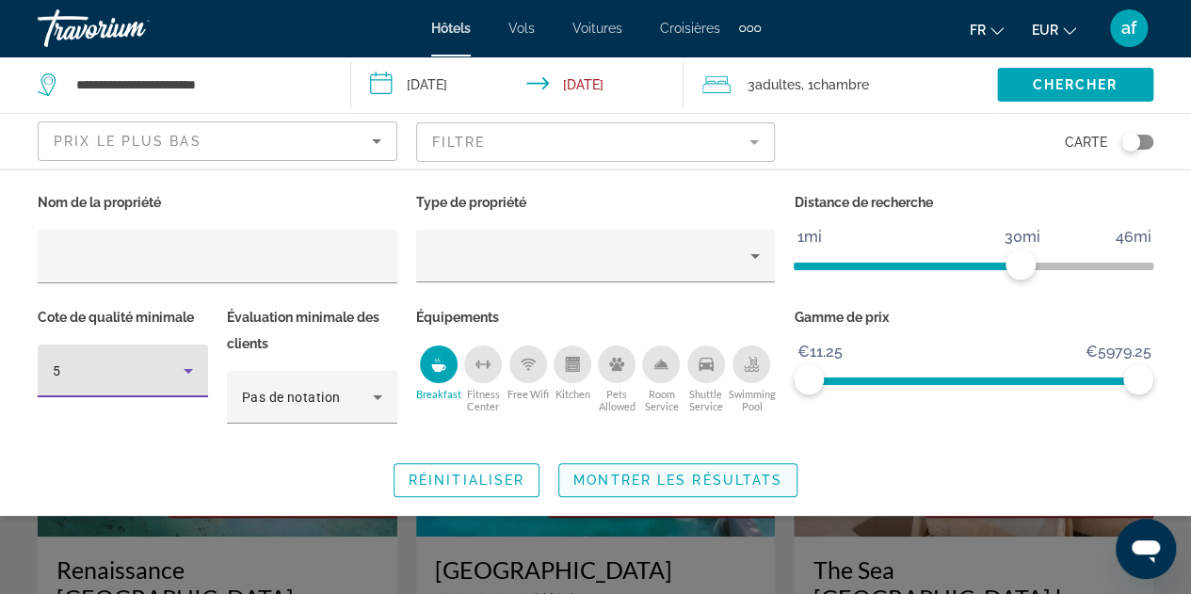
click at [713, 478] on span "Montrer les résultats" at bounding box center [678, 480] width 209 height 15
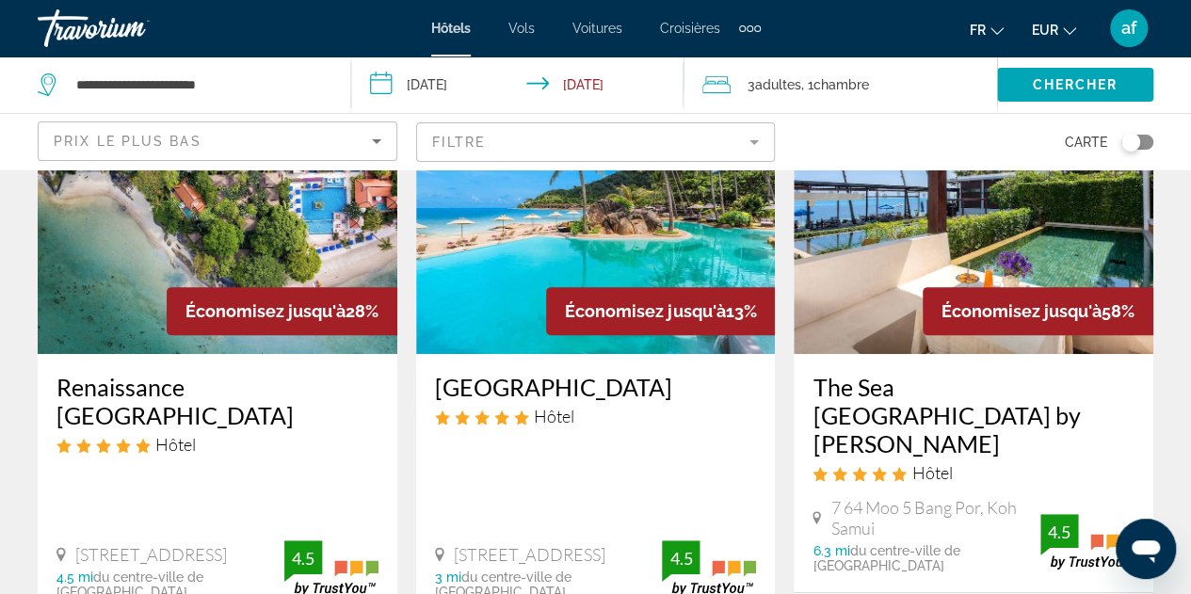
scroll to position [243, 0]
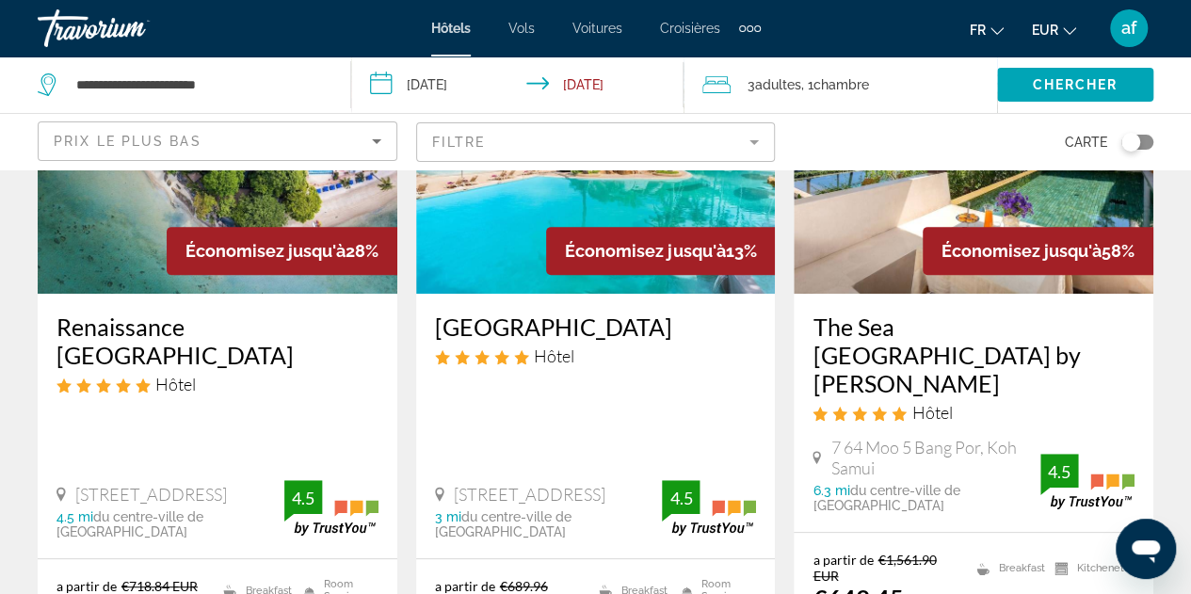
click at [490, 244] on img "Main content" at bounding box center [596, 142] width 360 height 301
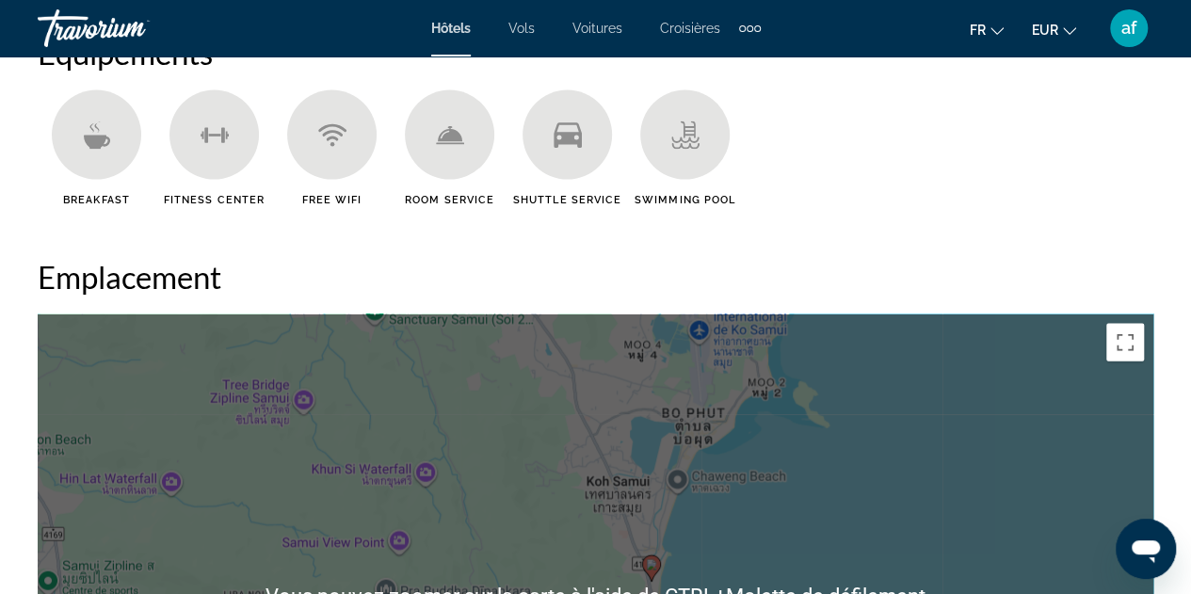
scroll to position [1908, 0]
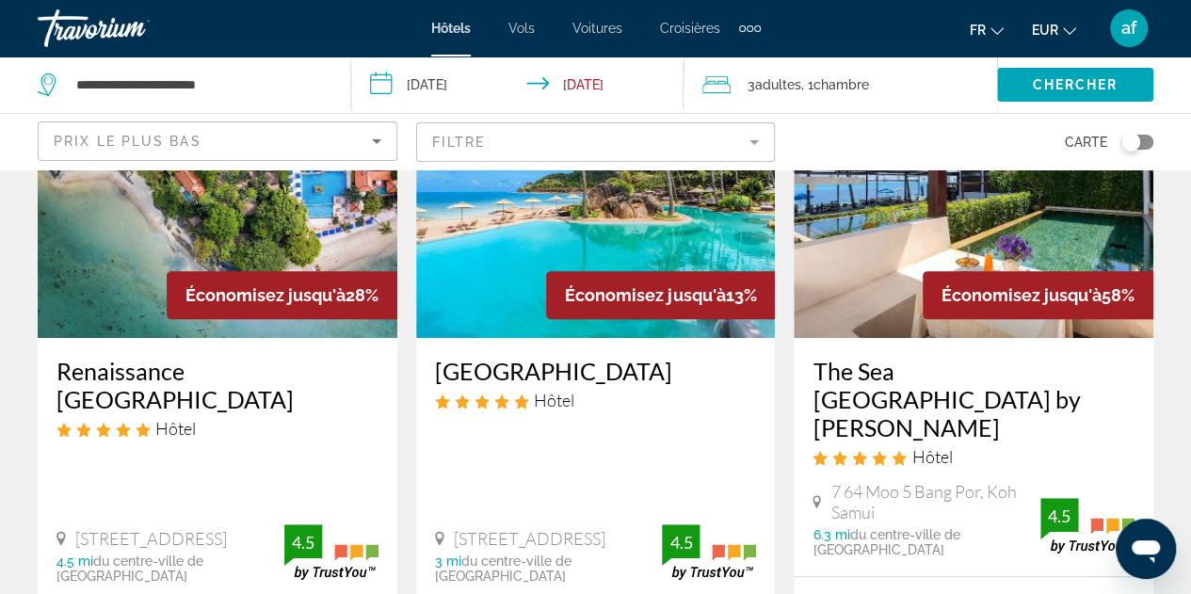
scroll to position [200, 0]
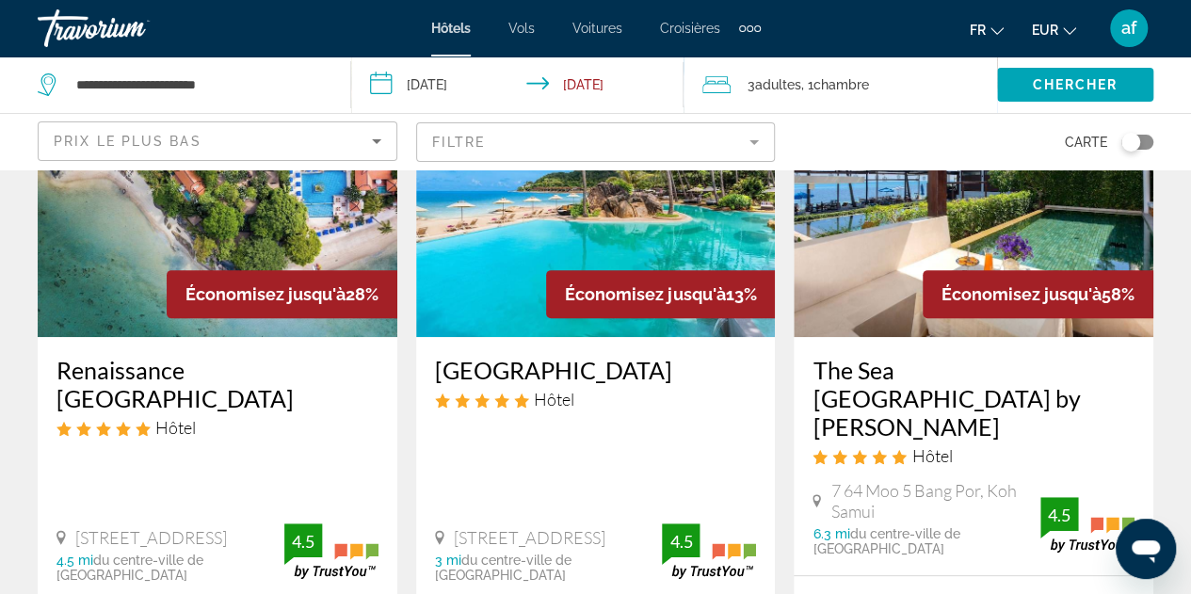
click at [889, 253] on img "Main content" at bounding box center [974, 186] width 360 height 301
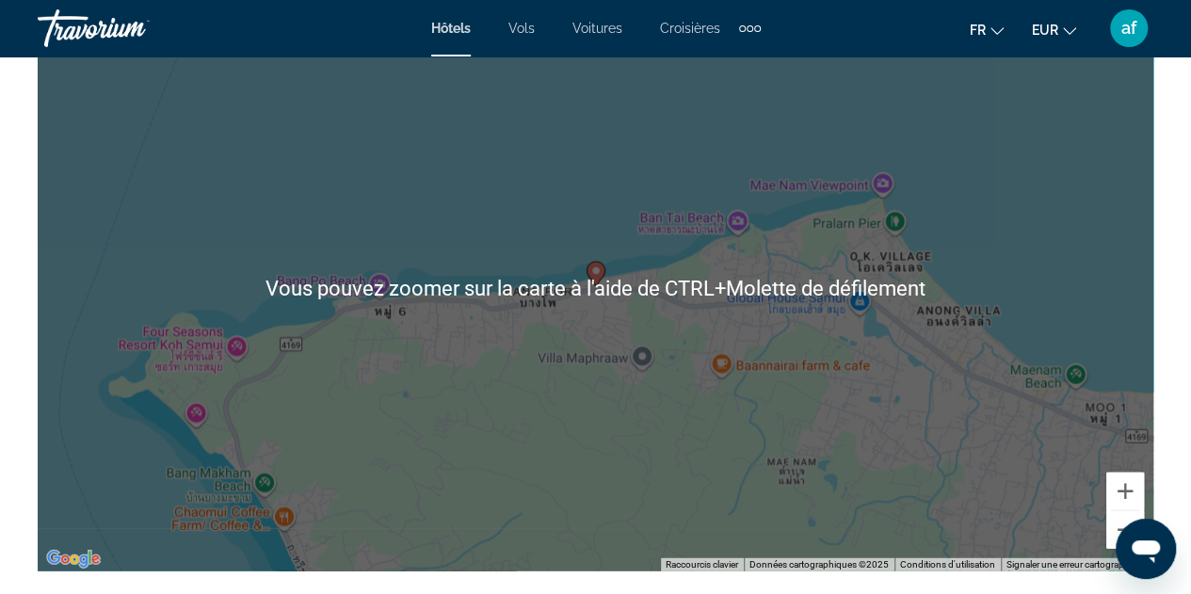
scroll to position [2218, 0]
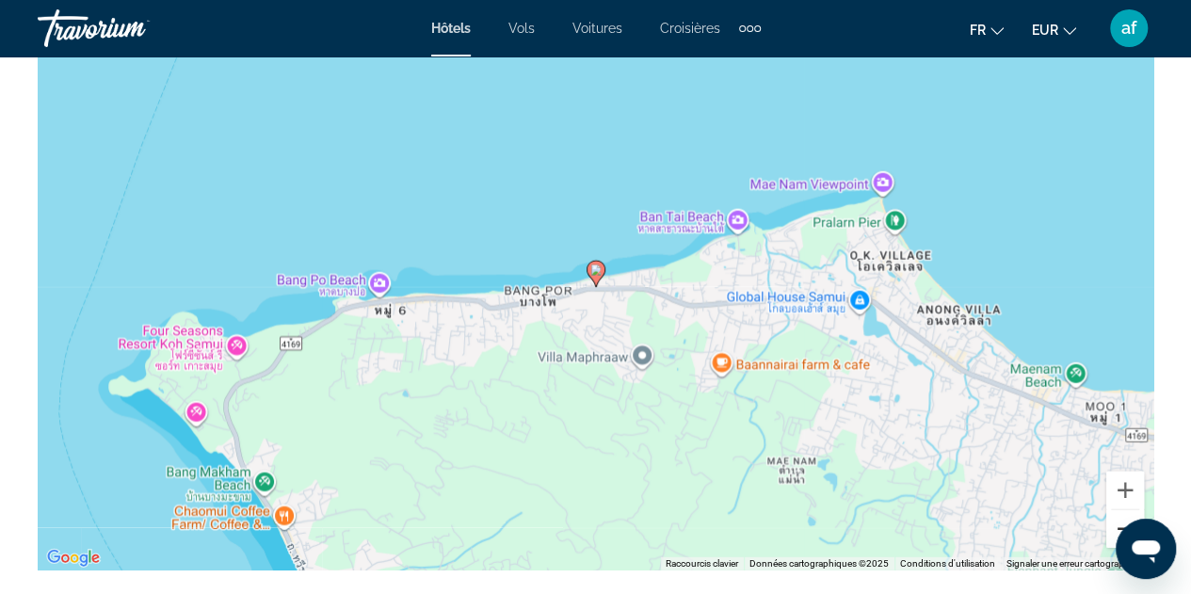
click at [1108, 534] on button "Zoom arrière" at bounding box center [1126, 529] width 38 height 38
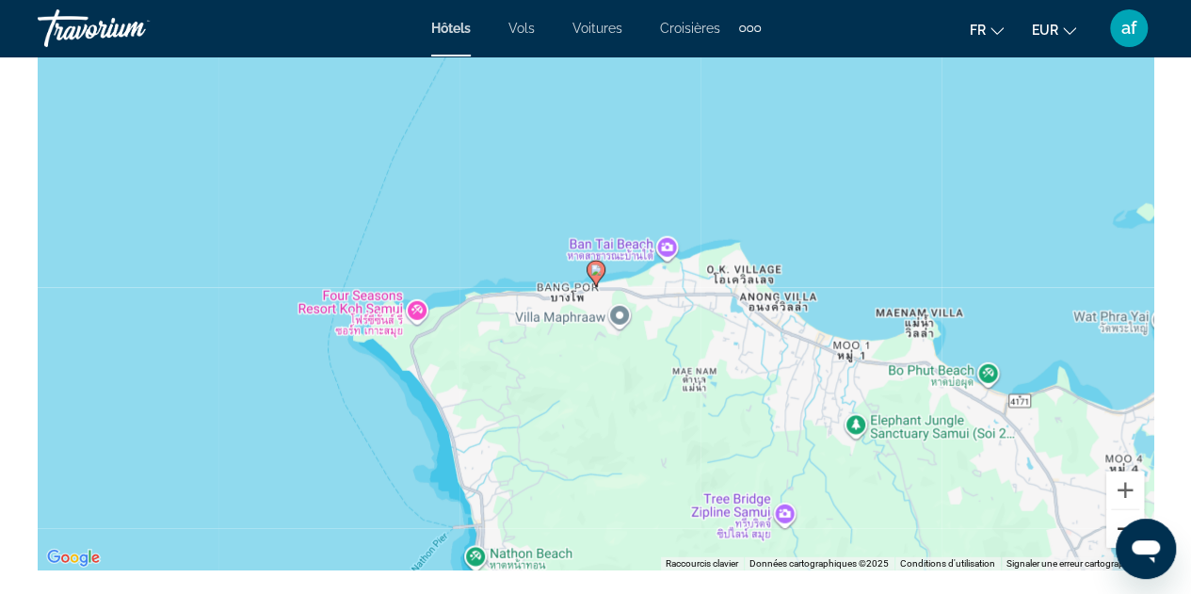
click at [1108, 534] on button "Zoom arrière" at bounding box center [1126, 529] width 38 height 38
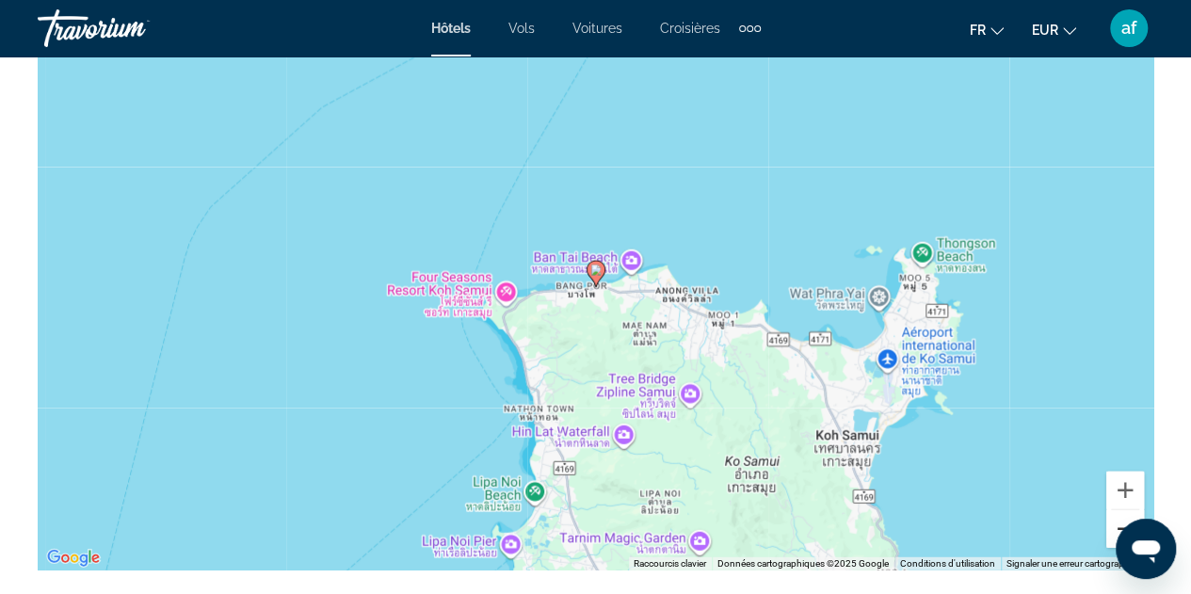
click at [1108, 534] on button "Zoom arrière" at bounding box center [1126, 529] width 38 height 38
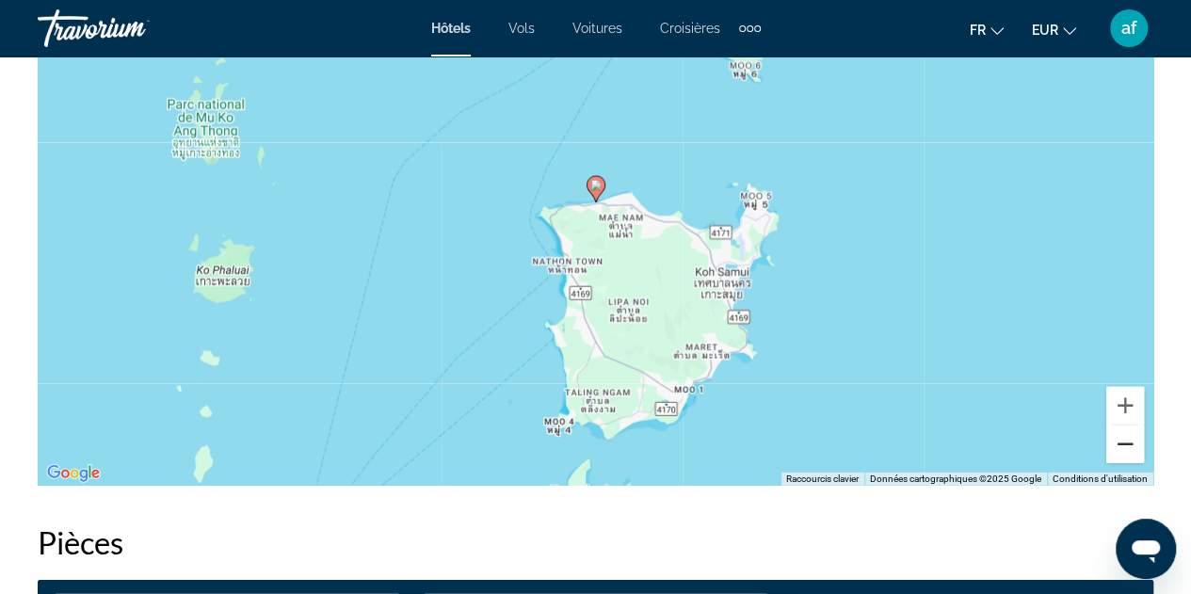
scroll to position [2304, 0]
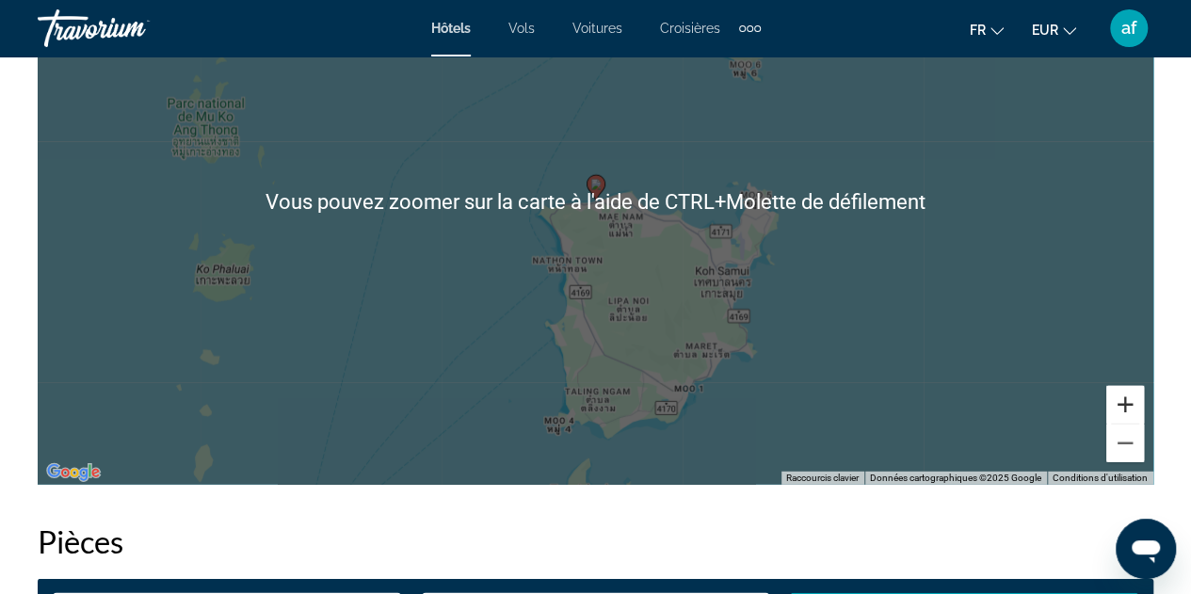
click at [1122, 404] on button "Zoom avant" at bounding box center [1126, 405] width 38 height 38
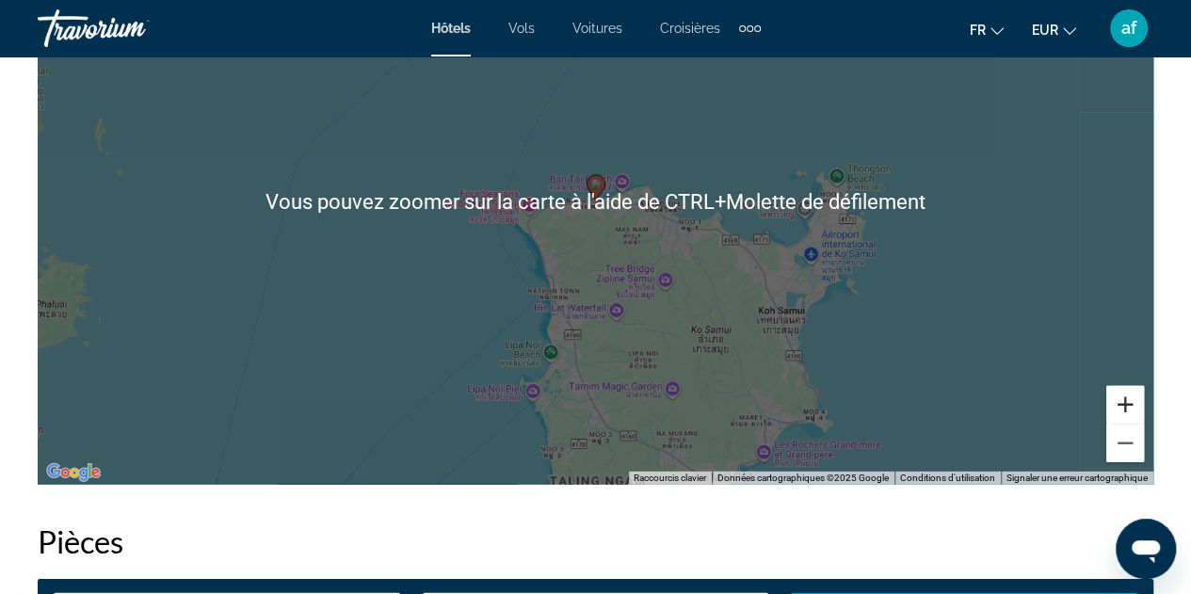
click at [1122, 404] on button "Zoom avant" at bounding box center [1126, 405] width 38 height 38
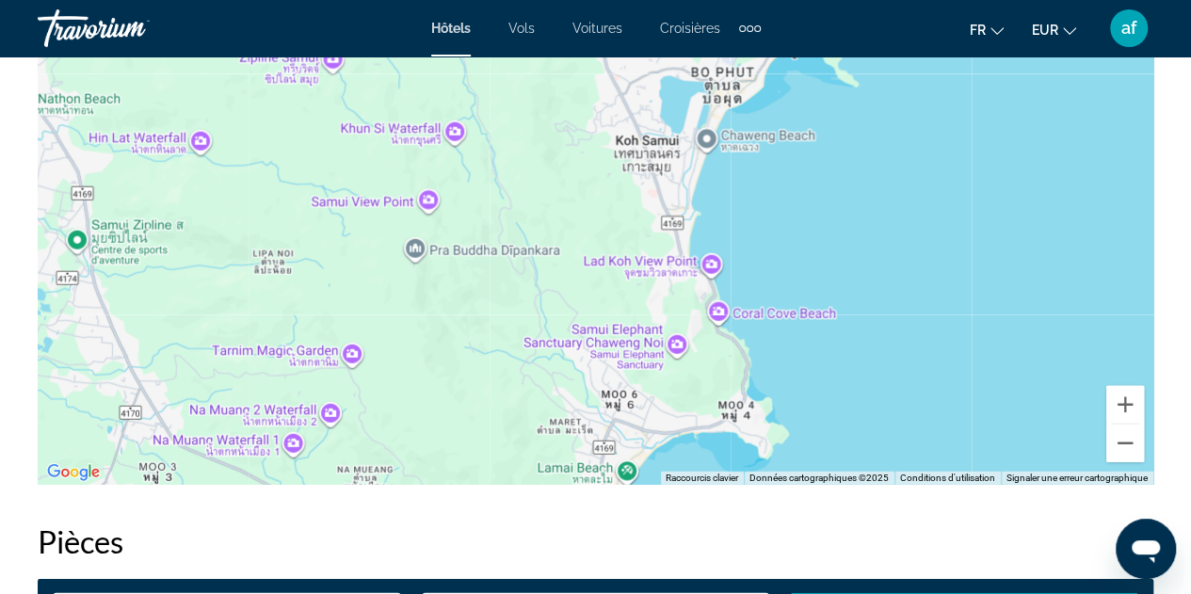
drag, startPoint x: 949, startPoint y: 372, endPoint x: 489, endPoint y: 3, distance: 590.3
drag, startPoint x: 489, startPoint y: 3, endPoint x: 876, endPoint y: 308, distance: 492.9
click at [876, 308] on div "Pour activer le glissement avec le clavier, appuyez sur Alt+Entrée. Une fois ce…" at bounding box center [596, 202] width 1116 height 565
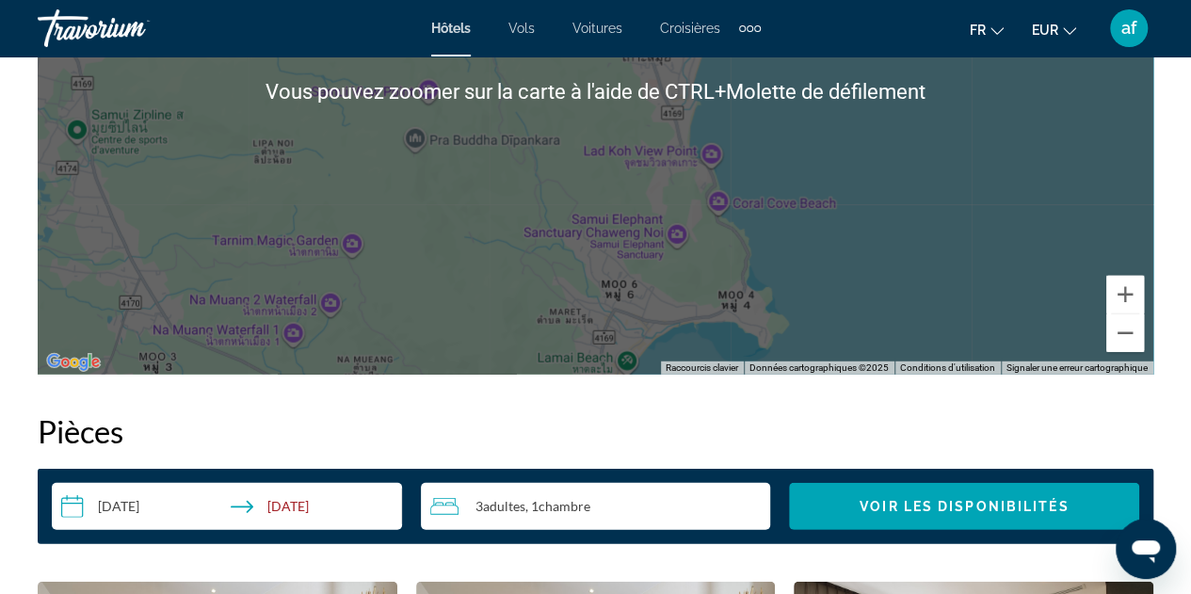
scroll to position [2413, 0]
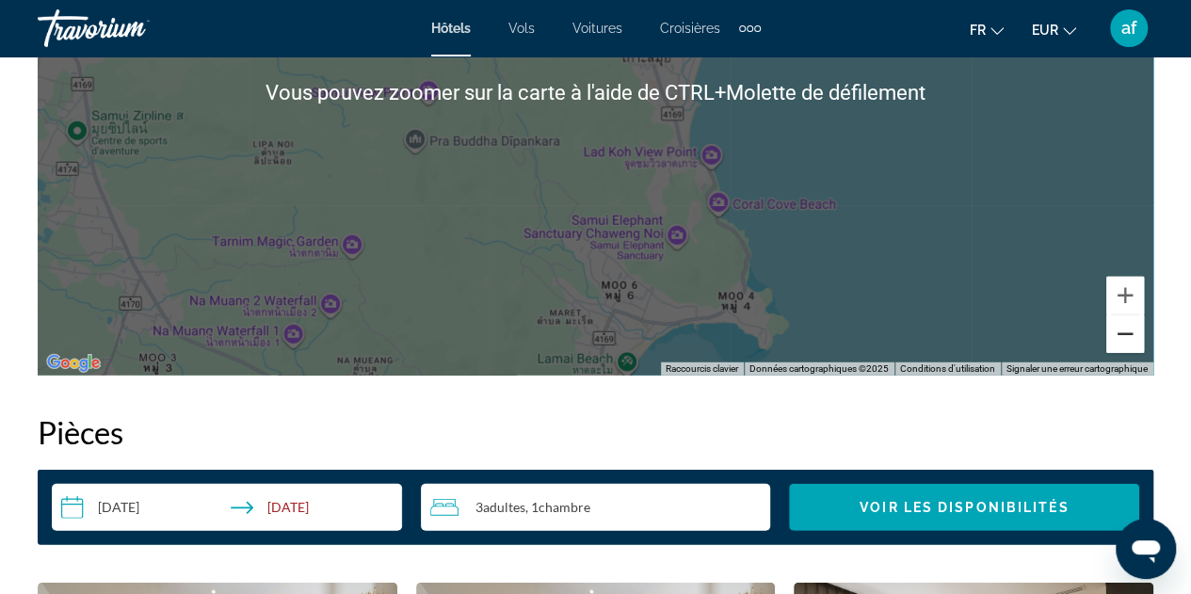
click at [1118, 342] on button "Zoom arrière" at bounding box center [1126, 335] width 38 height 38
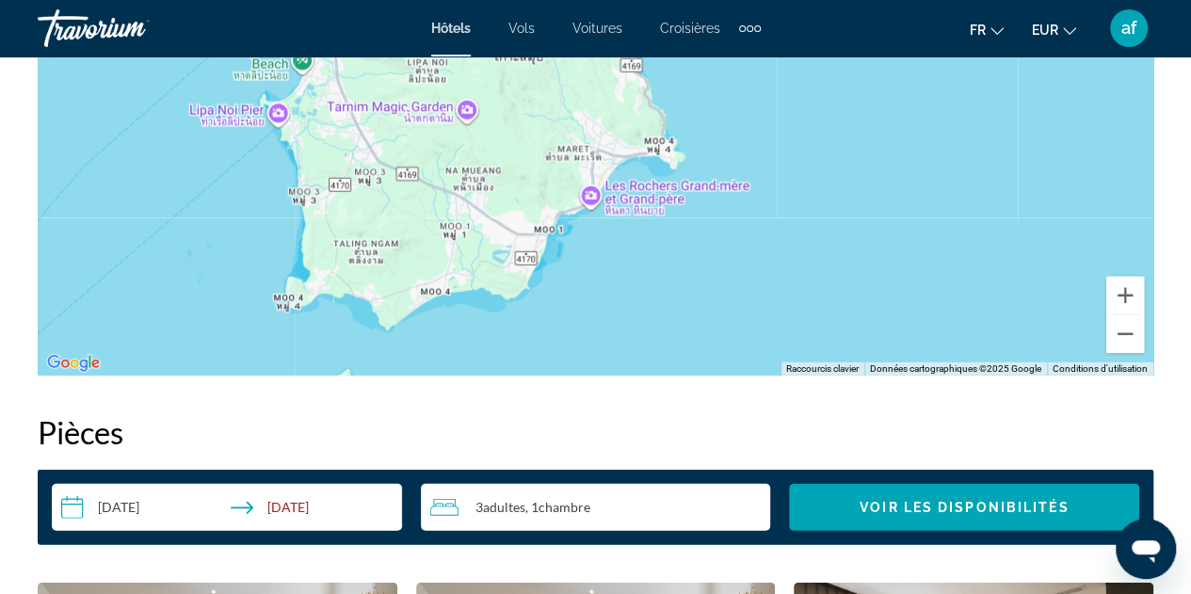
drag, startPoint x: 880, startPoint y: 258, endPoint x: 871, endPoint y: 206, distance: 52.5
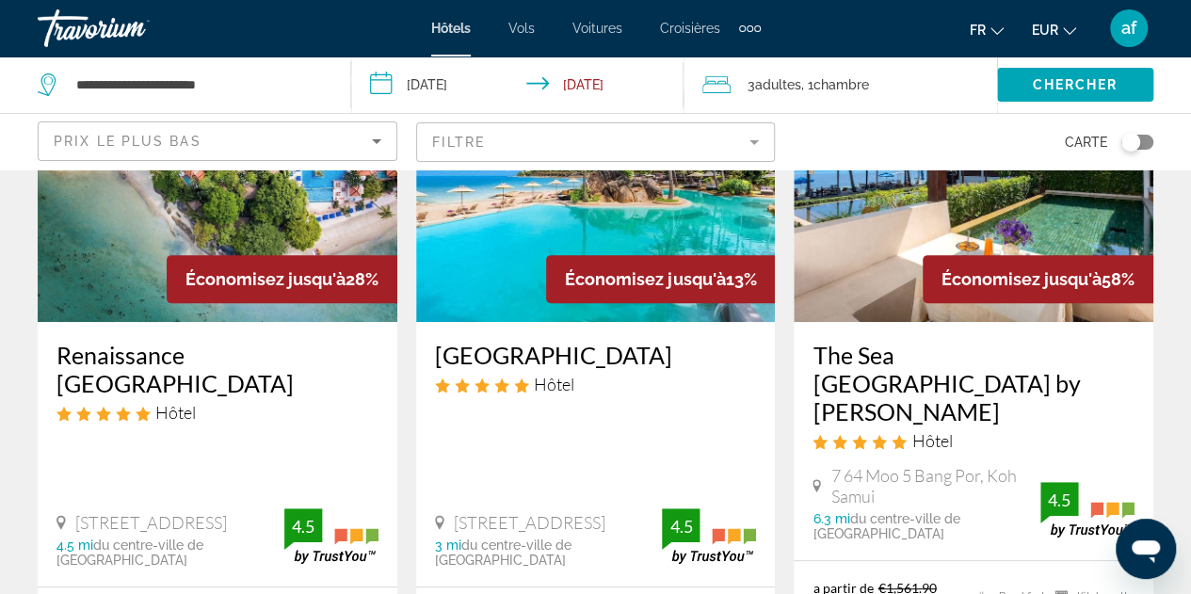
scroll to position [214, 0]
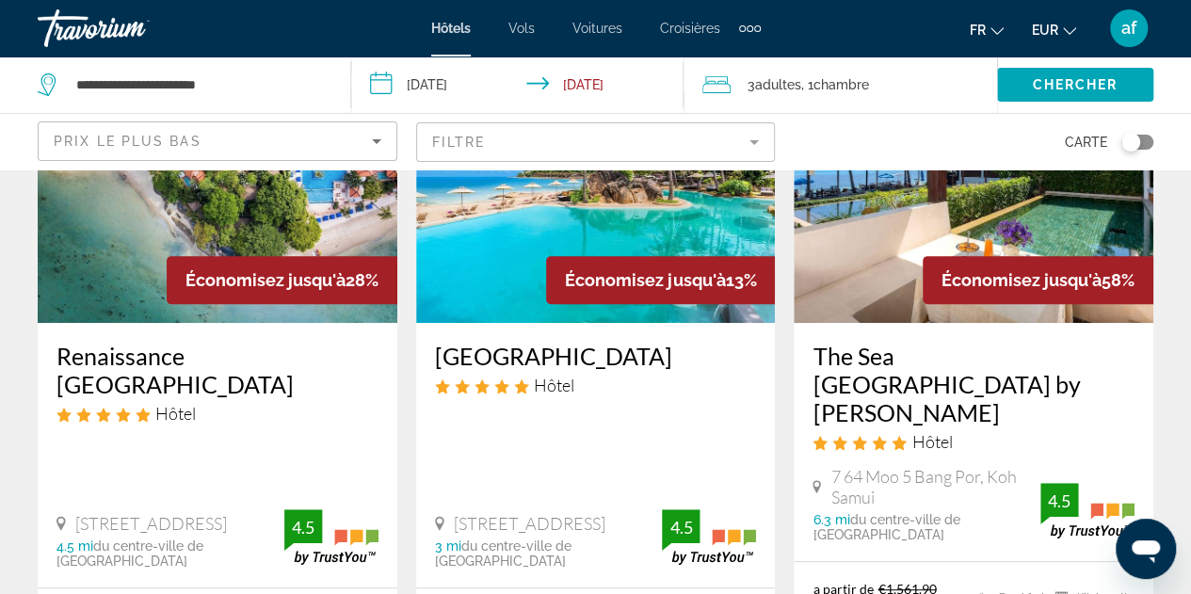
click at [135, 352] on h3 "Renaissance [GEOGRAPHIC_DATA]" at bounding box center [218, 370] width 322 height 57
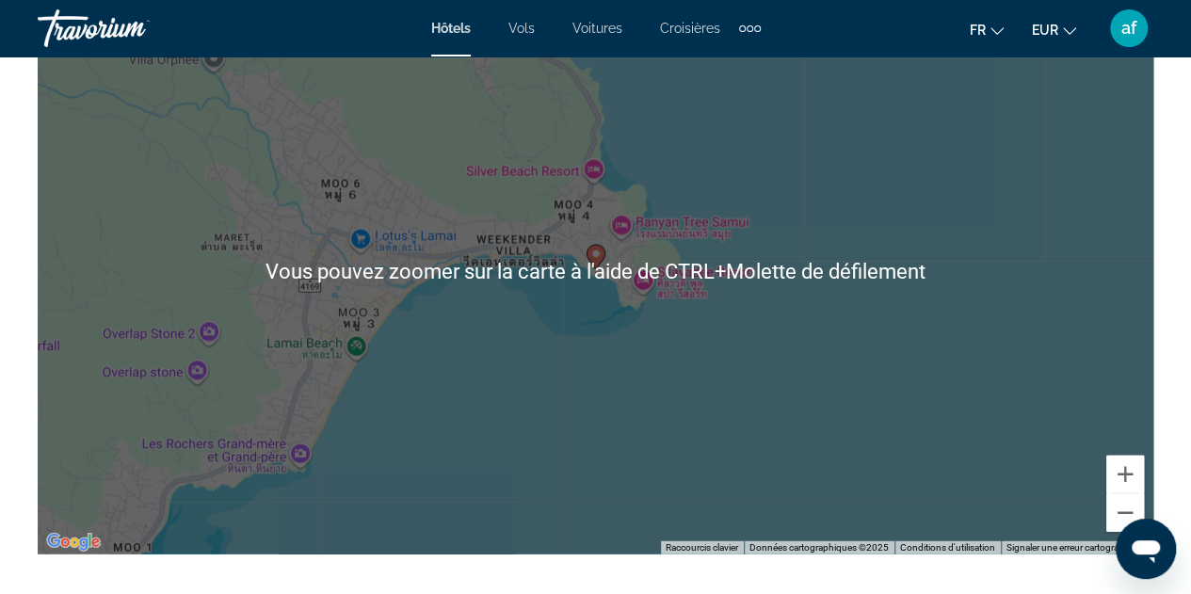
scroll to position [2236, 0]
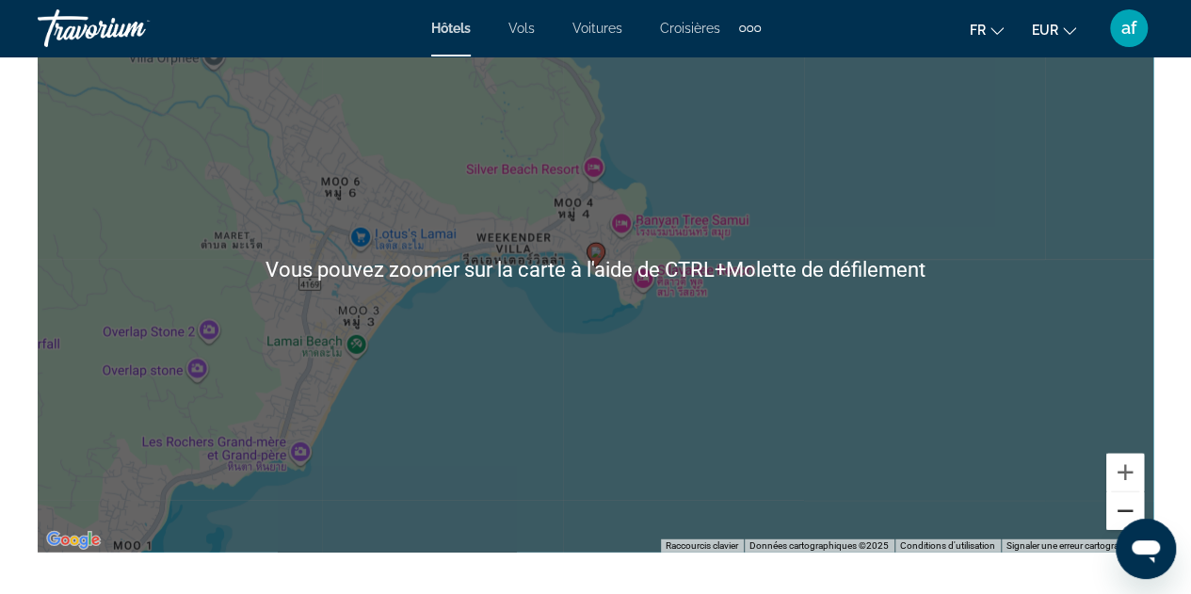
click at [1115, 512] on button "Zoom arrière" at bounding box center [1126, 512] width 38 height 38
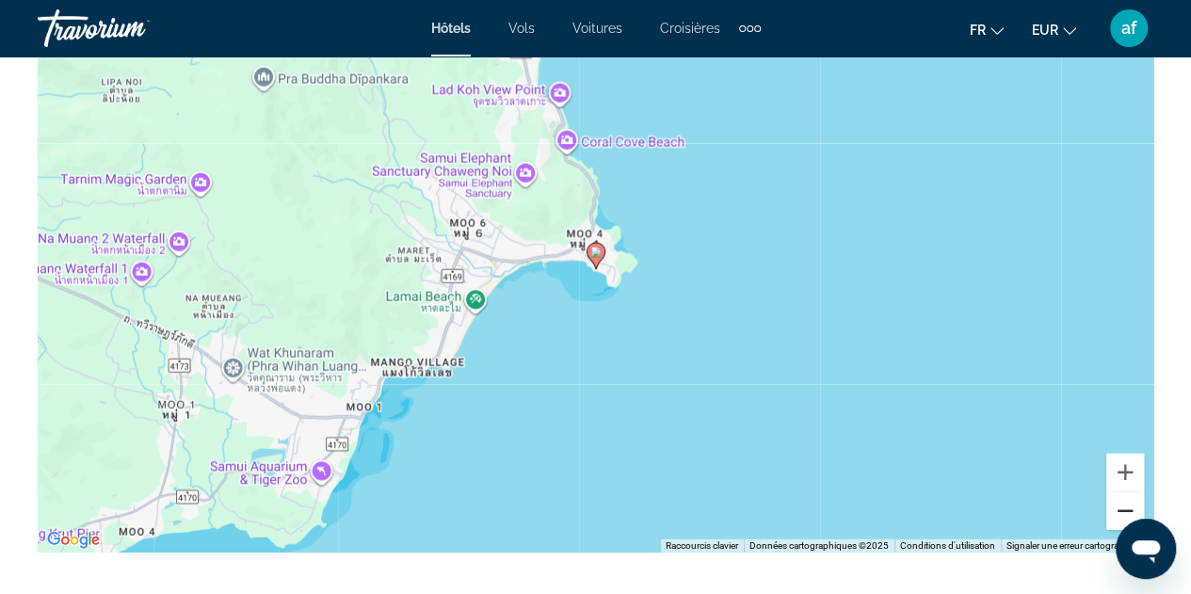
click at [1115, 512] on button "Zoom arrière" at bounding box center [1126, 512] width 38 height 38
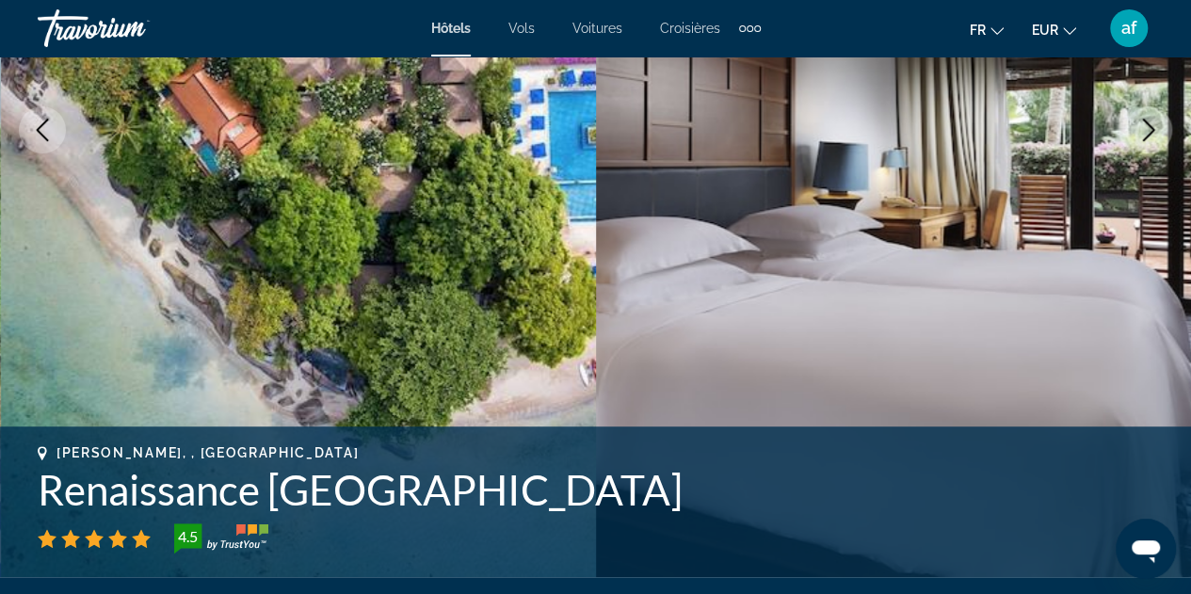
scroll to position [373, 0]
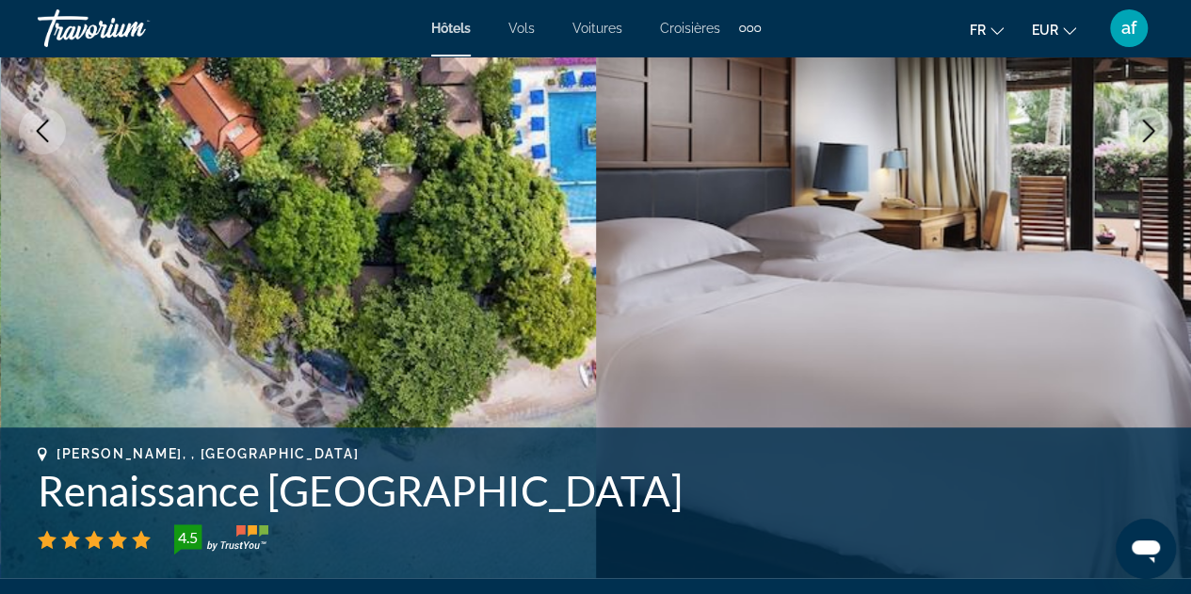
click at [101, 35] on div "Travorium" at bounding box center [132, 28] width 188 height 49
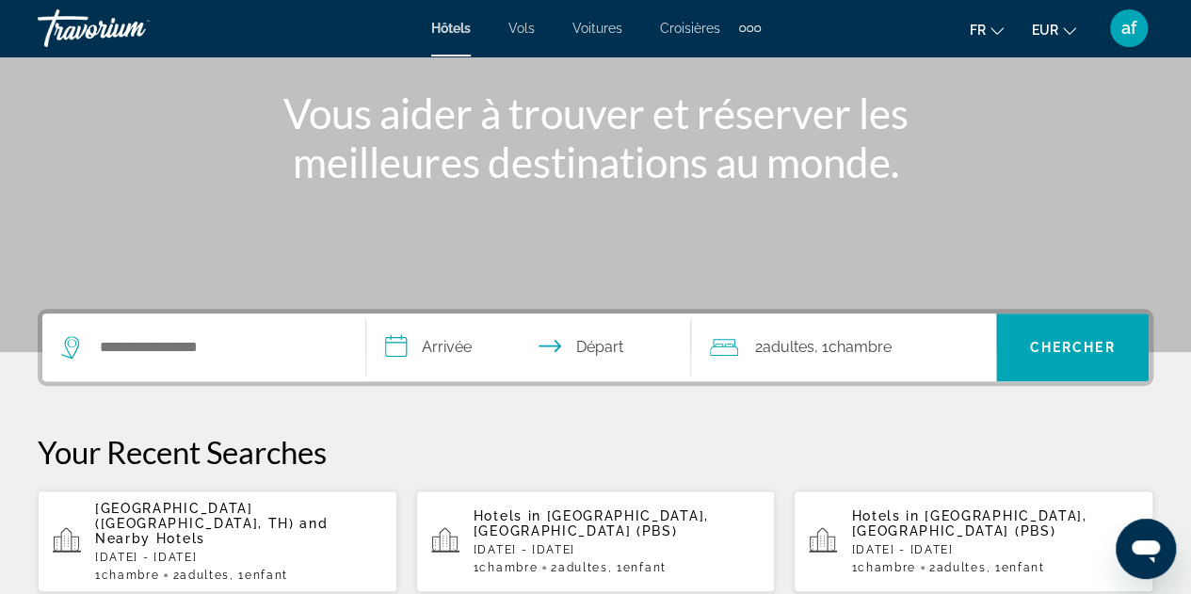
scroll to position [215, 0]
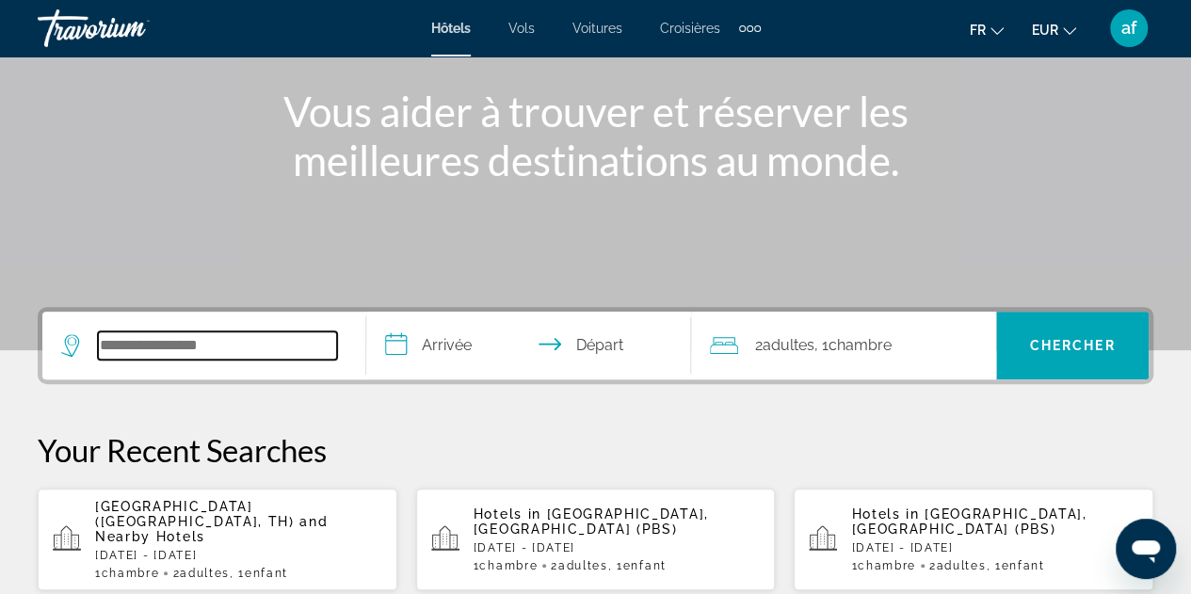
click at [242, 337] on input "Search widget" at bounding box center [217, 346] width 239 height 28
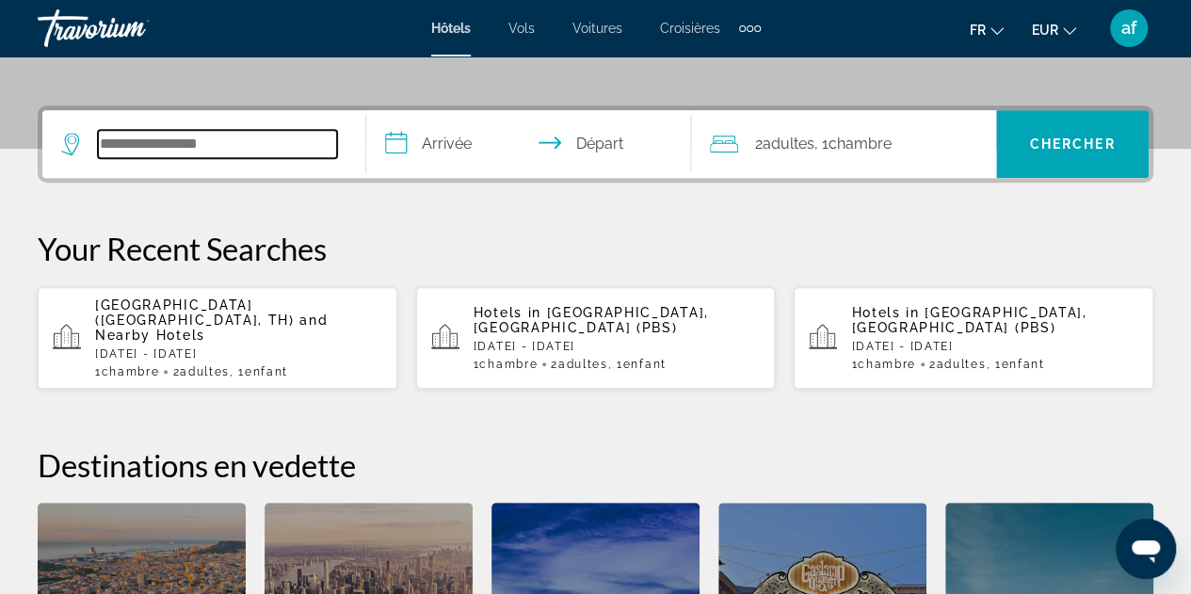
scroll to position [460, 0]
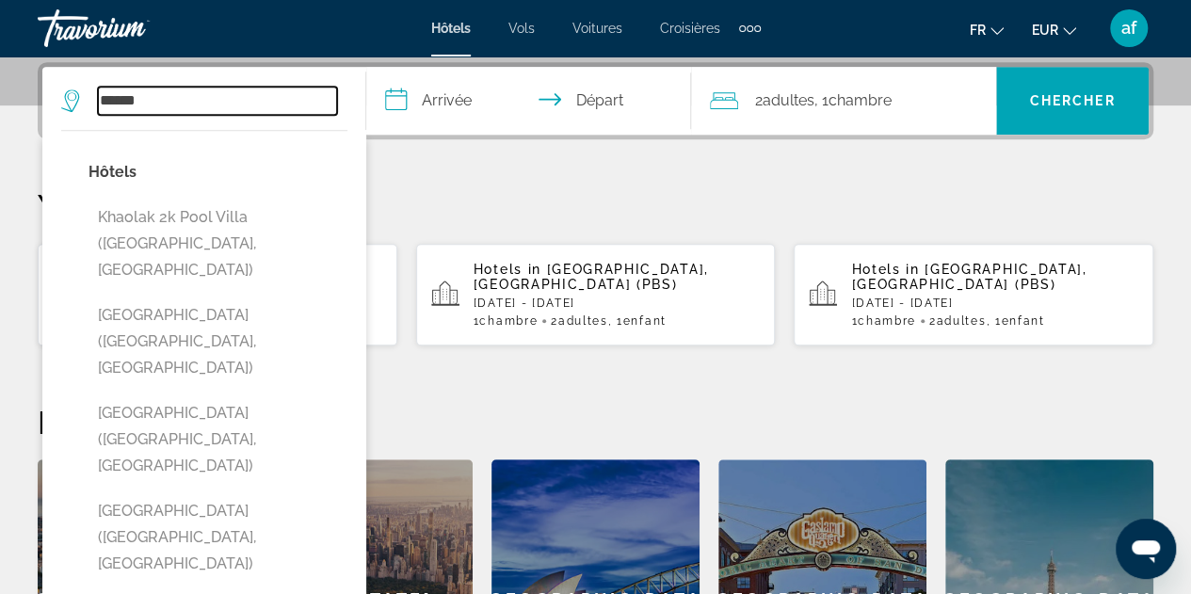
click at [226, 105] on input "******" at bounding box center [217, 101] width 239 height 28
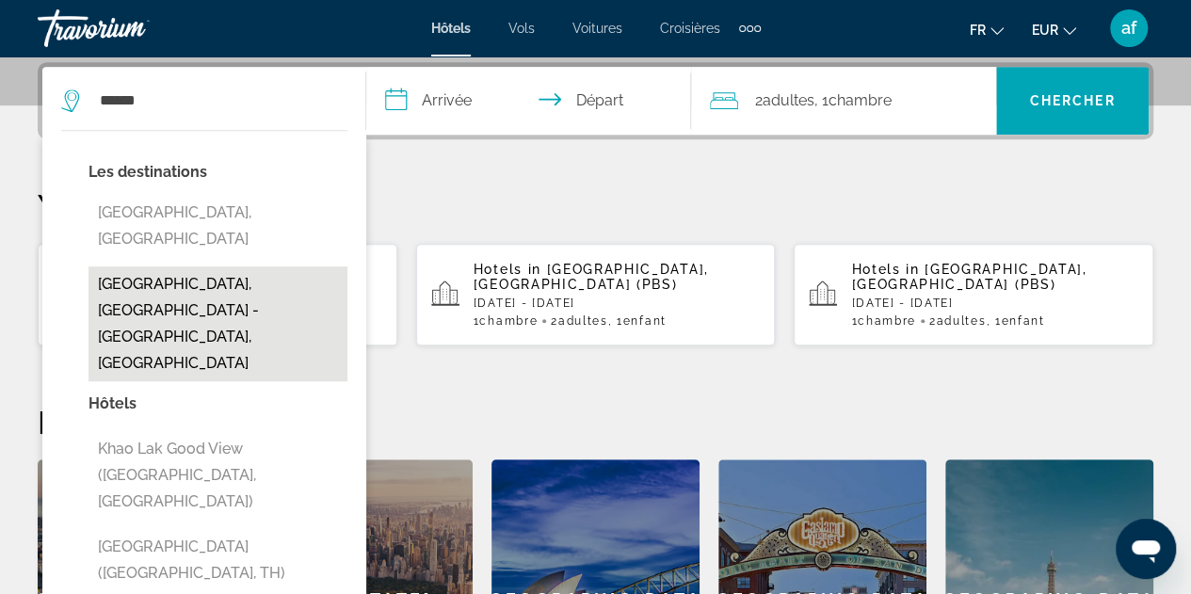
click at [188, 273] on button "[GEOGRAPHIC_DATA], [GEOGRAPHIC_DATA] - [GEOGRAPHIC_DATA], [GEOGRAPHIC_DATA]" at bounding box center [218, 324] width 259 height 115
type input "**********"
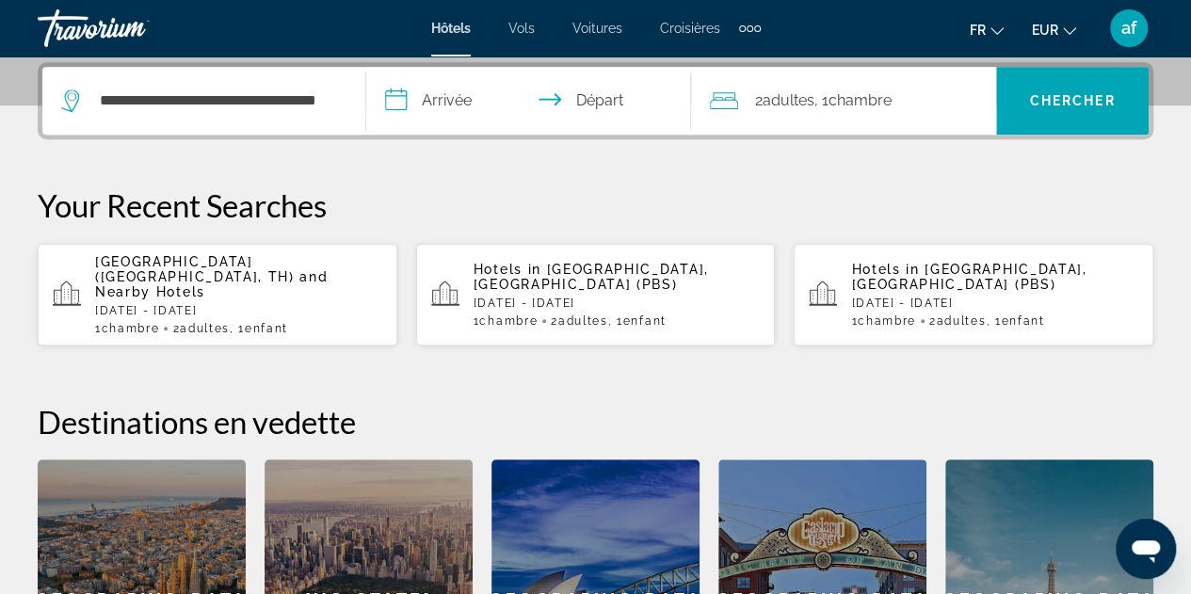
click at [497, 83] on input "**********" at bounding box center [532, 103] width 332 height 73
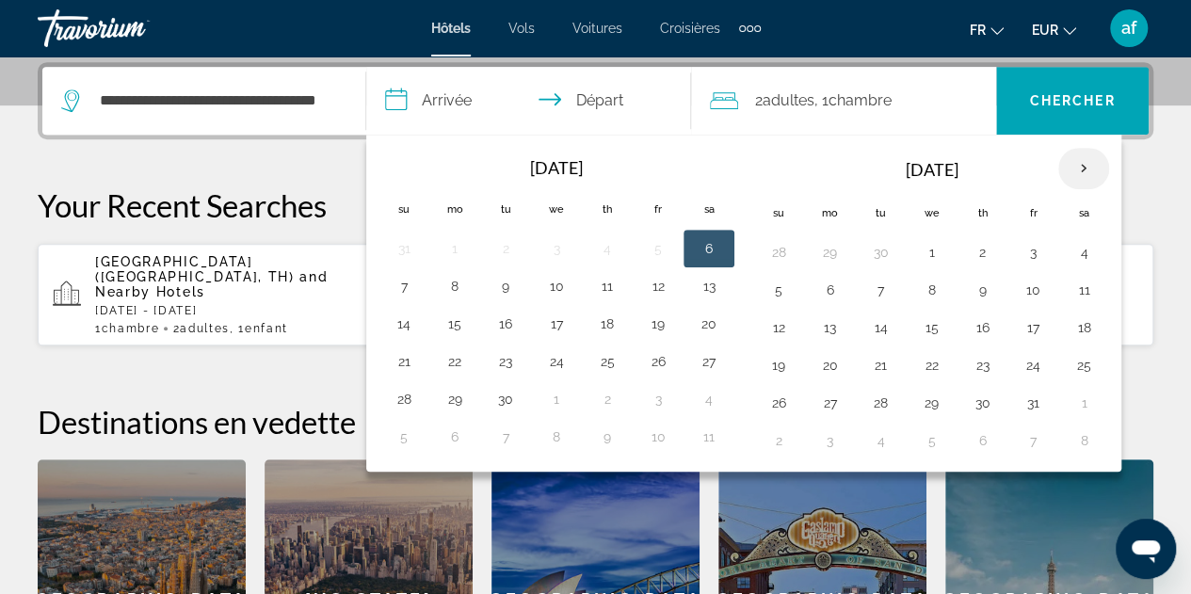
click at [1079, 170] on th "Next month" at bounding box center [1084, 168] width 51 height 41
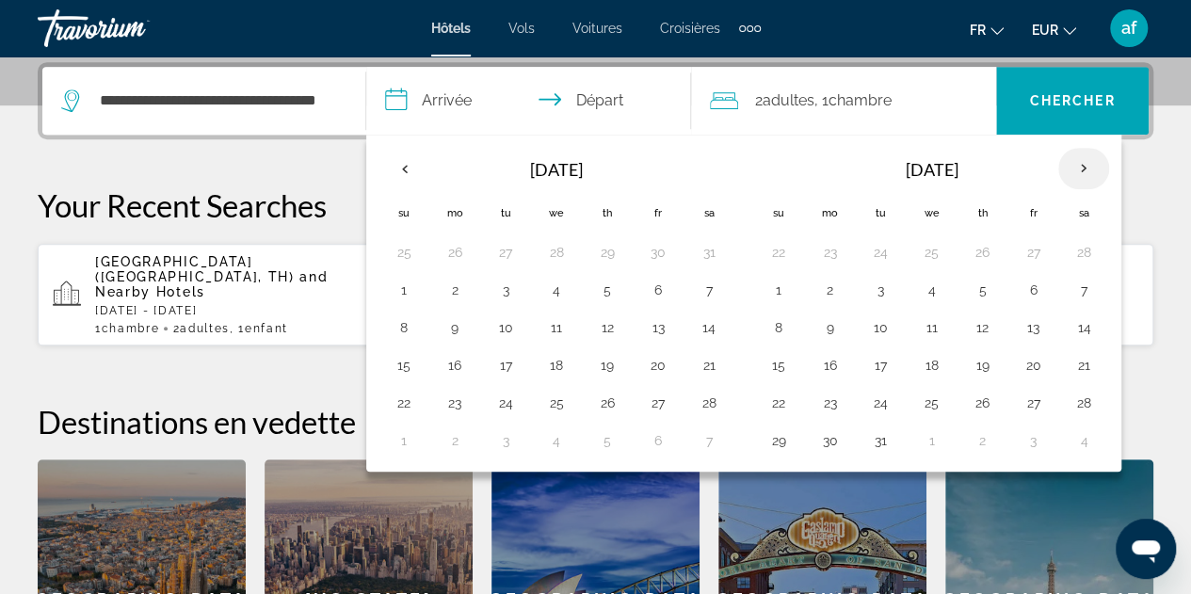
click at [1079, 170] on th "Next month" at bounding box center [1084, 168] width 51 height 41
click at [1074, 323] on button "18" at bounding box center [1084, 328] width 30 height 26
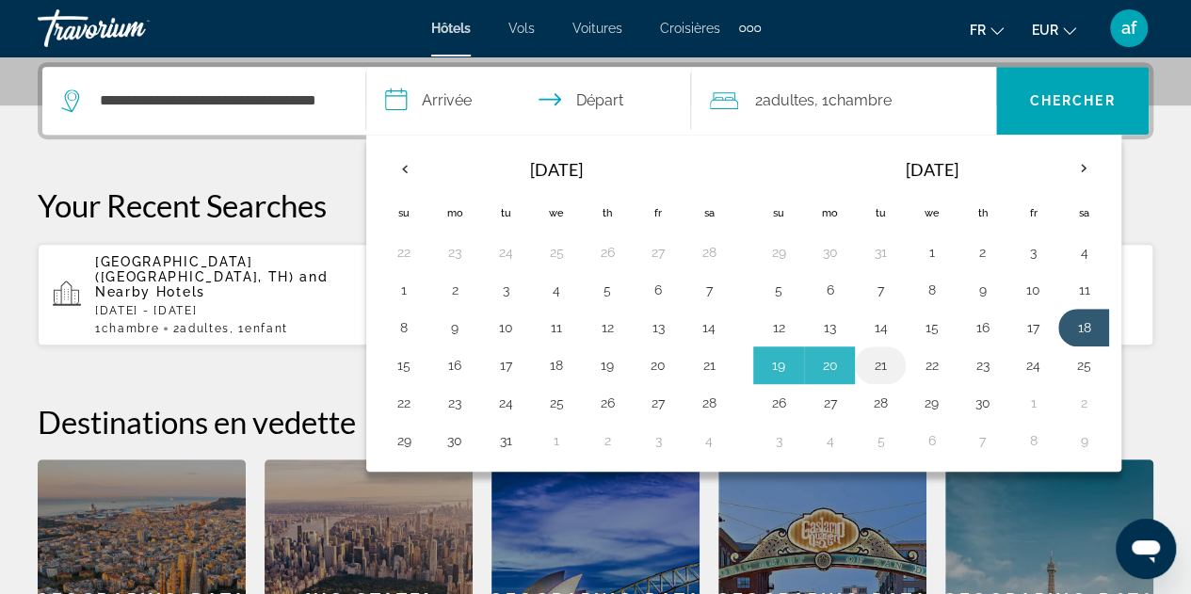
click at [870, 372] on button "21" at bounding box center [881, 365] width 30 height 26
type input "**********"
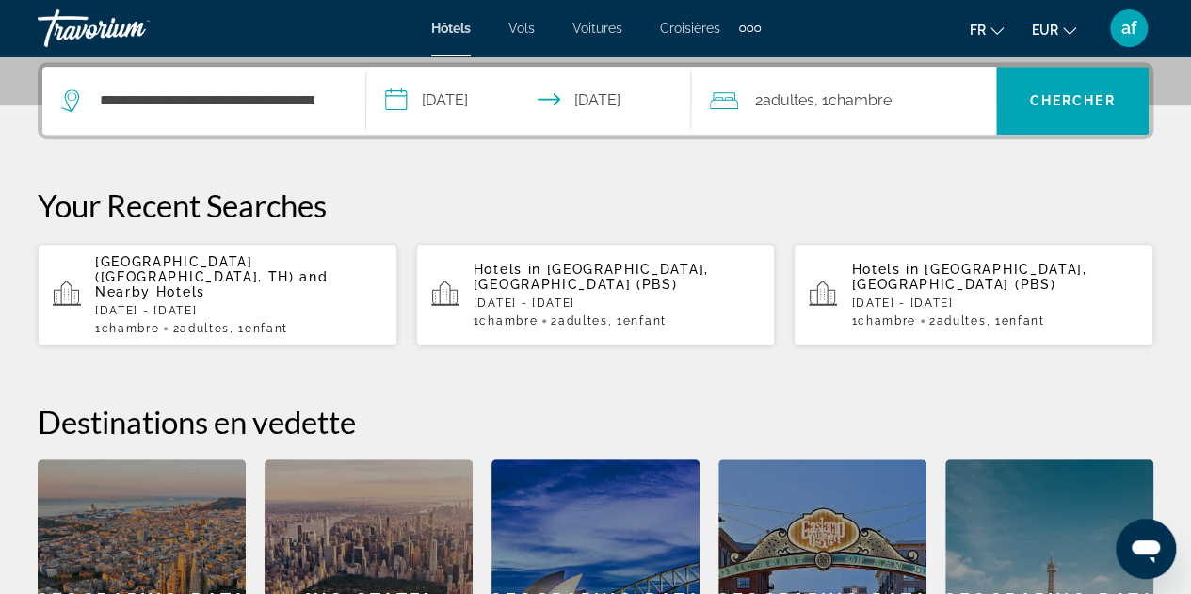
click at [870, 96] on span "Chambre" at bounding box center [860, 100] width 63 height 18
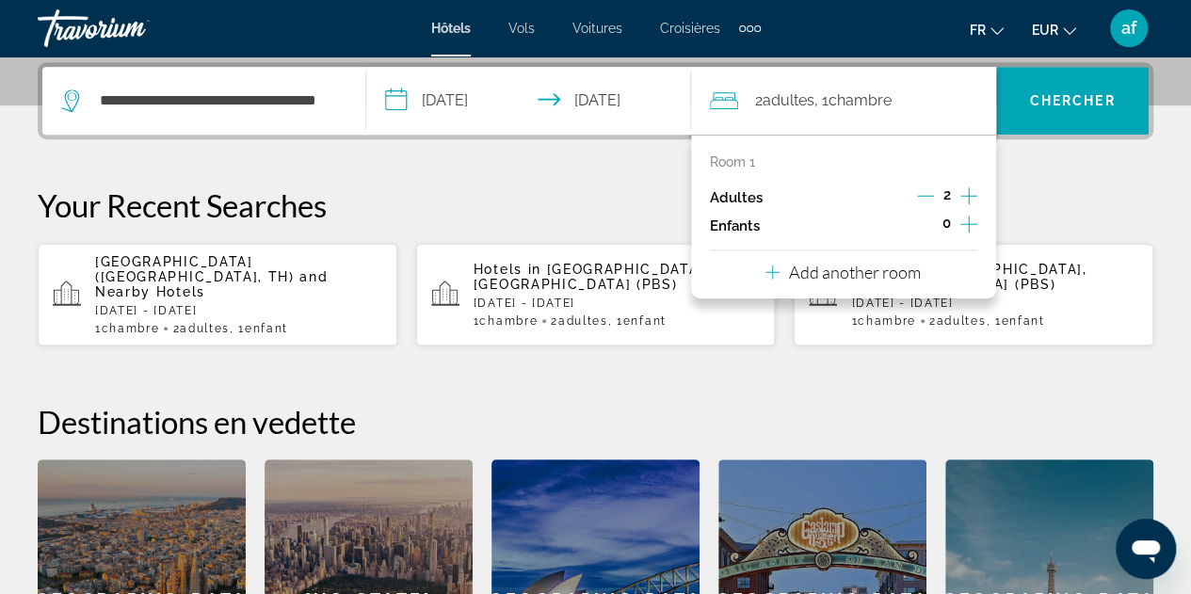
click at [970, 199] on icon "Increment adults" at bounding box center [969, 196] width 17 height 23
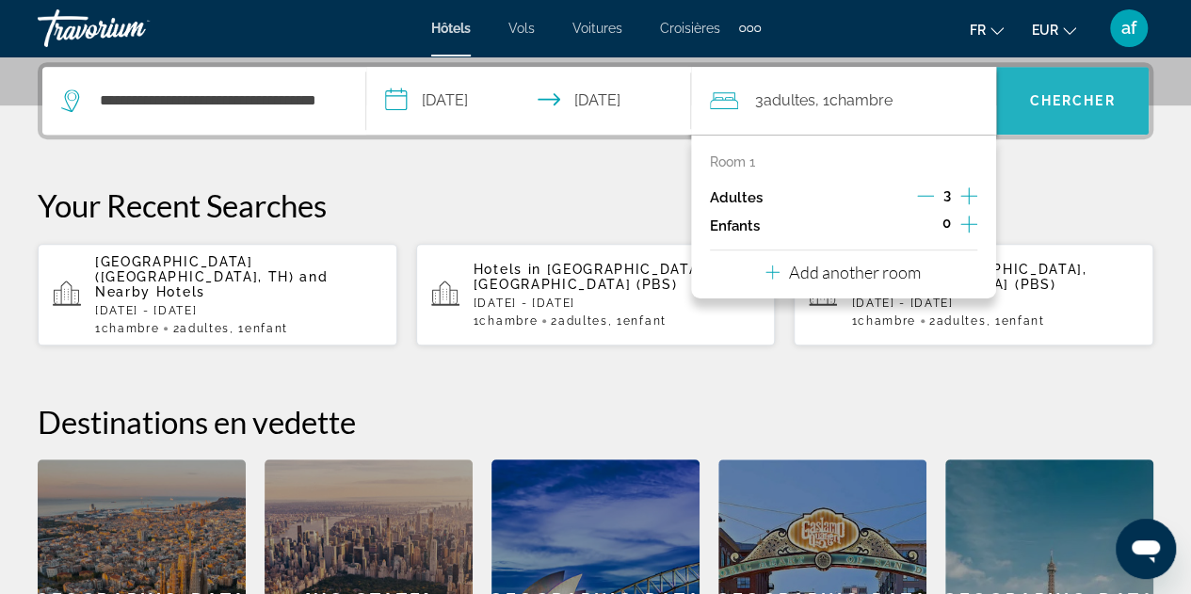
click at [1051, 119] on span "Search widget" at bounding box center [1072, 100] width 153 height 45
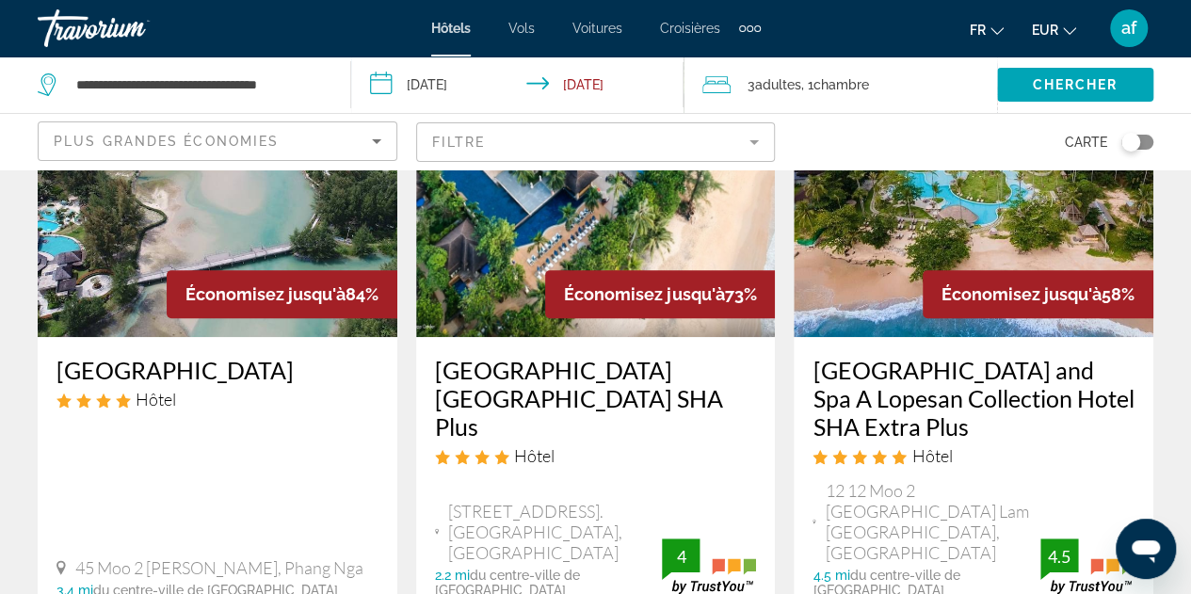
scroll to position [199, 0]
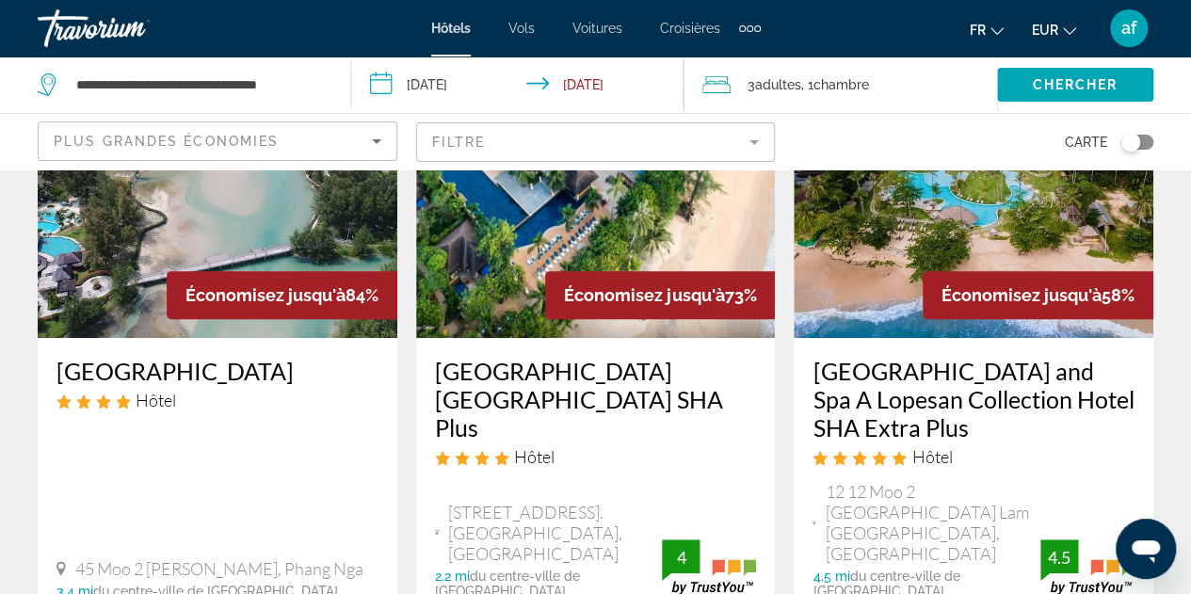
click at [342, 147] on div "Plus grandes économies" at bounding box center [213, 141] width 318 height 23
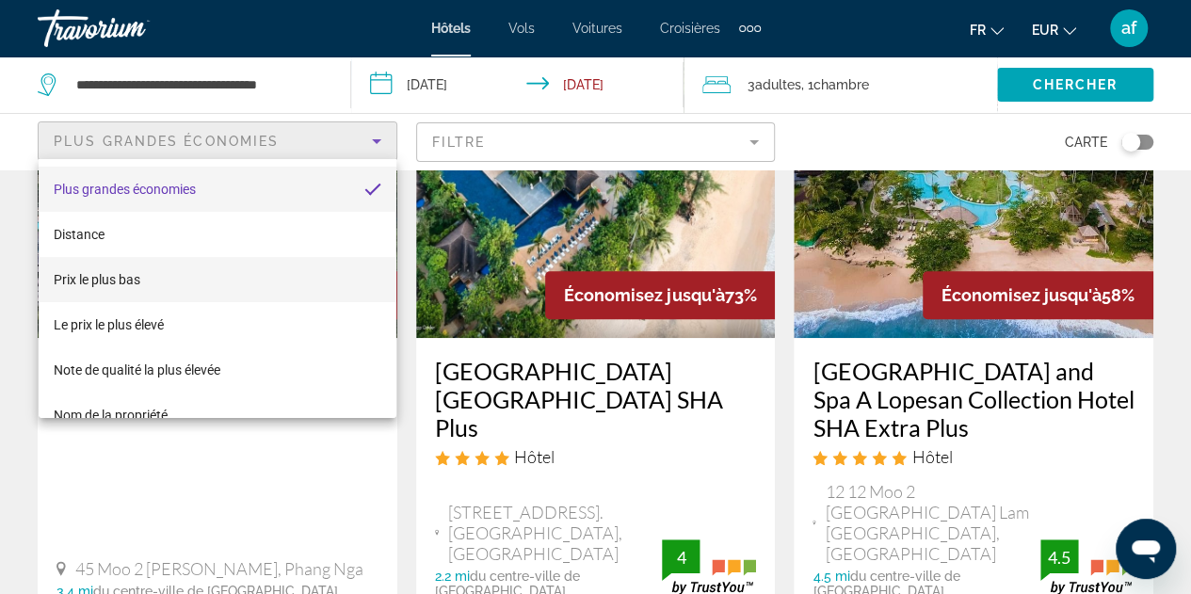
click at [162, 285] on mat-option "Prix le plus bas" at bounding box center [218, 279] width 358 height 45
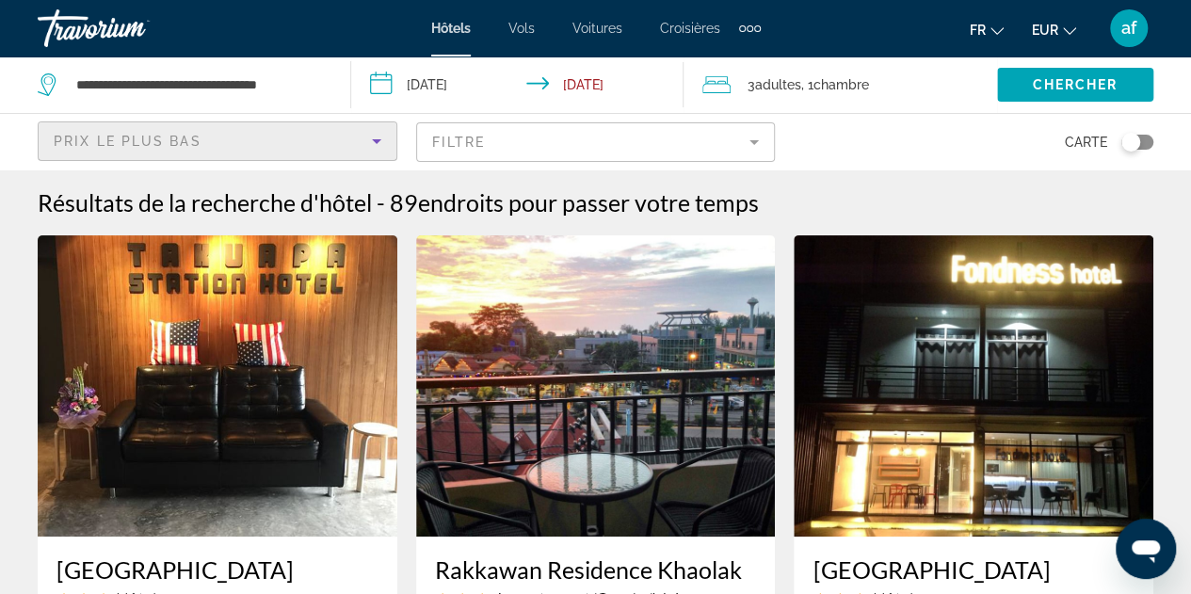
click at [567, 138] on mat-form-field "Filtre" at bounding box center [596, 142] width 360 height 40
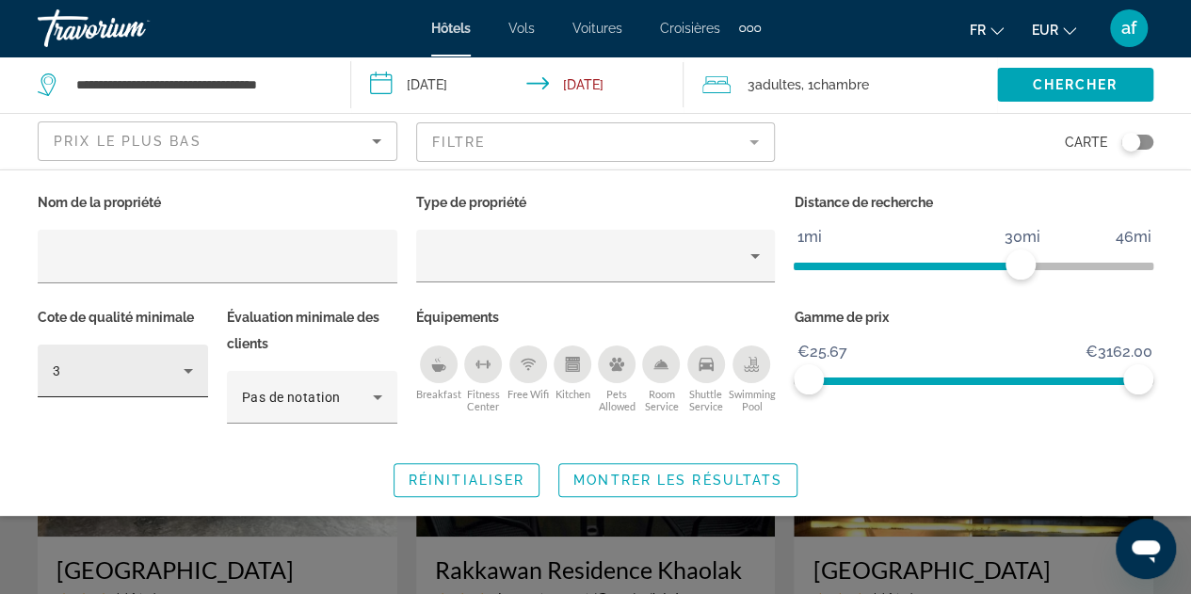
click at [194, 353] on div "3" at bounding box center [123, 371] width 170 height 53
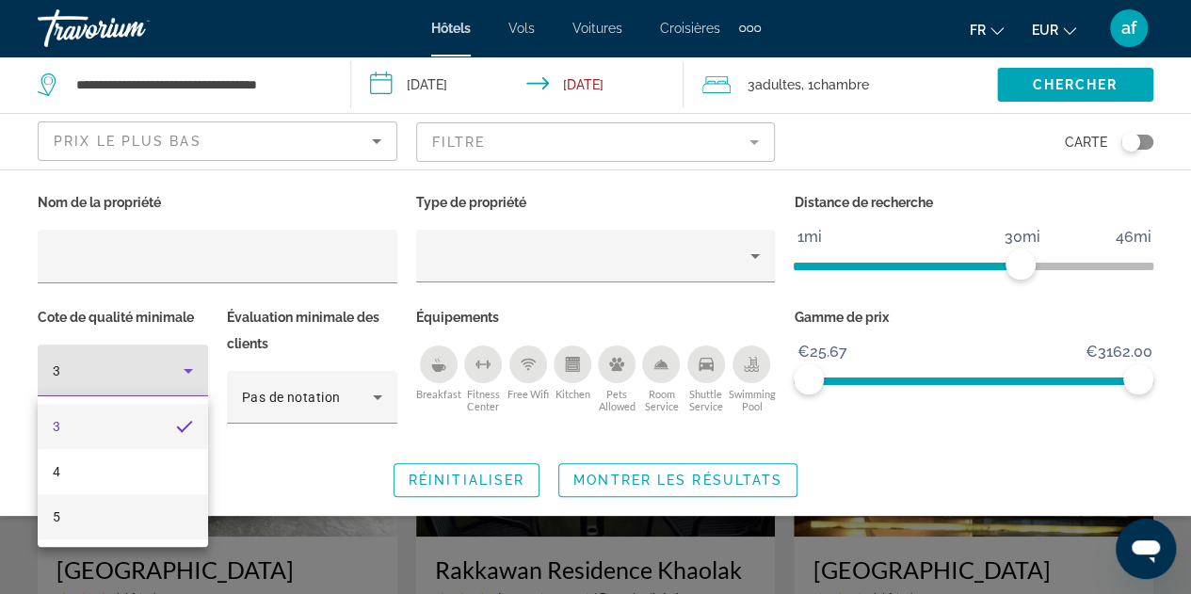
click at [92, 506] on mat-option "5" at bounding box center [123, 516] width 170 height 45
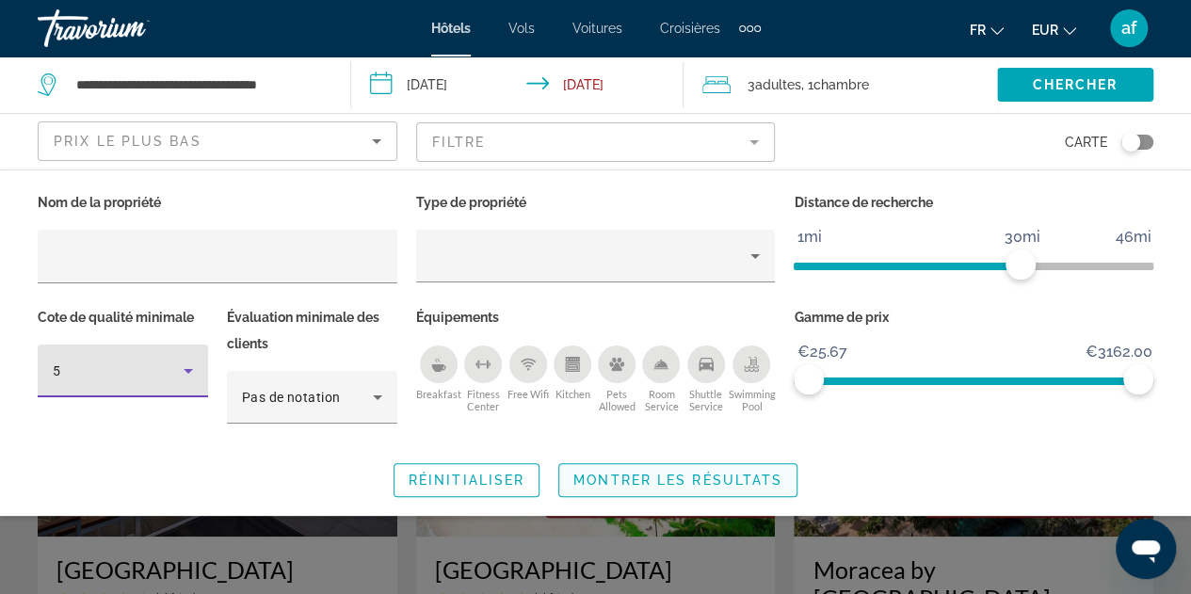
click at [698, 485] on span "Montrer les résultats" at bounding box center [678, 480] width 209 height 15
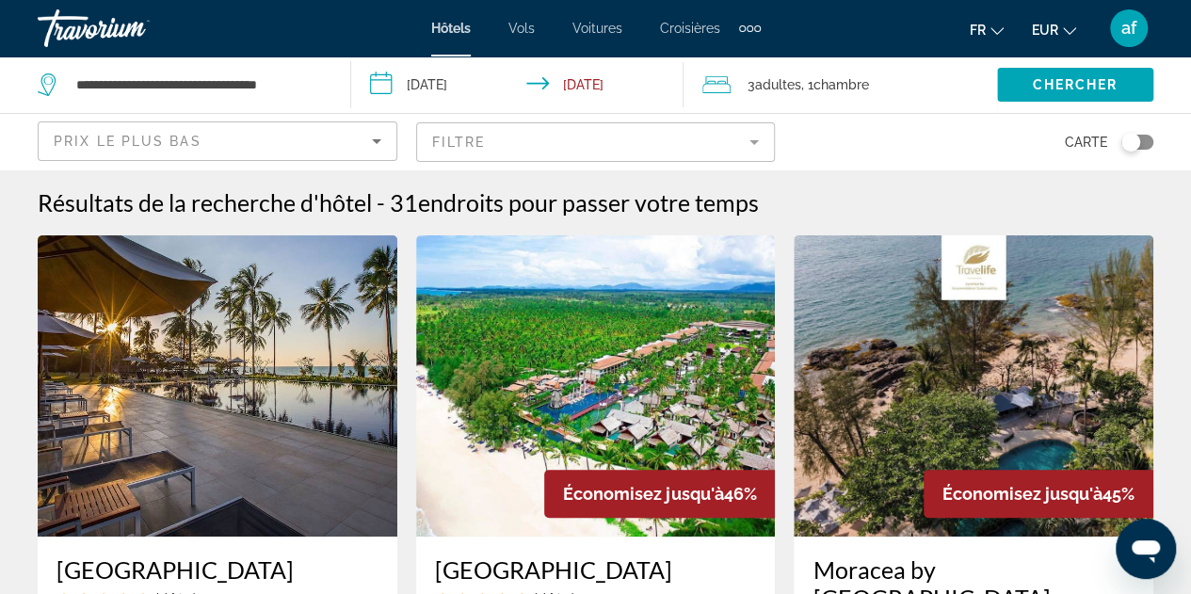
click at [573, 129] on mat-form-field "Filtre" at bounding box center [596, 142] width 360 height 40
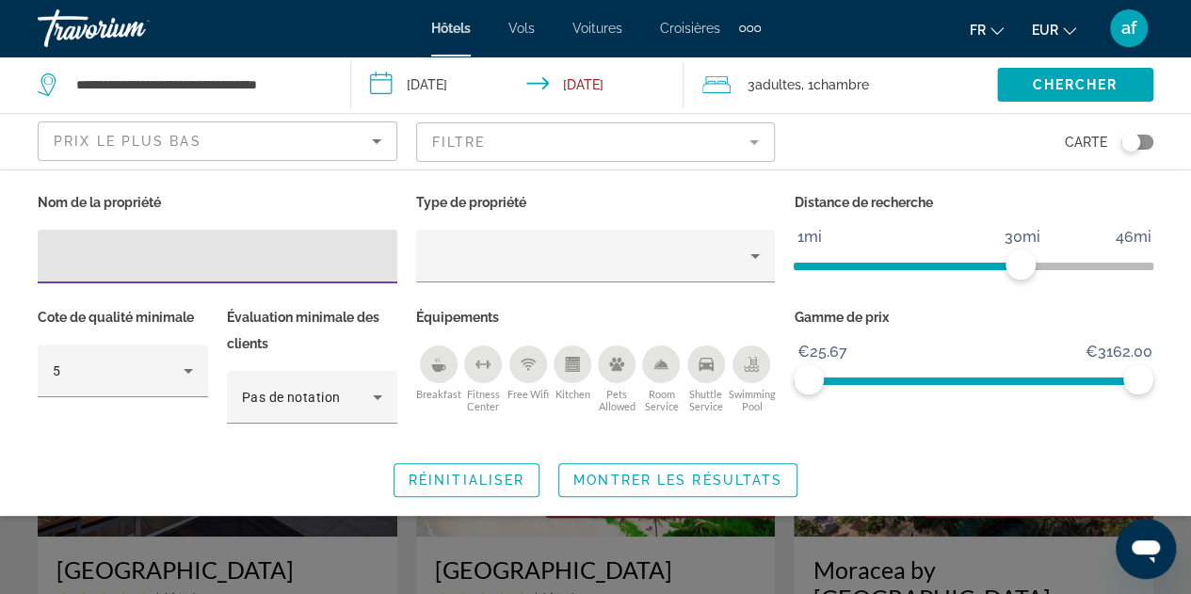
click at [446, 370] on div "Breakfast" at bounding box center [439, 365] width 38 height 38
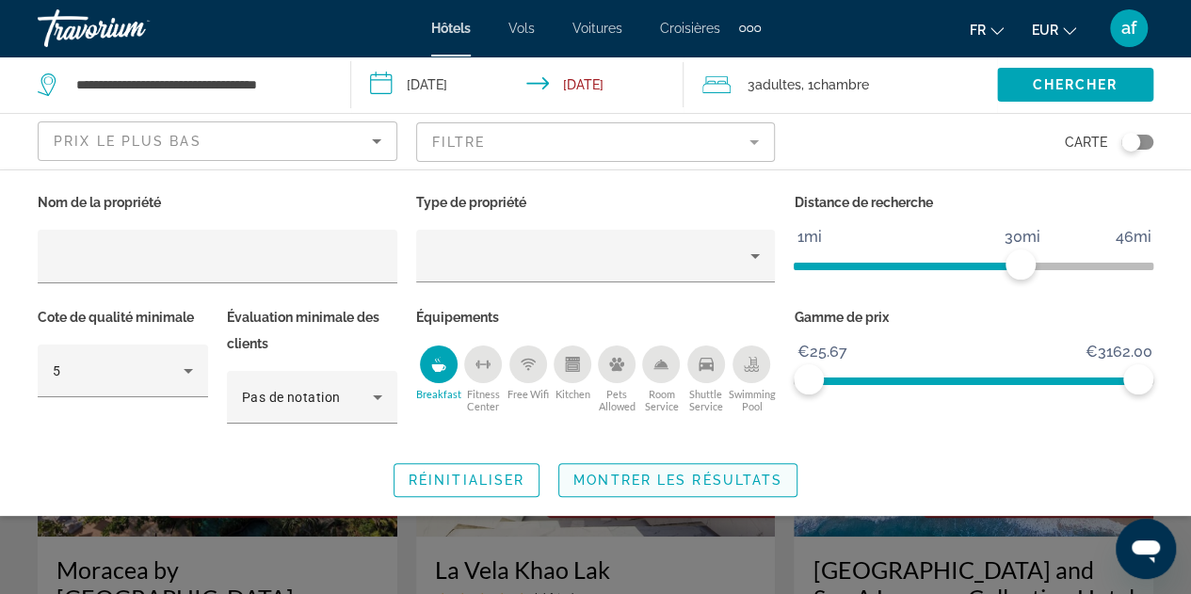
click at [642, 465] on span "Search widget" at bounding box center [677, 480] width 237 height 45
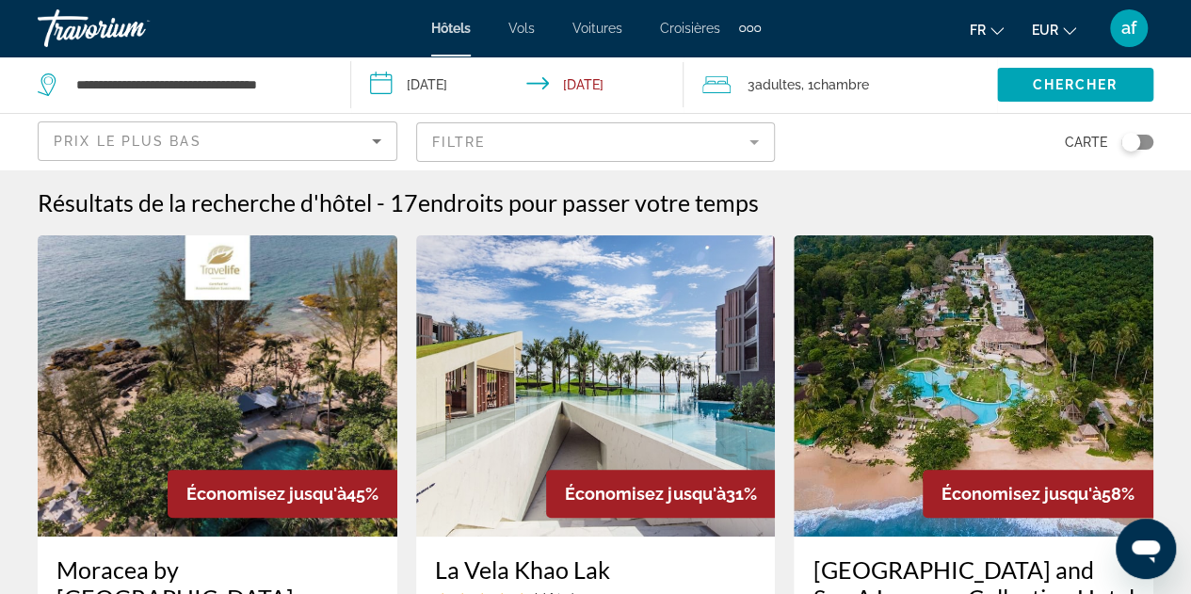
click at [543, 161] on button "Filtre" at bounding box center [596, 141] width 360 height 41
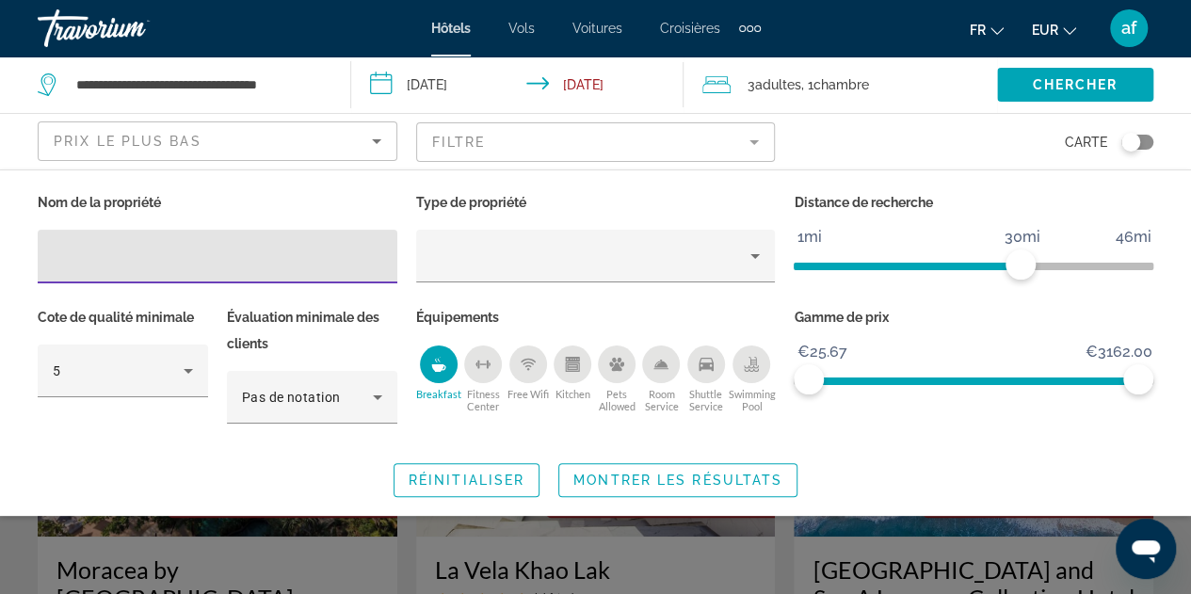
click at [444, 366] on icon "Breakfast" at bounding box center [438, 368] width 14 height 8
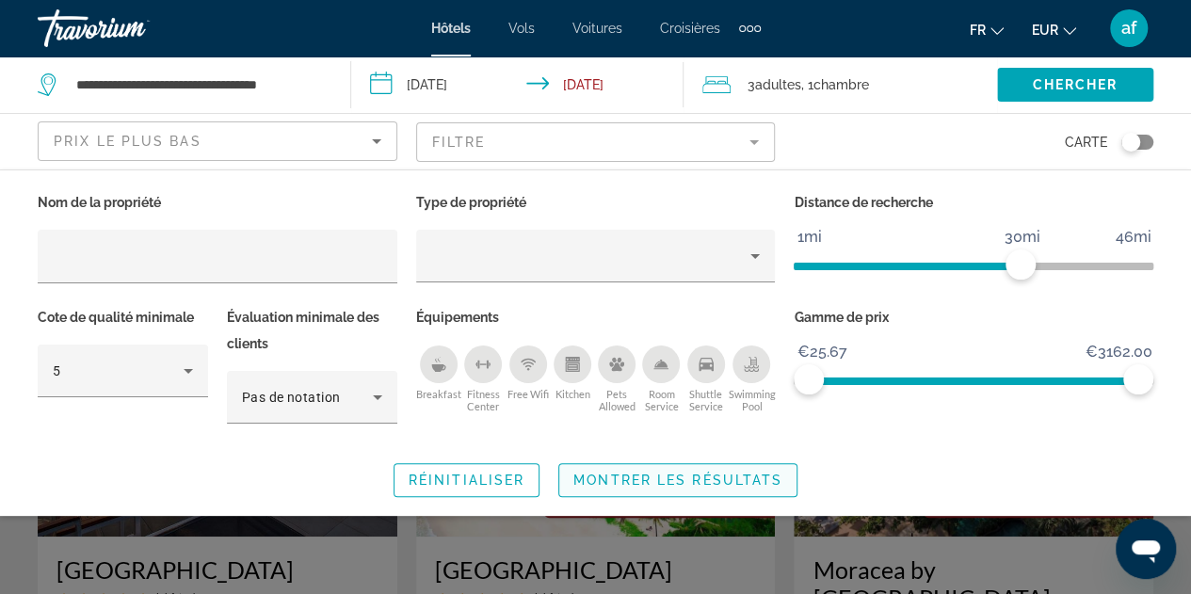
click at [618, 465] on span "Search widget" at bounding box center [677, 480] width 237 height 45
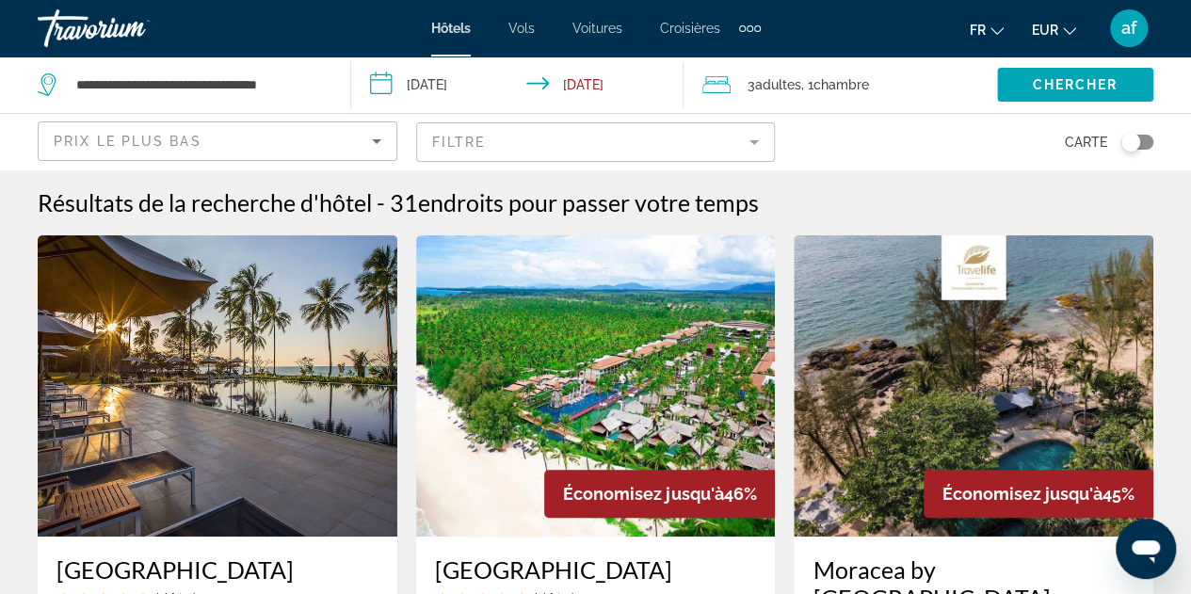
scroll to position [239, 0]
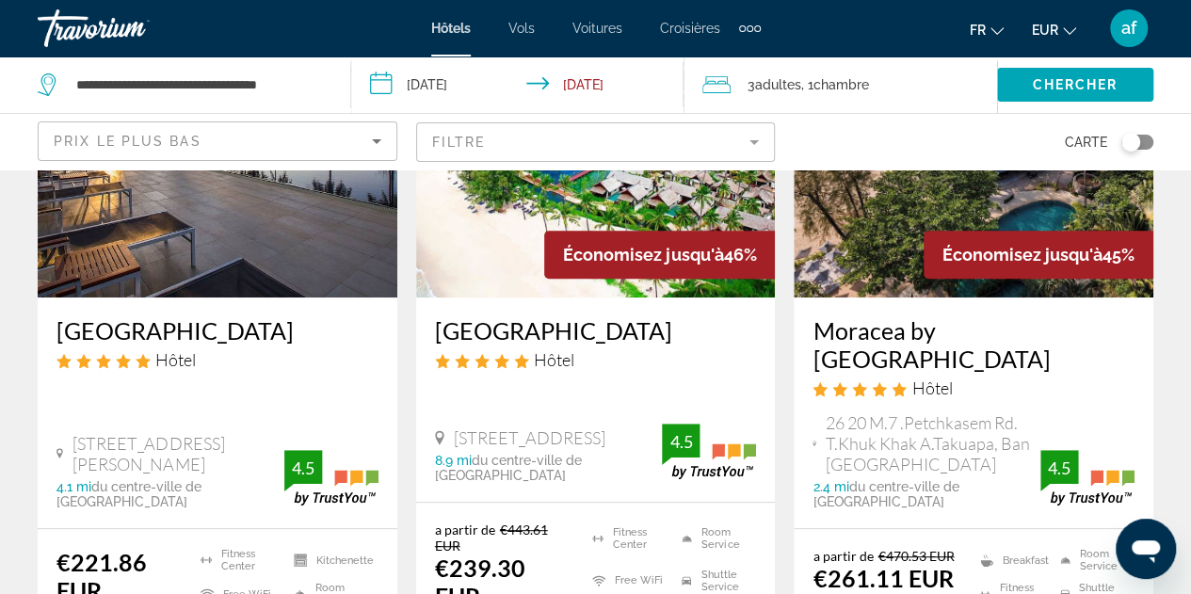
click at [597, 328] on h3 "[GEOGRAPHIC_DATA]" at bounding box center [596, 330] width 322 height 28
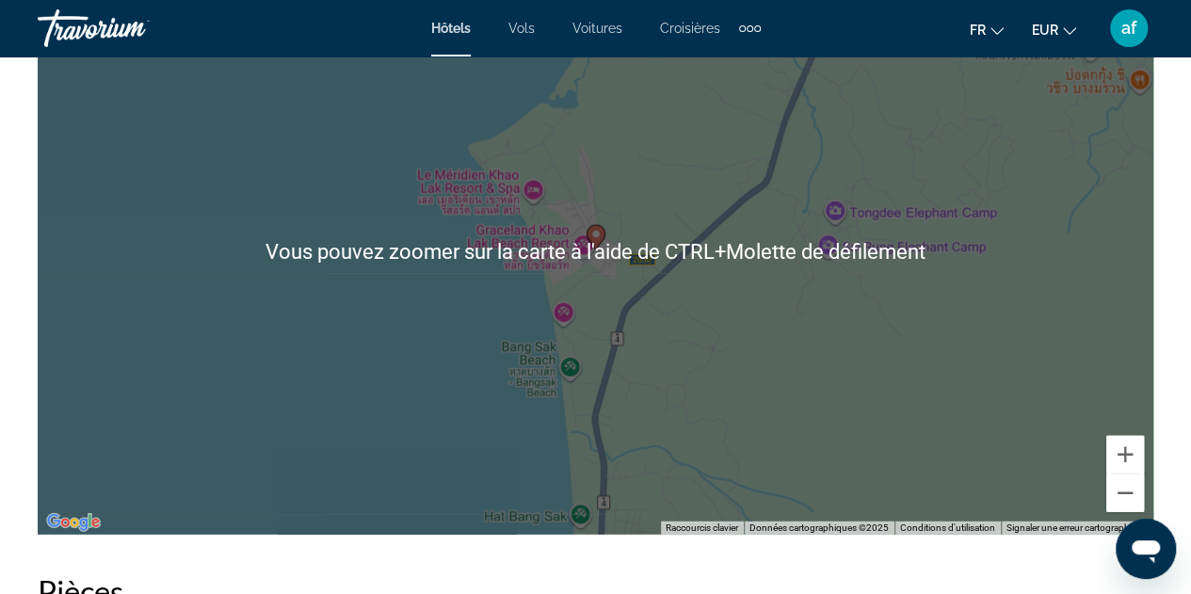
scroll to position [2251, 0]
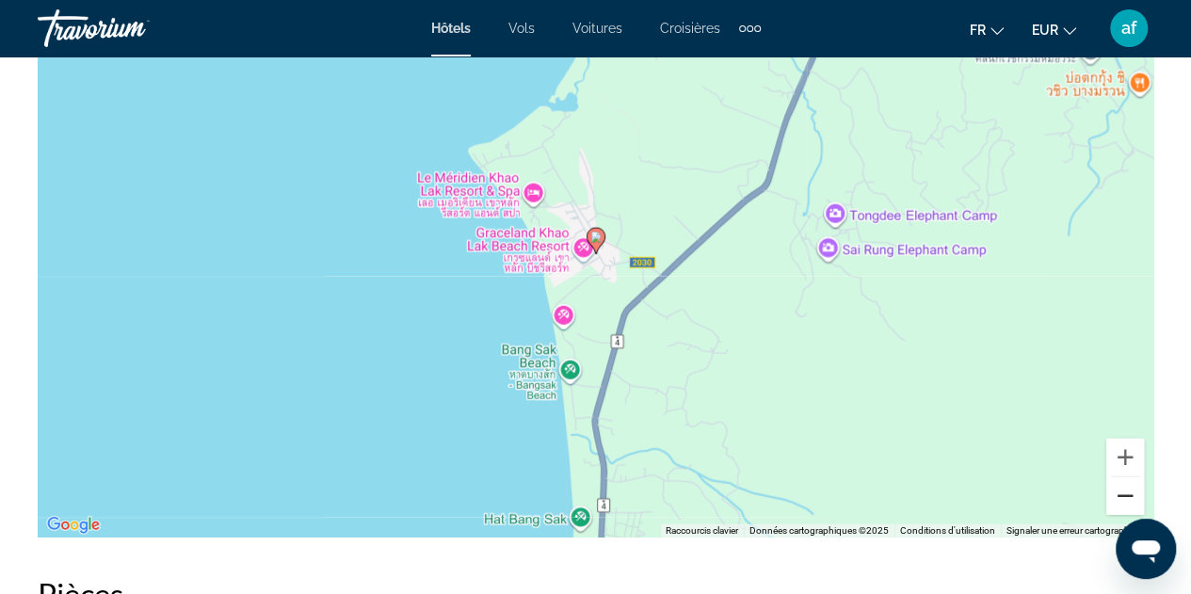
click at [1115, 505] on button "Zoom arrière" at bounding box center [1126, 497] width 38 height 38
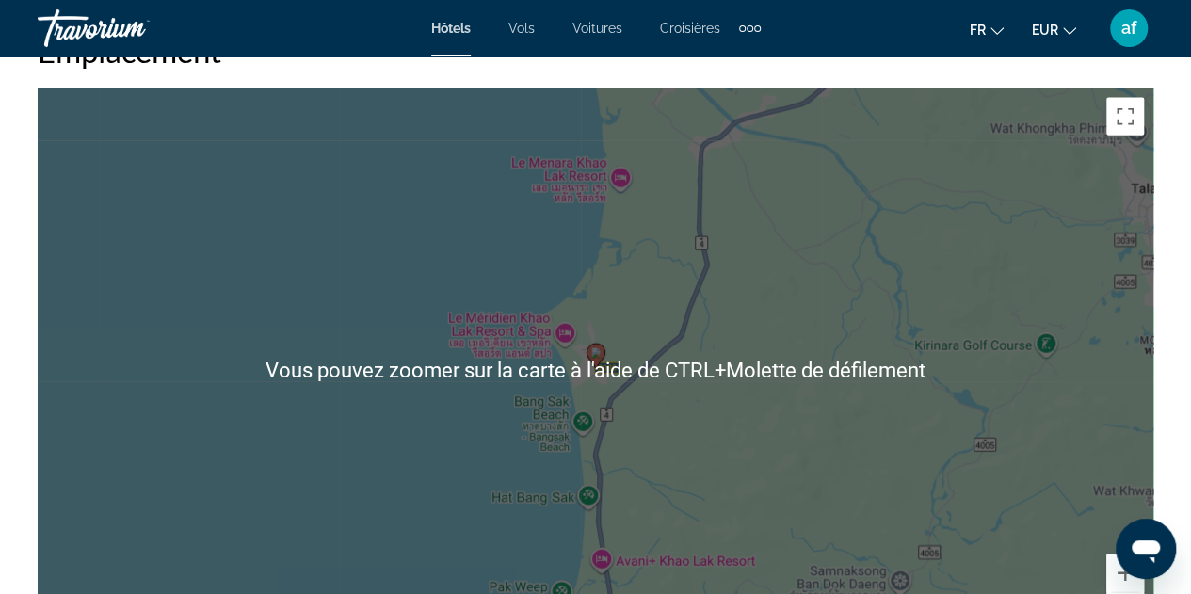
scroll to position [2136, 0]
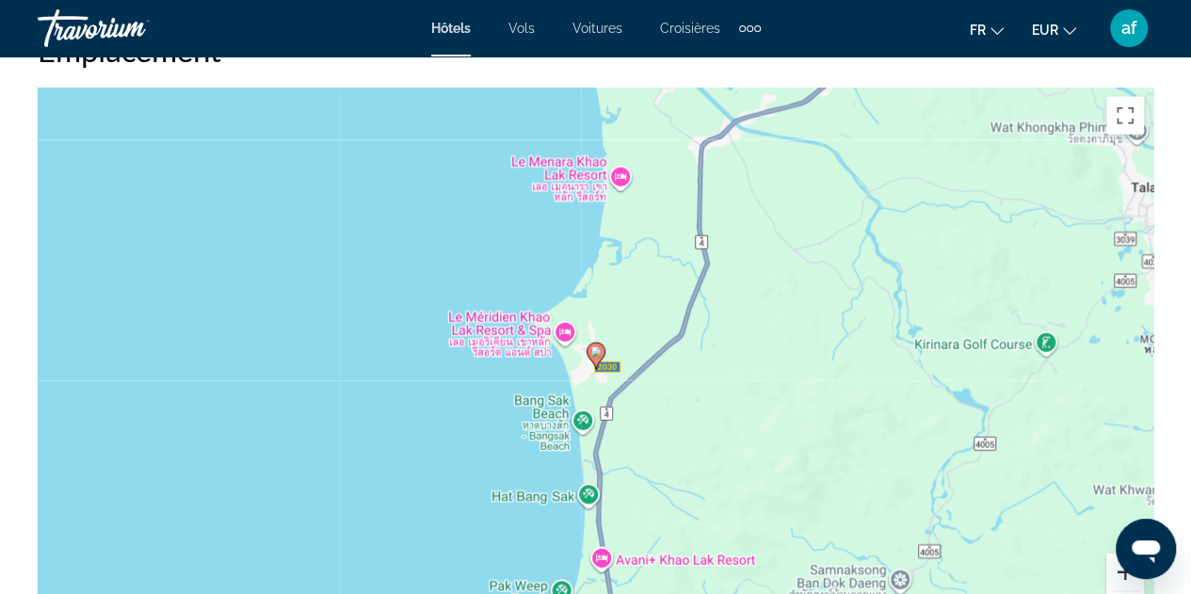
click at [1116, 583] on button "Zoom avant" at bounding box center [1126, 573] width 38 height 38
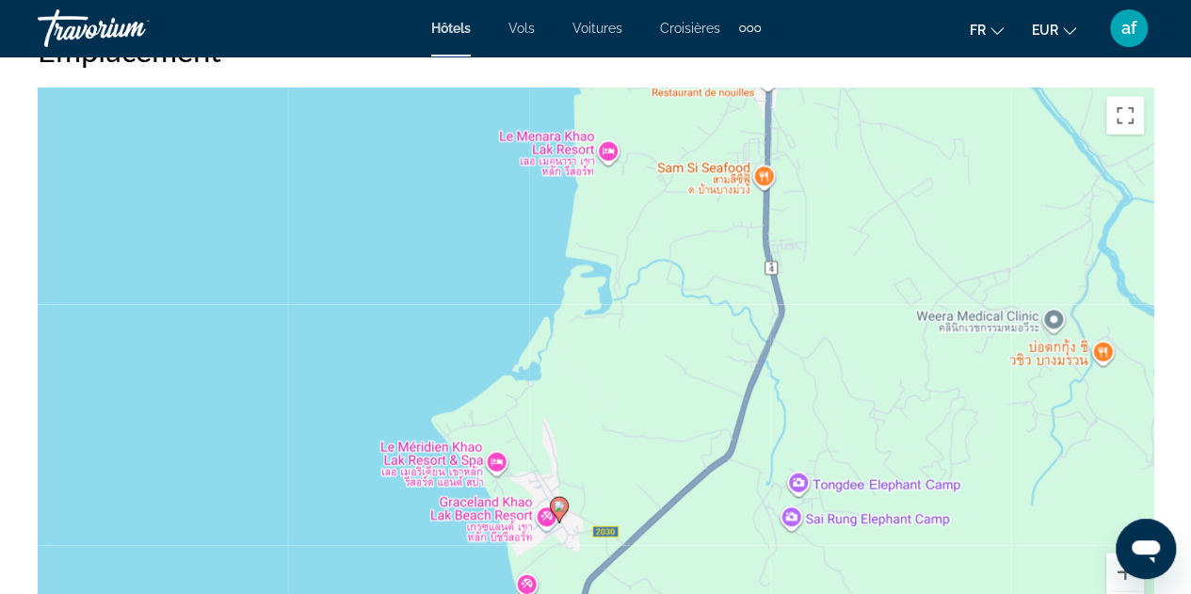
drag, startPoint x: 657, startPoint y: 239, endPoint x: 618, endPoint y: 395, distance: 160.4
click at [618, 395] on div "Pour activer le glissement avec le clavier, appuyez sur Alt+Entrée. Une fois ce…" at bounding box center [596, 370] width 1116 height 565
click at [1111, 577] on button "Zoom avant" at bounding box center [1126, 573] width 38 height 38
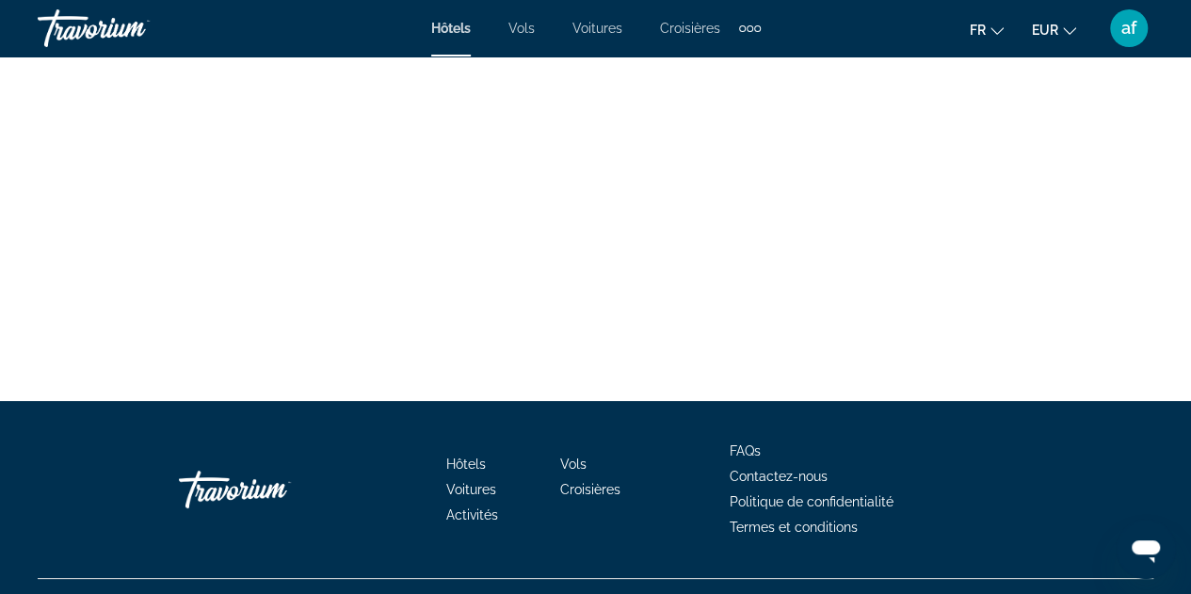
scroll to position [7045, 0]
click at [747, 31] on div "Extra navigation items" at bounding box center [750, 28] width 22 height 28
click at [719, 73] on link "Activités" at bounding box center [720, 63] width 71 height 34
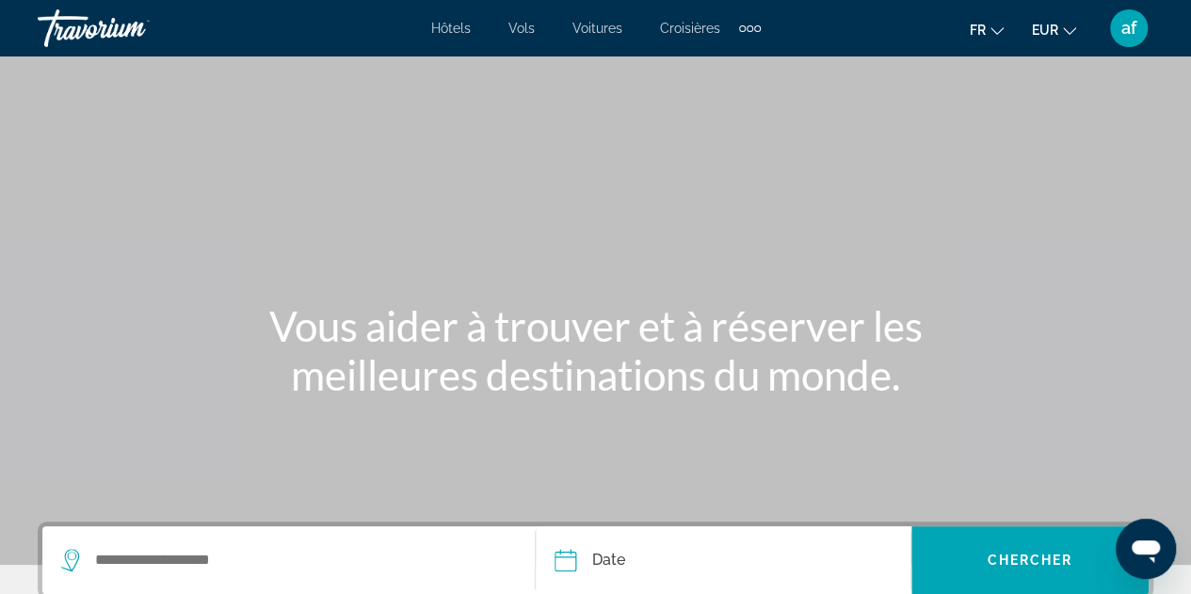
click at [462, 29] on span "Hôtels" at bounding box center [451, 28] width 40 height 15
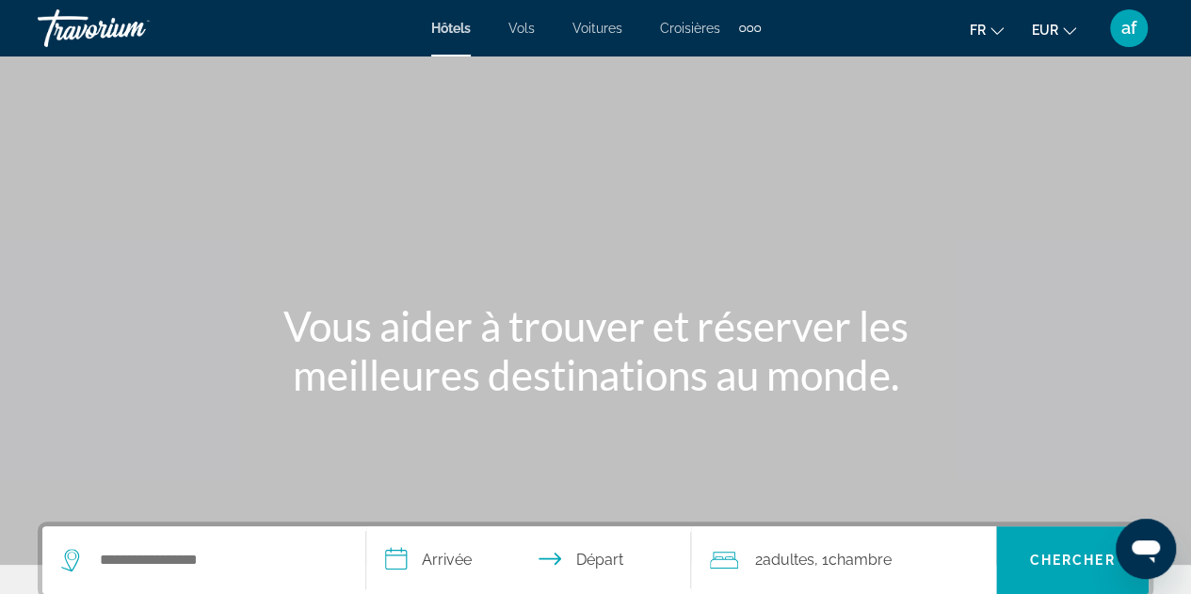
click at [462, 29] on span "Hôtels" at bounding box center [451, 28] width 40 height 15
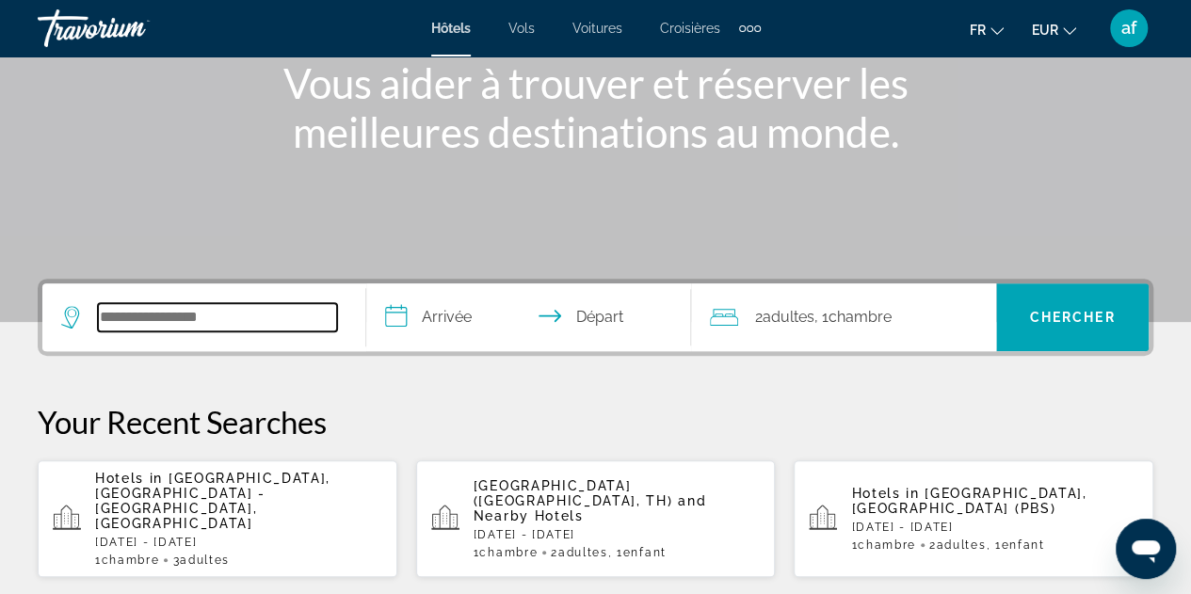
click at [262, 322] on input "Search widget" at bounding box center [217, 317] width 239 height 28
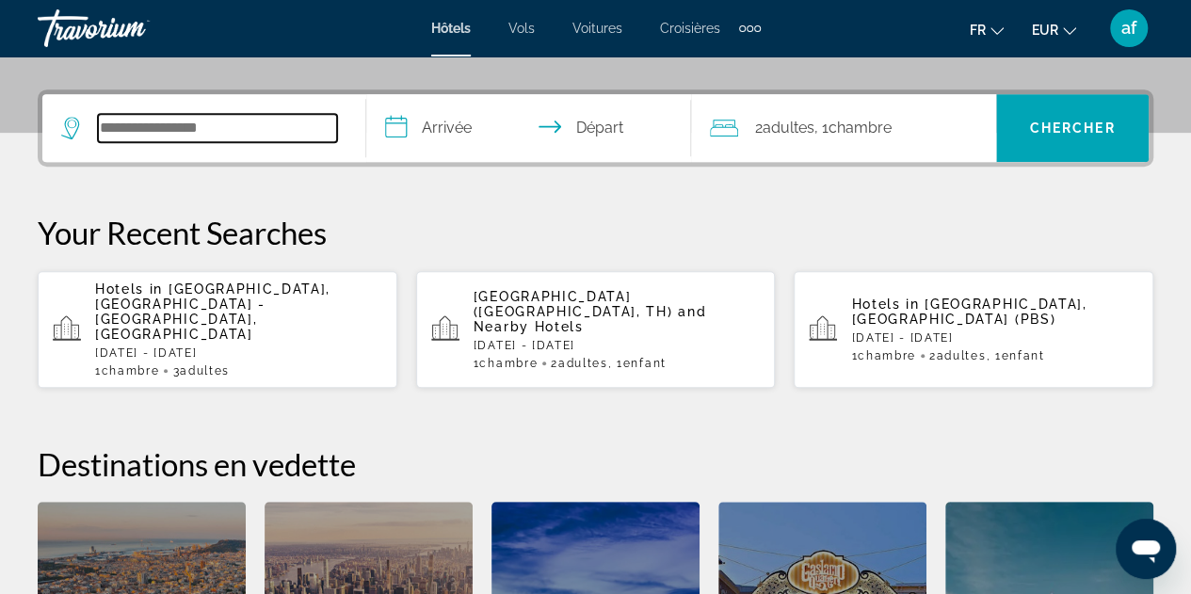
scroll to position [460, 0]
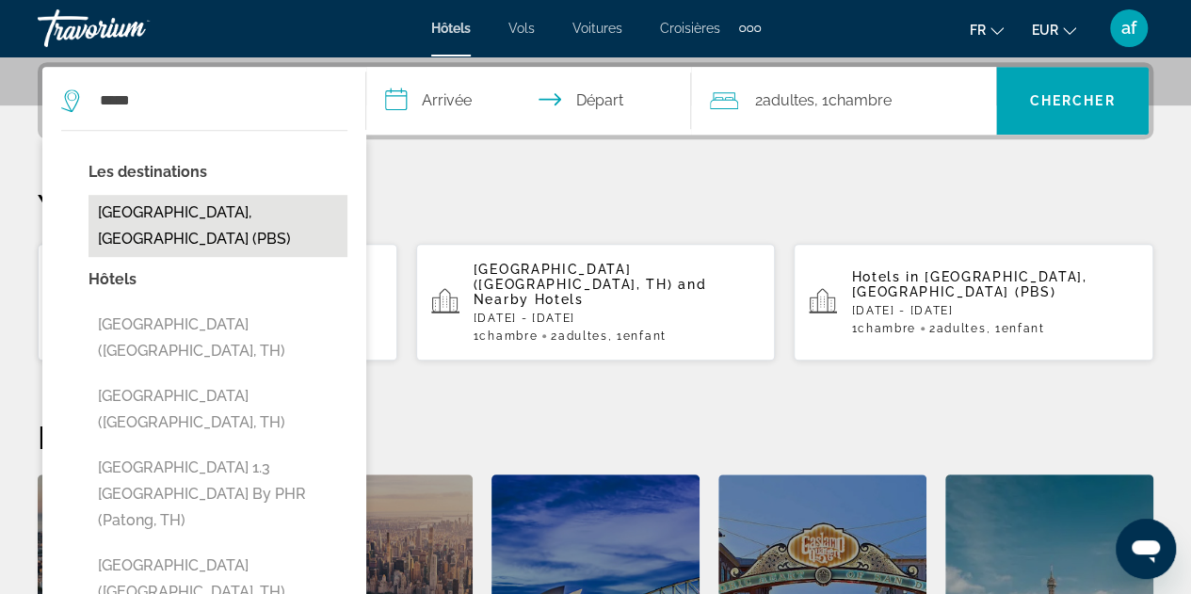
click at [188, 214] on button "[GEOGRAPHIC_DATA], [GEOGRAPHIC_DATA] (PBS)" at bounding box center [218, 226] width 259 height 62
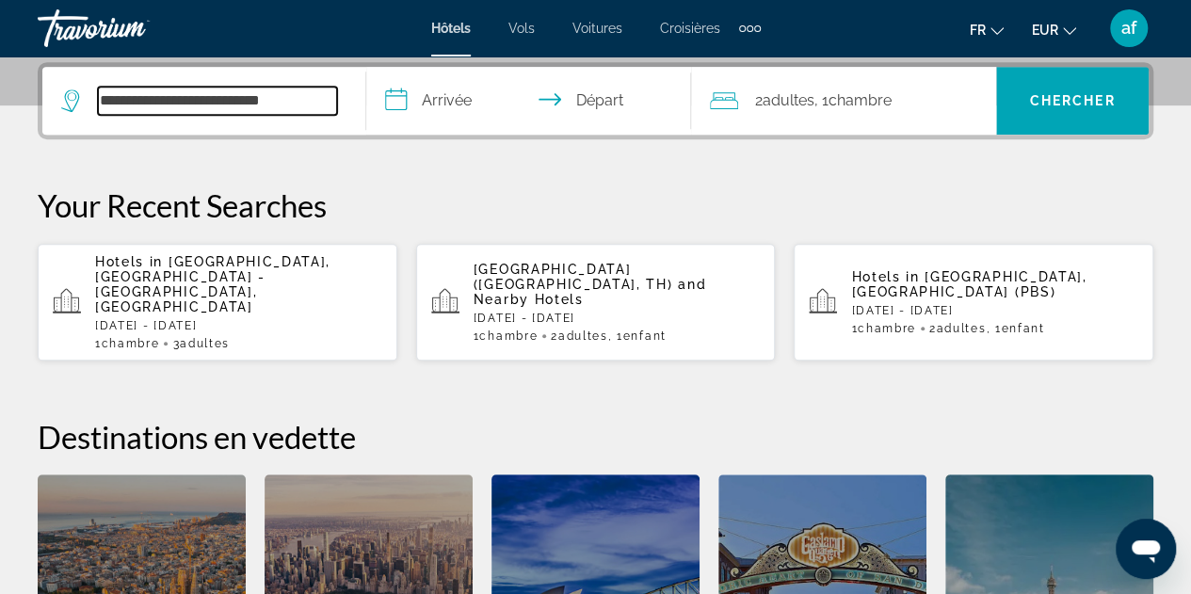
drag, startPoint x: 303, startPoint y: 93, endPoint x: 24, endPoint y: 112, distance: 280.4
click at [24, 112] on div "**********" at bounding box center [595, 408] width 1191 height 692
type input "*"
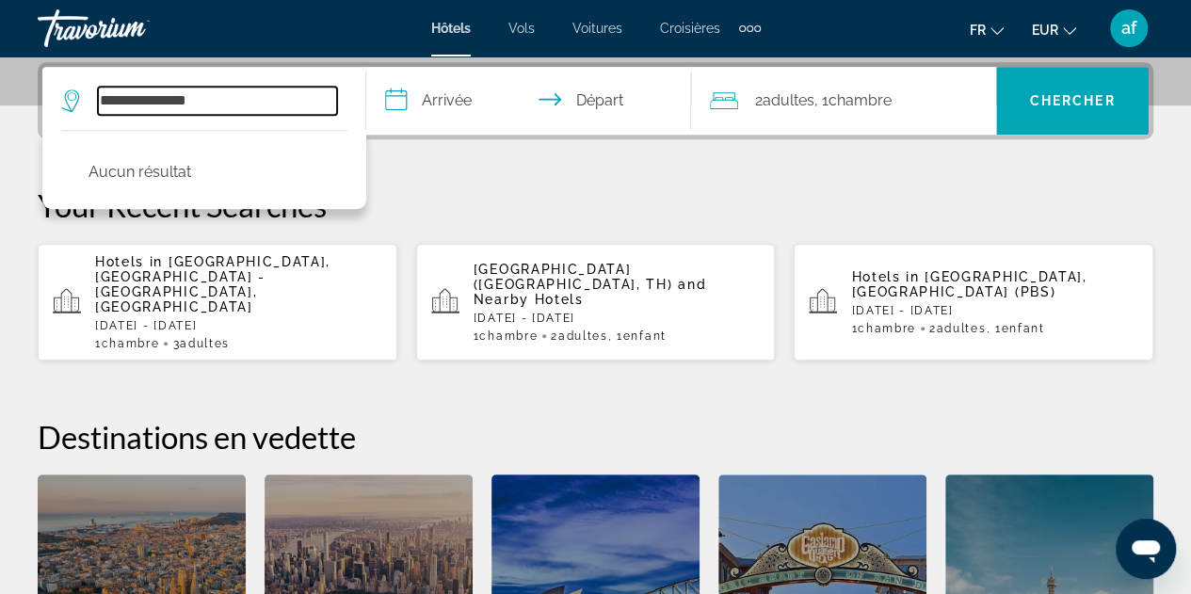
drag, startPoint x: 269, startPoint y: 110, endPoint x: 0, endPoint y: 123, distance: 269.7
click at [0, 123] on div "**********" at bounding box center [595, 408] width 1191 height 692
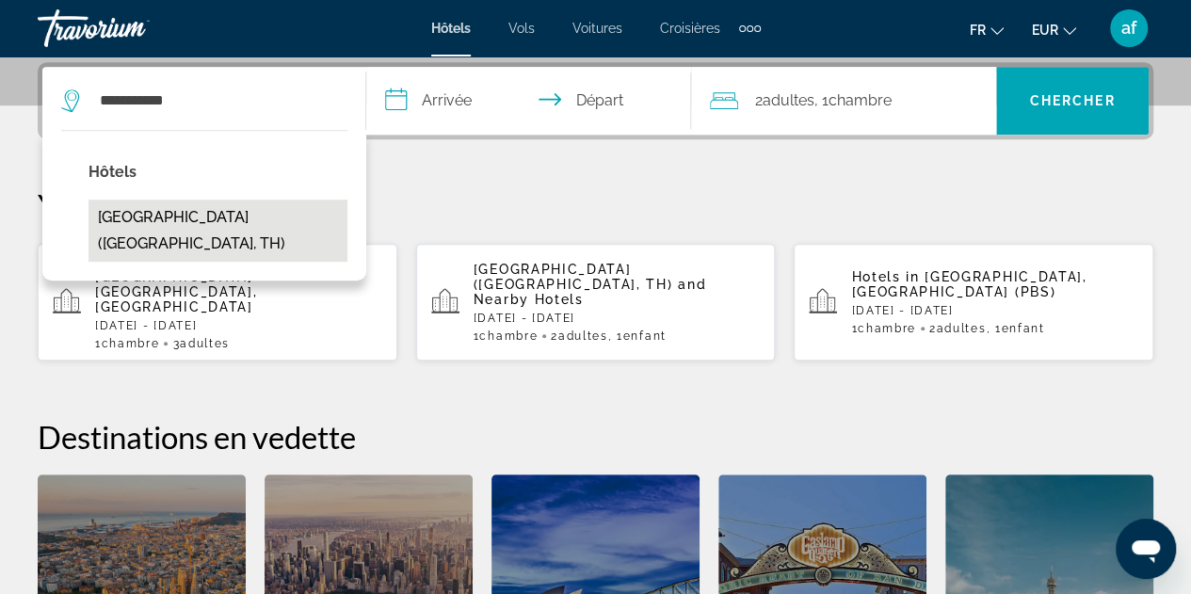
click at [173, 226] on button "[GEOGRAPHIC_DATA] ([GEOGRAPHIC_DATA], TH)" at bounding box center [218, 231] width 259 height 62
type input "**********"
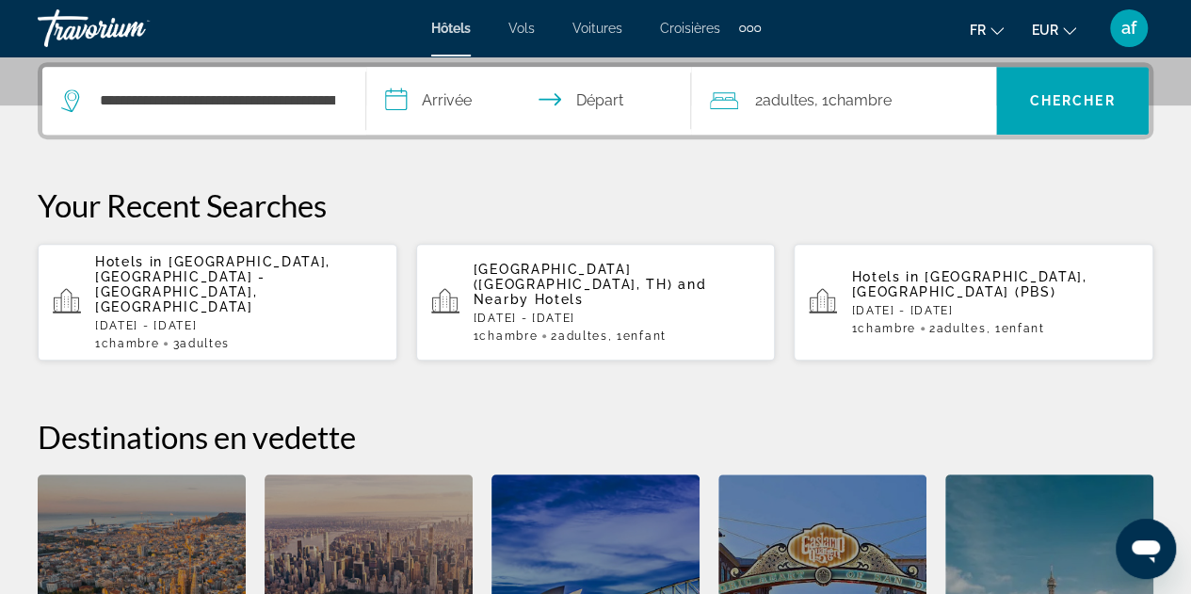
click at [477, 112] on input "**********" at bounding box center [532, 103] width 332 height 73
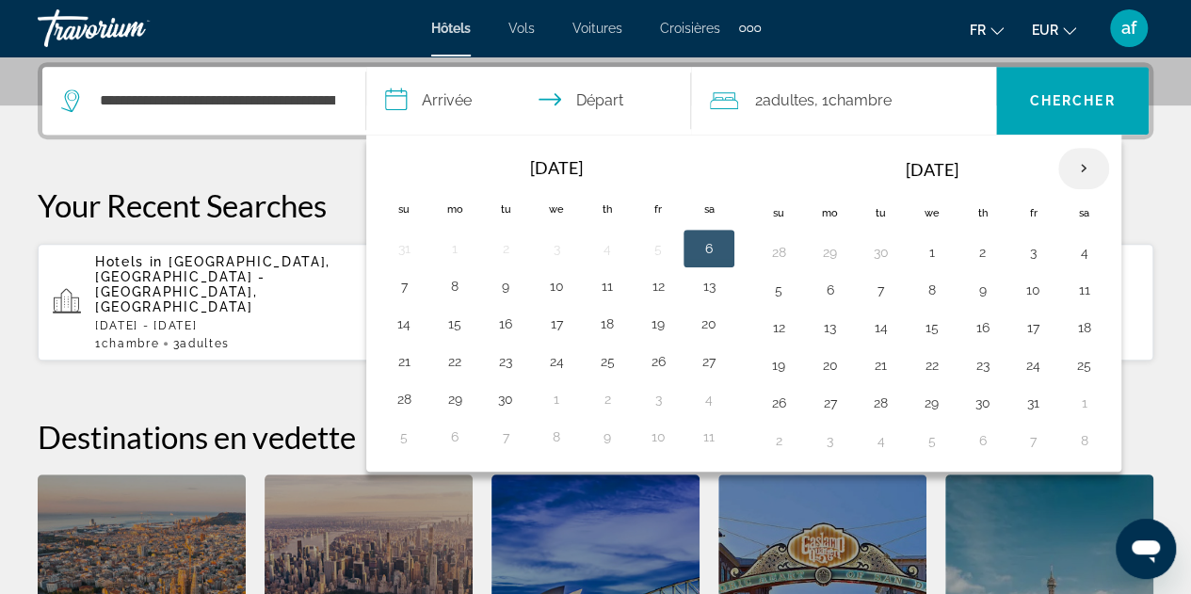
click at [1078, 155] on th "Next month" at bounding box center [1084, 168] width 51 height 41
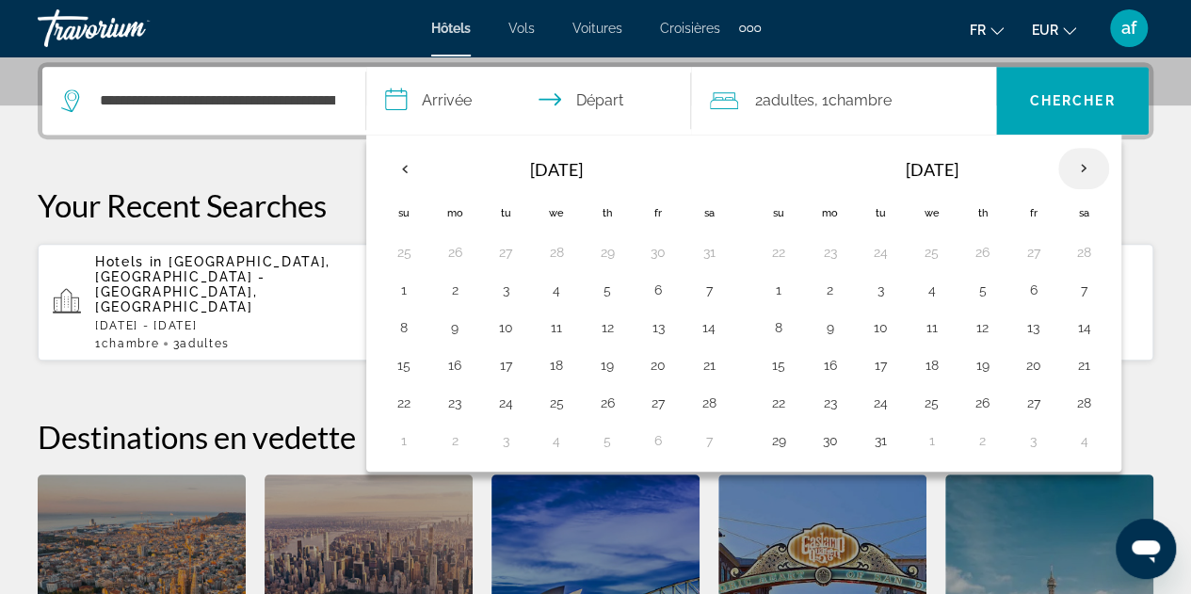
click at [1078, 155] on th "Next month" at bounding box center [1084, 168] width 51 height 41
click at [1084, 365] on button "25" at bounding box center [1084, 365] width 30 height 26
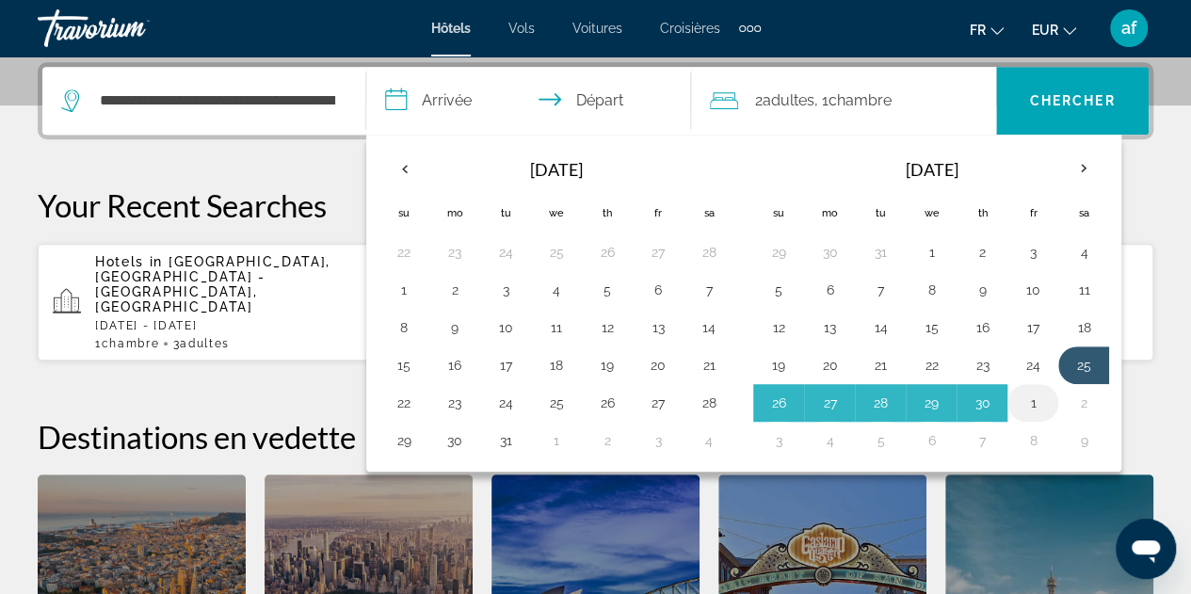
click at [1019, 404] on button "1" at bounding box center [1033, 403] width 30 height 26
type input "**********"
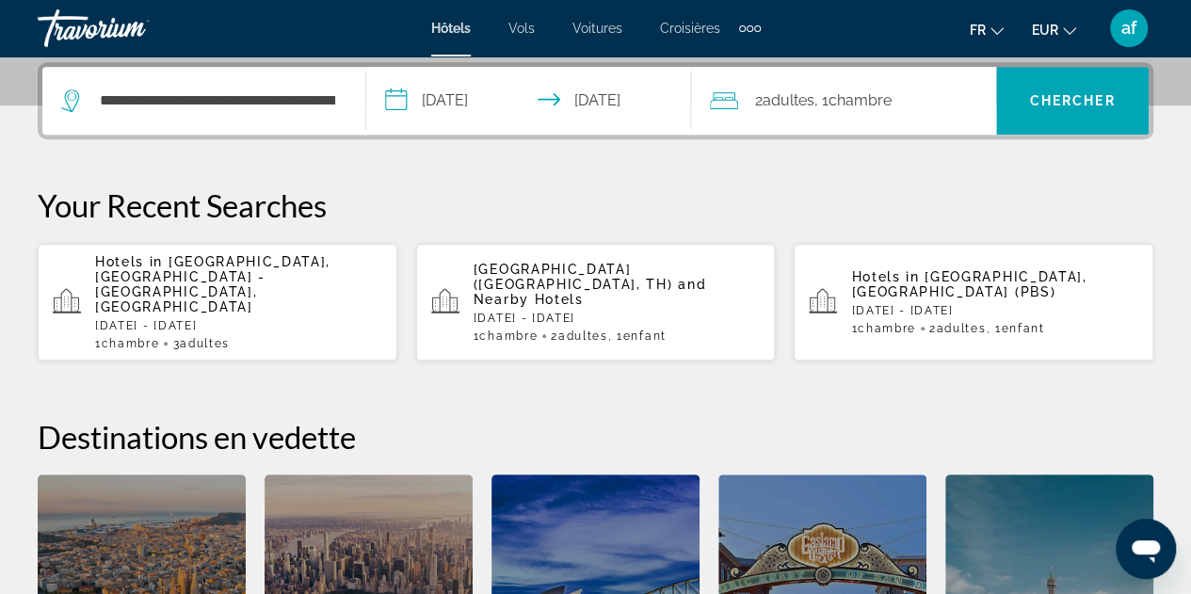
click at [821, 108] on span ", 1 Chambre pièces" at bounding box center [853, 101] width 77 height 26
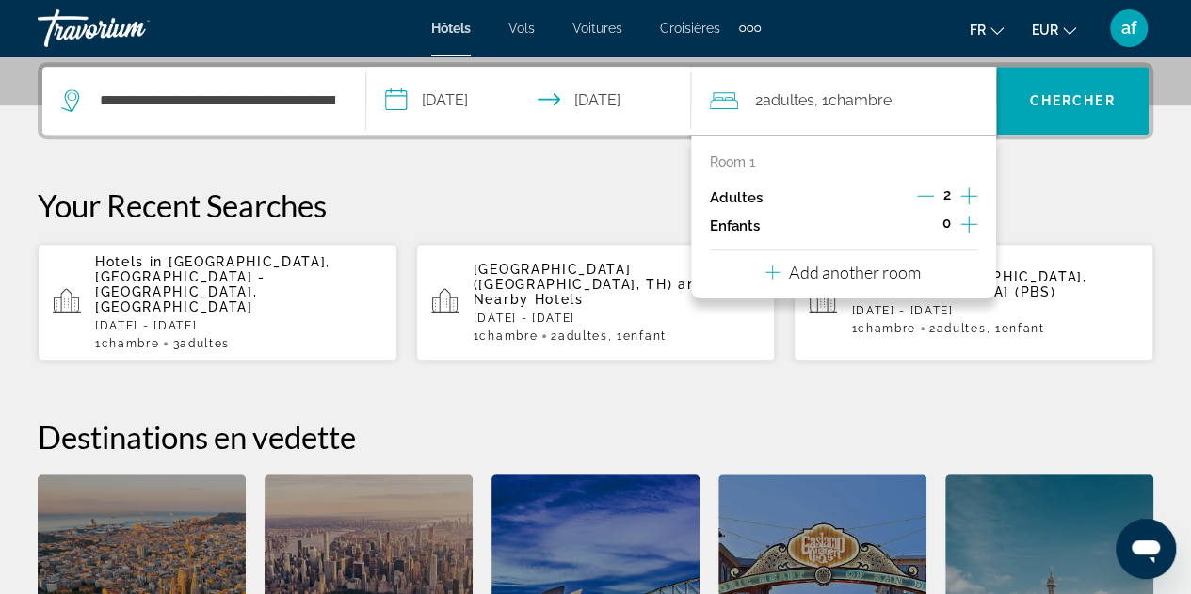
click at [976, 193] on icon "Increment adults" at bounding box center [969, 196] width 17 height 23
click at [1083, 118] on span "Search widget" at bounding box center [1072, 100] width 153 height 45
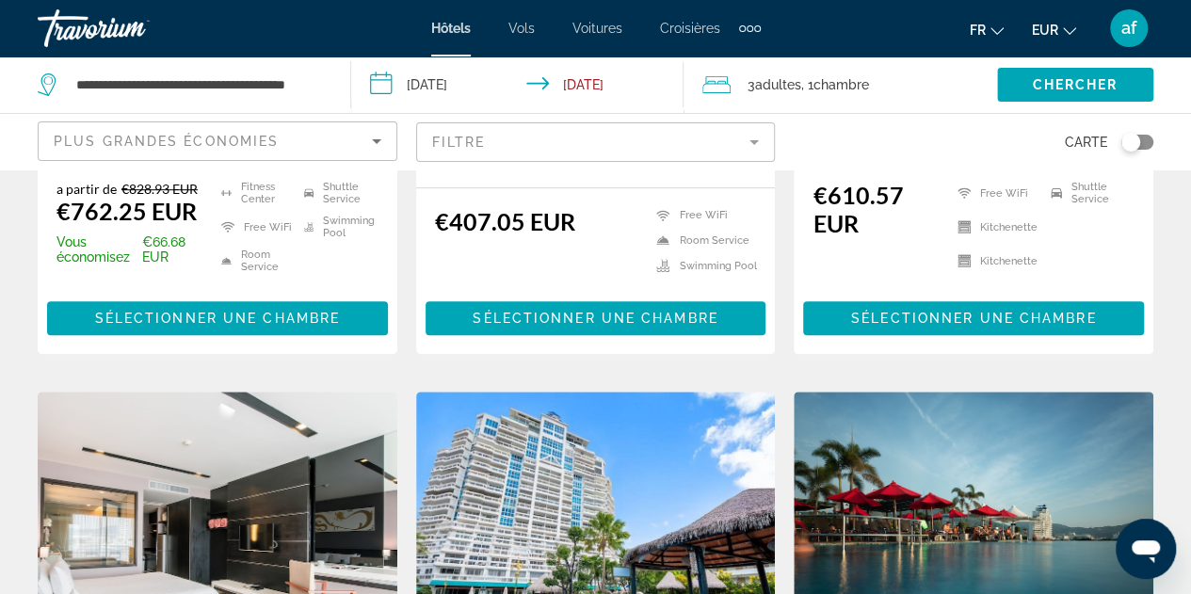
scroll to position [543, 0]
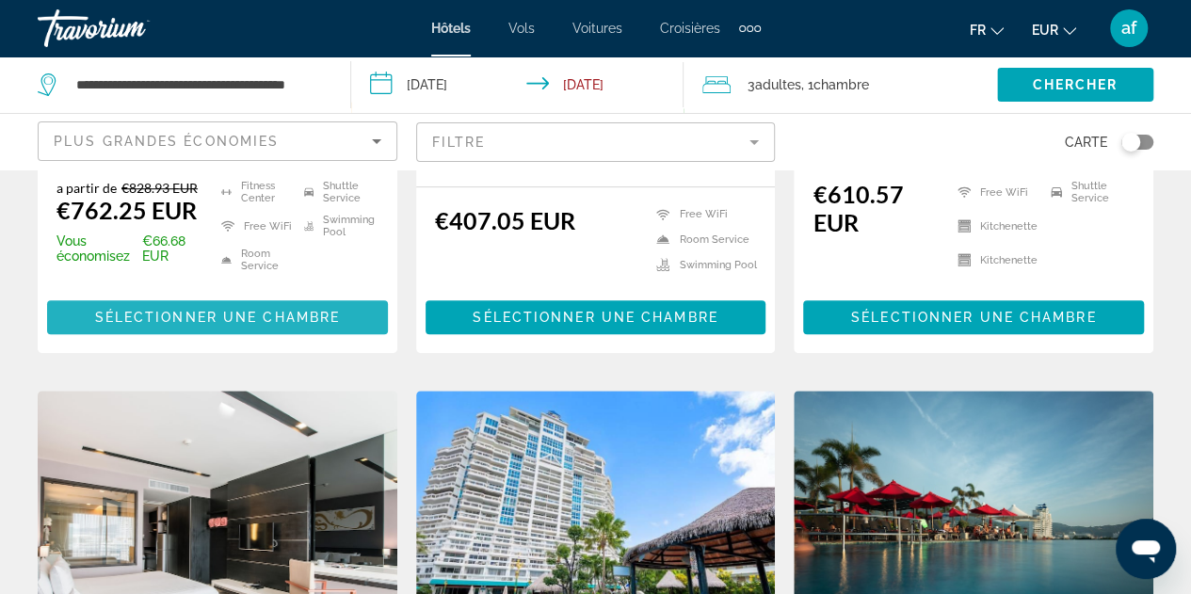
click at [257, 325] on span "Sélectionner une chambre" at bounding box center [217, 317] width 245 height 15
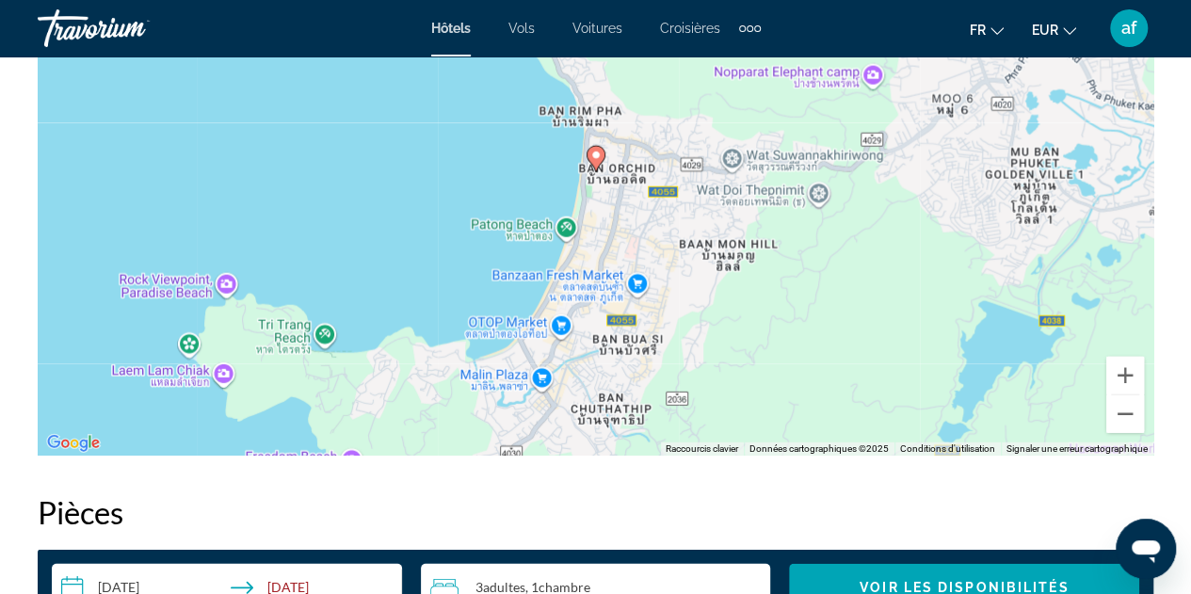
scroll to position [2329, 0]
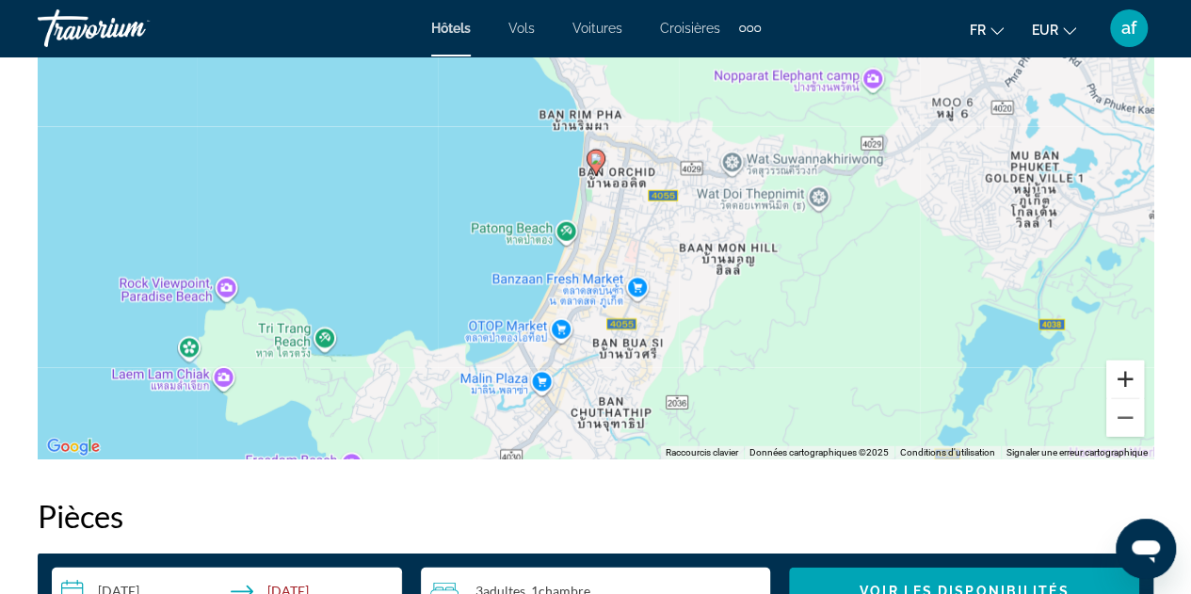
click at [1128, 384] on button "Zoom avant" at bounding box center [1126, 380] width 38 height 38
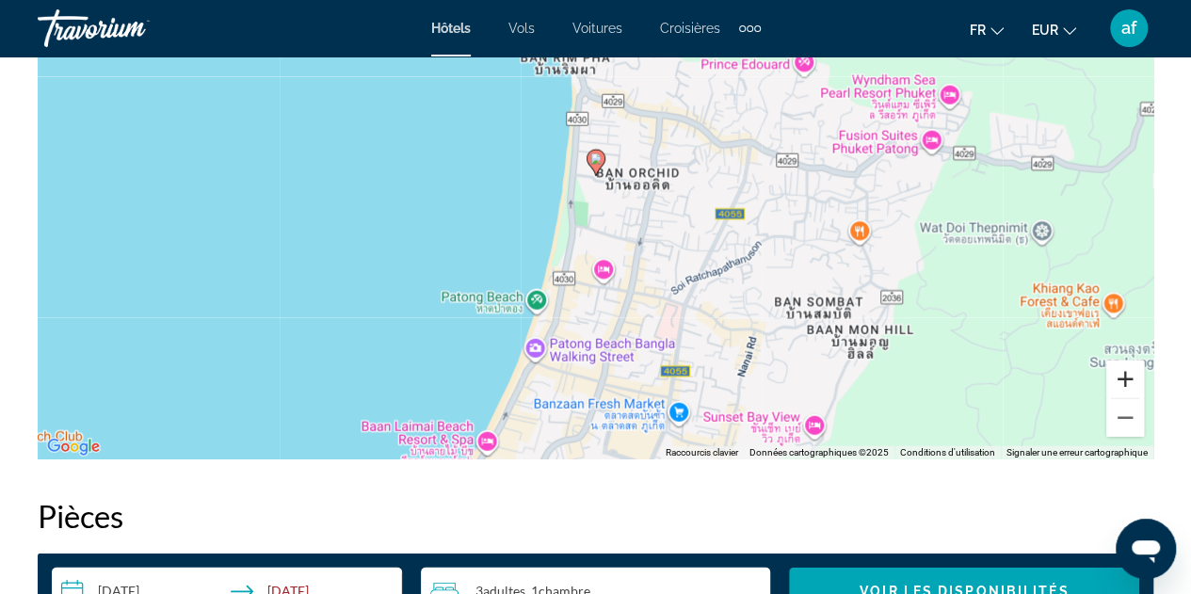
click at [1128, 384] on button "Zoom avant" at bounding box center [1126, 380] width 38 height 38
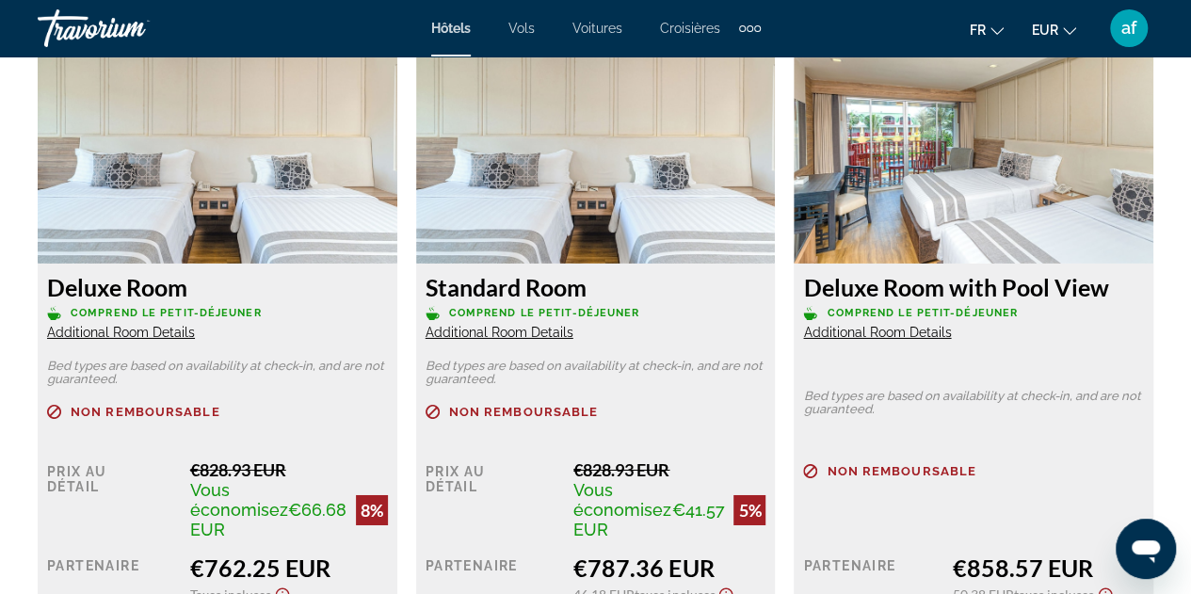
scroll to position [2969, 0]
click at [573, 329] on div "Standard Room Comprend le petit-déjeuner Additional Room Details" at bounding box center [596, 306] width 341 height 68
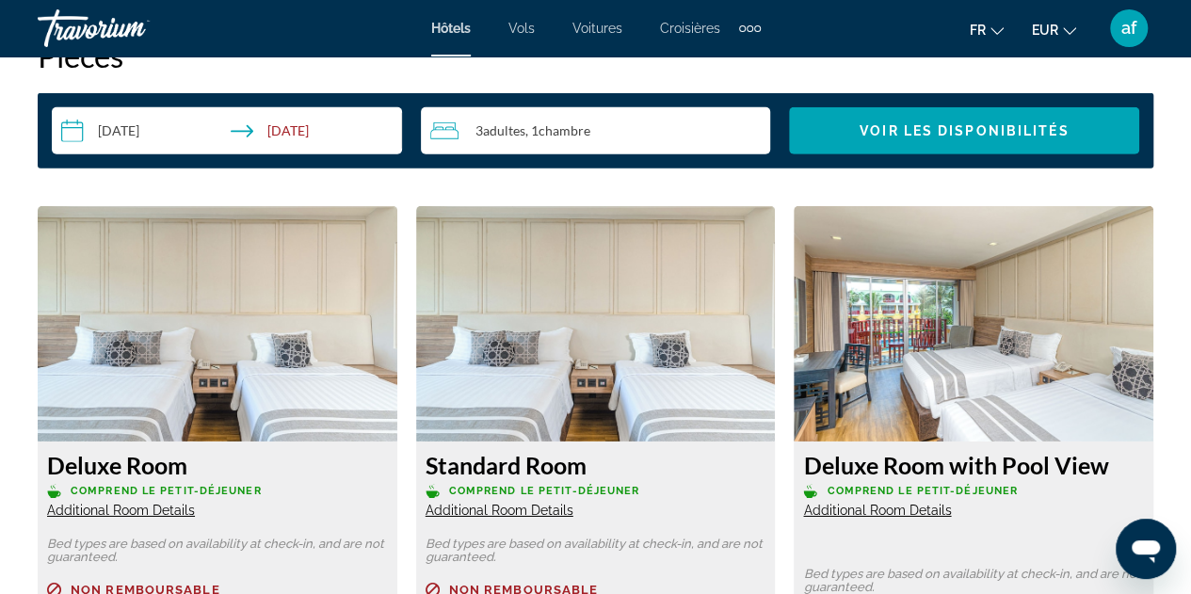
scroll to position [2783, 0]
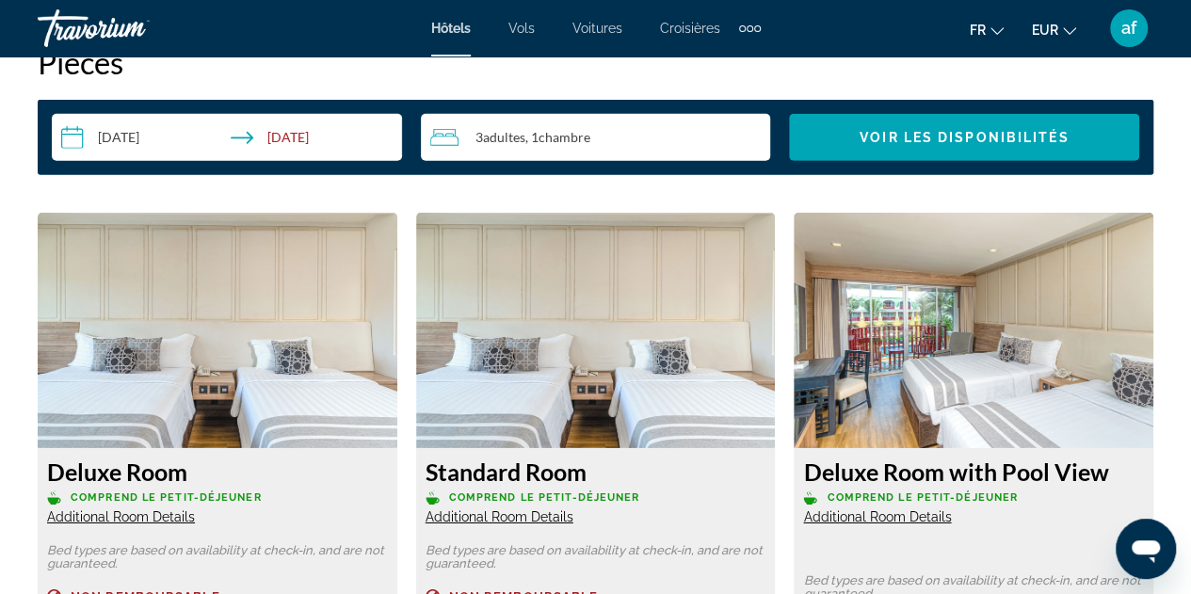
click at [764, 35] on div "Hôtels Vols Voitures Croisières Activités Hôtels Vols Voitures Croisières Activ…" at bounding box center [595, 28] width 1191 height 49
click at [763, 34] on div "Hôtels Vols Voitures Croisières Activités Hôtels Vols Voitures Croisières Activ…" at bounding box center [595, 28] width 1191 height 49
click at [747, 28] on div "Extra navigation items" at bounding box center [750, 28] width 7 height 7
click at [721, 59] on span "Activités" at bounding box center [720, 63] width 52 height 15
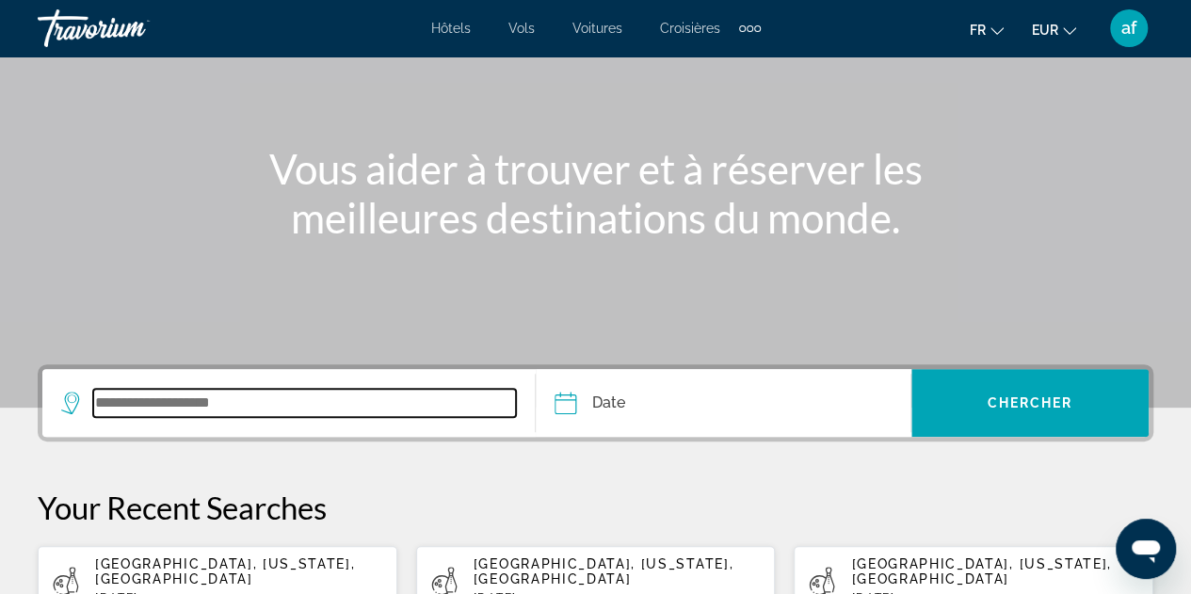
click at [334, 413] on input "Search widget" at bounding box center [304, 403] width 423 height 28
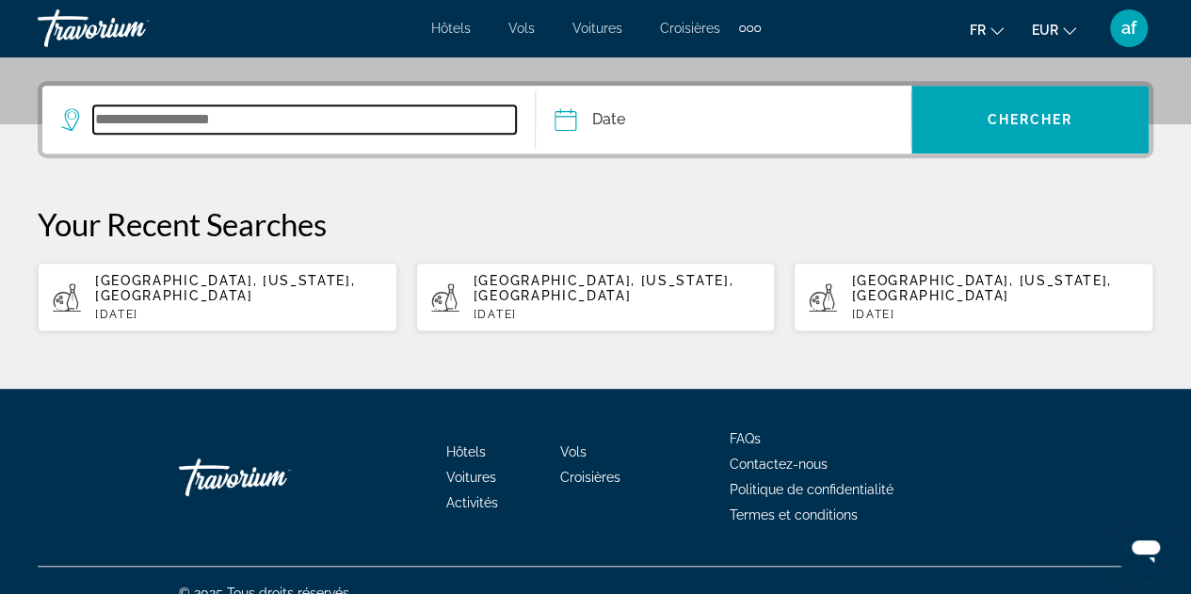
scroll to position [449, 0]
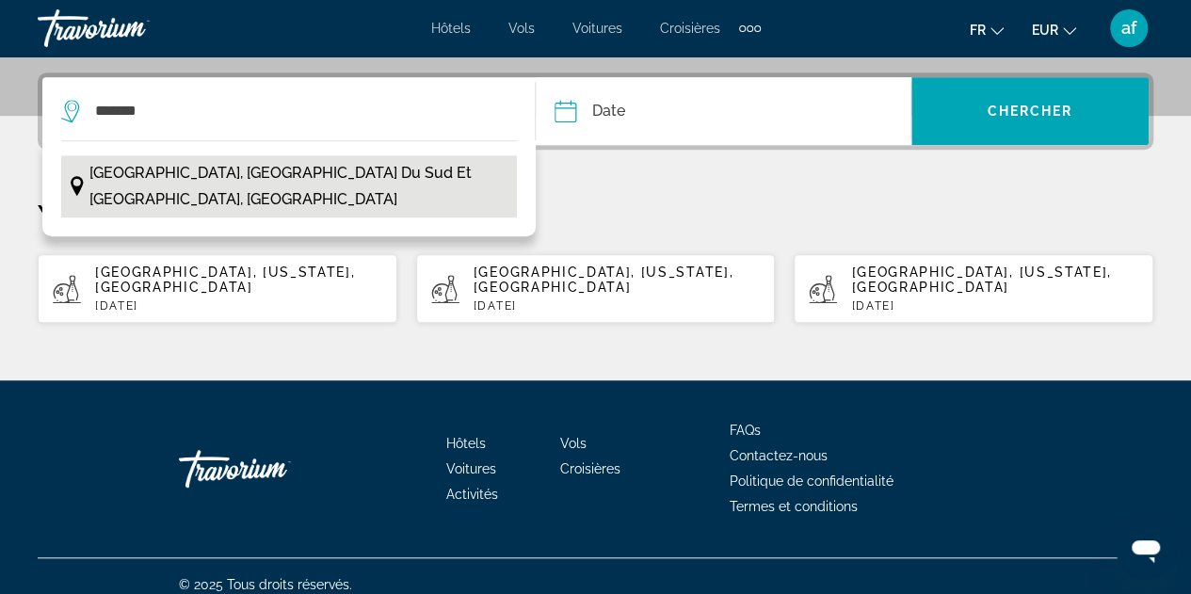
click at [224, 178] on span "[GEOGRAPHIC_DATA], [GEOGRAPHIC_DATA] du Sud et [GEOGRAPHIC_DATA], [GEOGRAPHIC_D…" at bounding box center [298, 186] width 419 height 53
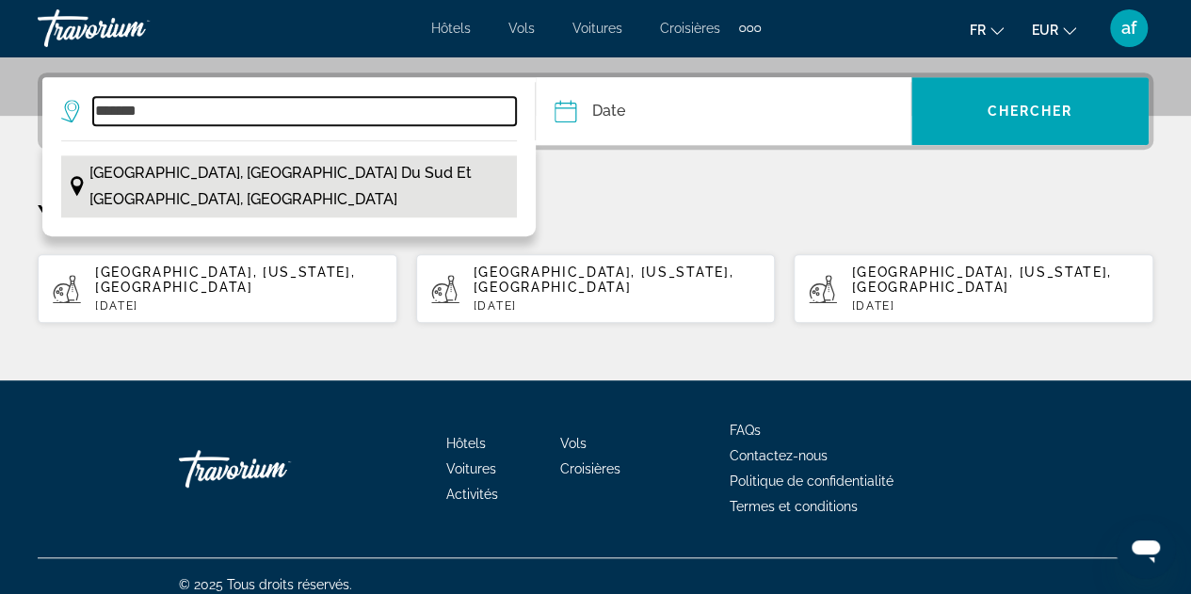
type input "**********"
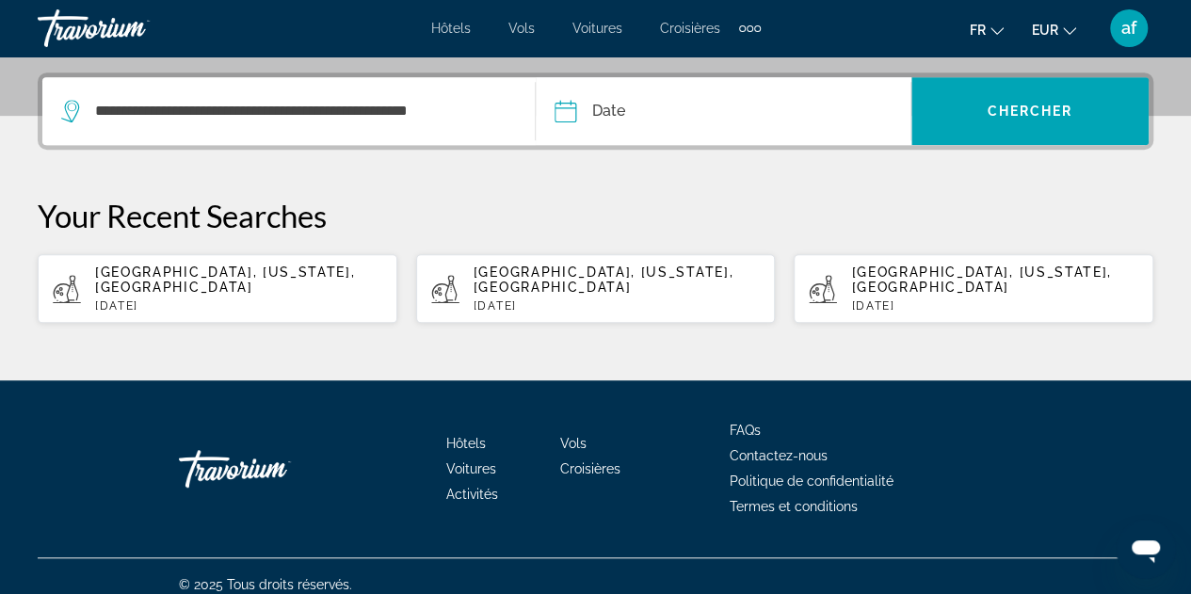
click at [672, 125] on input "Date" at bounding box center [643, 113] width 186 height 73
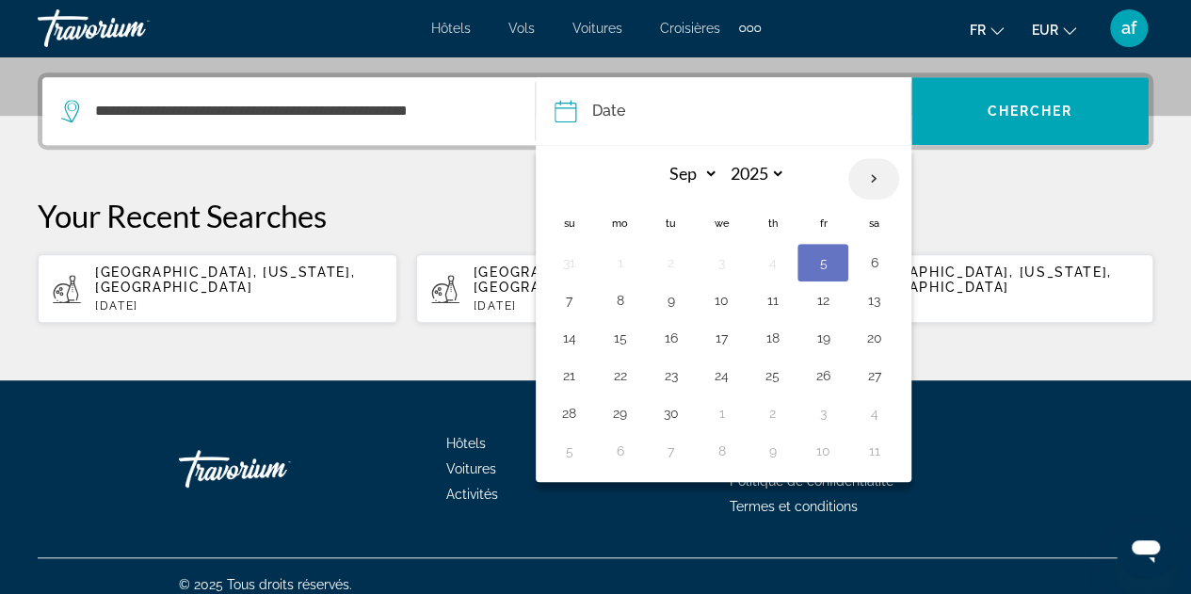
click at [863, 189] on th "Next month" at bounding box center [874, 178] width 51 height 41
select select "*"
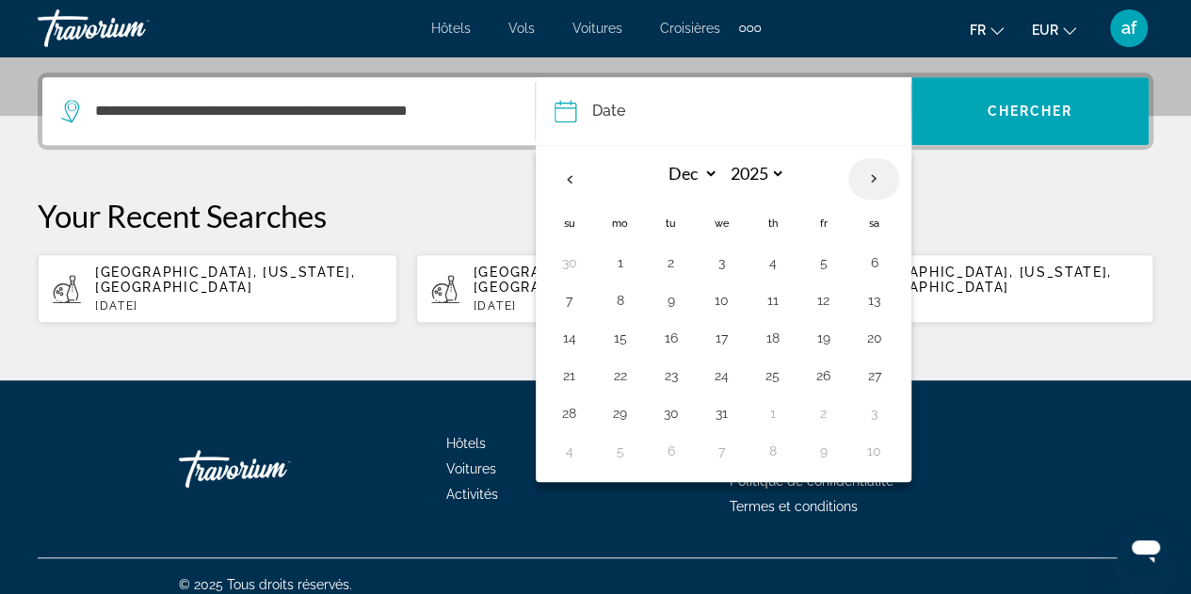
select select "****"
click at [863, 189] on th "Next month" at bounding box center [874, 178] width 51 height 41
select select "*"
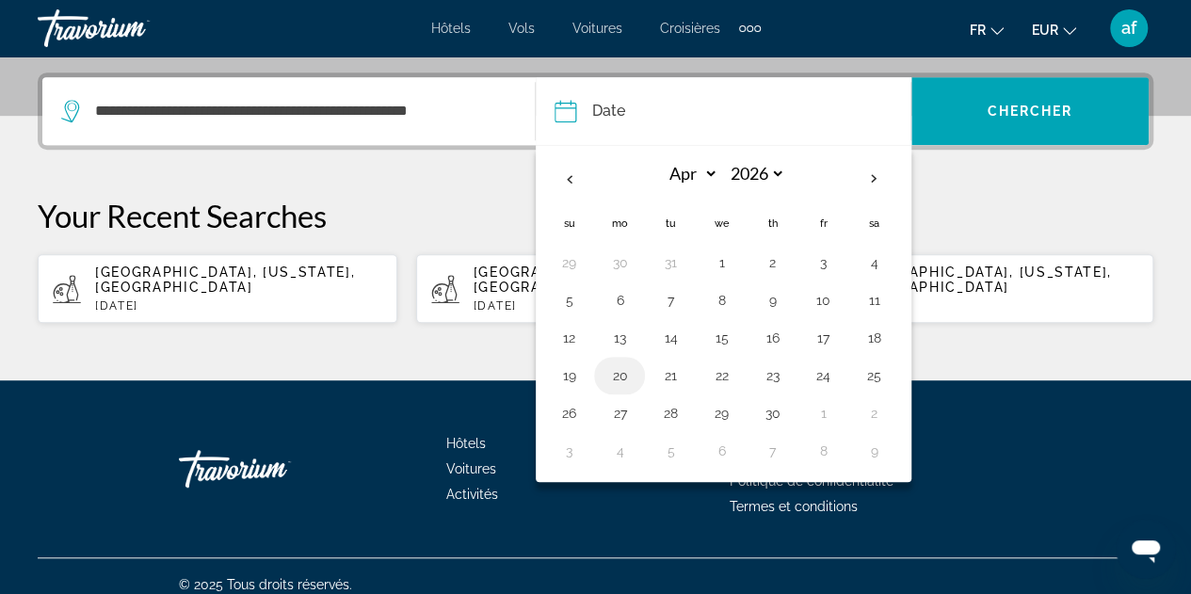
click at [625, 363] on button "20" at bounding box center [620, 376] width 30 height 26
type input "**********"
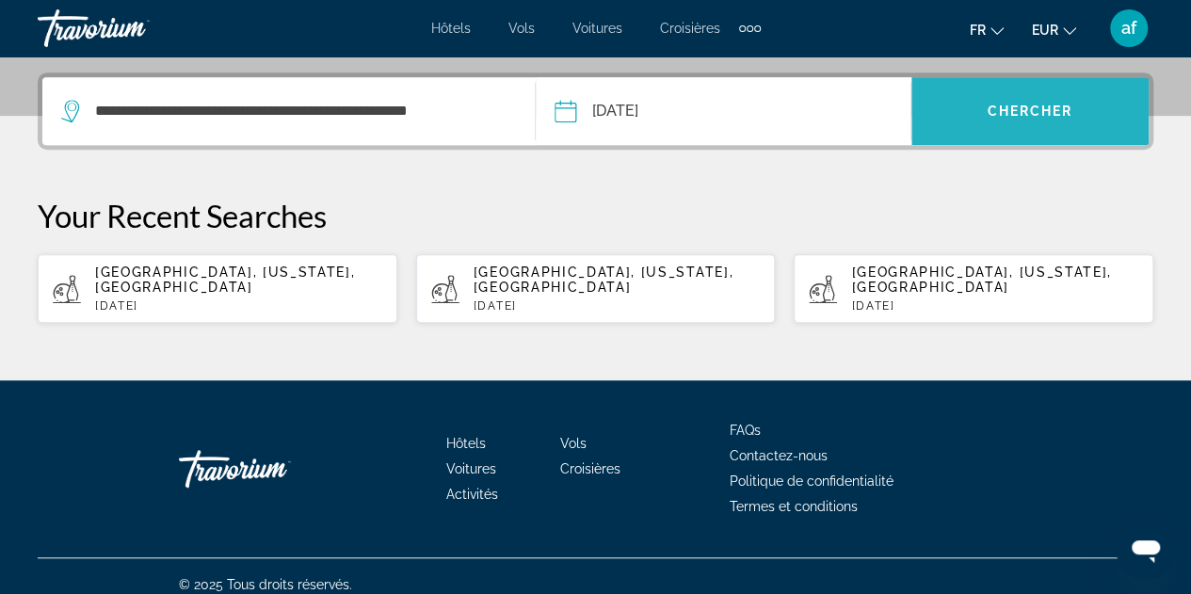
click at [1071, 112] on span "Chercher" at bounding box center [1030, 111] width 86 height 15
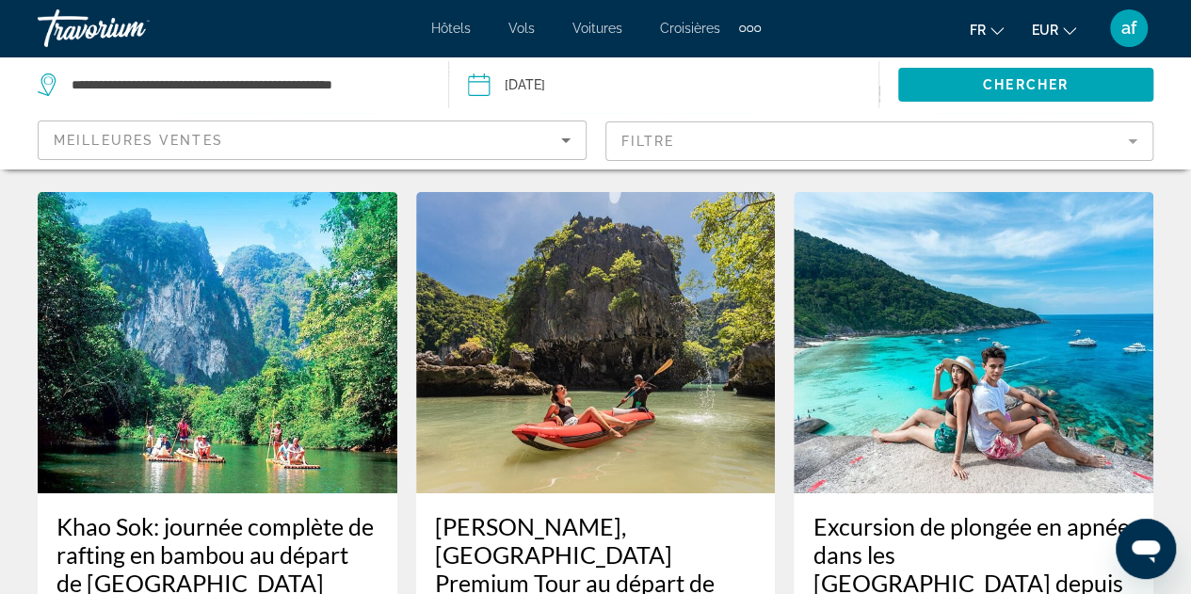
scroll to position [3177, 0]
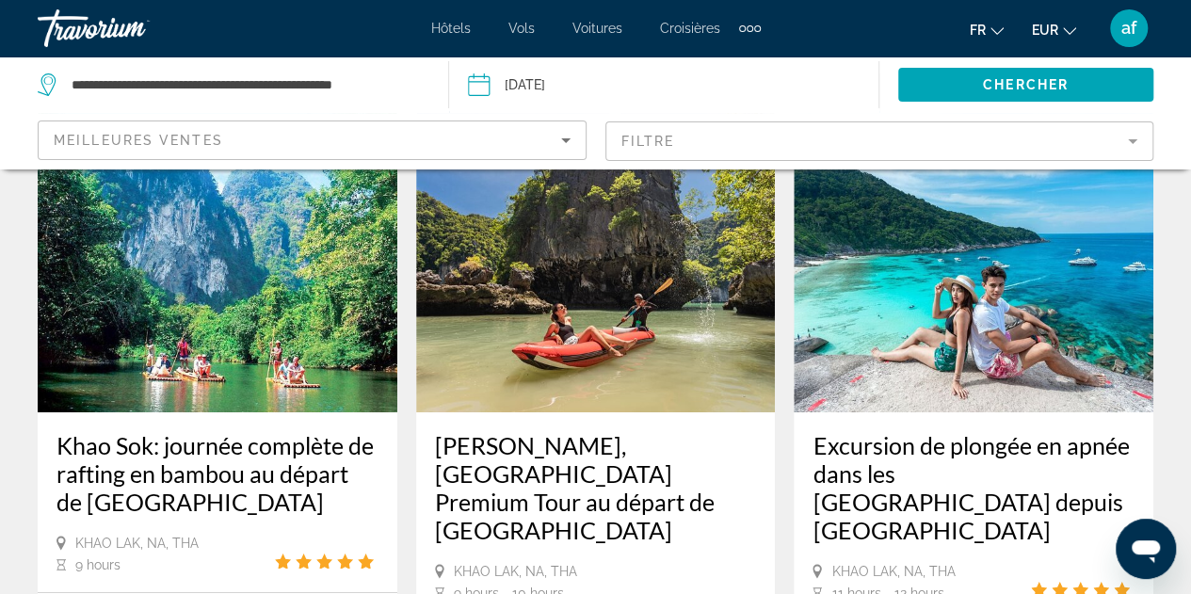
click at [723, 413] on div "[PERSON_NAME], [GEOGRAPHIC_DATA] Premium Tour au départ de [GEOGRAPHIC_DATA] [G…" at bounding box center [596, 517] width 360 height 208
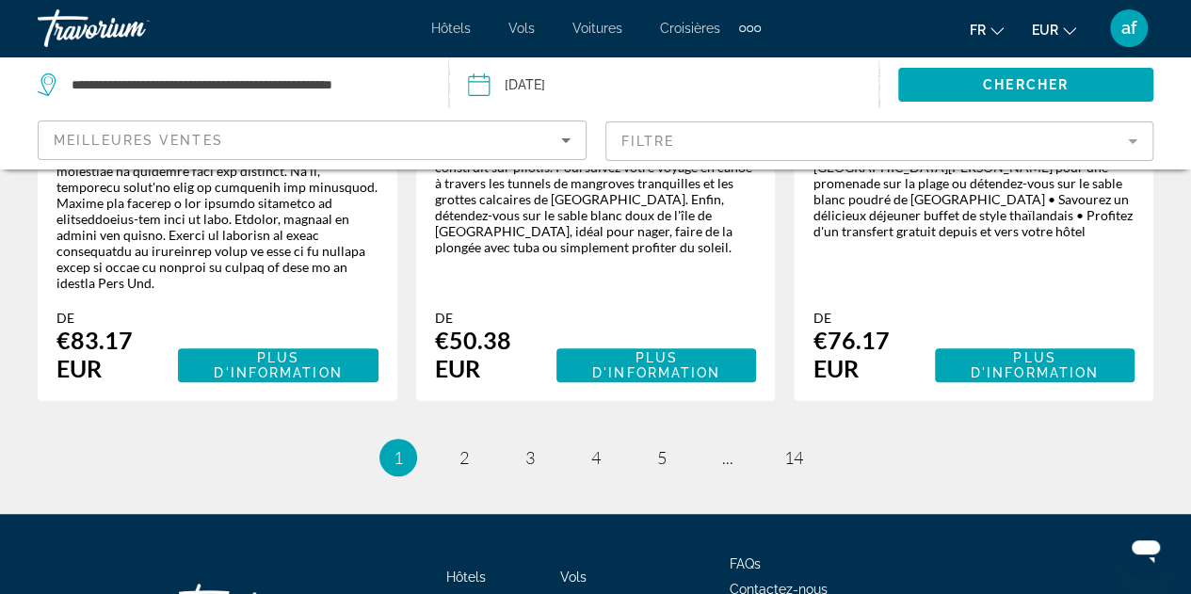
scroll to position [3854, 0]
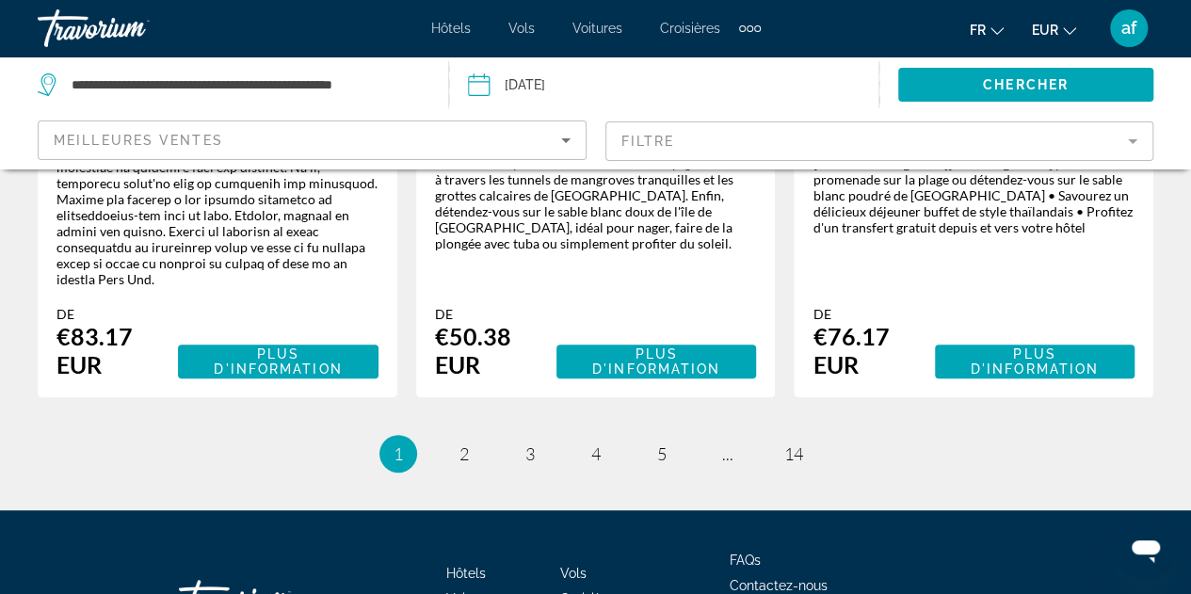
click at [578, 141] on div "Meilleures ventes" at bounding box center [312, 140] width 547 height 38
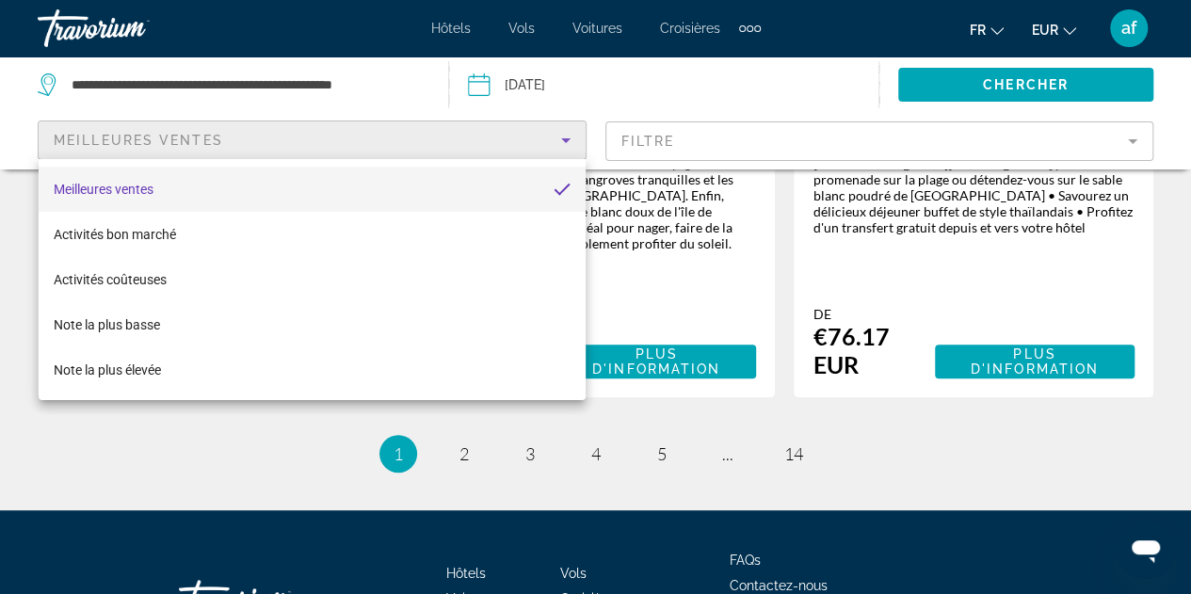
click at [680, 136] on div at bounding box center [595, 297] width 1191 height 594
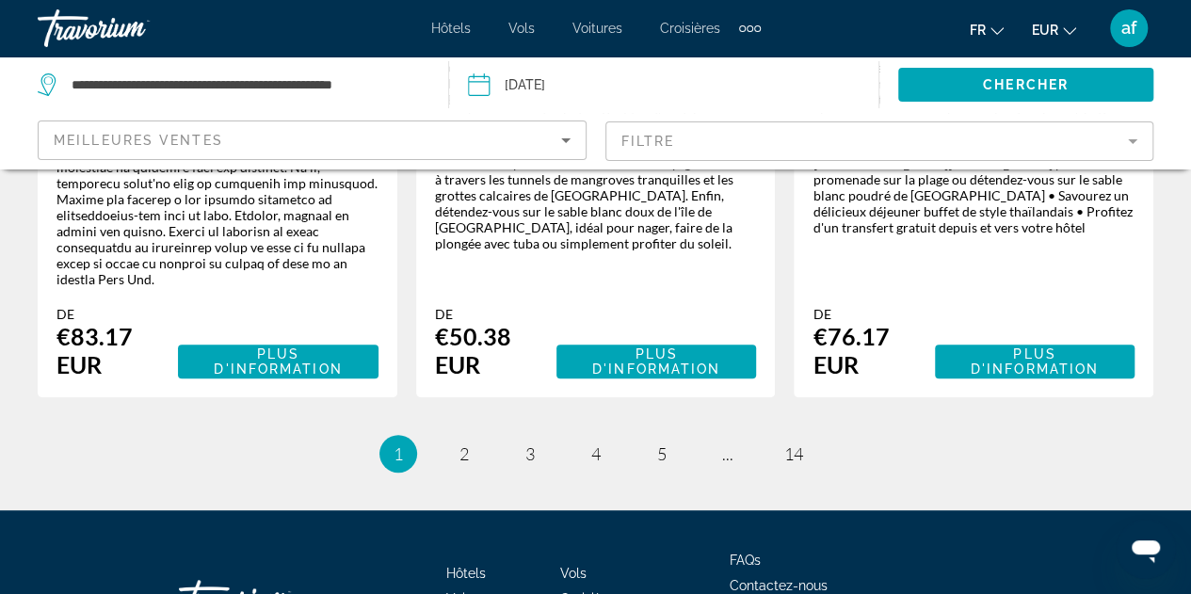
click at [680, 136] on mat-form-field "Filtre" at bounding box center [880, 141] width 549 height 40
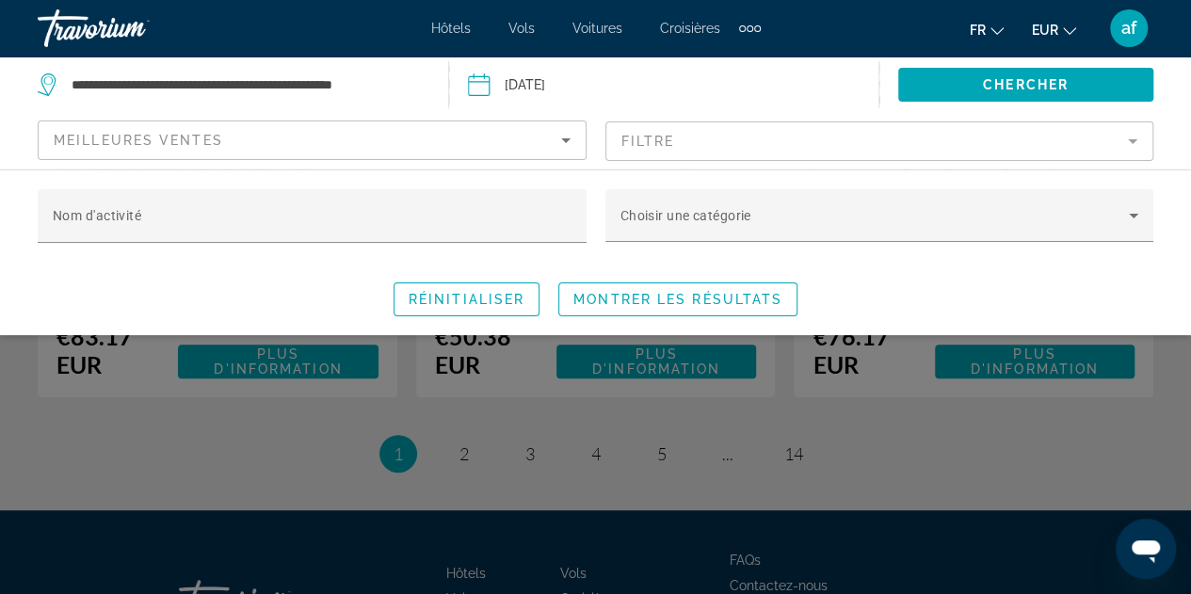
click at [680, 136] on mat-form-field "Filtre" at bounding box center [880, 141] width 549 height 40
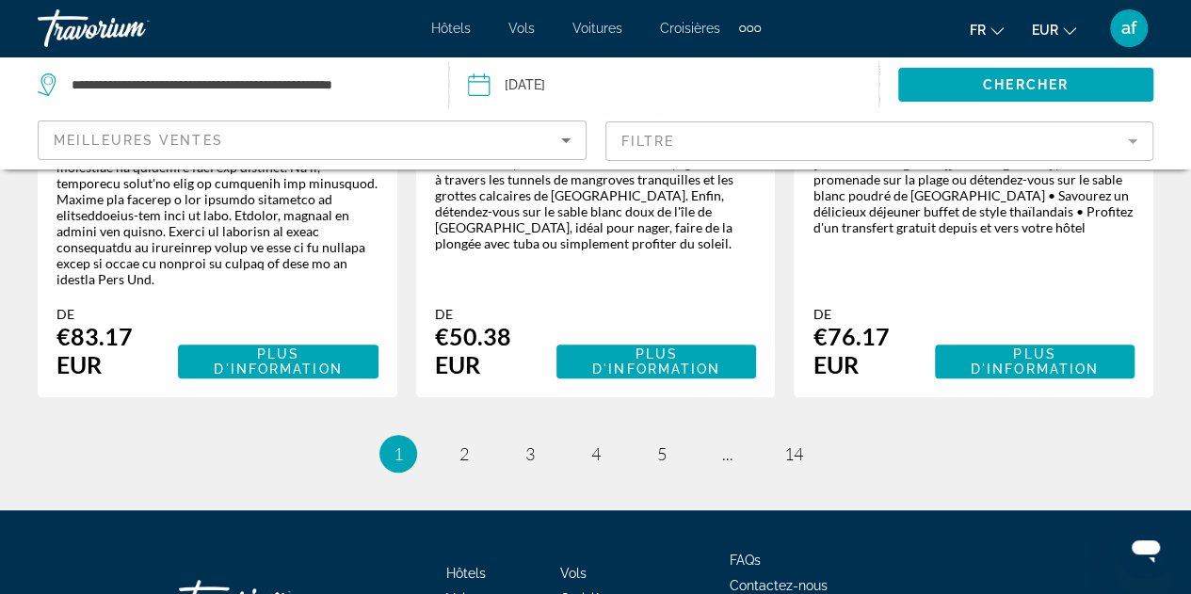
click at [641, 148] on mat-form-field "Filtre" at bounding box center [880, 141] width 549 height 40
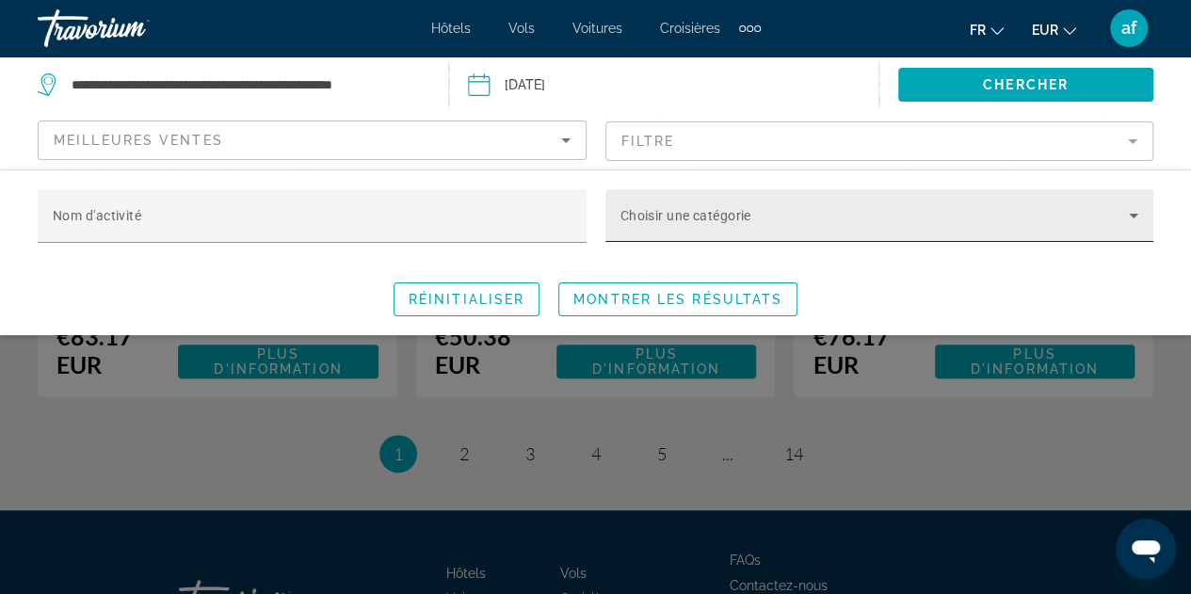
click at [722, 236] on div "Choisir une catégorie" at bounding box center [880, 215] width 519 height 53
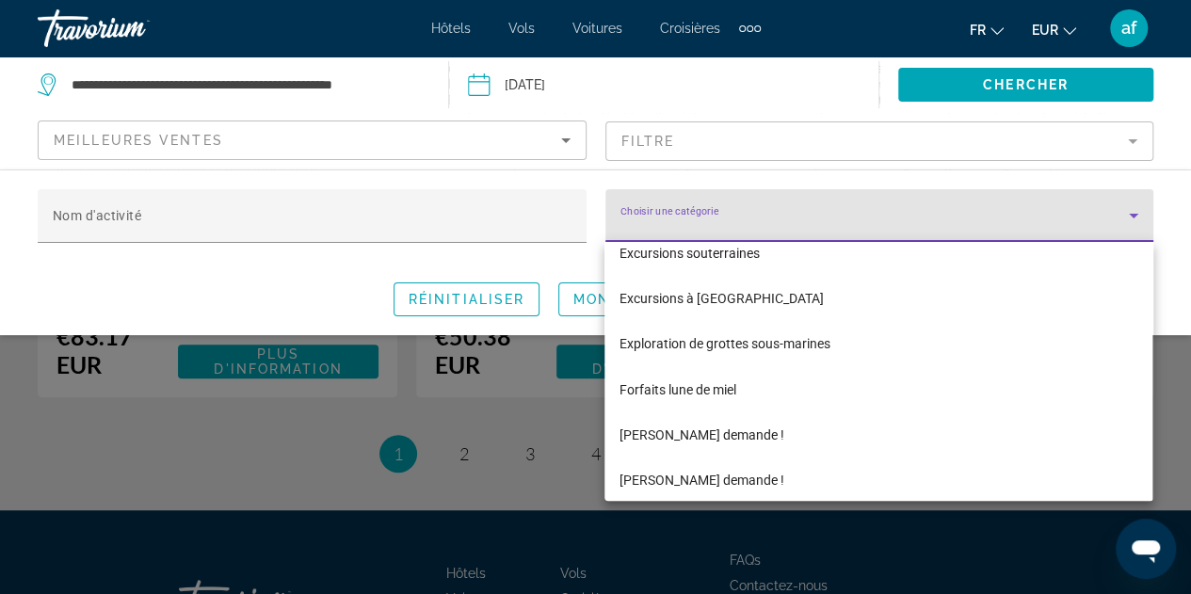
scroll to position [1648, 0]
click at [529, 348] on div at bounding box center [595, 297] width 1191 height 594
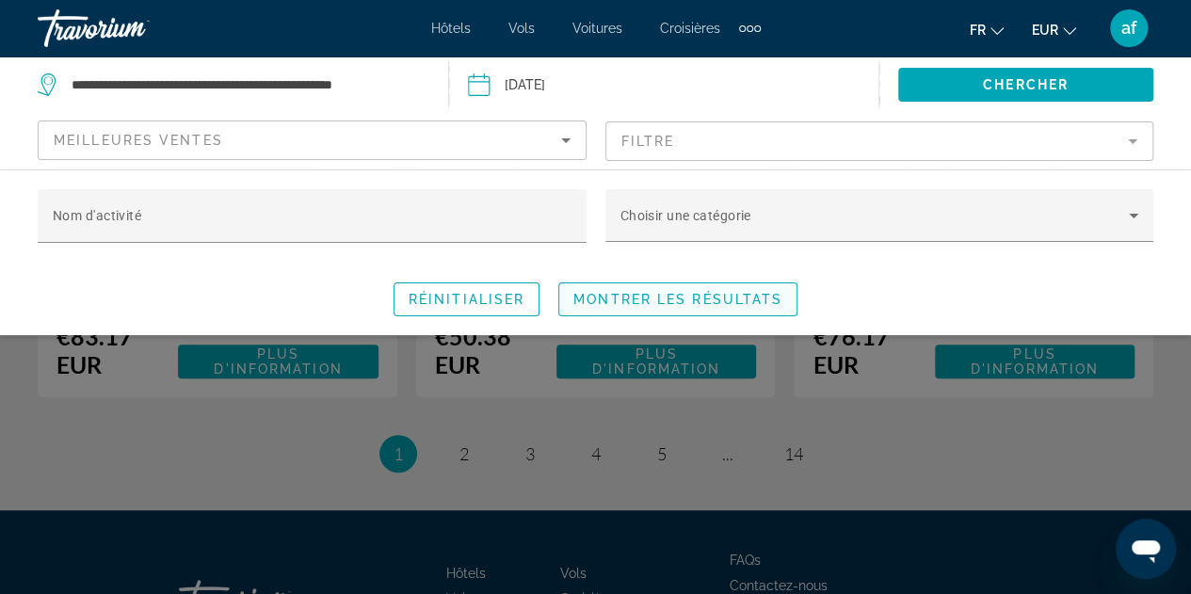
click at [612, 300] on span "Montrer les résultats" at bounding box center [678, 299] width 209 height 15
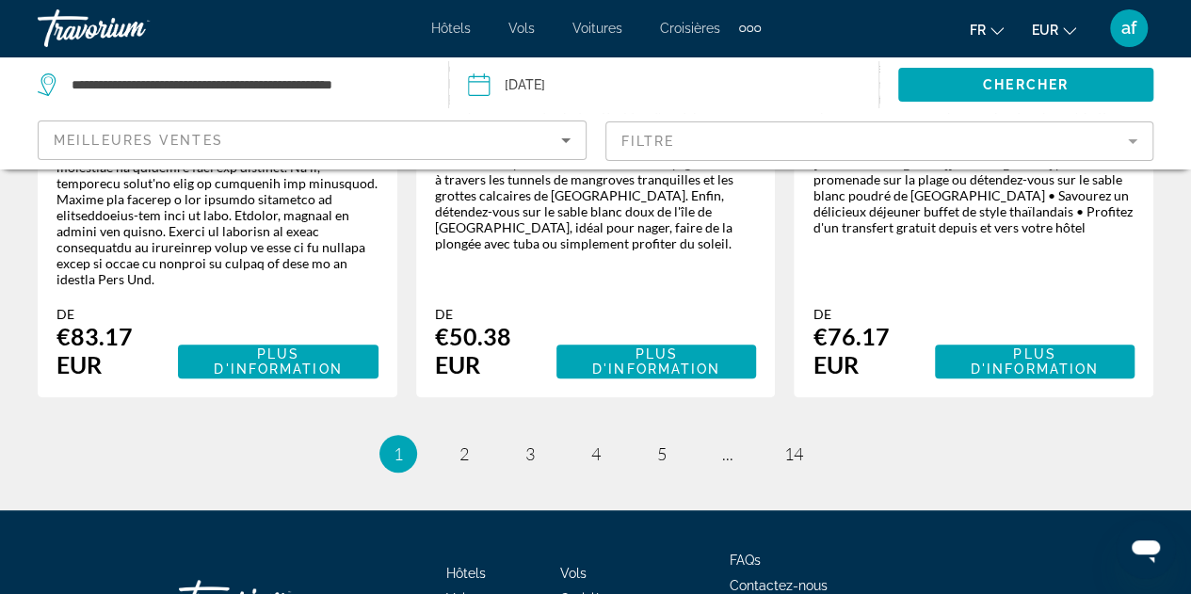
click at [463, 444] on span "2" at bounding box center [464, 454] width 9 height 21
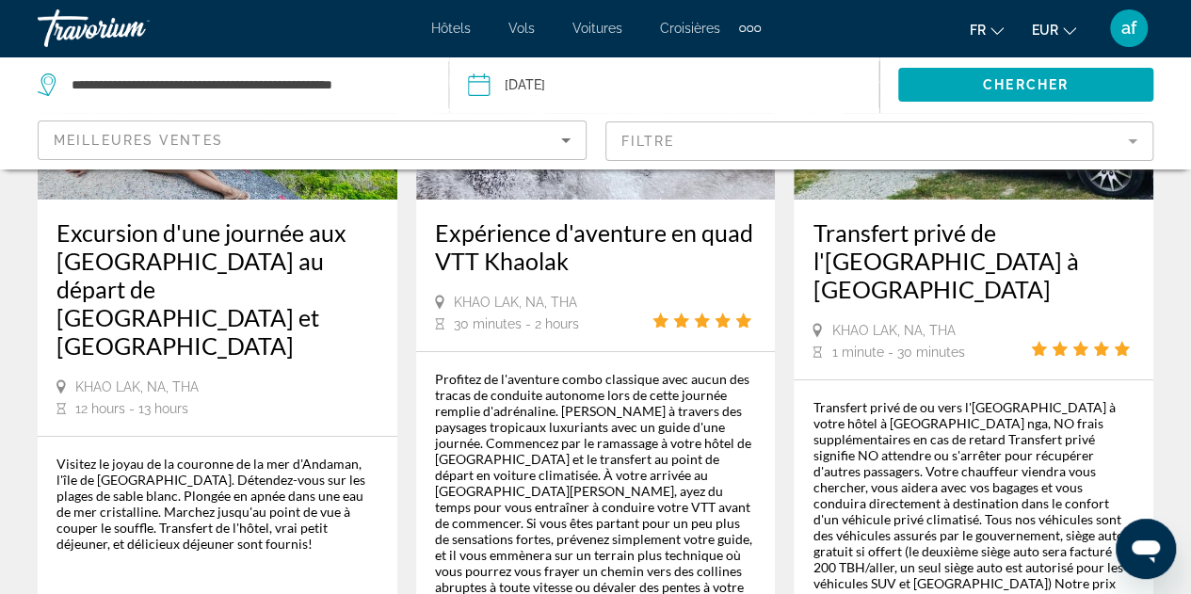
scroll to position [3315, 0]
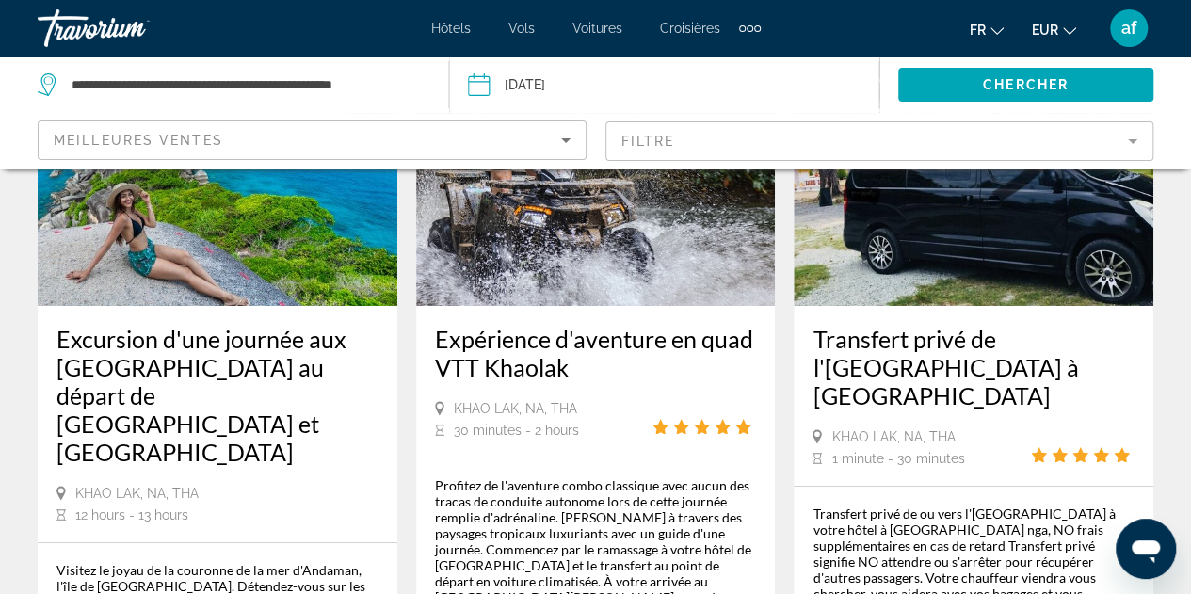
click at [883, 325] on h3 "Transfert privé de l'[GEOGRAPHIC_DATA] à [GEOGRAPHIC_DATA]" at bounding box center [974, 367] width 322 height 85
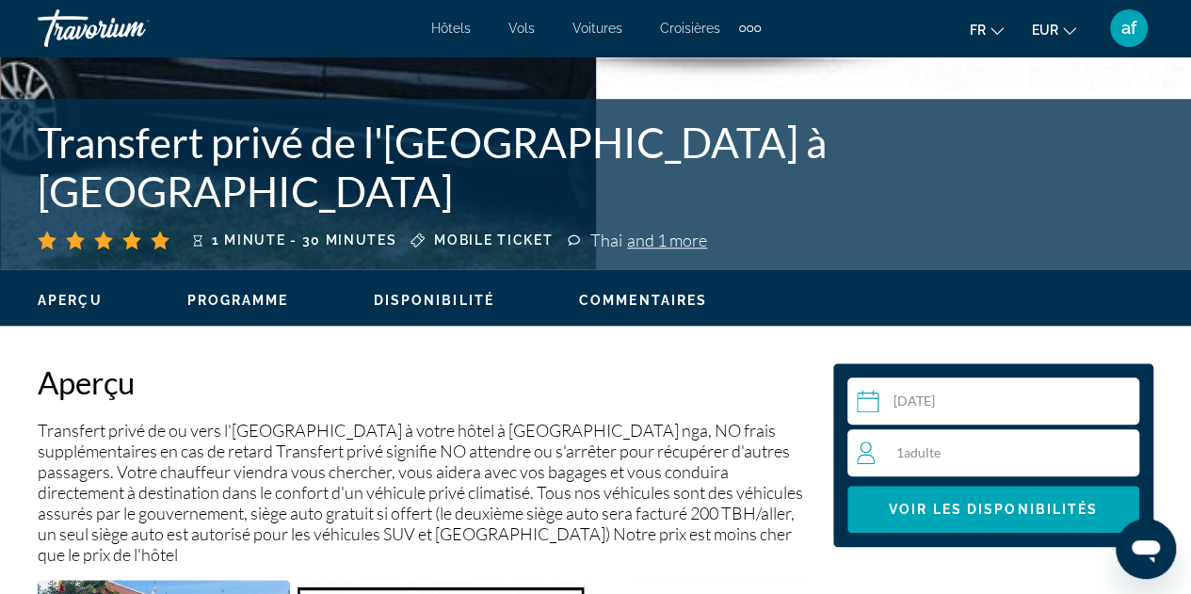
scroll to position [882, 0]
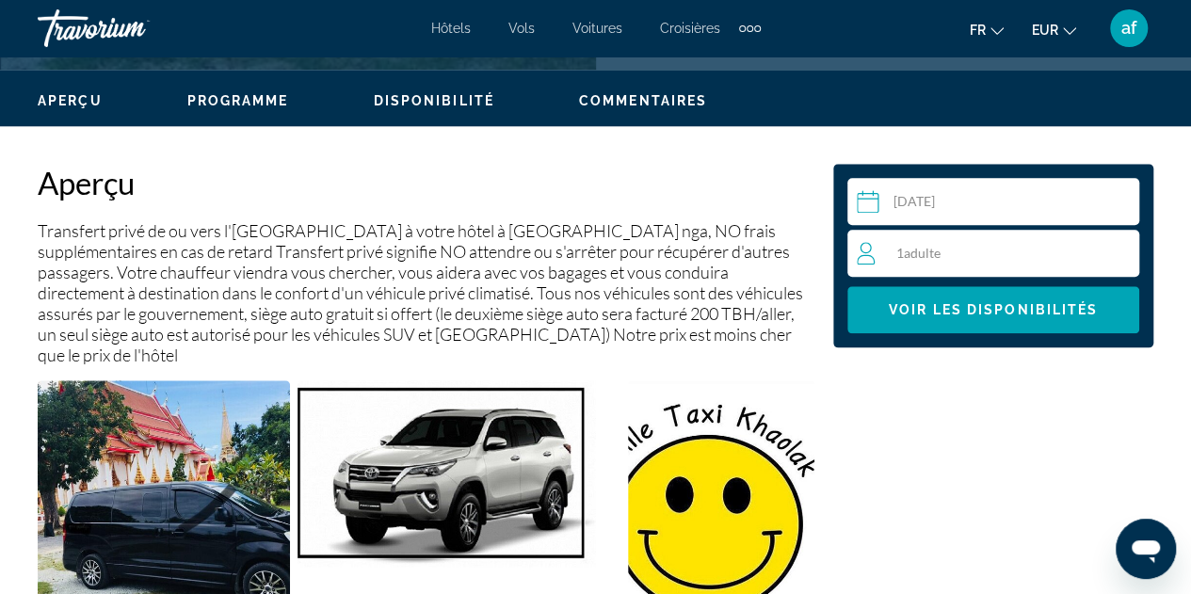
click at [917, 257] on span "Adulte" at bounding box center [922, 253] width 37 height 16
click at [1121, 255] on icon "Increment adults" at bounding box center [1120, 252] width 17 height 17
click at [1036, 318] on span "Main content" at bounding box center [994, 309] width 292 height 45
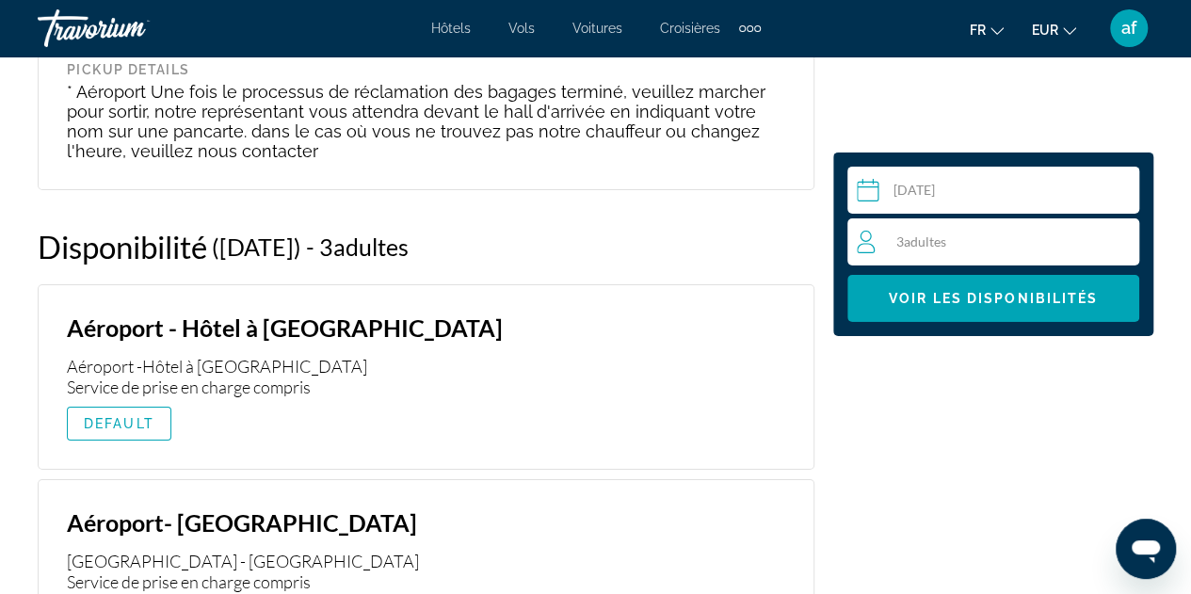
scroll to position [3032, 0]
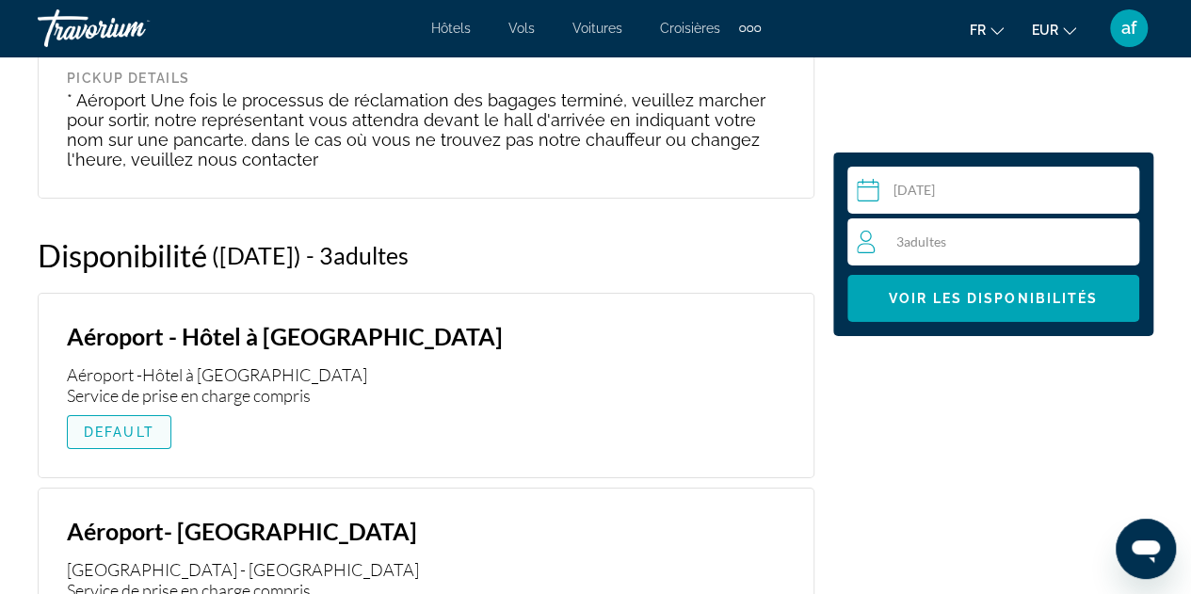
click at [117, 429] on span "DEFAULT" at bounding box center [119, 432] width 71 height 15
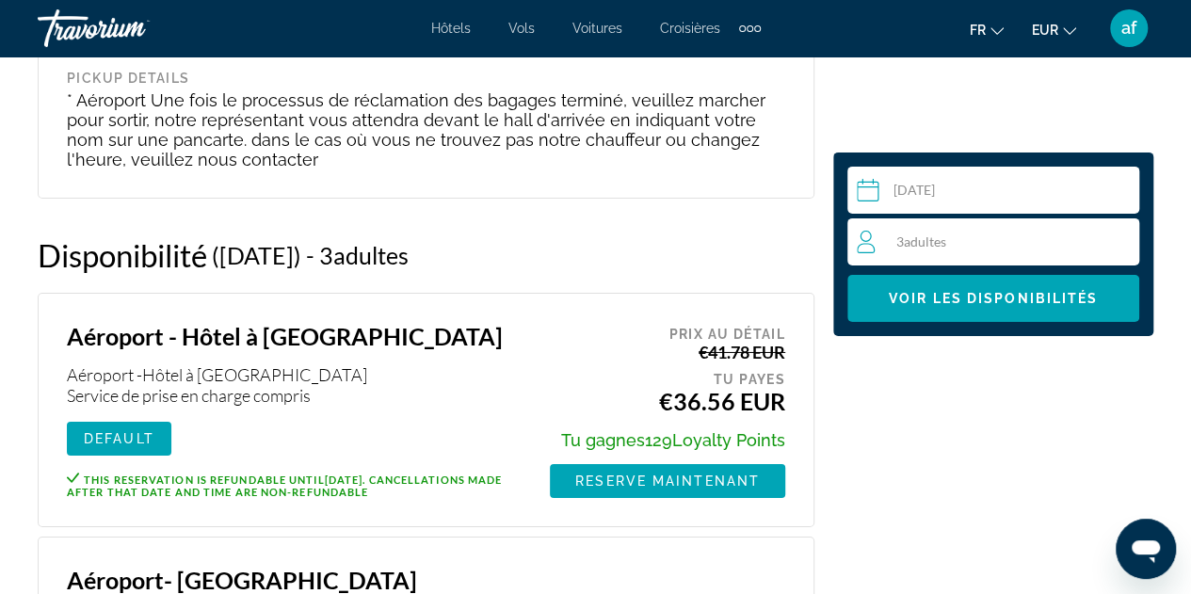
scroll to position [3065, 0]
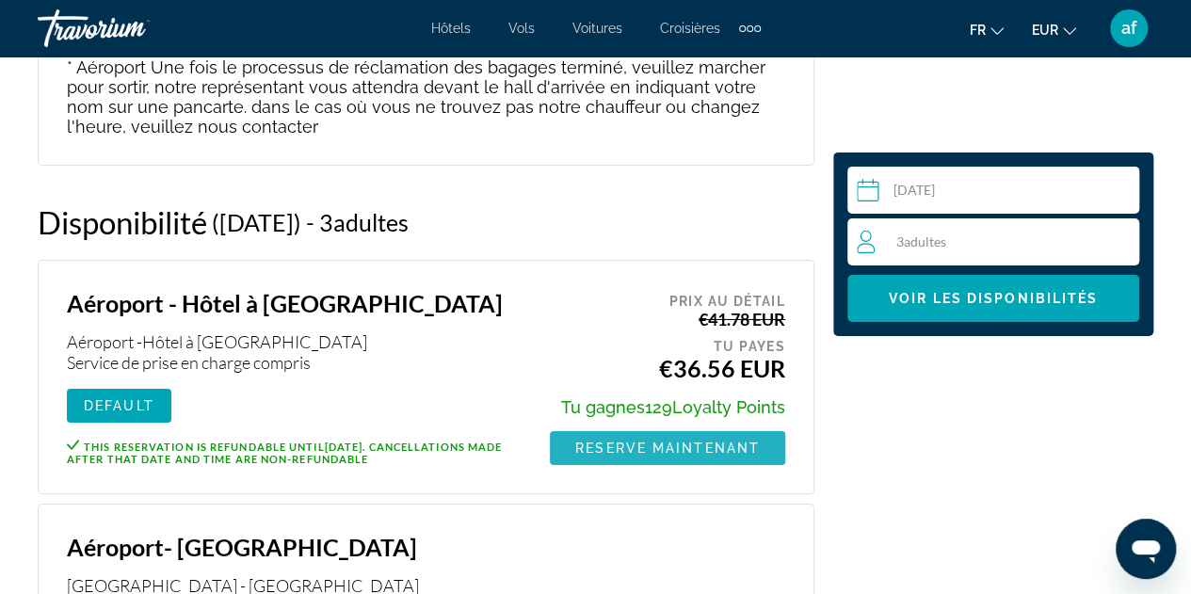
click at [602, 451] on span "Reserve maintenant" at bounding box center [667, 448] width 185 height 15
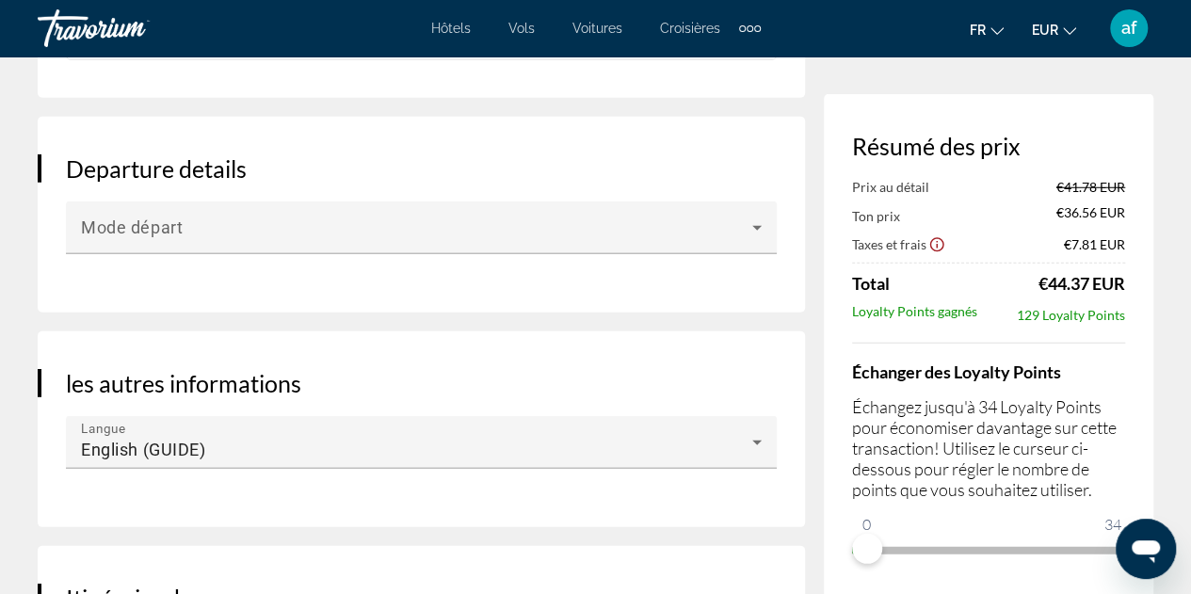
scroll to position [2514, 0]
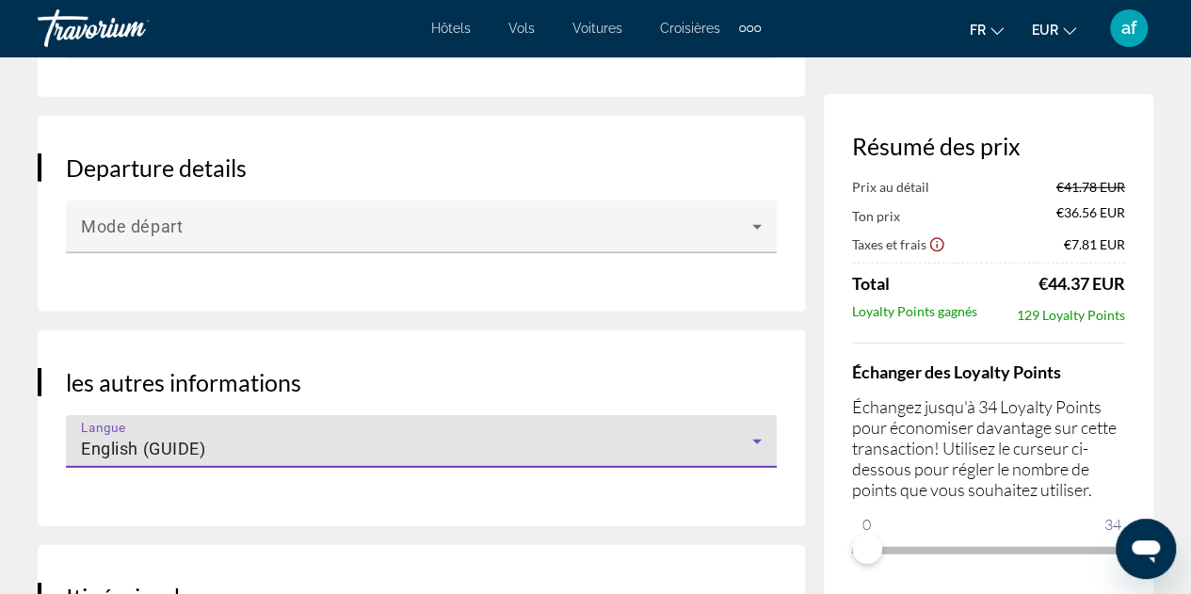
click at [740, 459] on div "English (GUIDE)" at bounding box center [417, 449] width 672 height 23
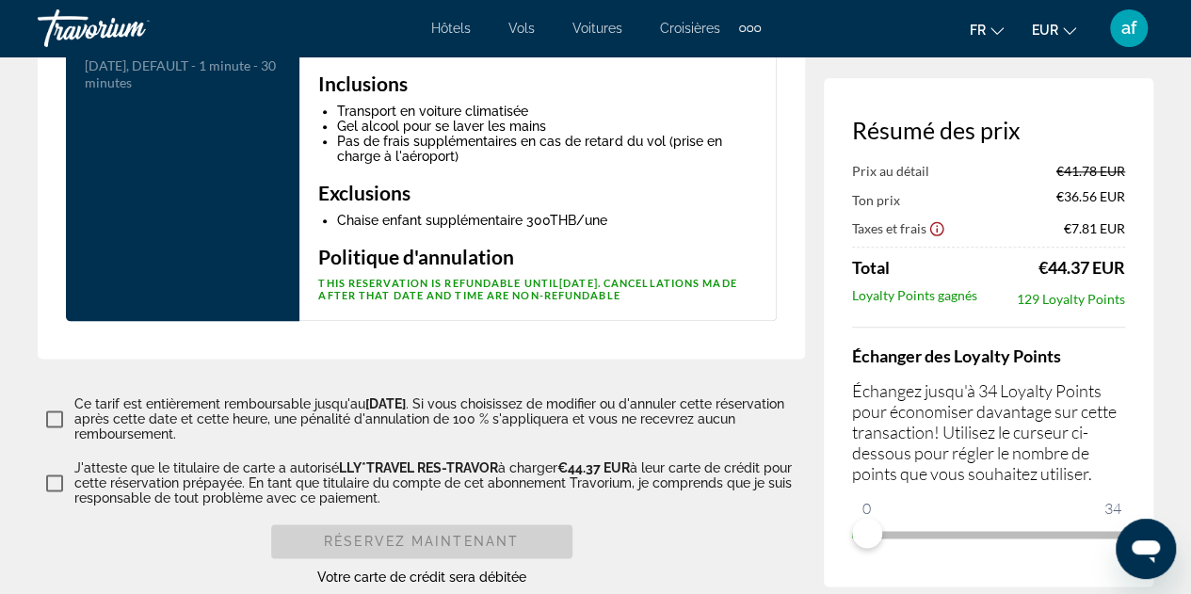
scroll to position [4581, 0]
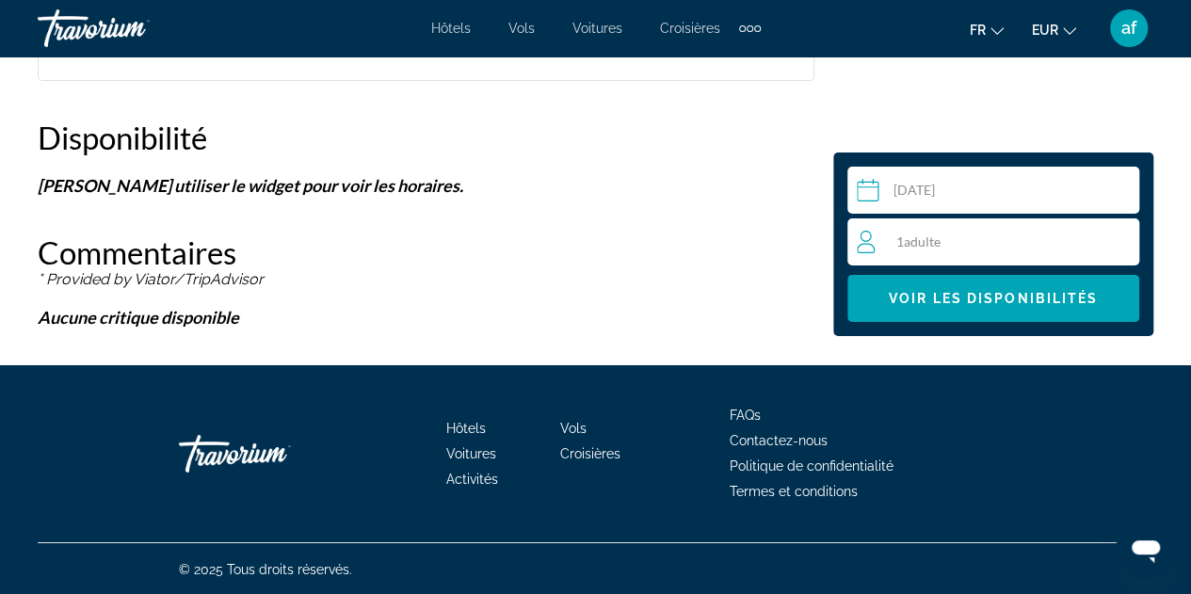
scroll to position [3150, 0]
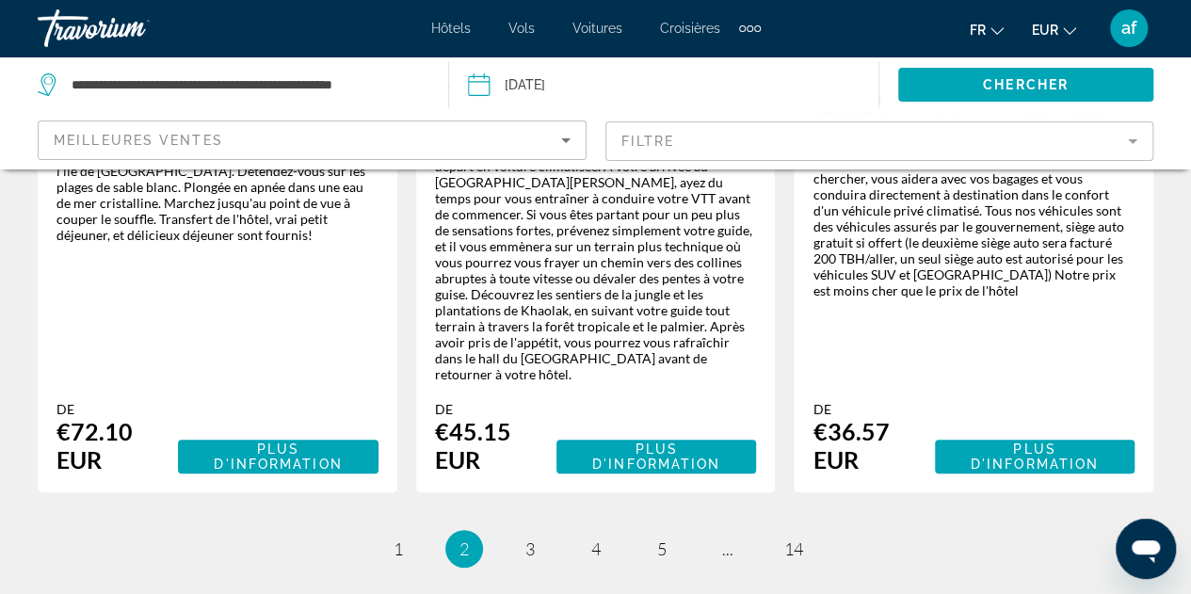
scroll to position [3730, 0]
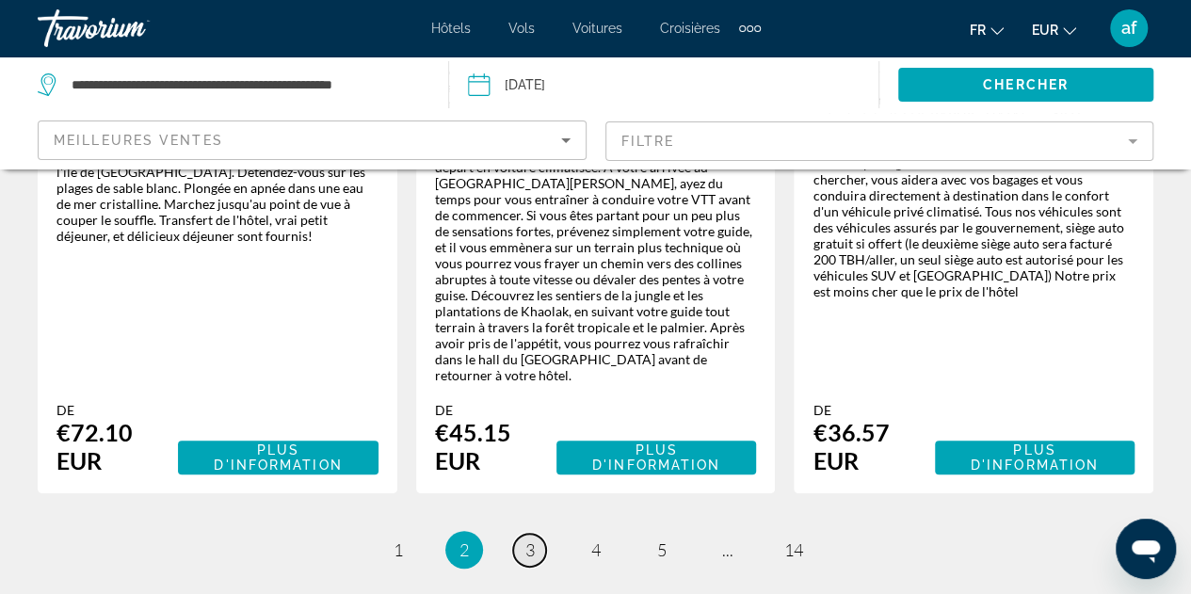
click at [516, 534] on link "page 3" at bounding box center [529, 550] width 33 height 33
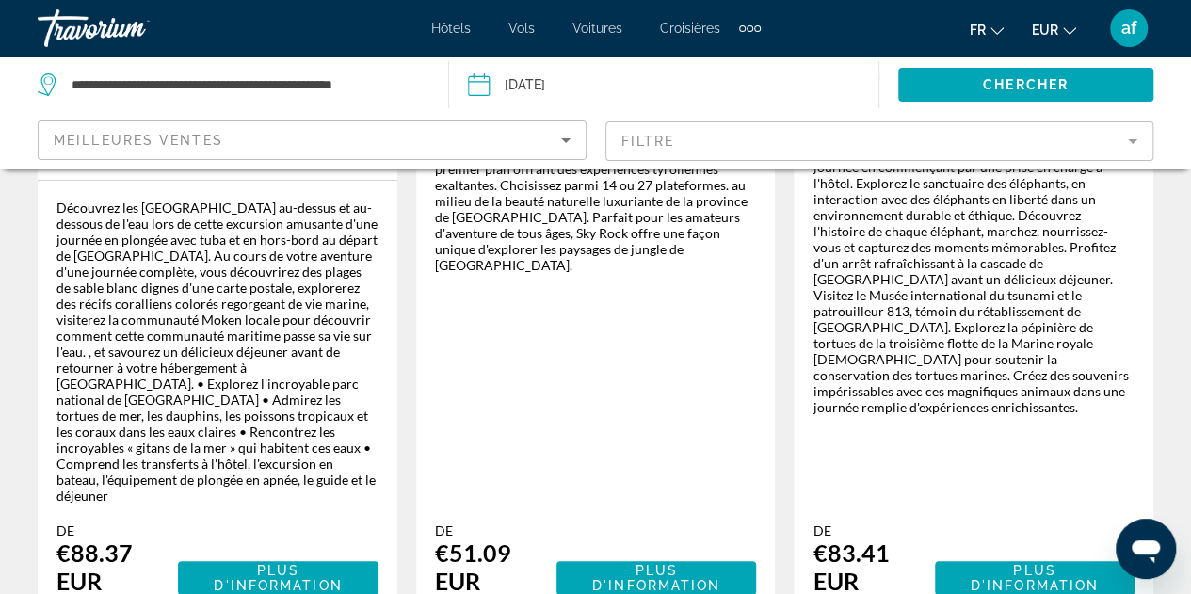
scroll to position [3591, 0]
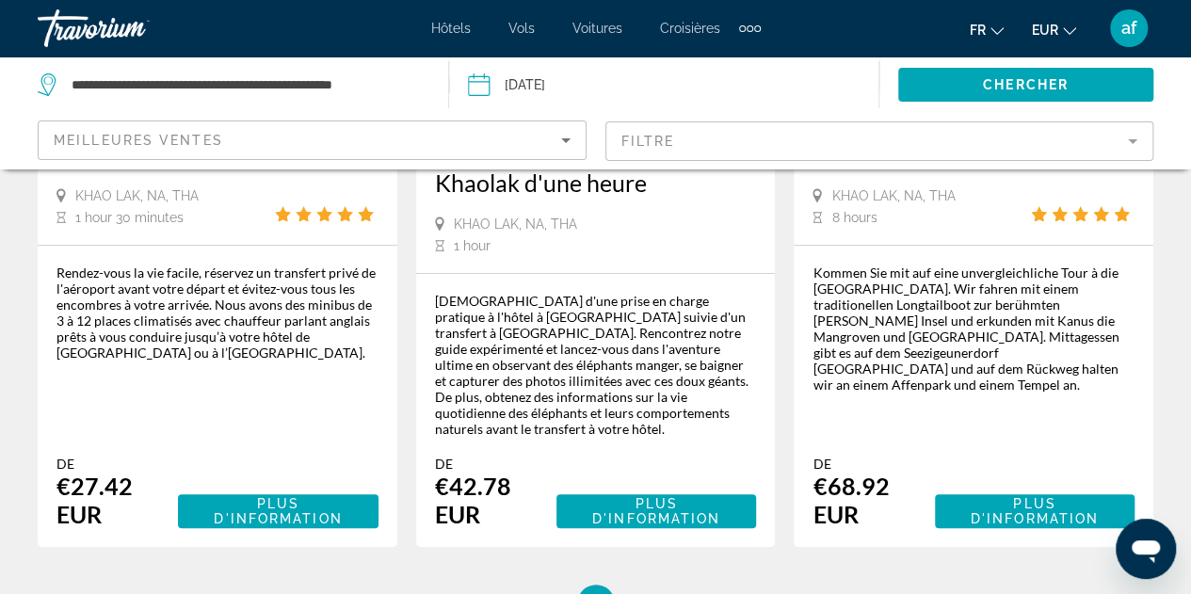
scroll to position [3578, 0]
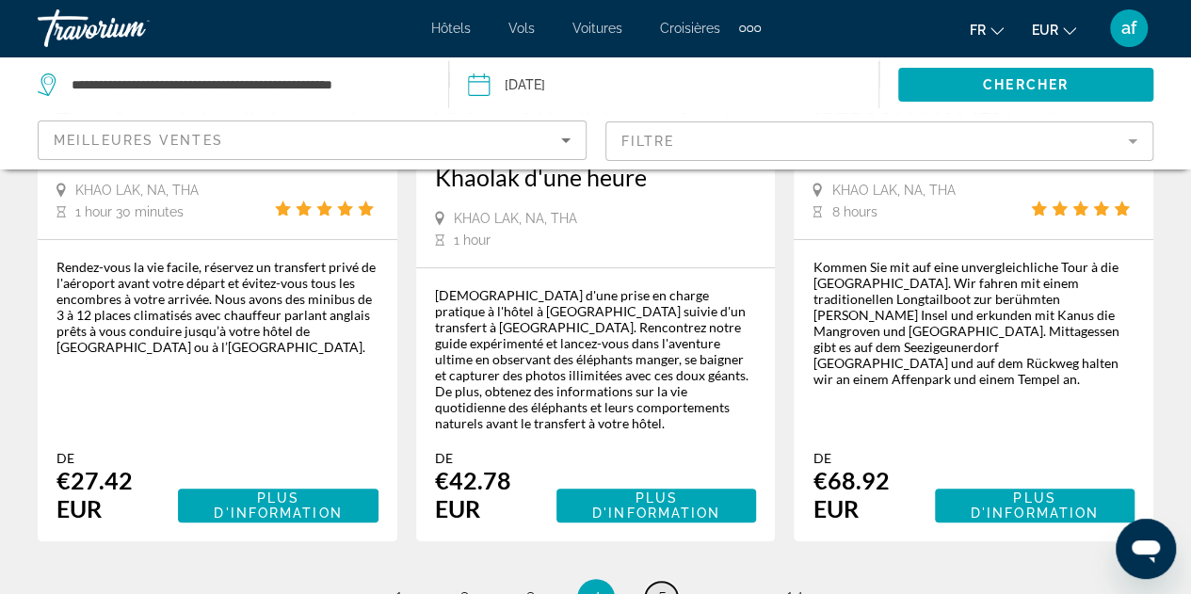
click at [654, 582] on link "page 5" at bounding box center [661, 598] width 33 height 33
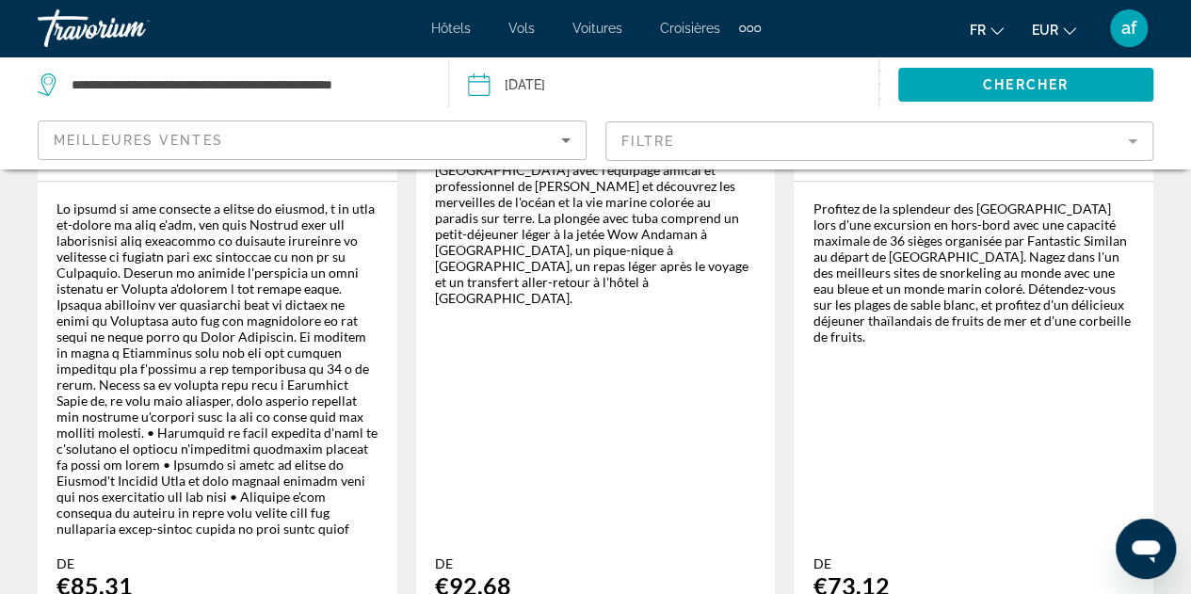
scroll to position [3730, 0]
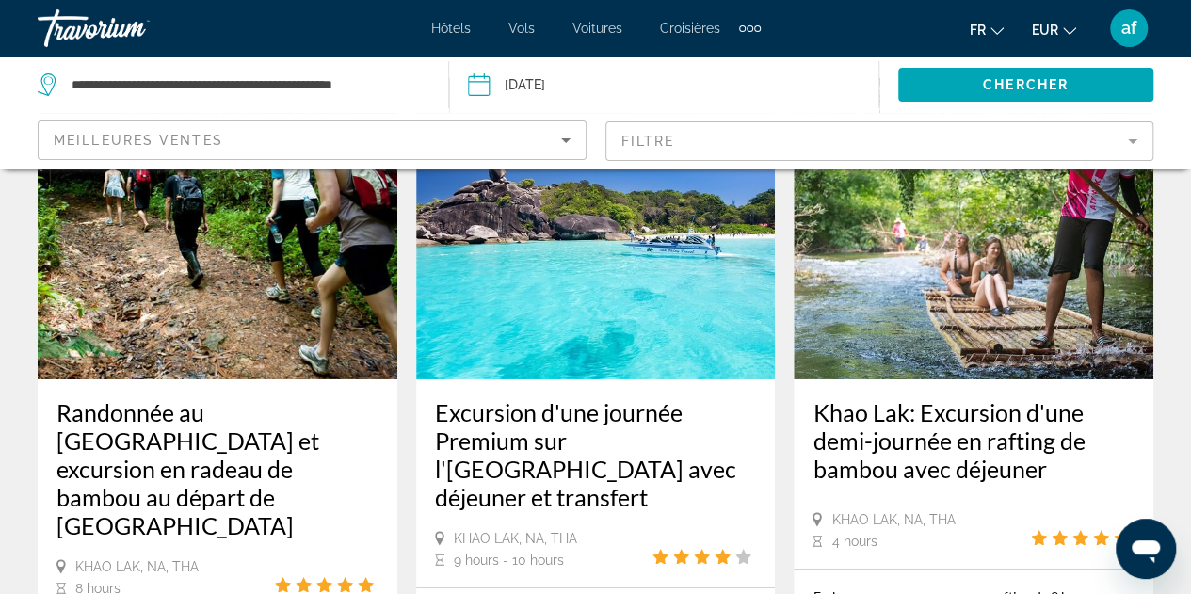
scroll to position [2969, 0]
